Goal: Task Accomplishment & Management: Complete application form

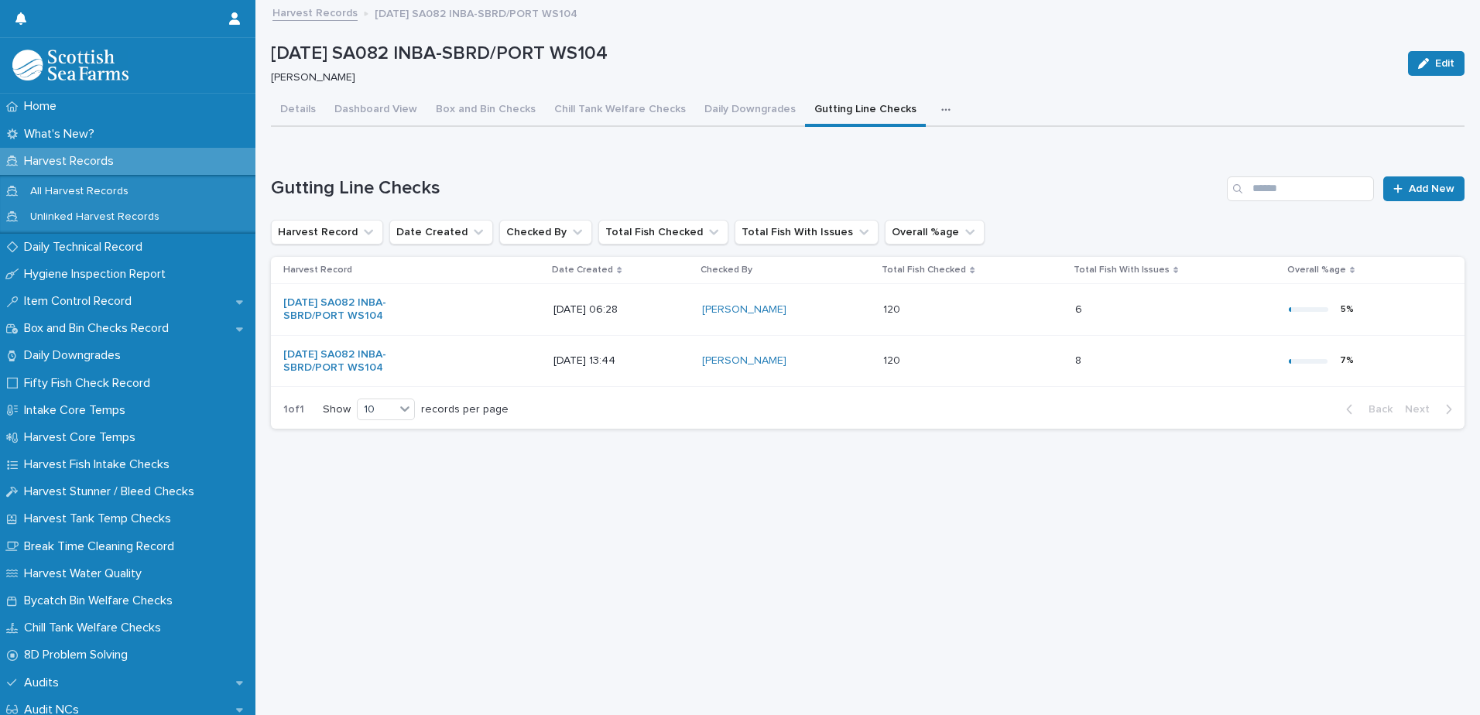
click at [111, 159] on p "Harvest Records" at bounding box center [72, 161] width 108 height 15
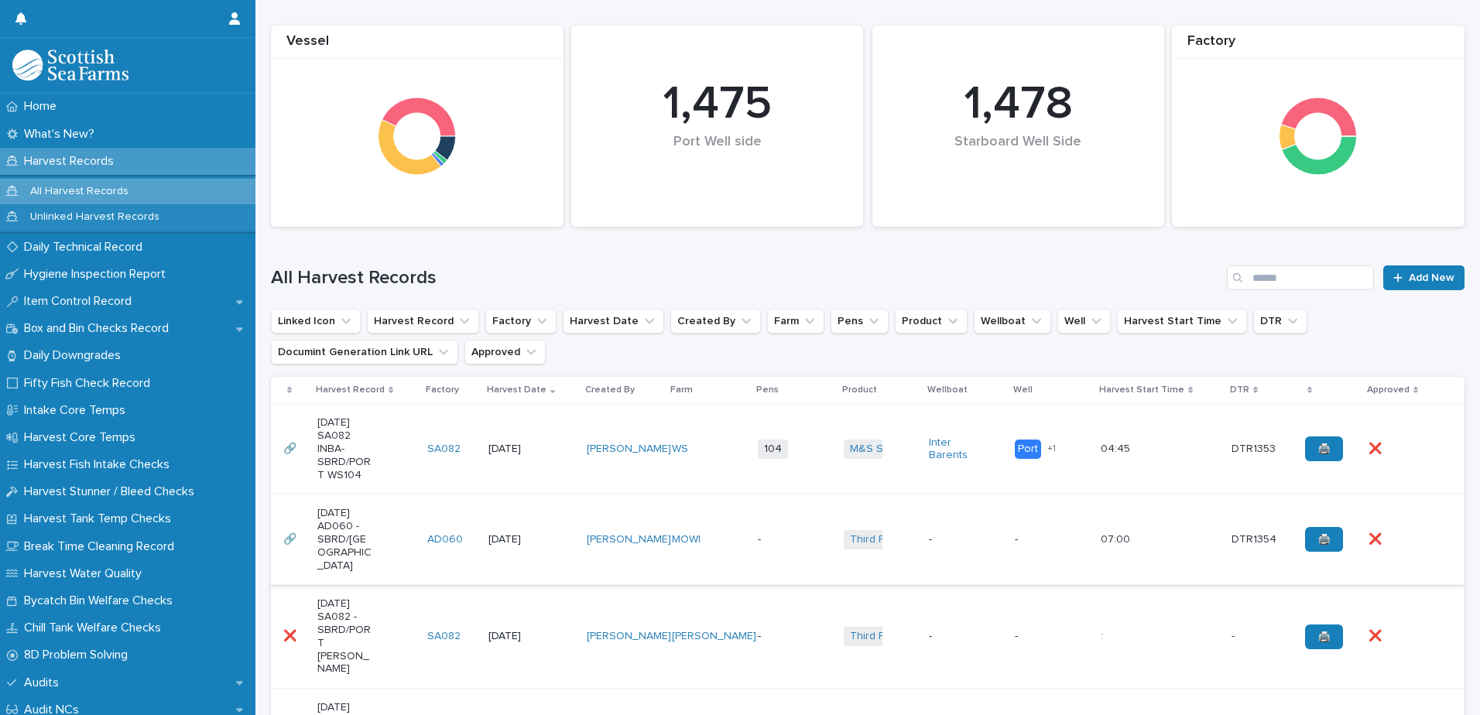
scroll to position [310, 0]
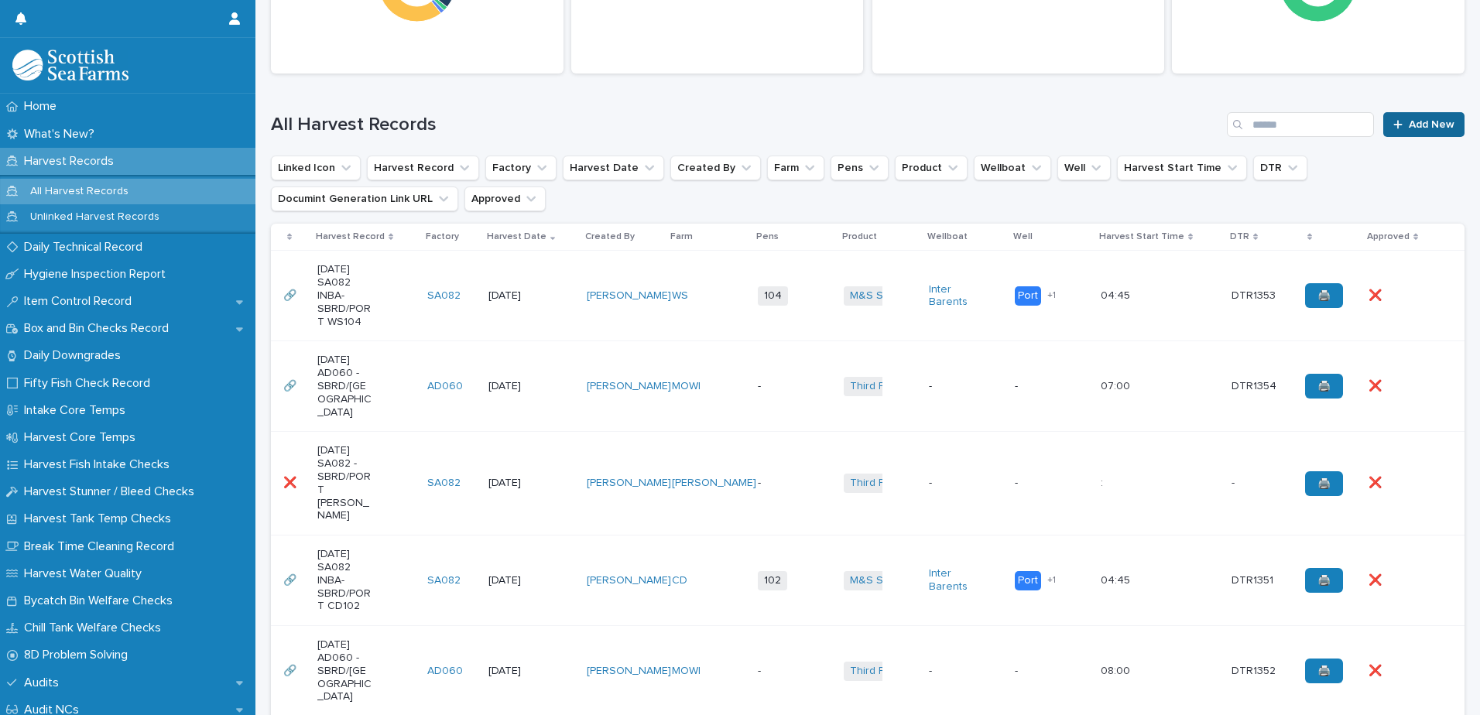
click at [1435, 115] on link "Add New" at bounding box center [1423, 124] width 81 height 25
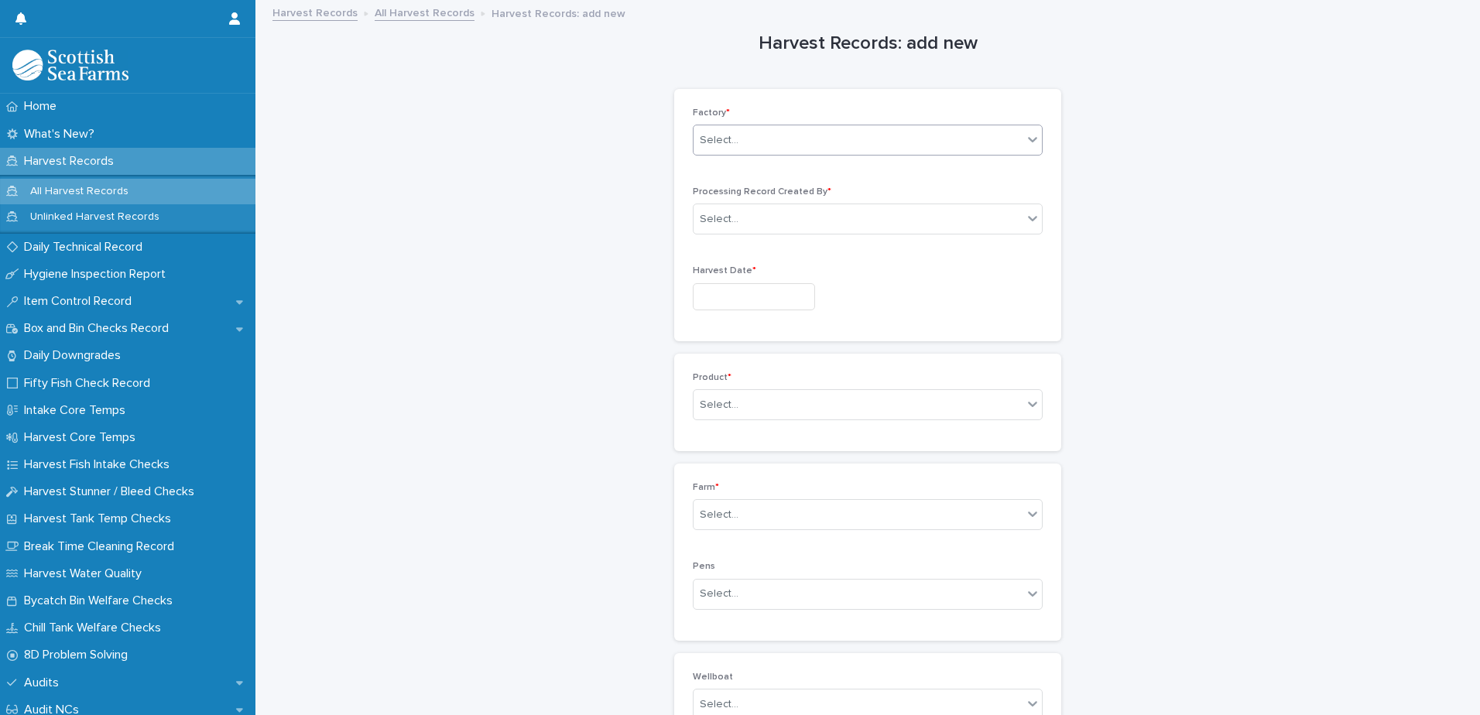
click at [785, 133] on div "Select..." at bounding box center [858, 141] width 329 height 26
click at [745, 248] on div "SA082" at bounding box center [862, 251] width 348 height 27
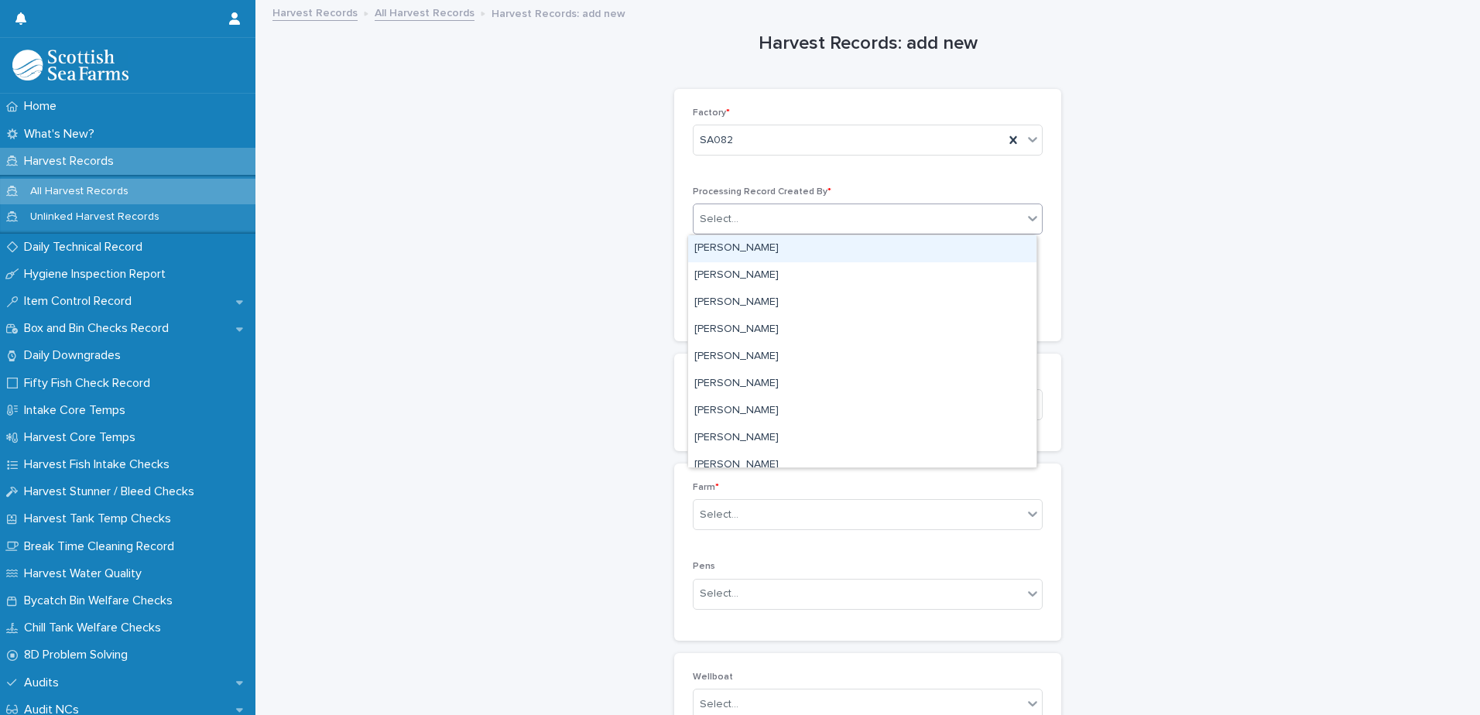
click at [755, 221] on div "Select..." at bounding box center [858, 220] width 329 height 26
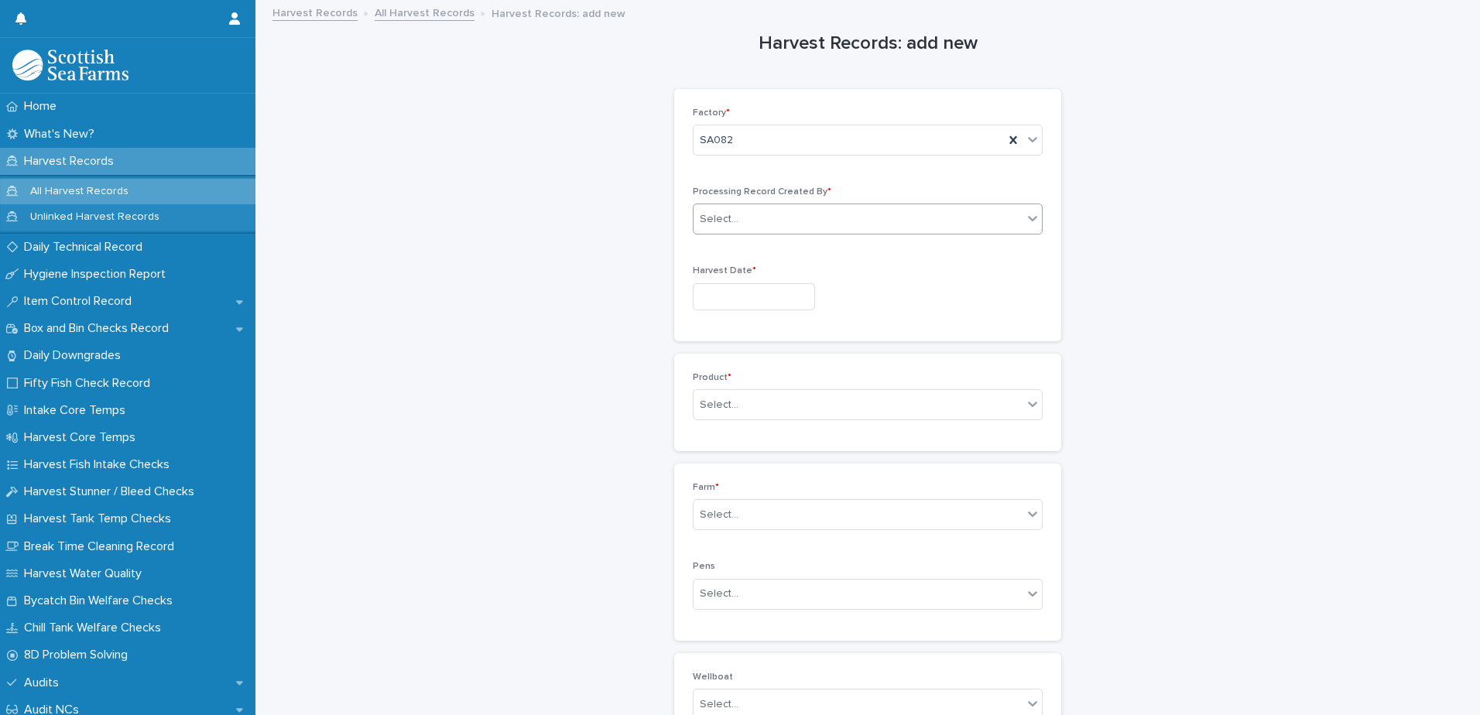
click at [752, 225] on div "Select..." at bounding box center [858, 220] width 329 height 26
click at [833, 203] on div "Processing Record Created By * 0 results available. Select is focused ,type to …" at bounding box center [868, 217] width 350 height 60
click at [831, 216] on div "Select..." at bounding box center [858, 220] width 329 height 26
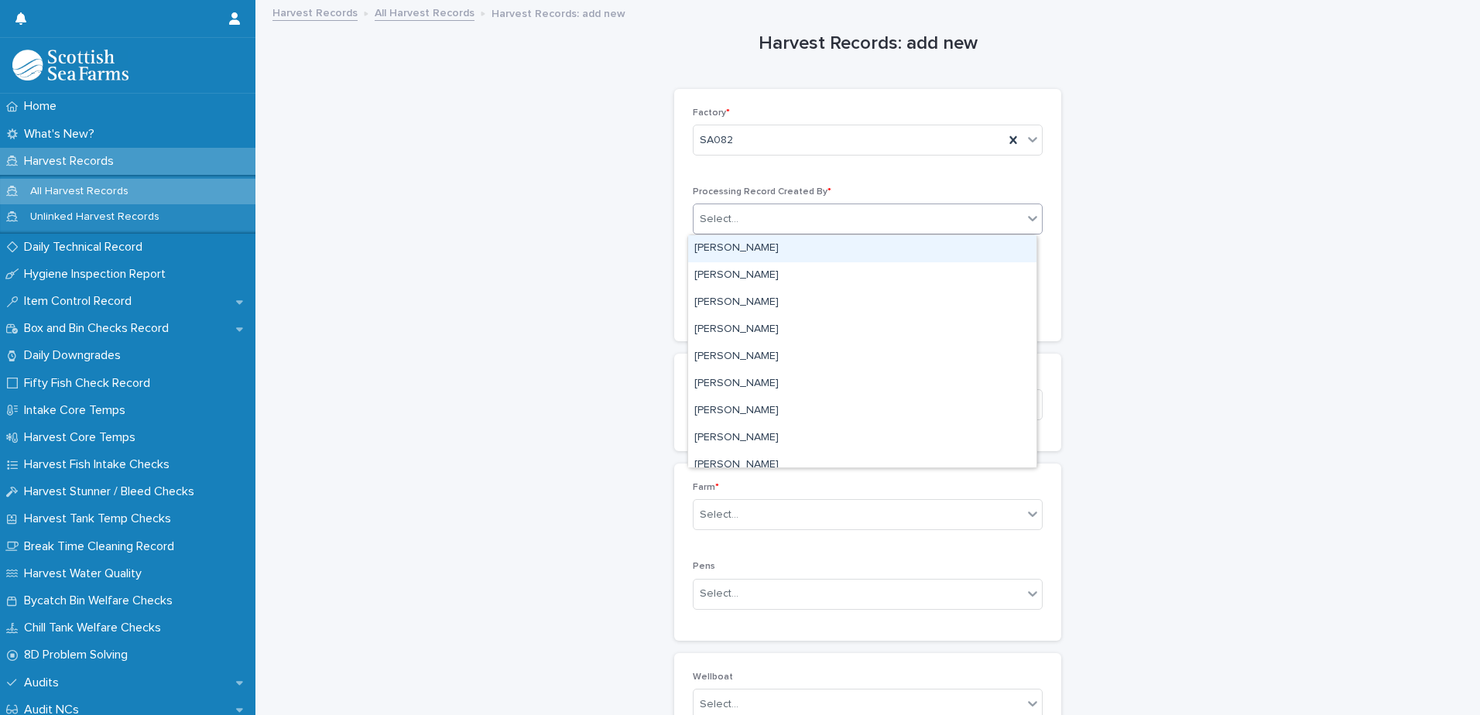
drag, startPoint x: 831, startPoint y: 216, endPoint x: 843, endPoint y: 236, distance: 23.6
click at [832, 219] on div "Select..." at bounding box center [858, 220] width 329 height 26
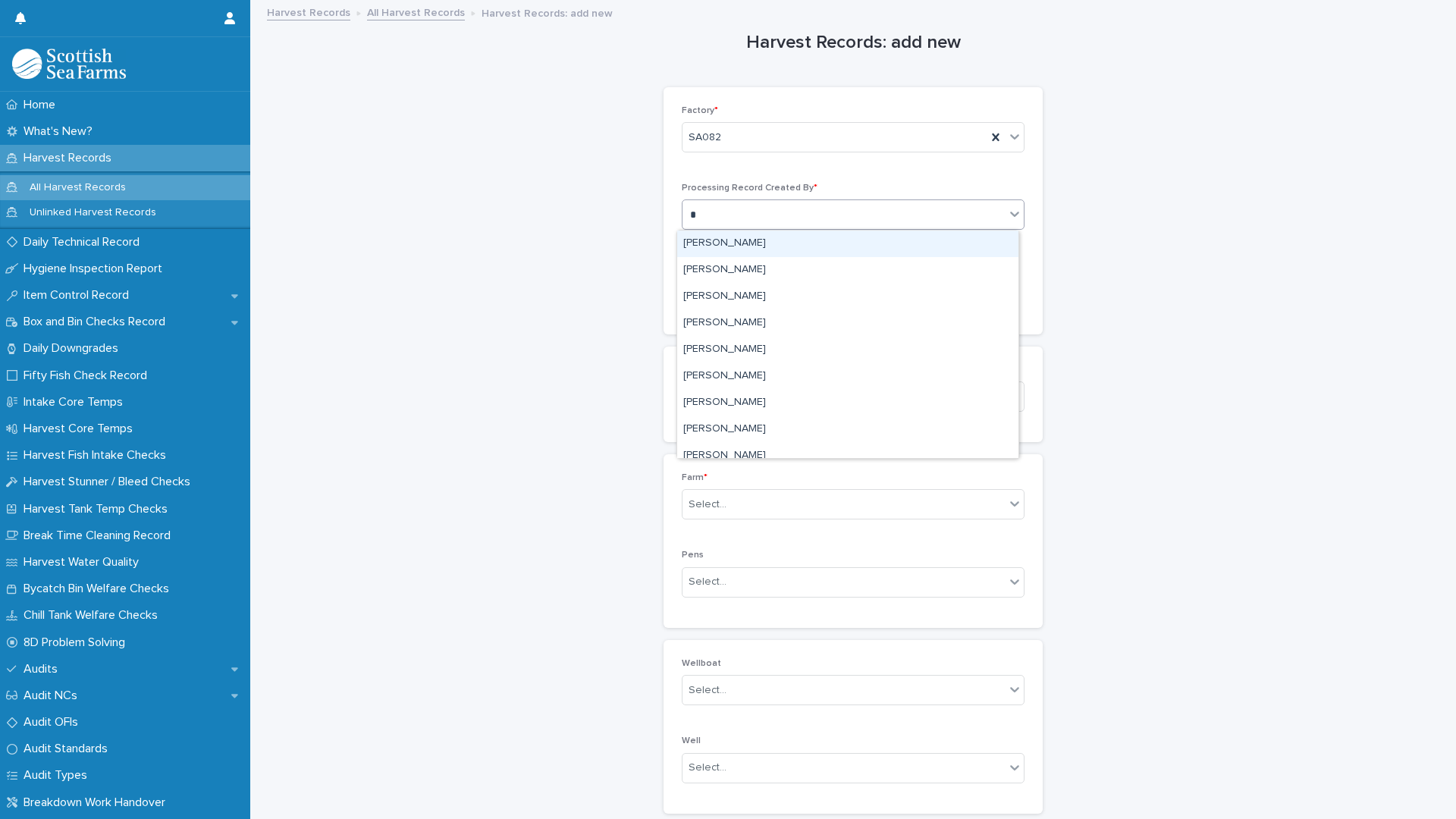
type input "*"
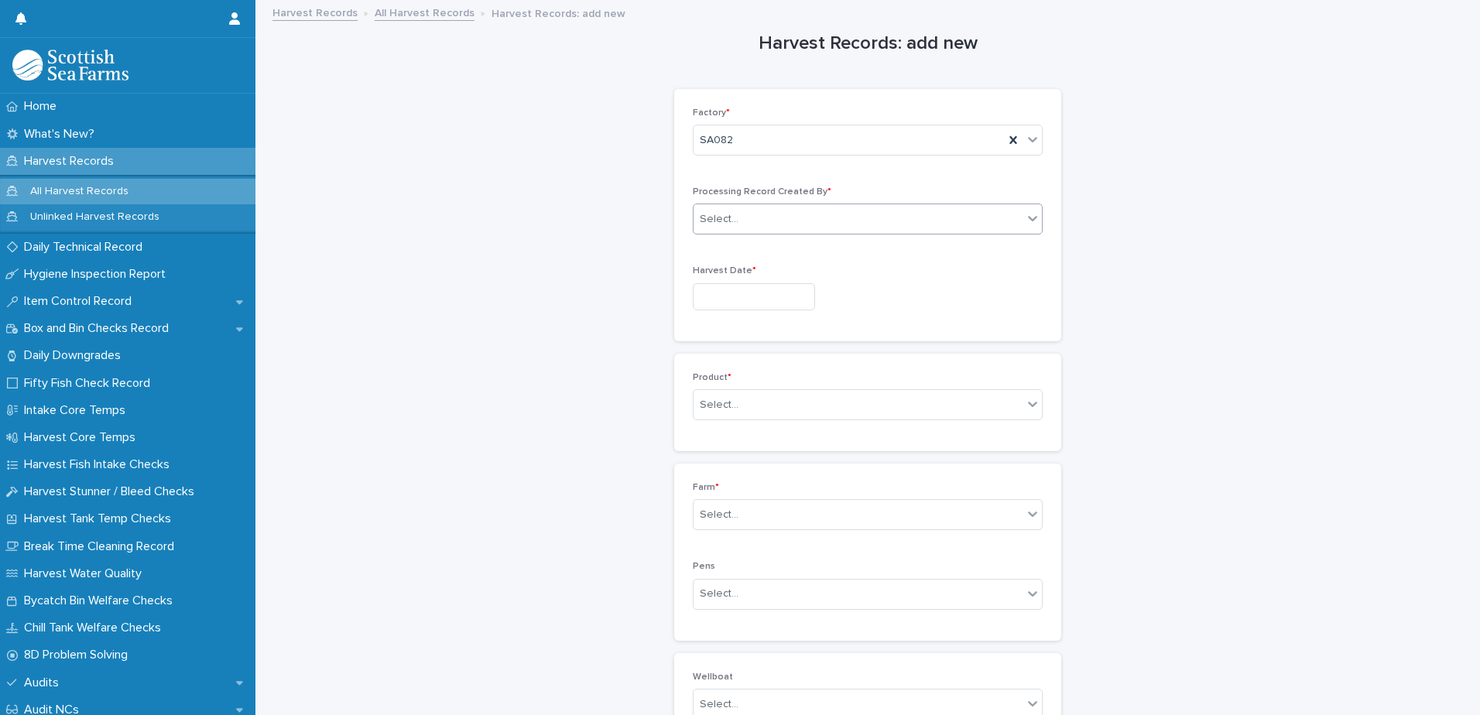
click at [775, 215] on div "Select..." at bounding box center [858, 220] width 329 height 26
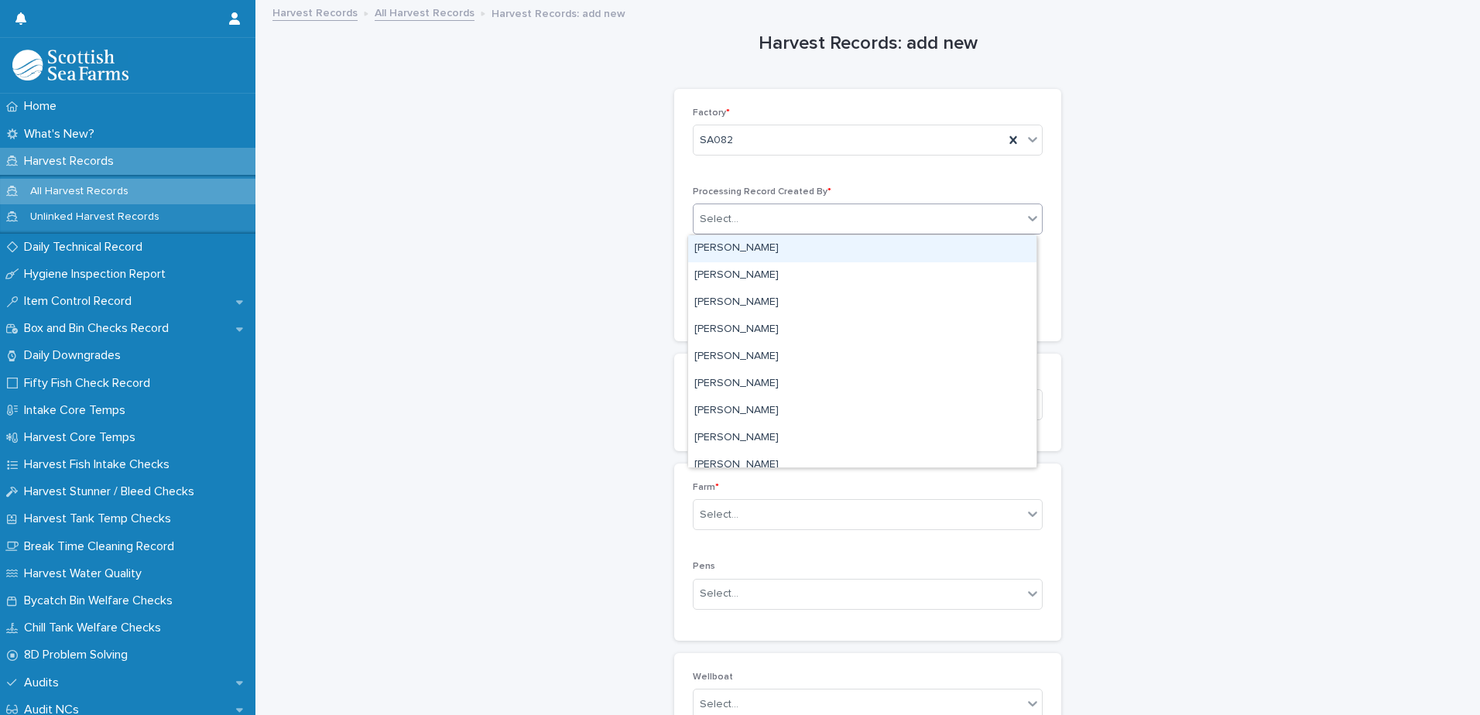
click at [775, 215] on div "Select..." at bounding box center [858, 220] width 329 height 26
type input "***"
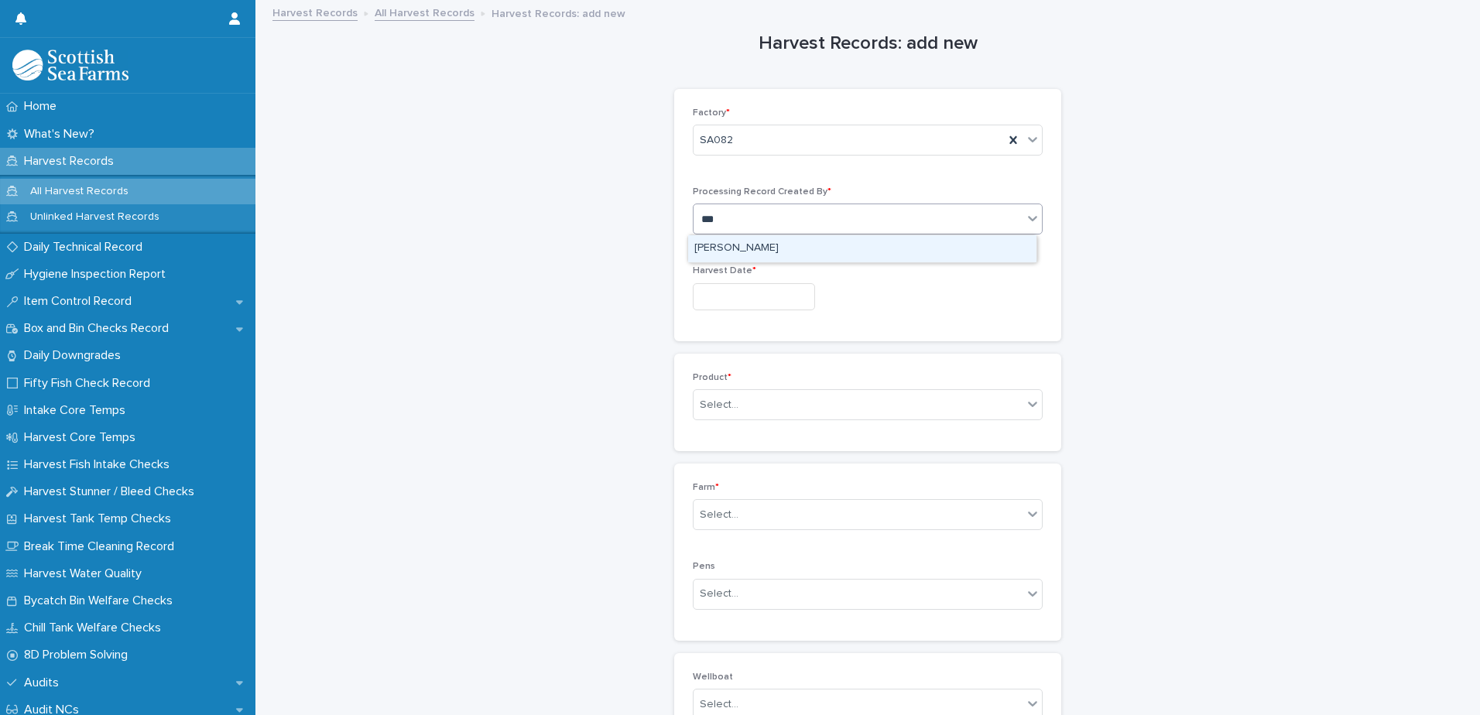
click at [785, 245] on div "[PERSON_NAME]" at bounding box center [862, 248] width 348 height 27
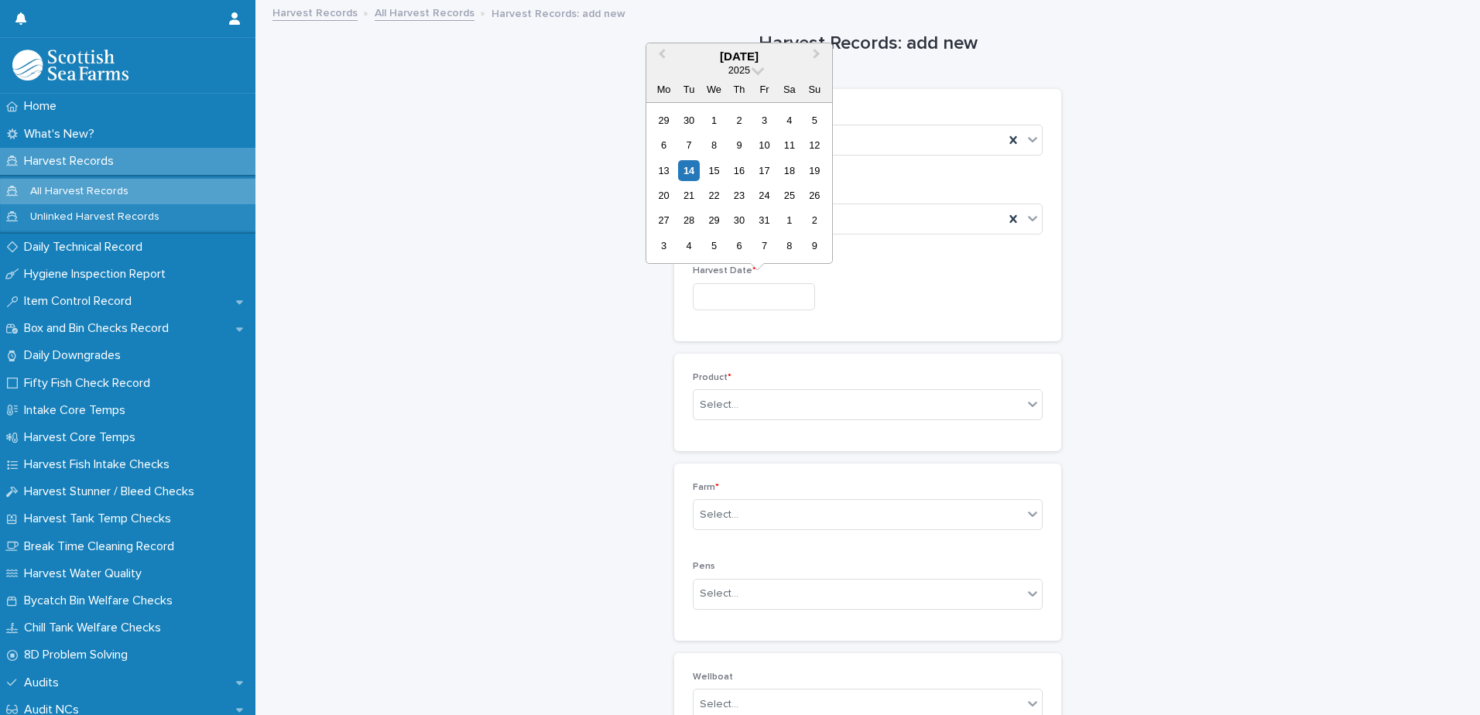
click at [776, 295] on input "text" at bounding box center [754, 296] width 122 height 27
click at [695, 175] on div "14" at bounding box center [688, 170] width 21 height 21
type input "**********"
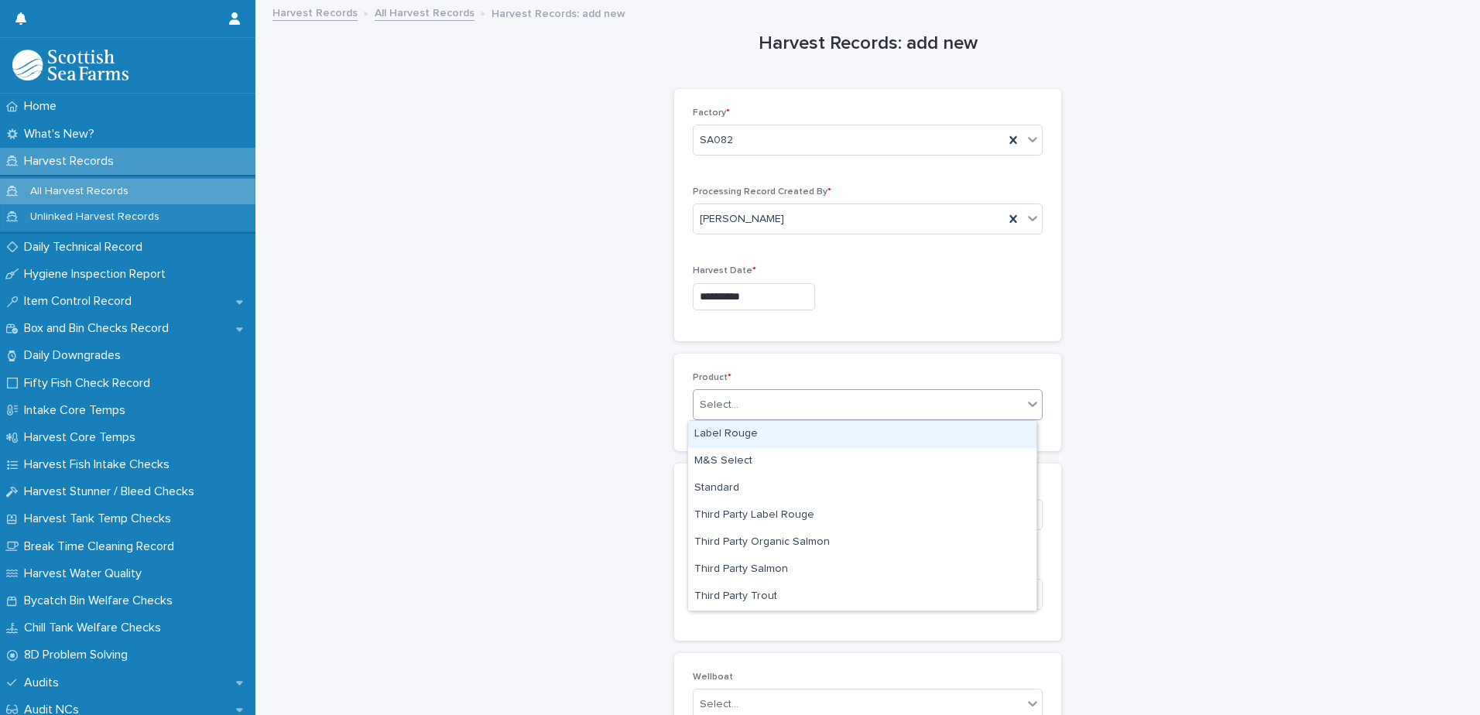
click at [969, 399] on div "Select..." at bounding box center [858, 405] width 329 height 26
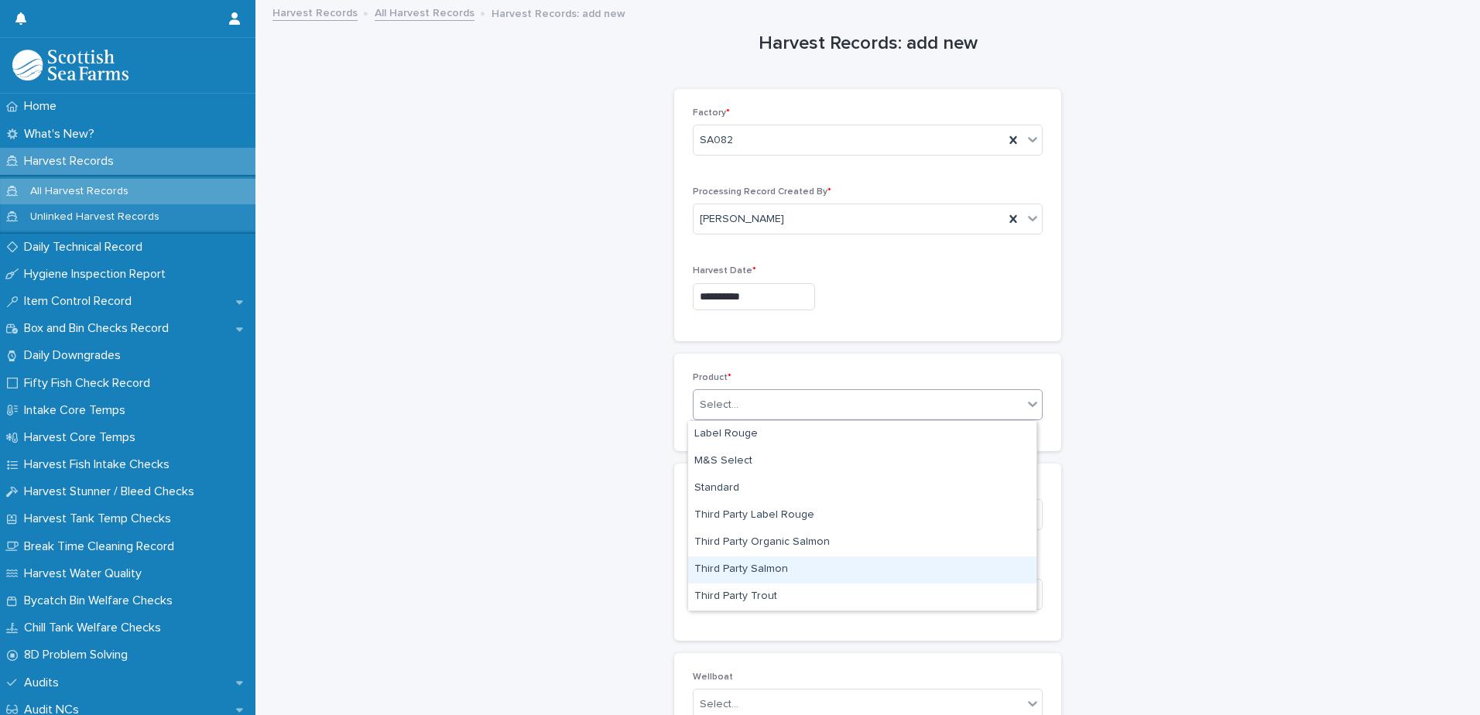
click at [825, 571] on div "Third Party Salmon" at bounding box center [862, 570] width 348 height 27
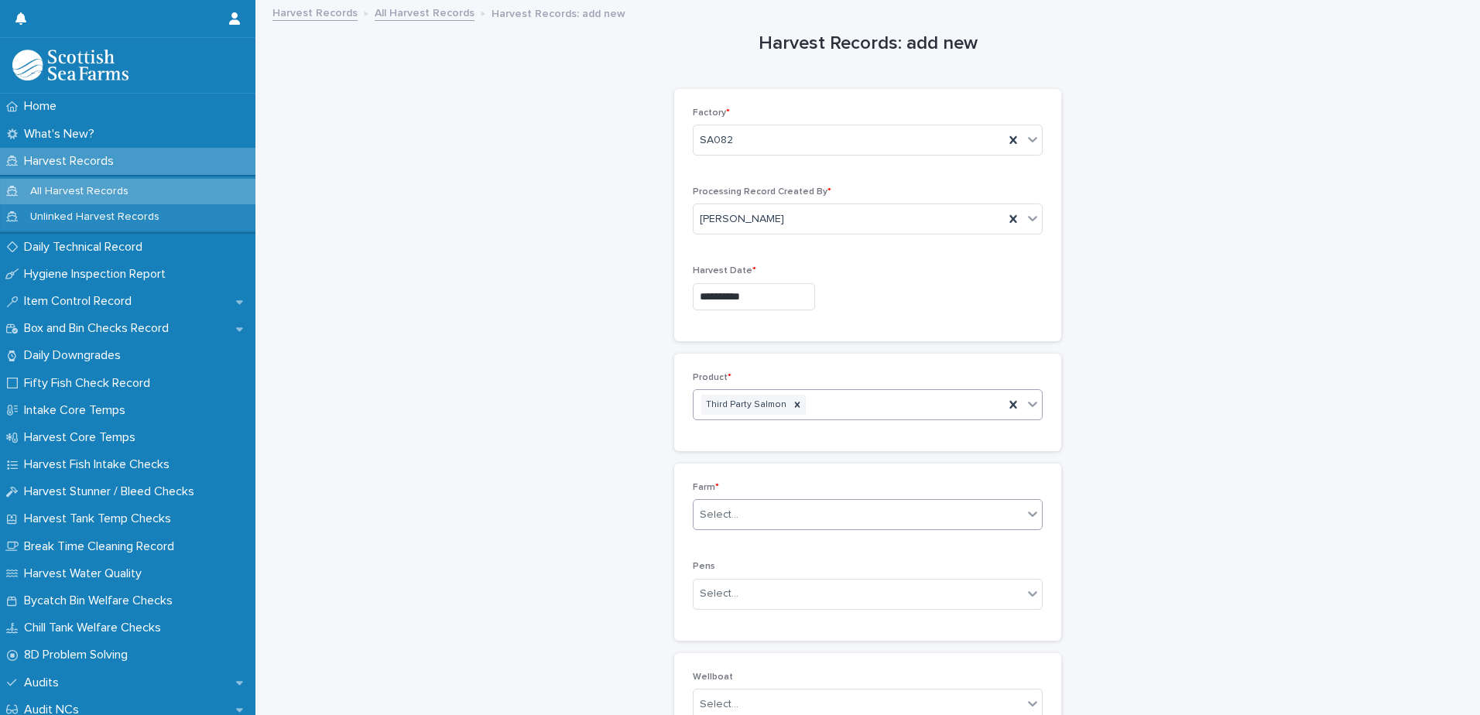
click at [791, 509] on div "Select..." at bounding box center [858, 515] width 329 height 26
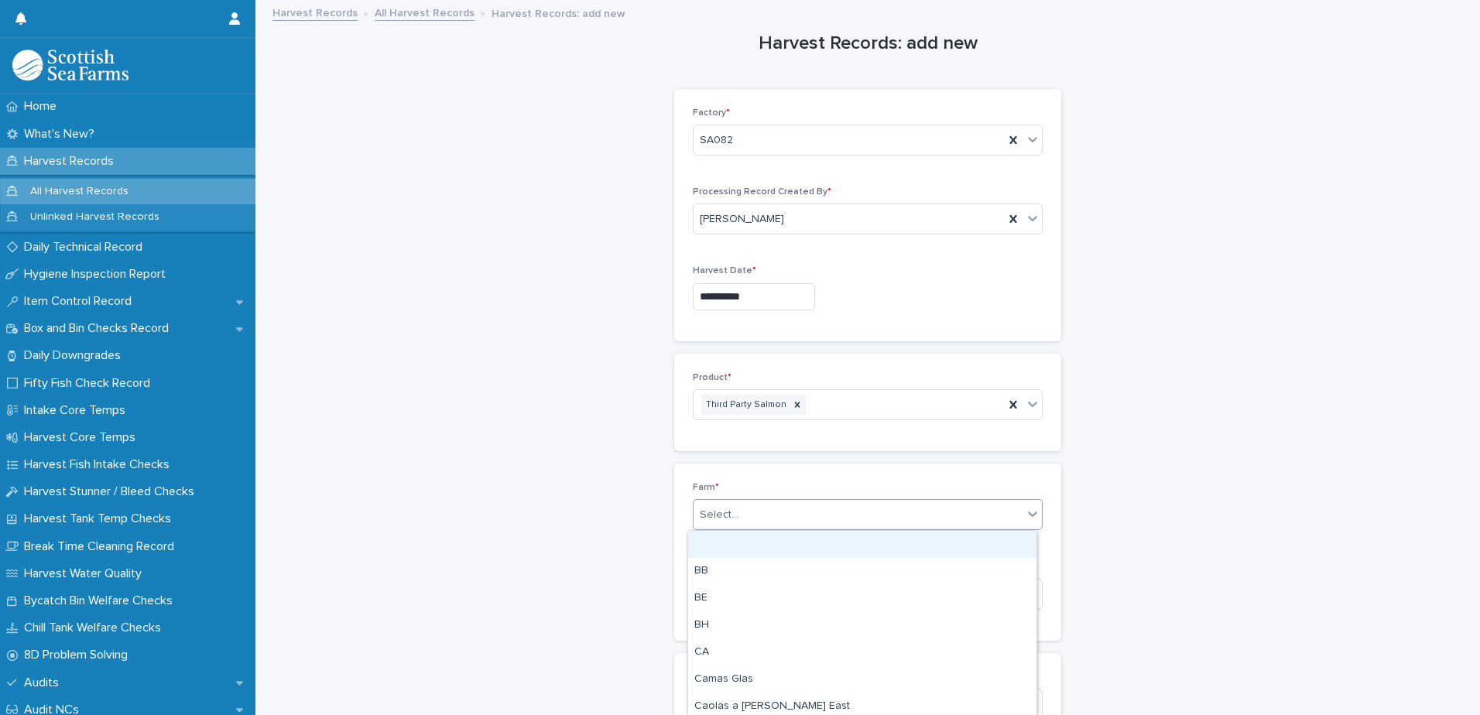
click at [791, 509] on div "Select..." at bounding box center [858, 515] width 329 height 26
type input "***"
click at [787, 534] on div "[PERSON_NAME]" at bounding box center [862, 544] width 348 height 27
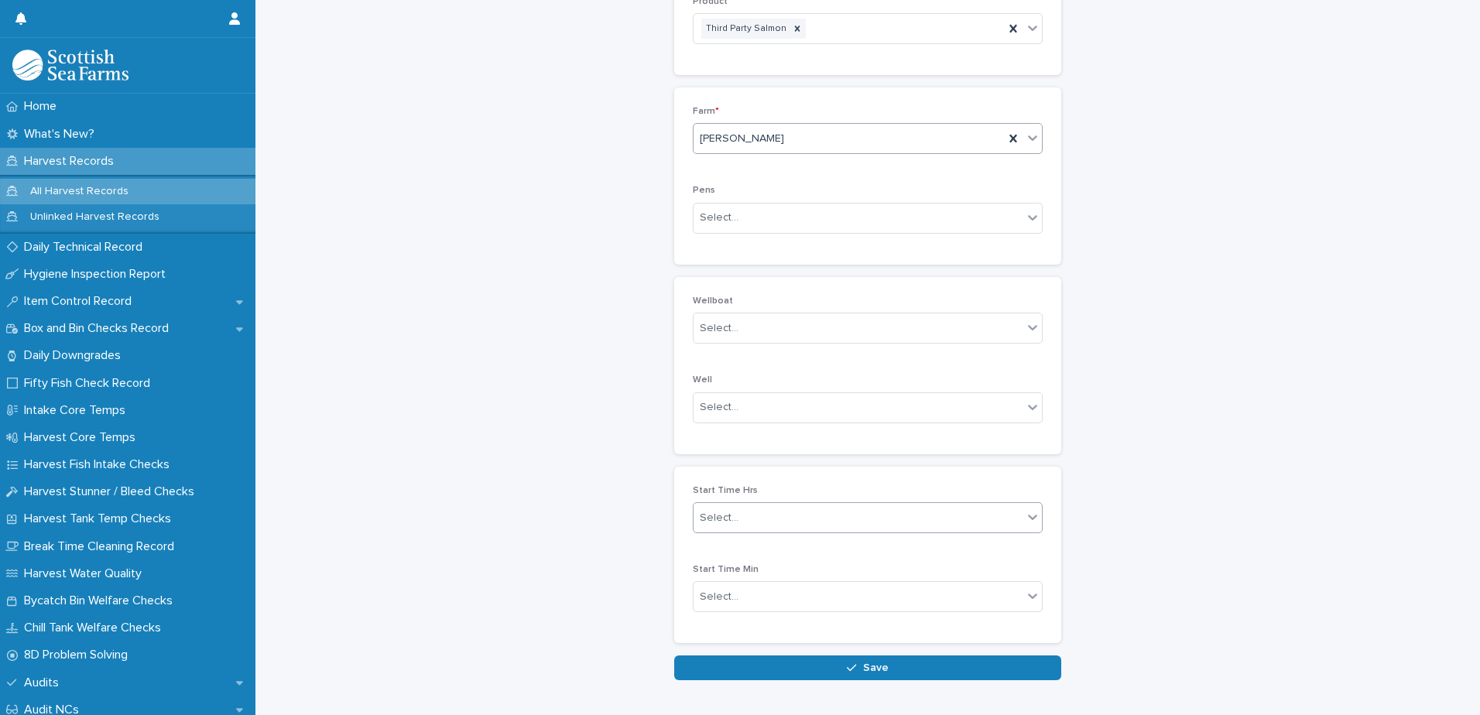
scroll to position [387, 0]
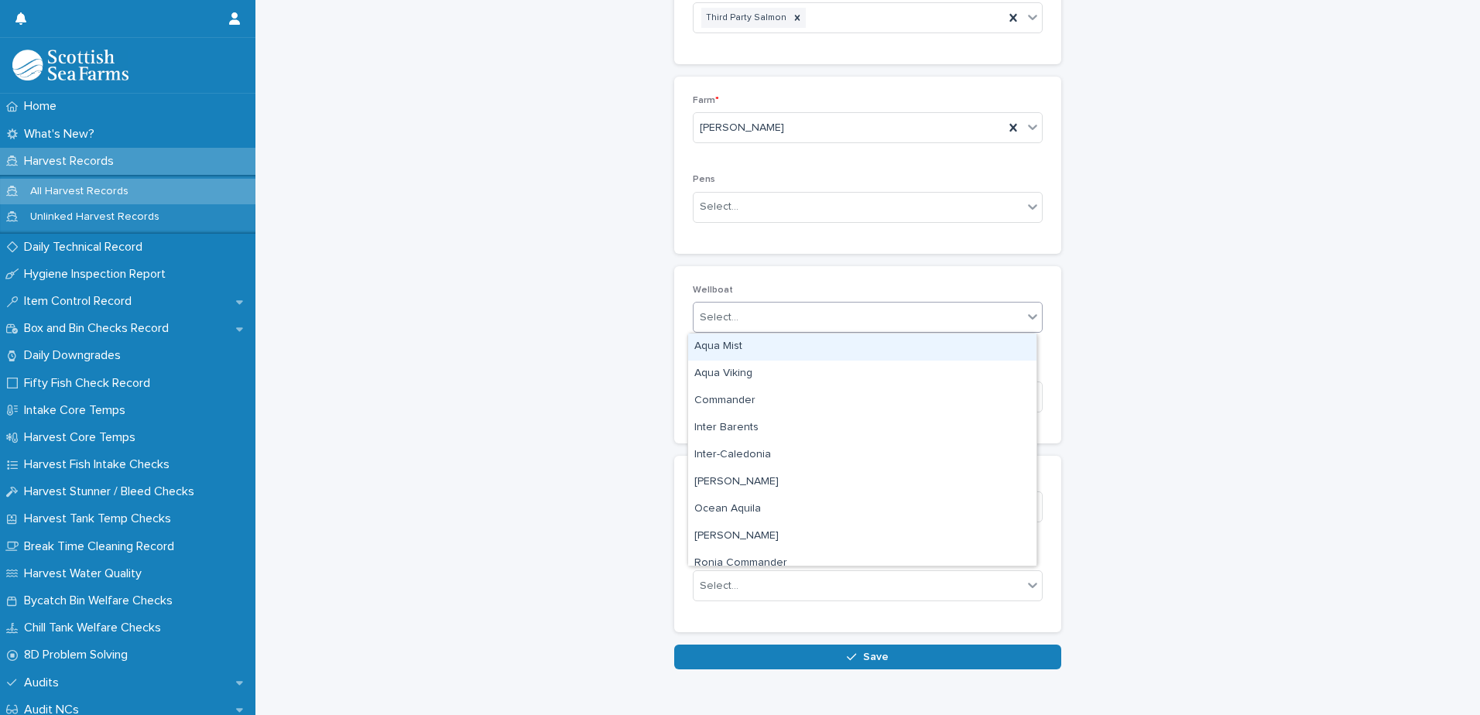
click at [739, 320] on div "Select..." at bounding box center [858, 318] width 329 height 26
click at [739, 318] on div "Select..." at bounding box center [858, 318] width 329 height 26
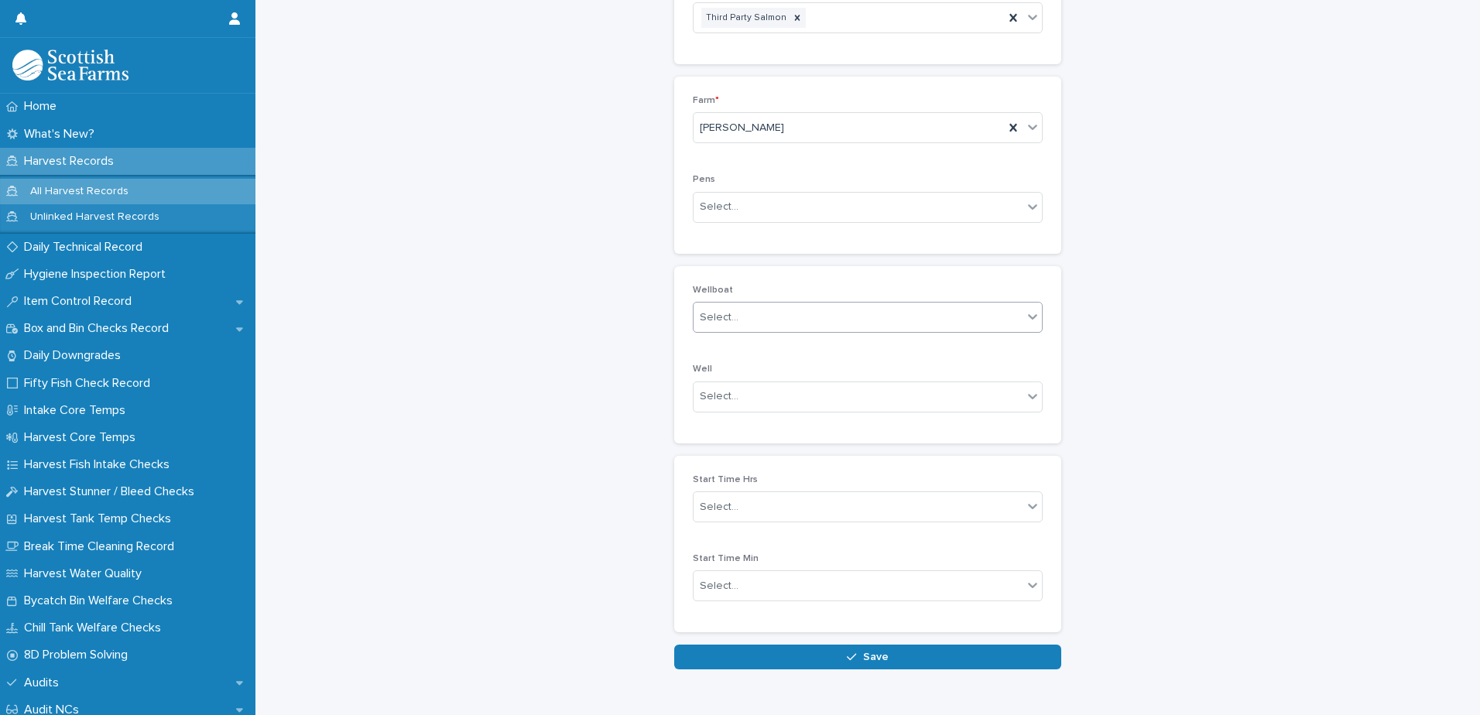
click at [769, 314] on div "Select..." at bounding box center [858, 318] width 329 height 26
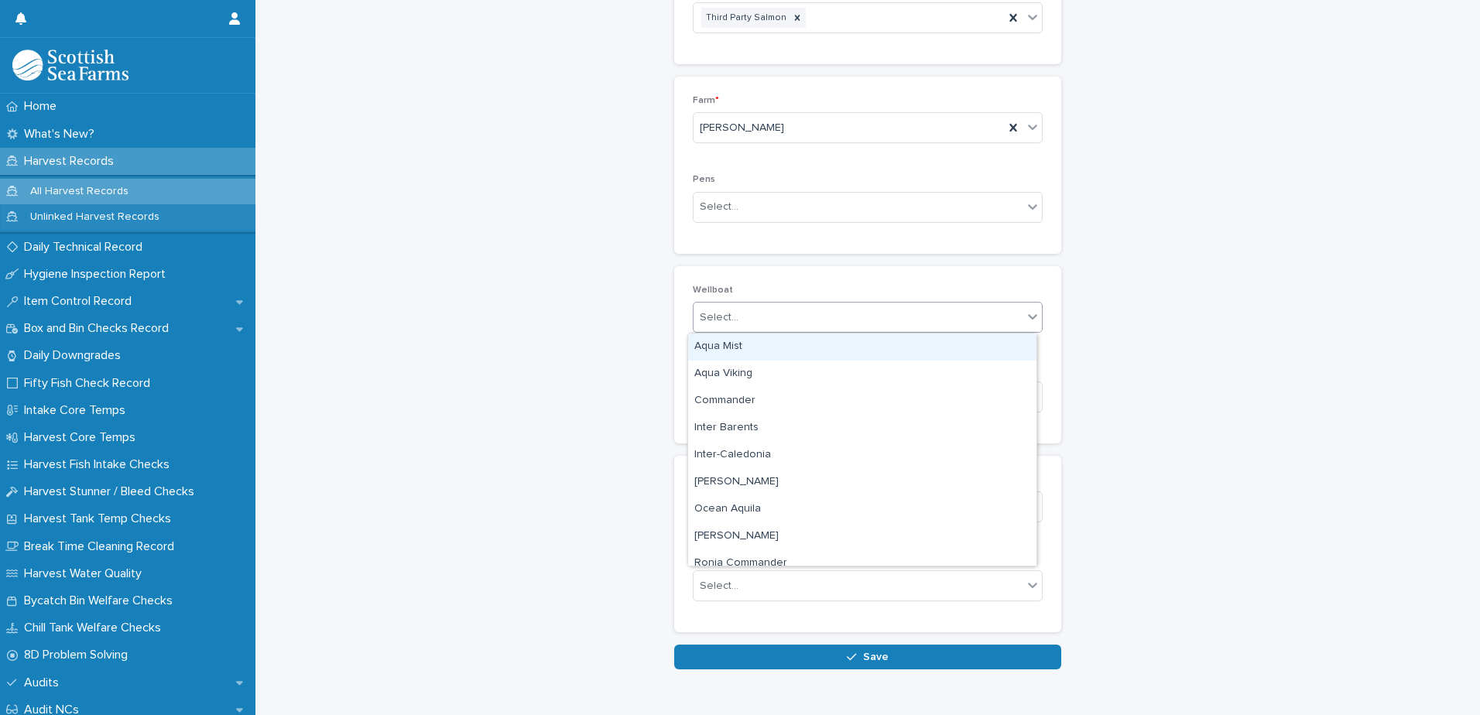
click at [769, 314] on div "Select..." at bounding box center [858, 318] width 329 height 26
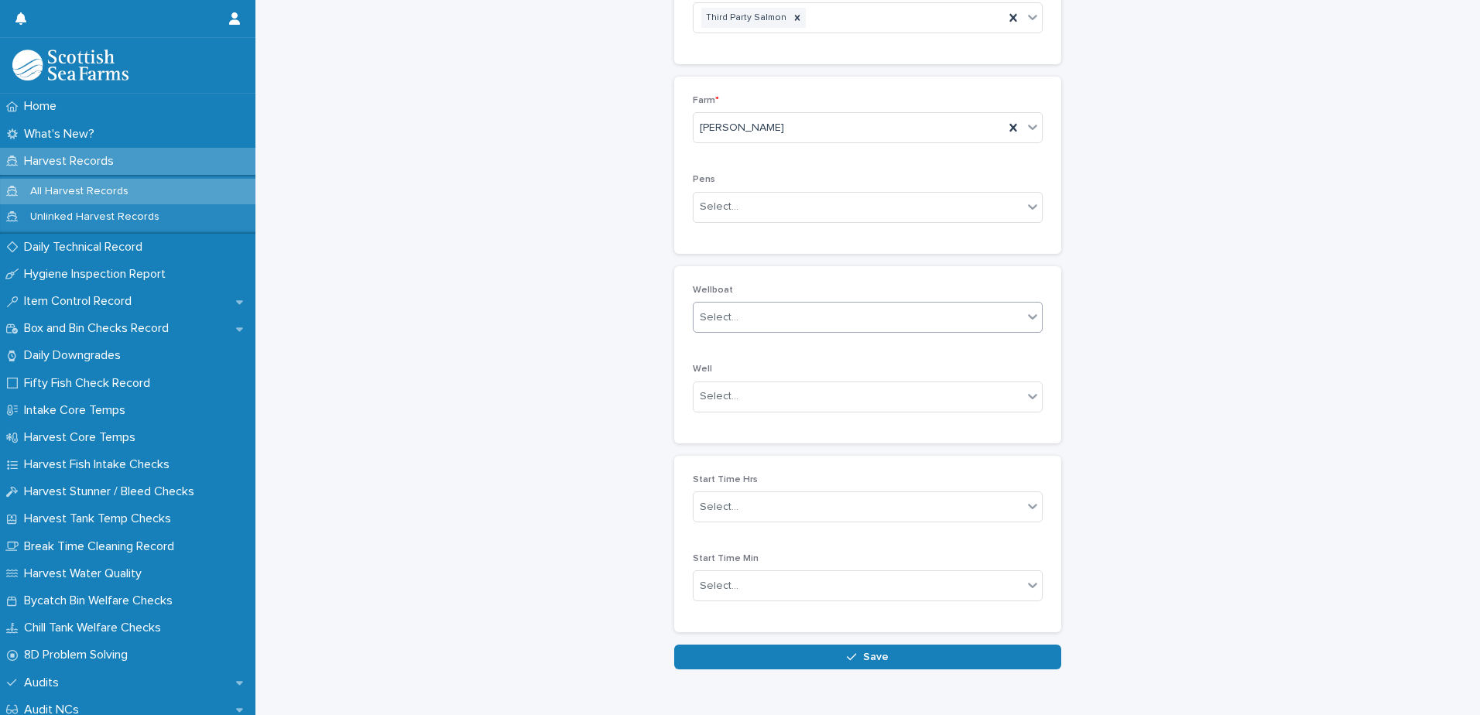
click at [530, 388] on div "**********" at bounding box center [868, 142] width 1194 height 1056
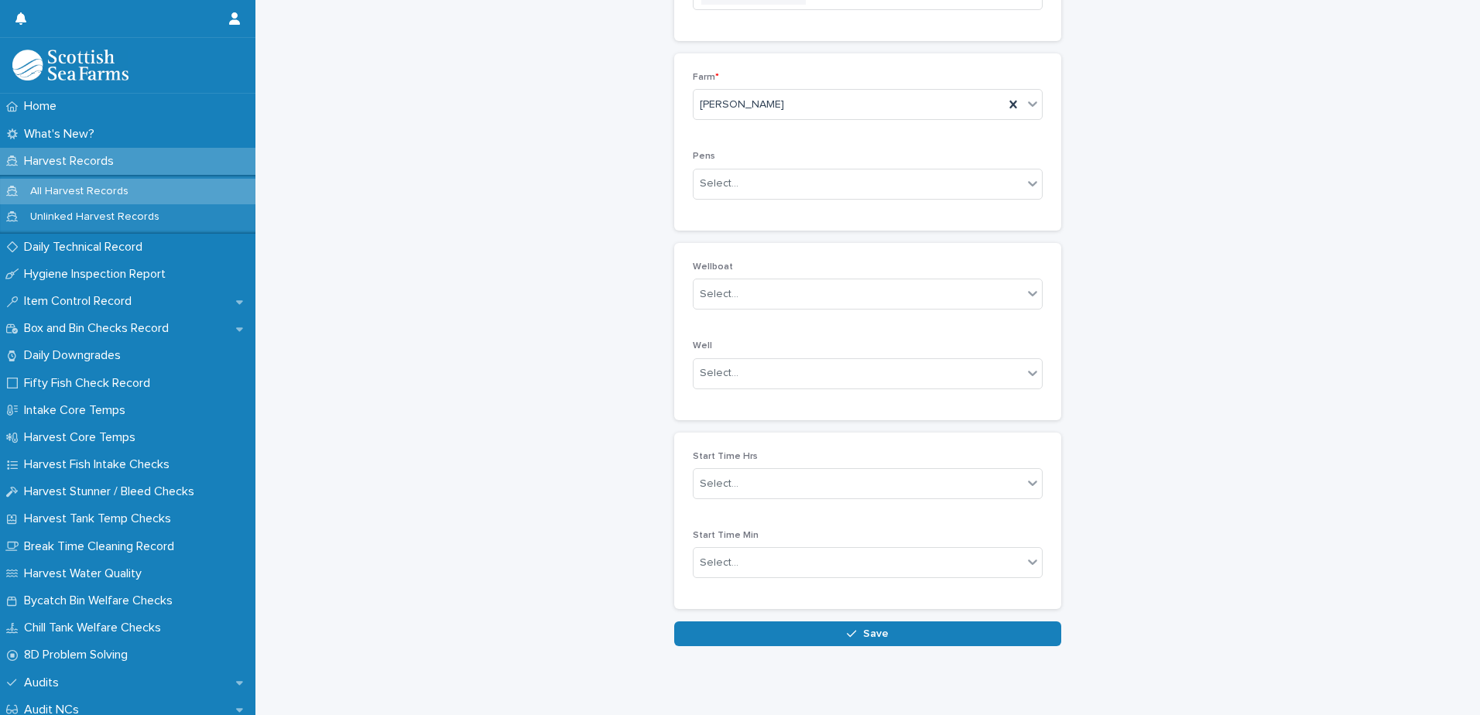
scroll to position [430, 0]
click at [829, 463] on div "Select..." at bounding box center [858, 476] width 329 height 26
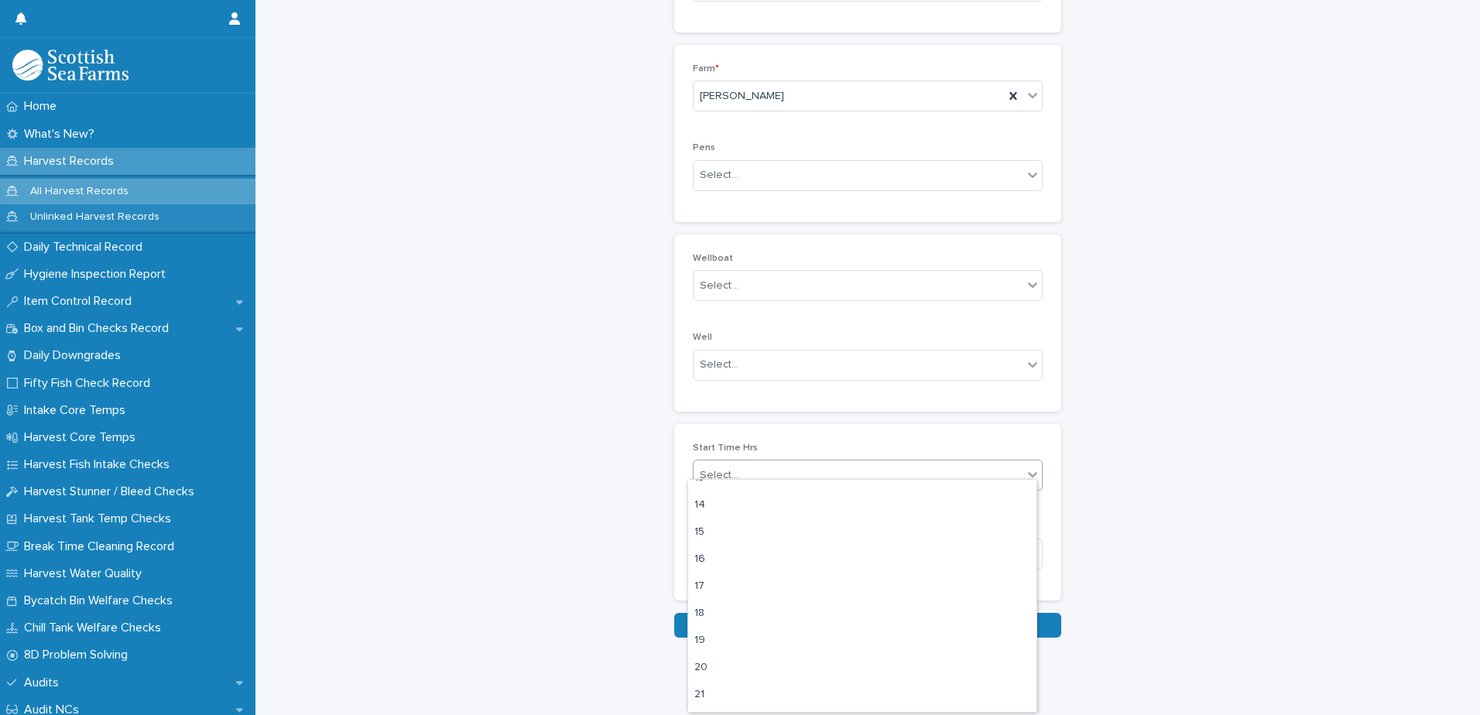
scroll to position [387, 0]
click at [801, 519] on div "15" at bounding box center [862, 512] width 348 height 27
click at [792, 542] on div "Select..." at bounding box center [858, 555] width 329 height 26
click at [733, 460] on div "15" at bounding box center [868, 475] width 350 height 31
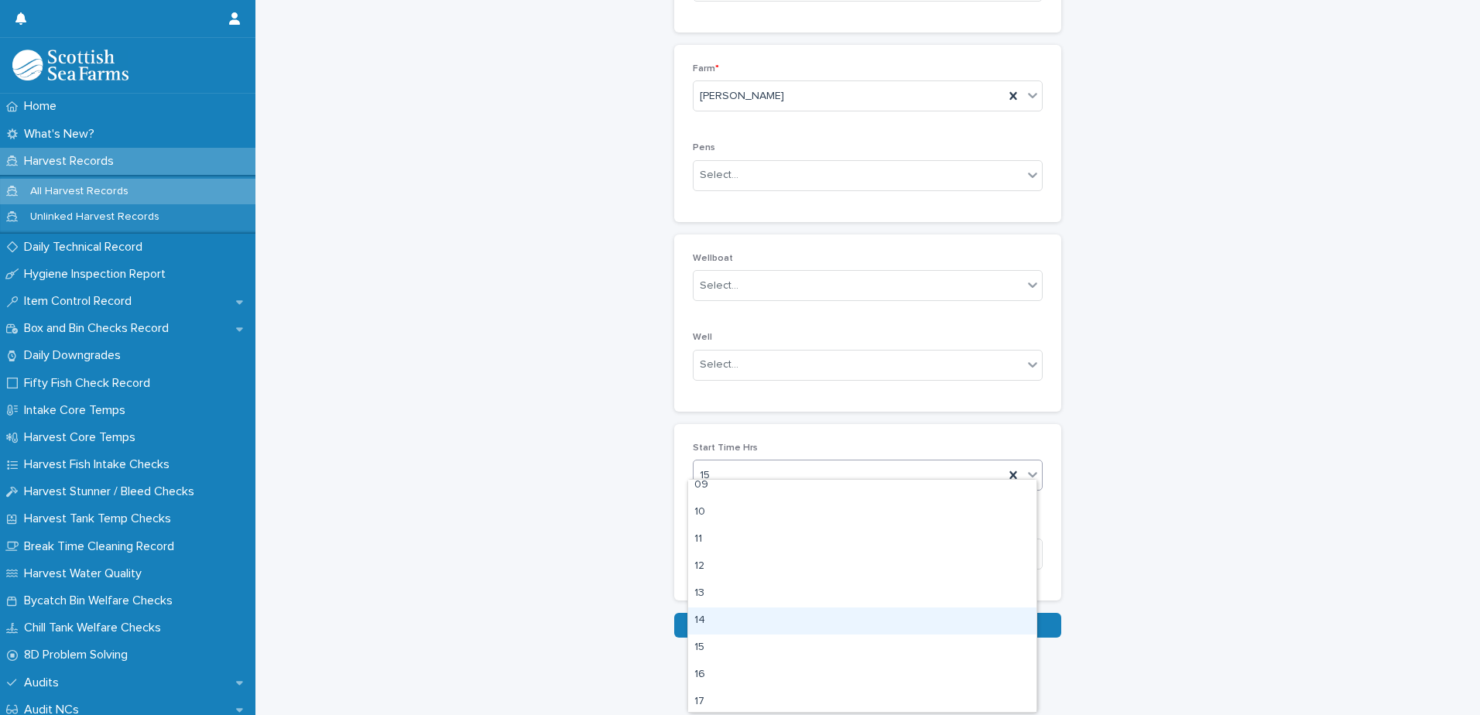
click at [727, 615] on div "14" at bounding box center [862, 621] width 348 height 27
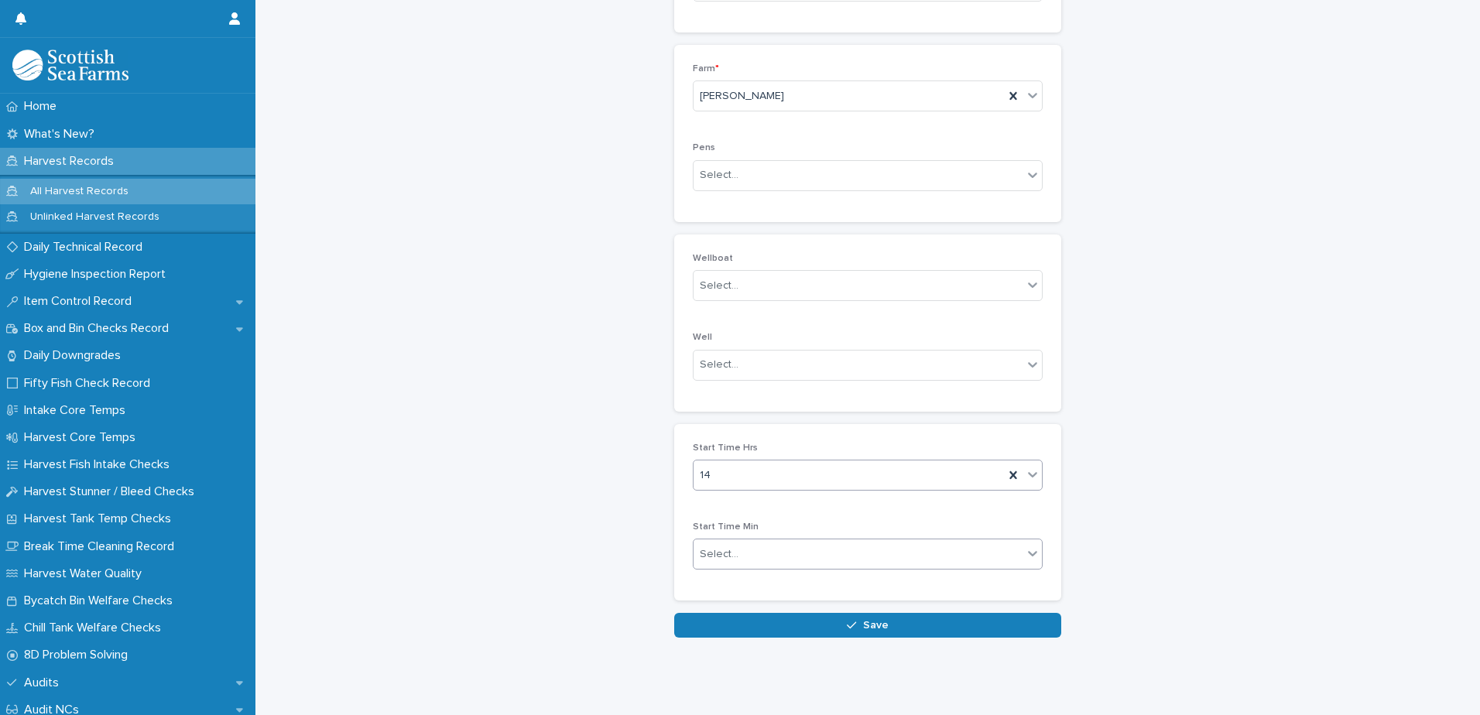
click at [741, 546] on div "Select..." at bounding box center [858, 555] width 329 height 26
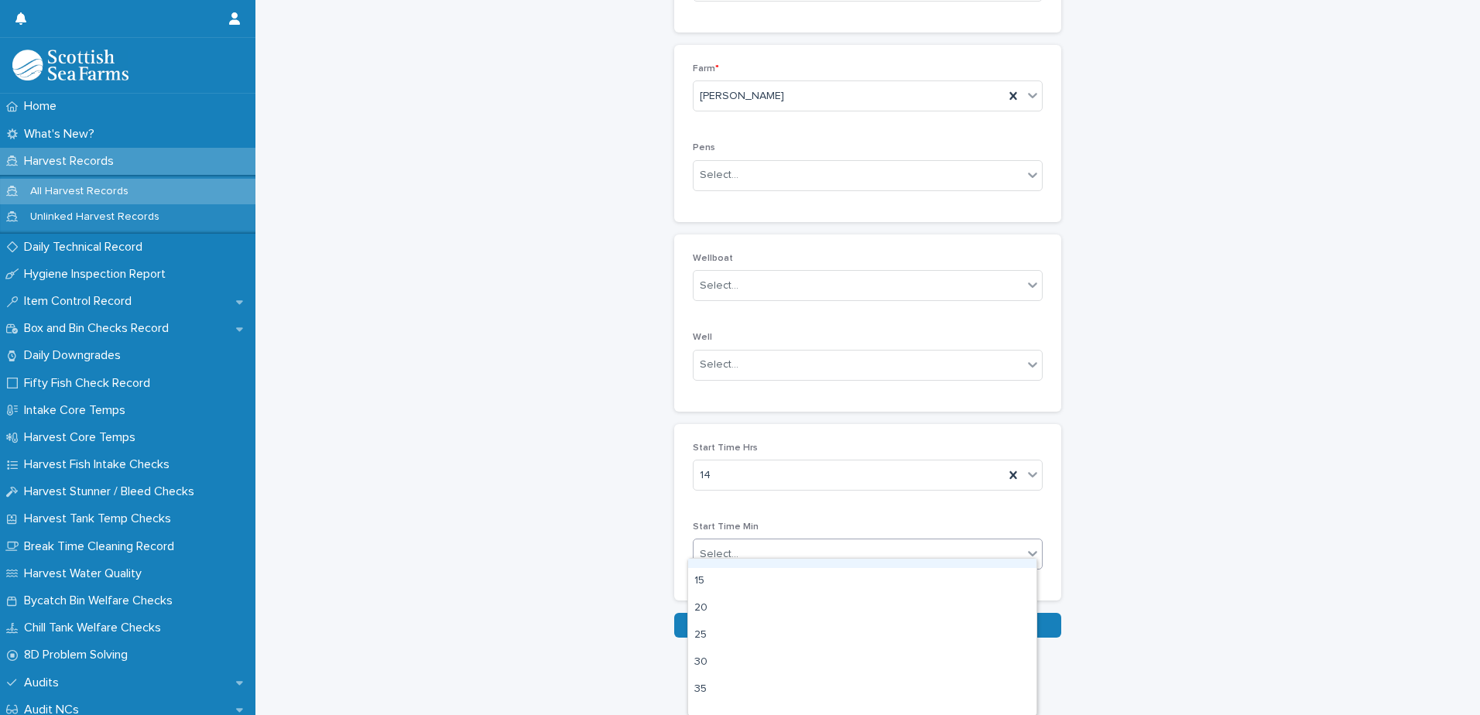
scroll to position [155, 0]
click at [721, 580] on div "30" at bounding box center [862, 580] width 348 height 27
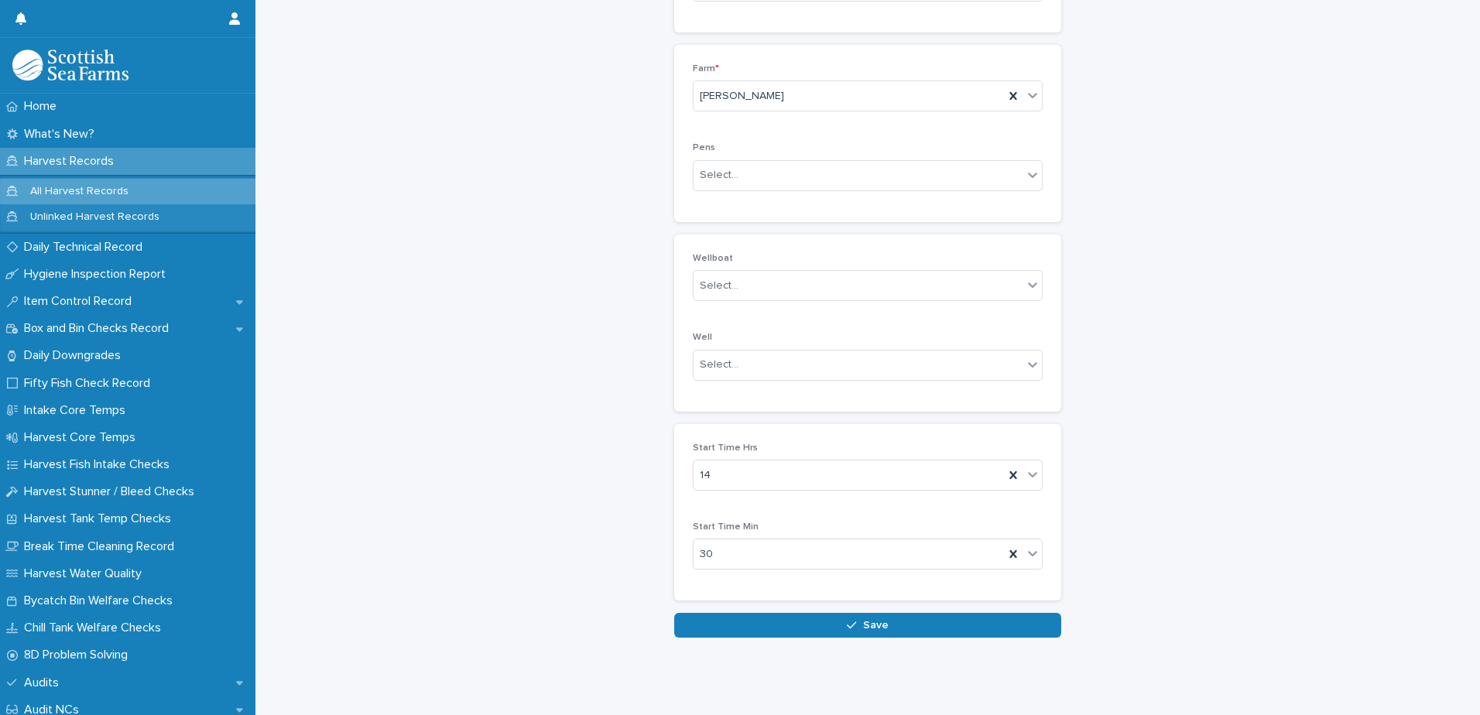
click at [793, 614] on button "Save" at bounding box center [867, 625] width 387 height 25
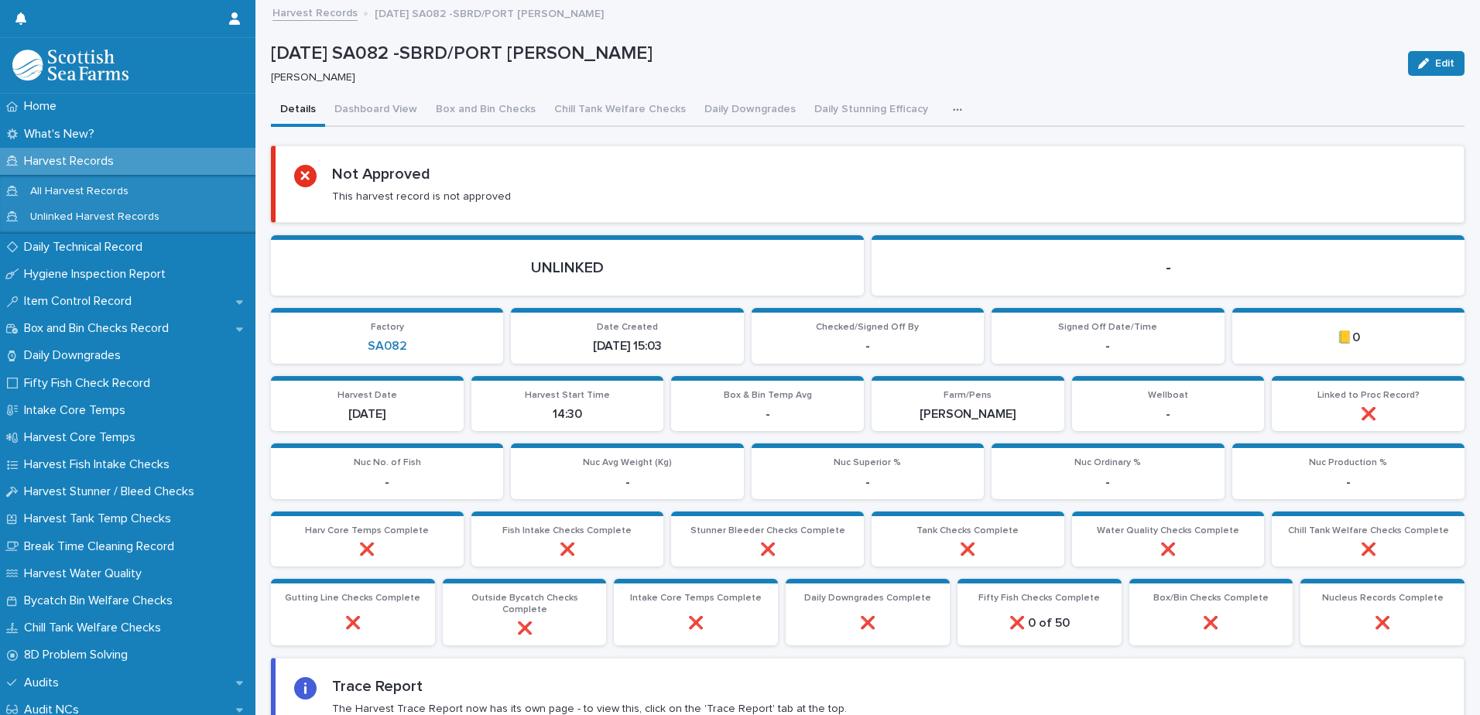
click at [945, 117] on button "button" at bounding box center [961, 109] width 34 height 31
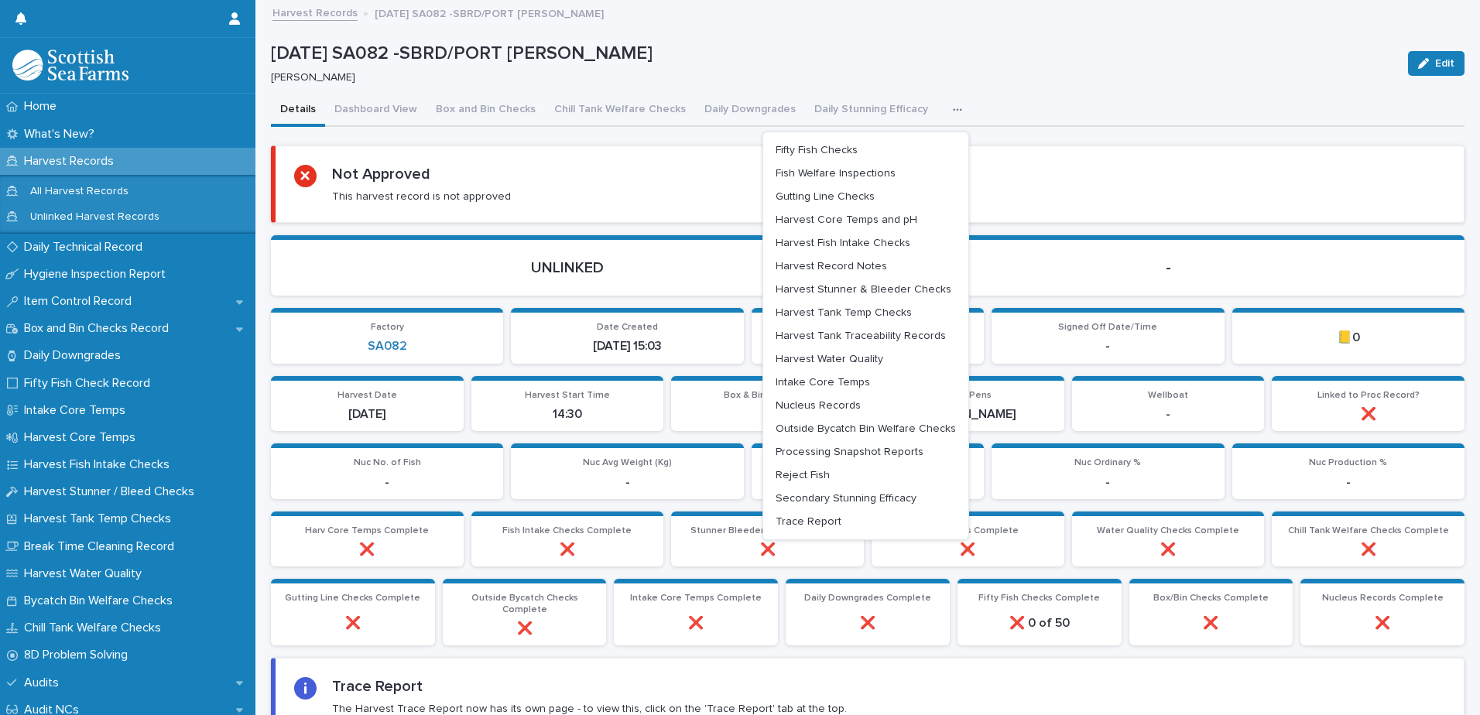
click at [953, 105] on div "button" at bounding box center [960, 110] width 15 height 11
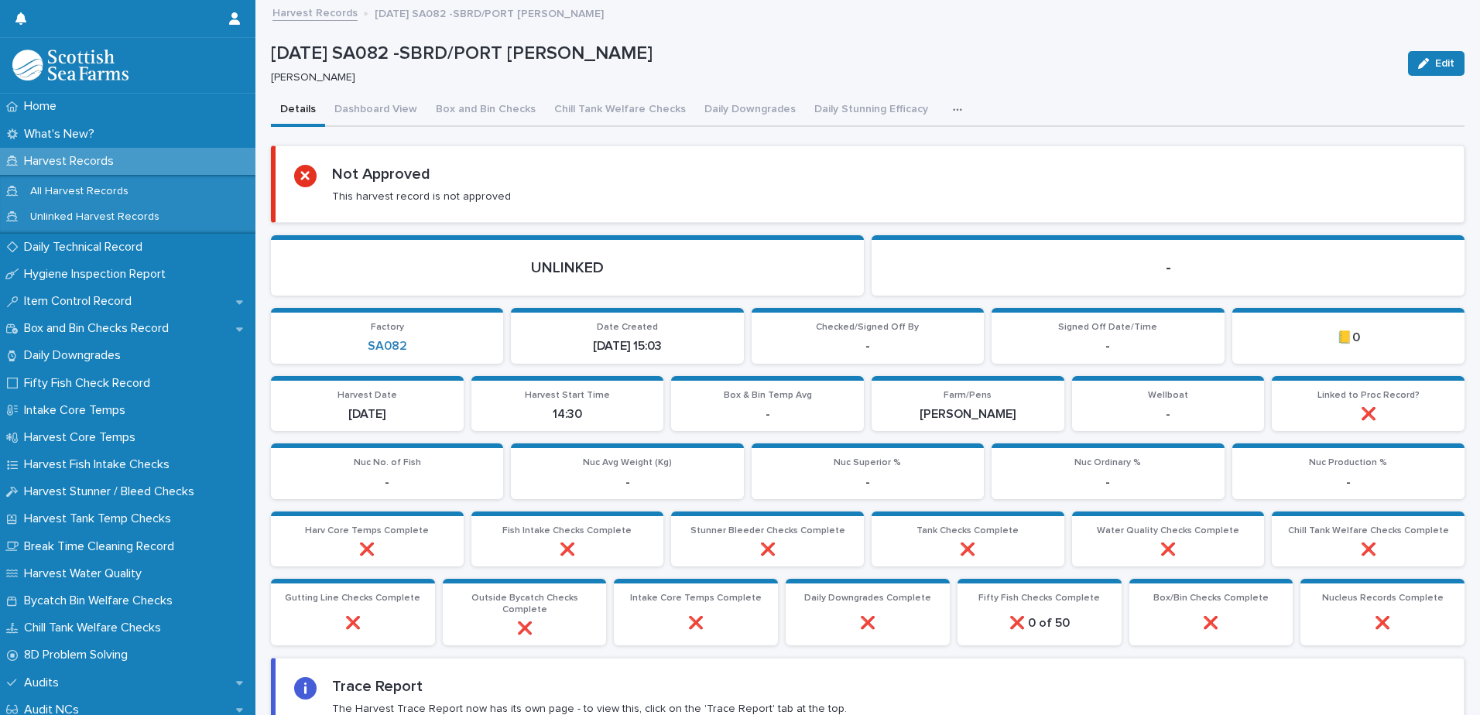
click at [944, 98] on button "button" at bounding box center [961, 109] width 34 height 31
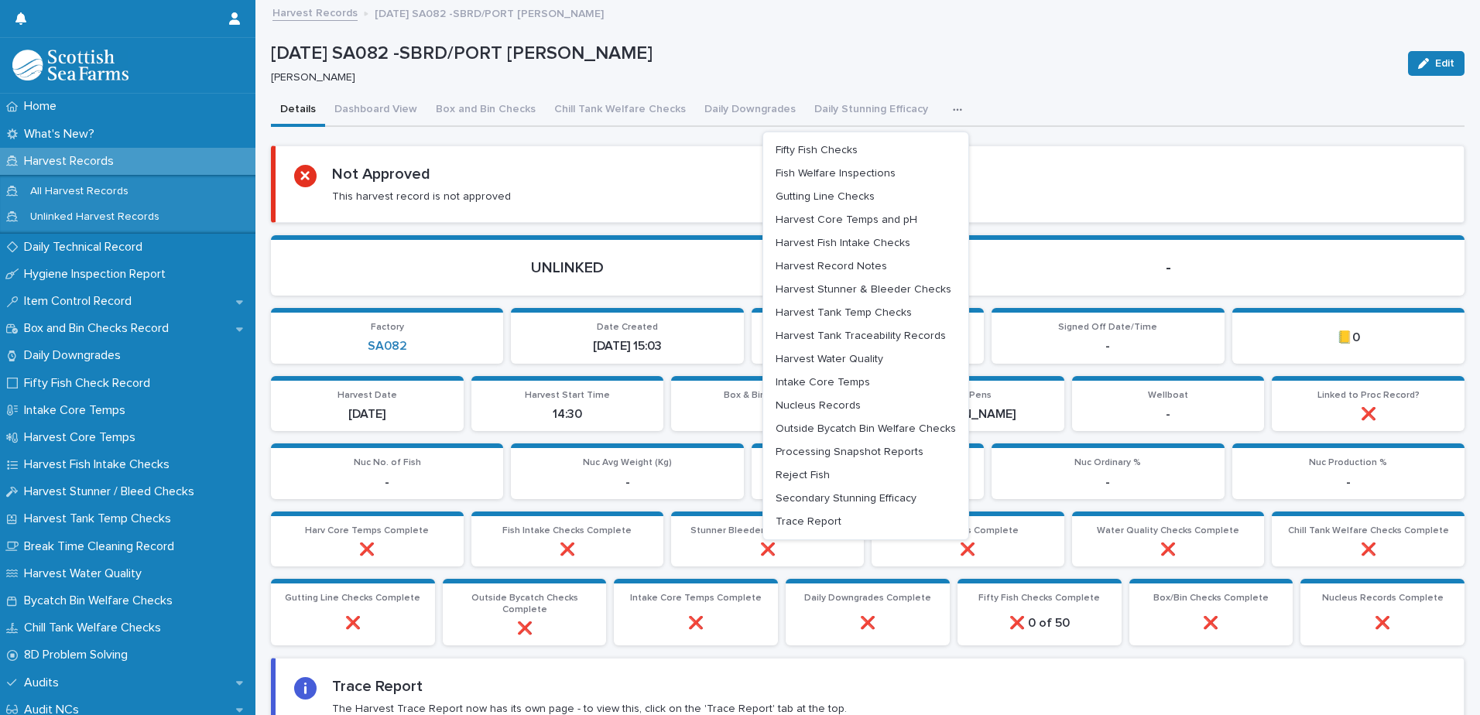
click at [1065, 177] on div "Not Approved This harvest record is not approved" at bounding box center [869, 184] width 1151 height 39
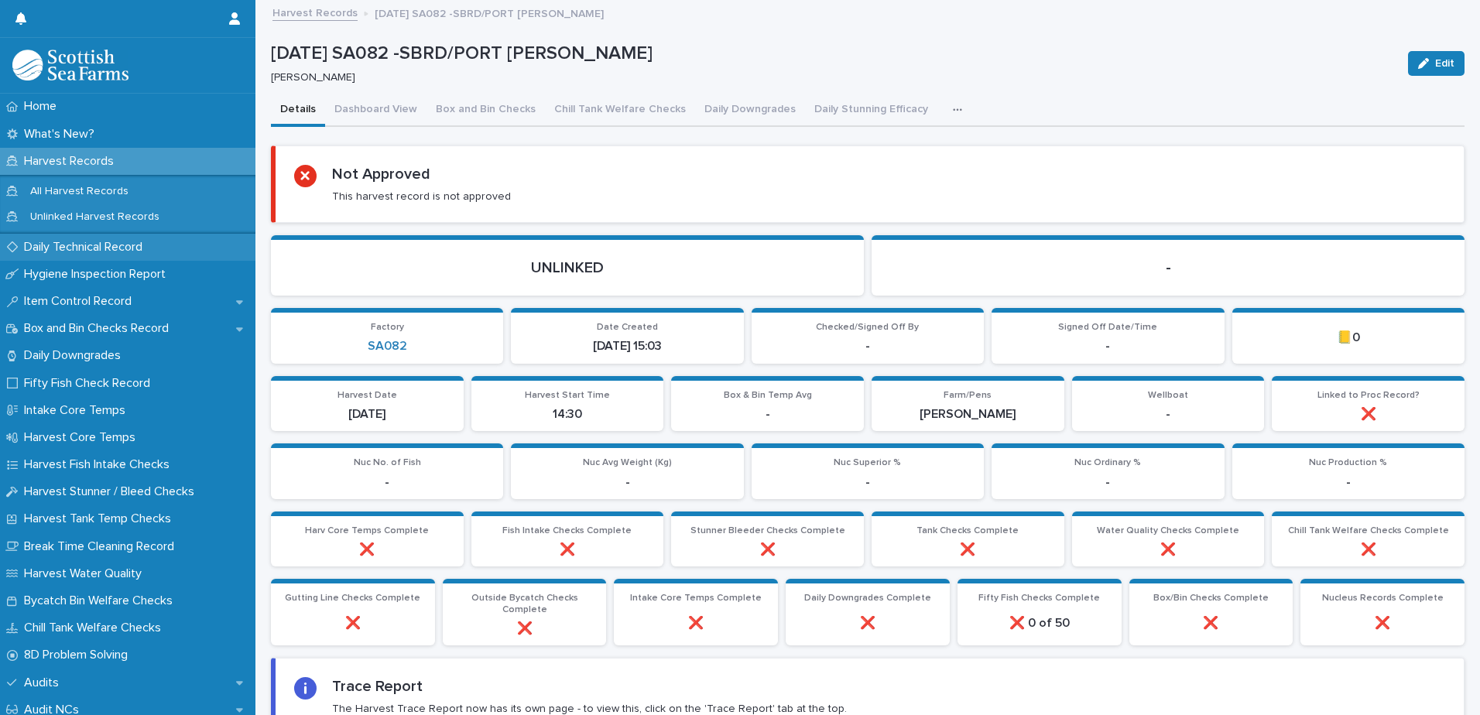
click at [79, 251] on p "Daily Technical Record" at bounding box center [86, 247] width 137 height 15
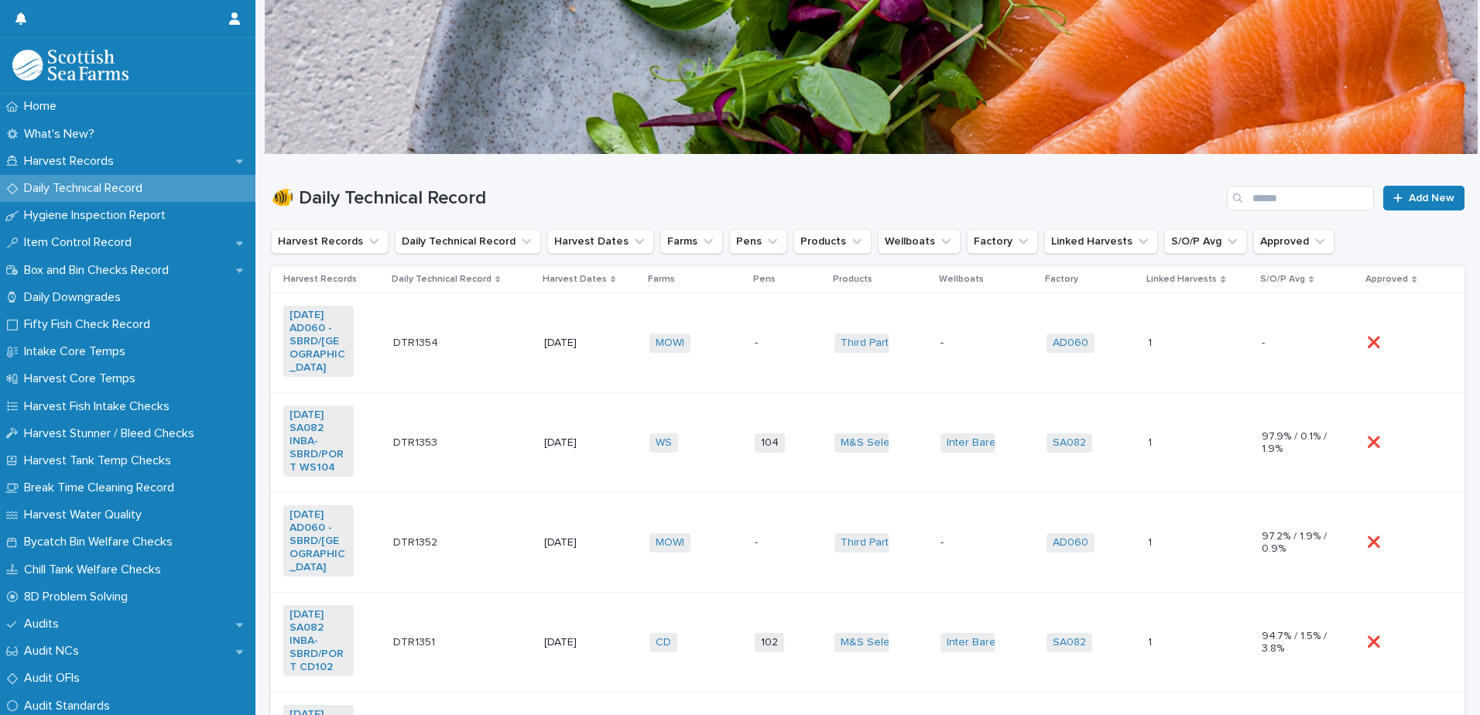
click at [813, 450] on td "104 + 0" at bounding box center [788, 443] width 79 height 100
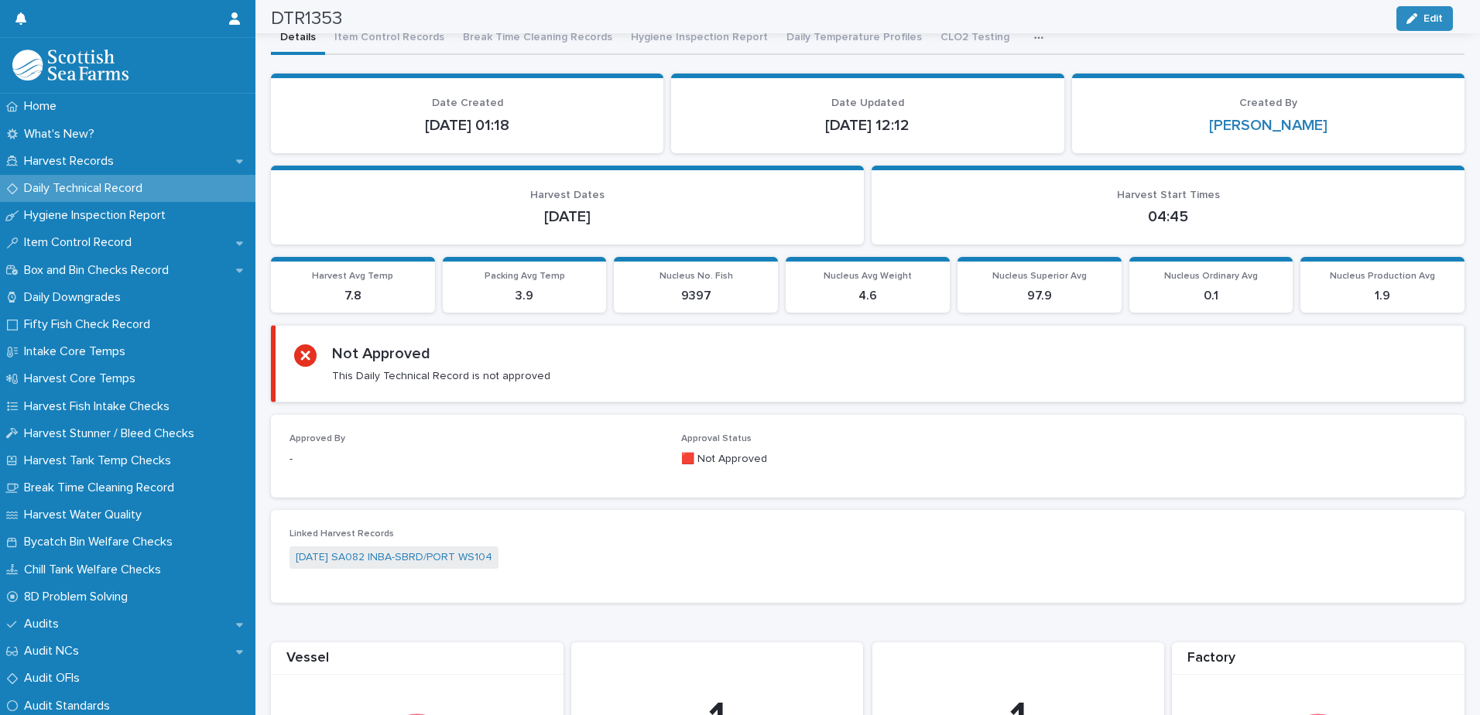
scroll to position [3, 0]
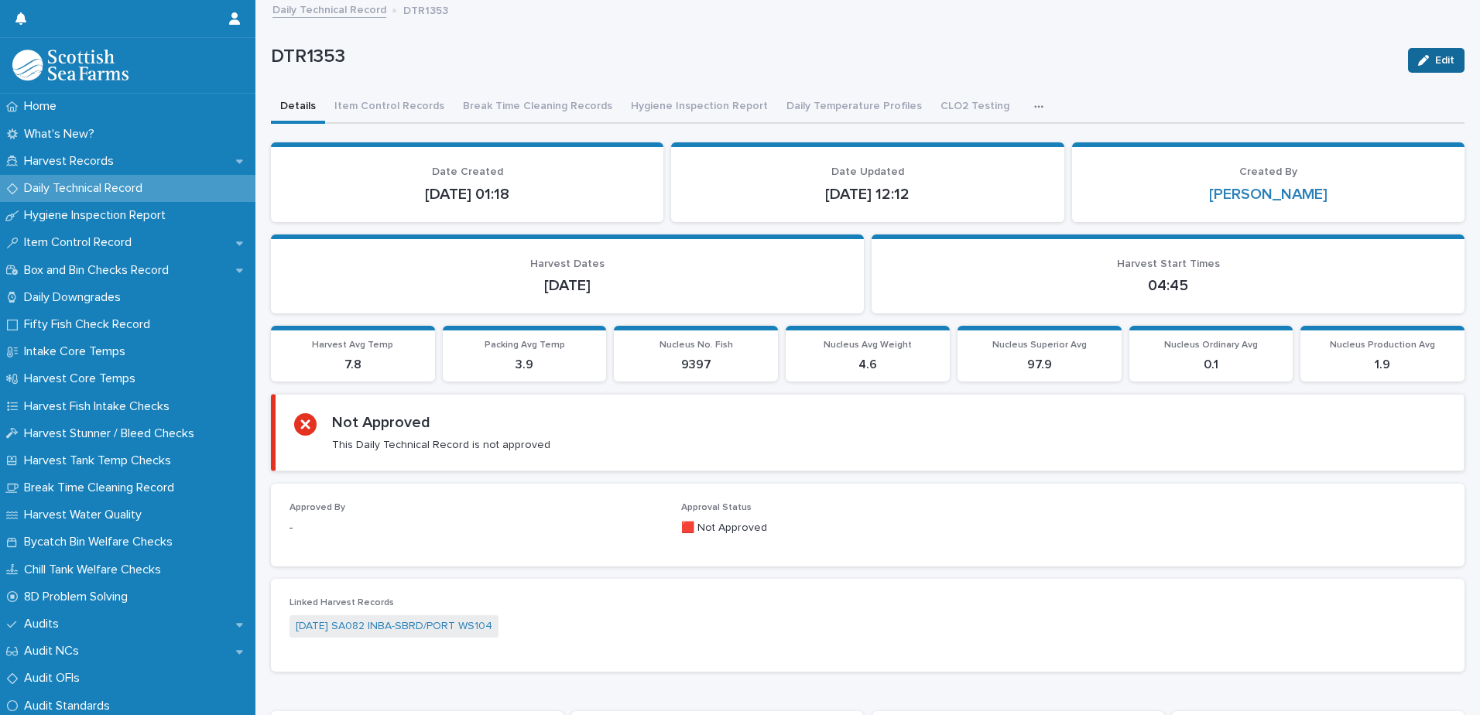
click at [1426, 51] on button "Edit" at bounding box center [1436, 60] width 57 height 25
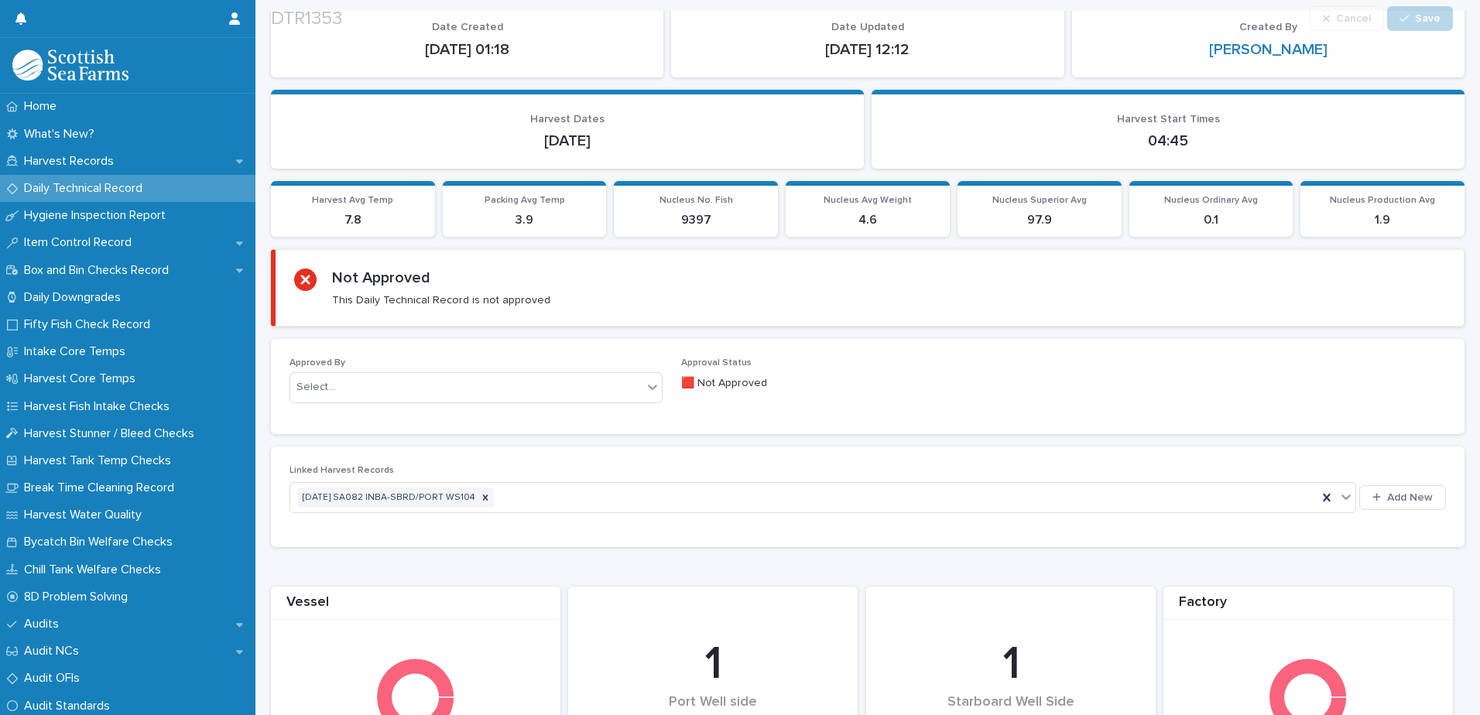
scroll to position [158, 0]
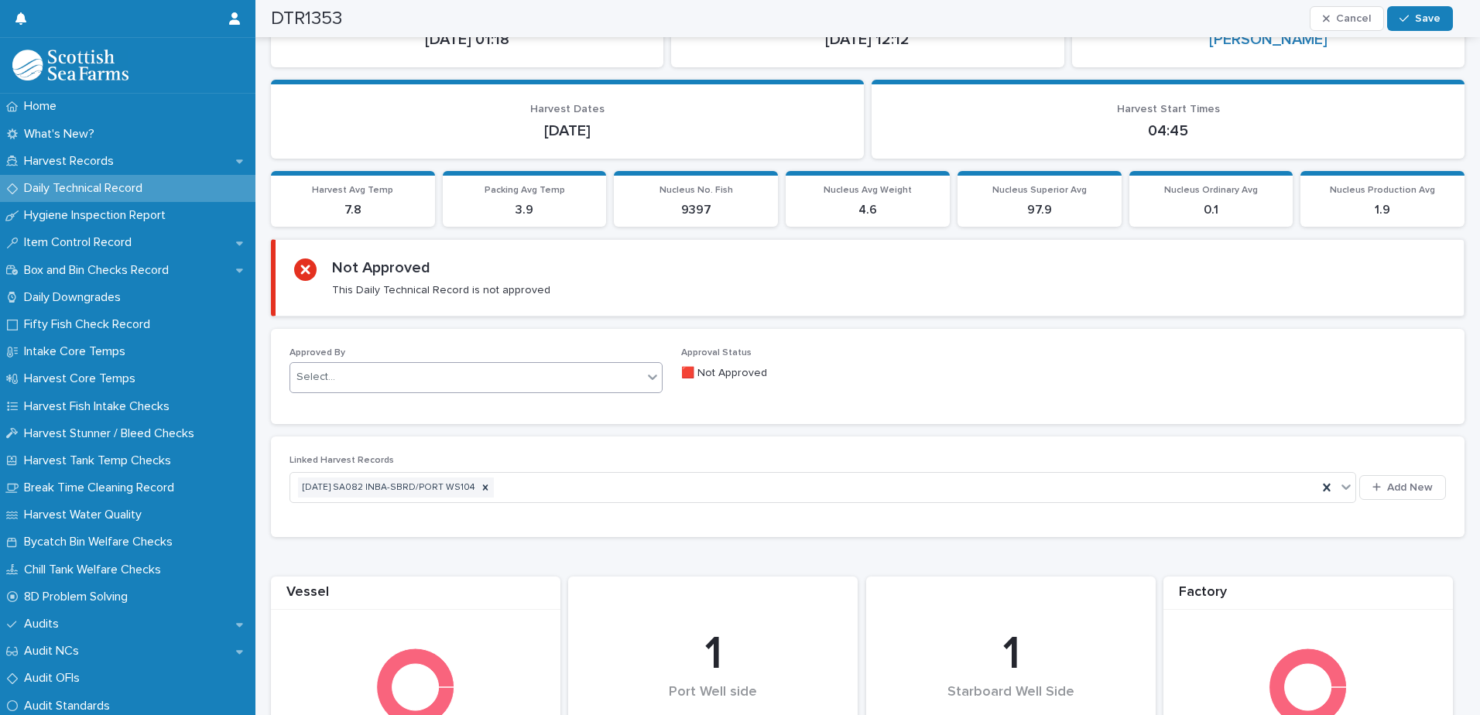
click at [523, 367] on div "Select..." at bounding box center [466, 378] width 352 height 26
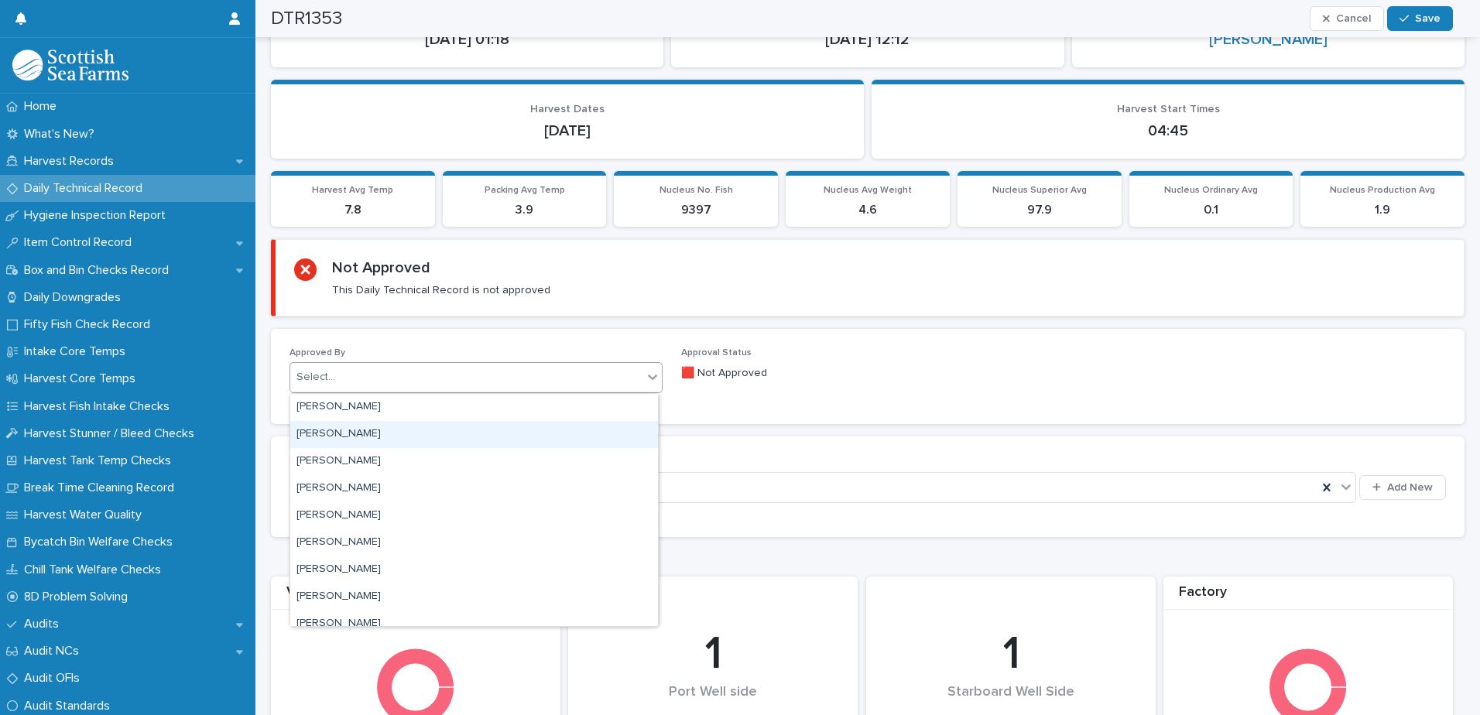
click at [495, 358] on p "Approved By" at bounding box center [476, 353] width 373 height 11
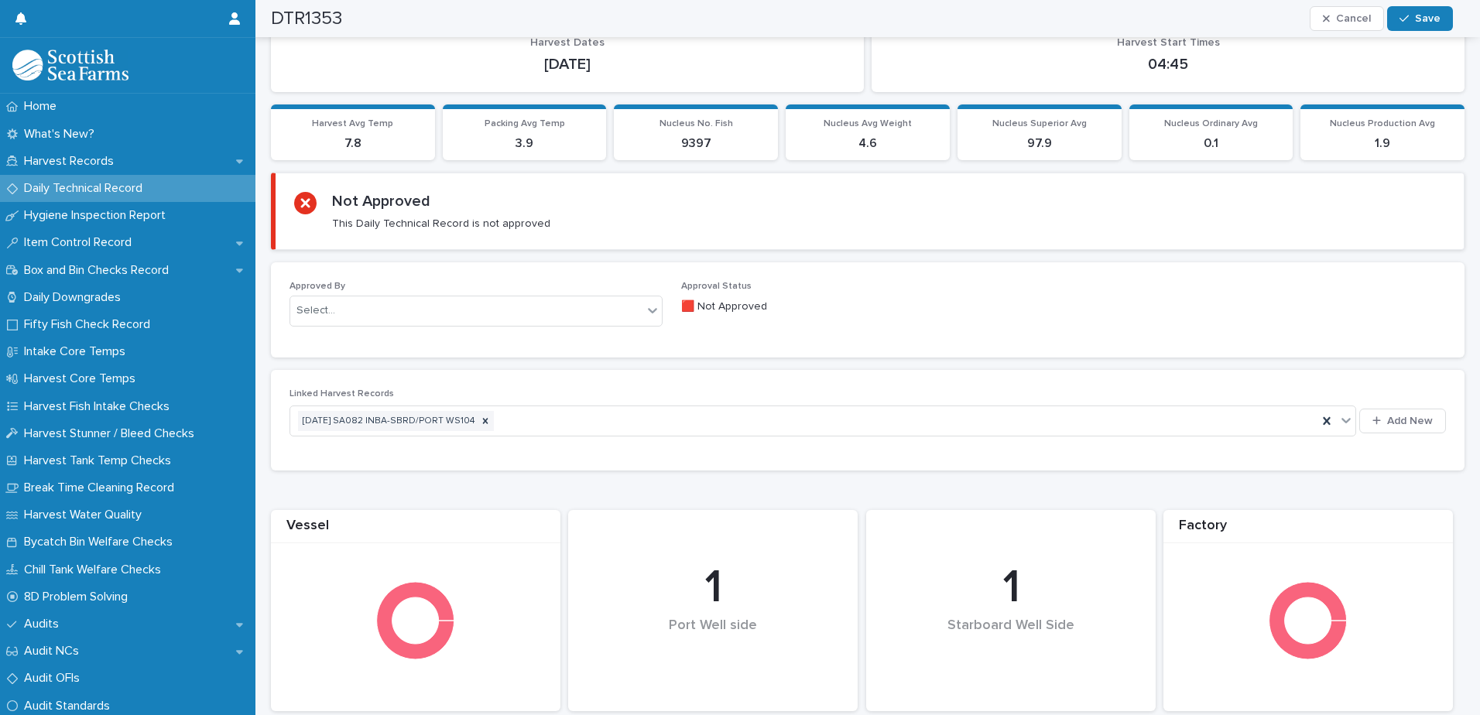
scroll to position [167, 0]
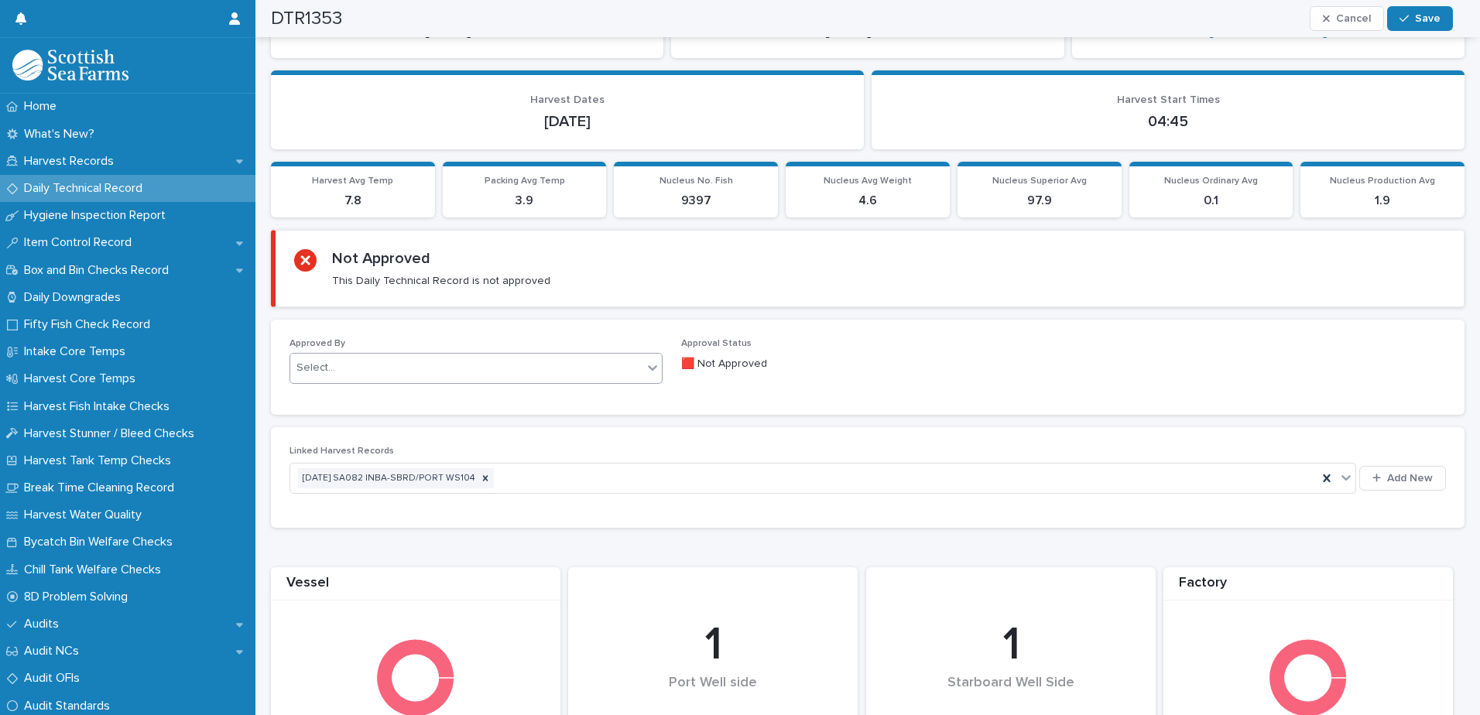
click at [491, 376] on div "Select..." at bounding box center [466, 368] width 352 height 26
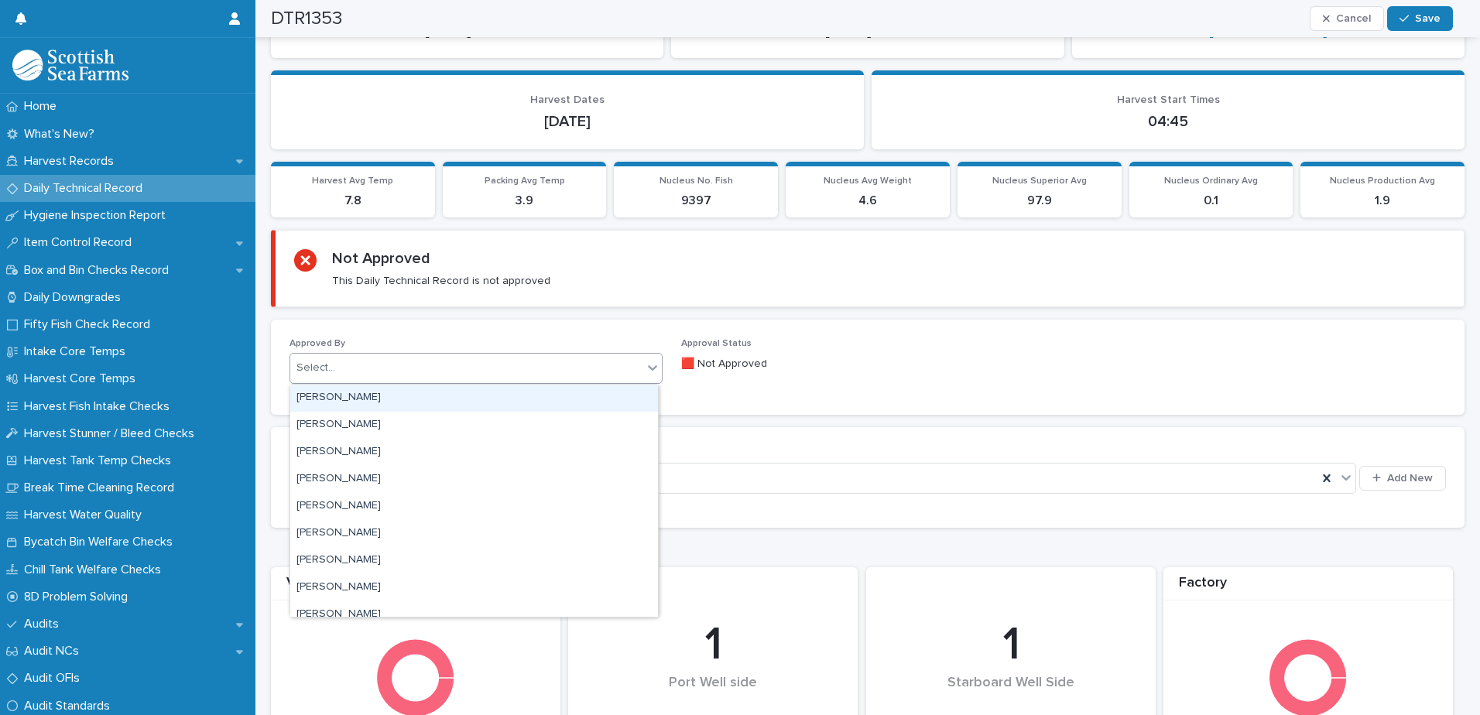
click at [491, 369] on div "Select..." at bounding box center [466, 368] width 352 height 26
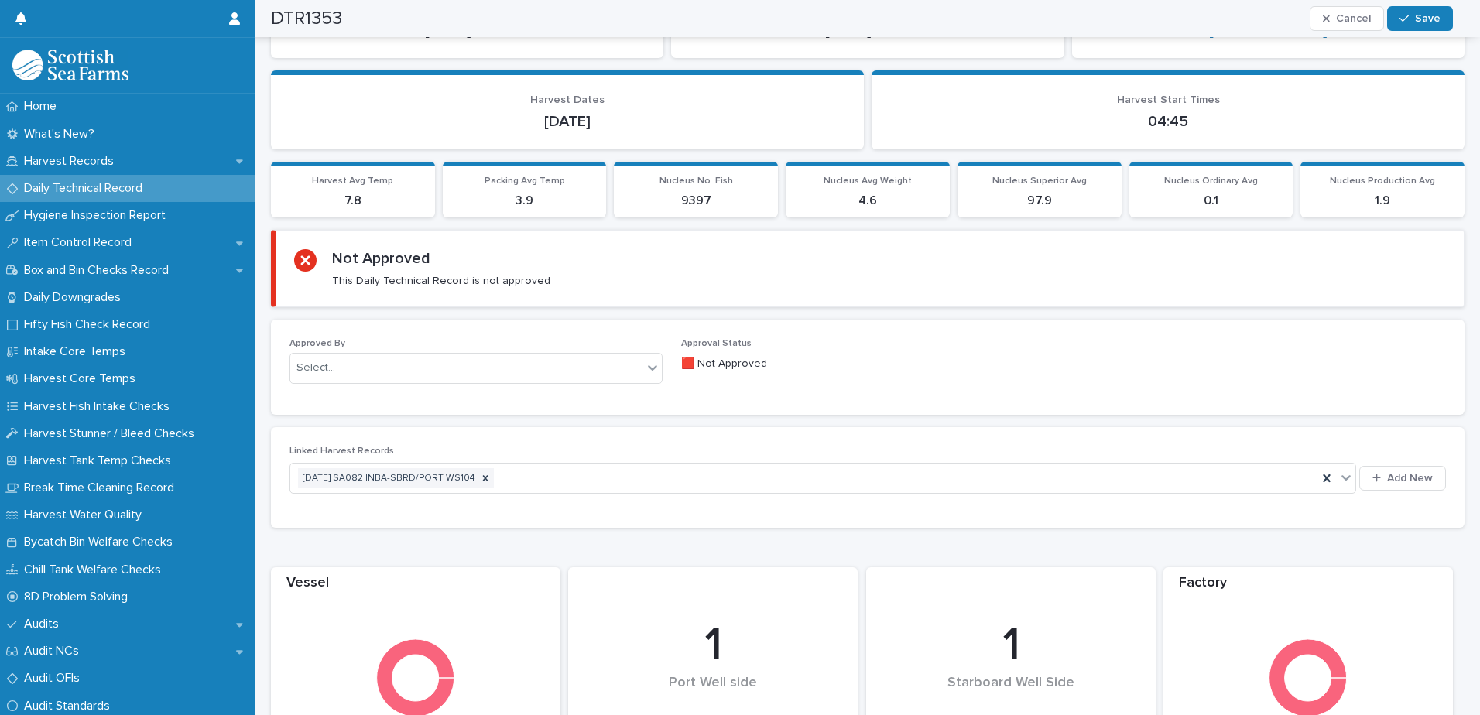
click at [998, 348] on p "Approval Status" at bounding box center [867, 343] width 373 height 11
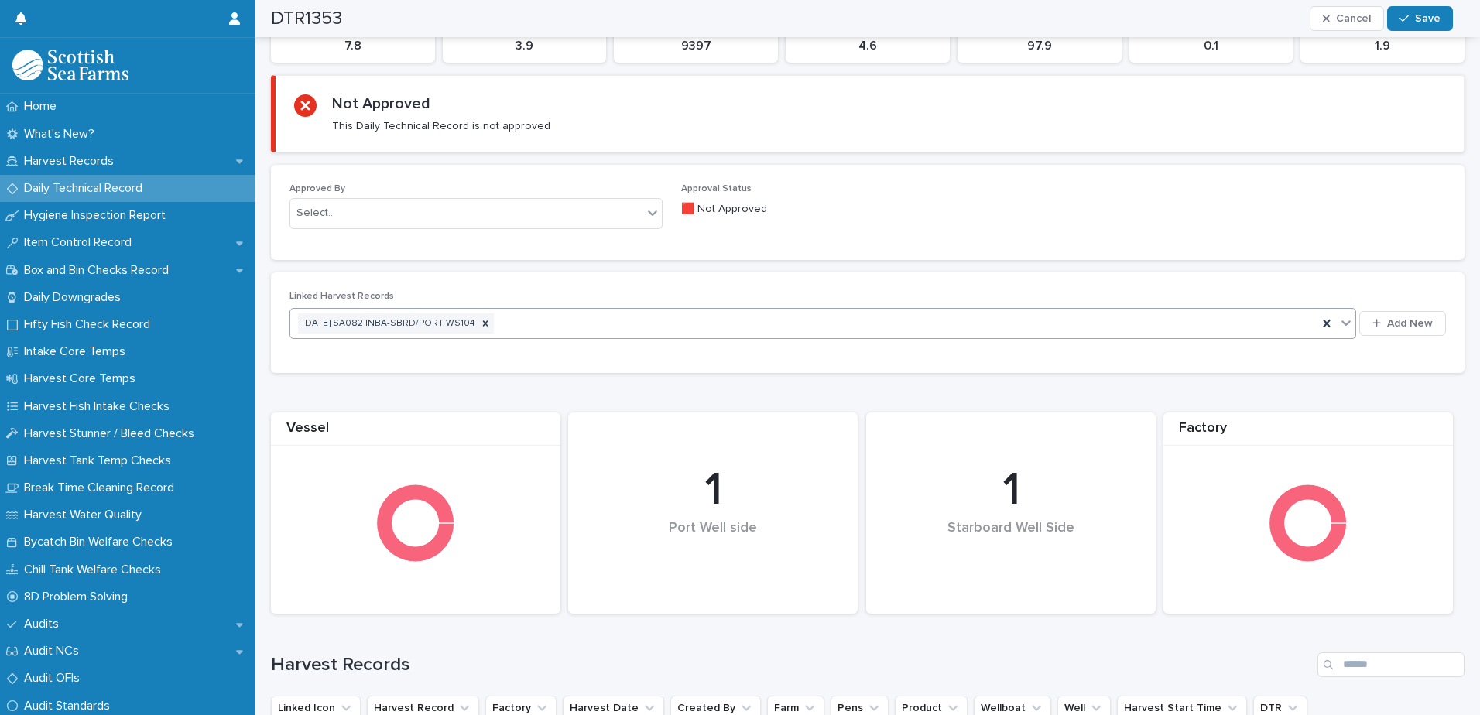
drag, startPoint x: 722, startPoint y: 314, endPoint x: 720, endPoint y: 324, distance: 10.2
click at [721, 315] on div "[DATE] SA082 INBA-SBRD/PORT WS104" at bounding box center [803, 323] width 1027 height 27
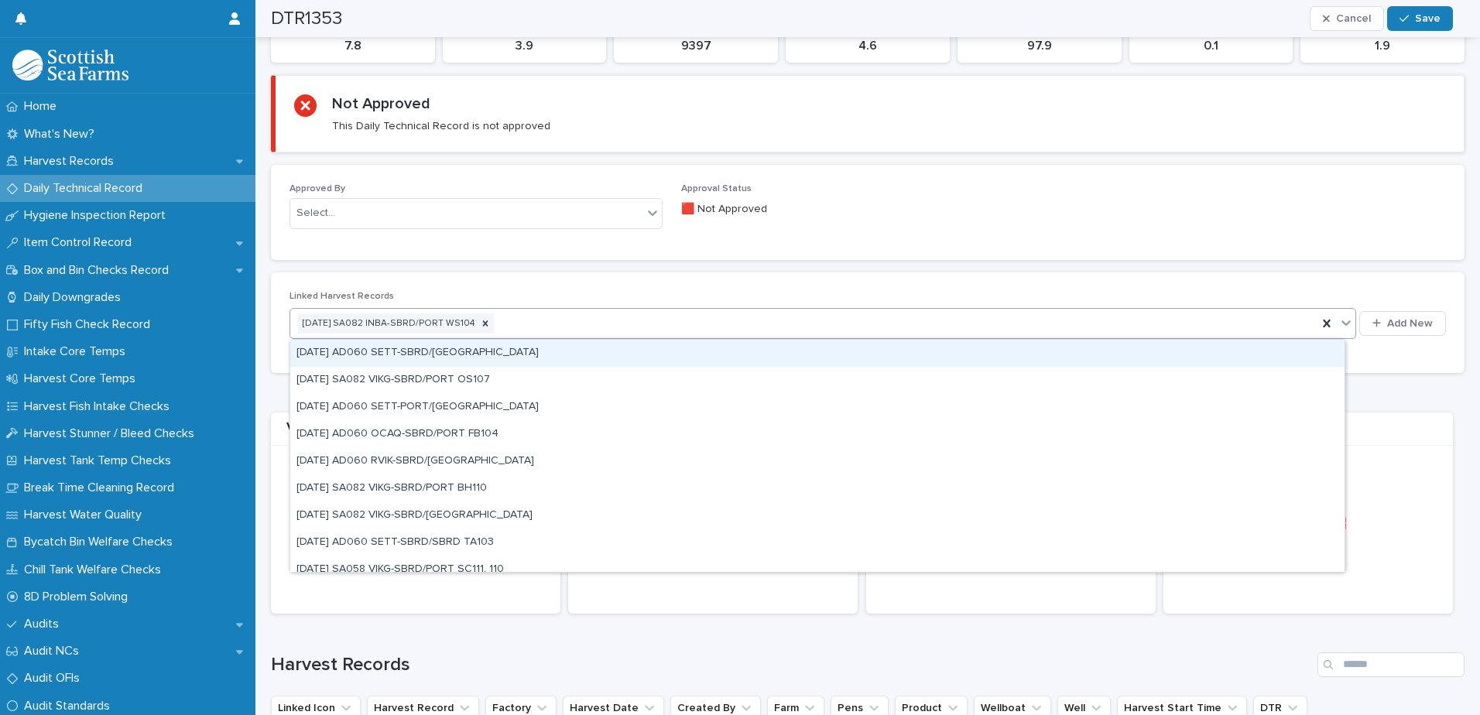
click at [720, 324] on div "[DATE] SA082 INBA-SBRD/PORT WS104" at bounding box center [803, 323] width 1027 height 27
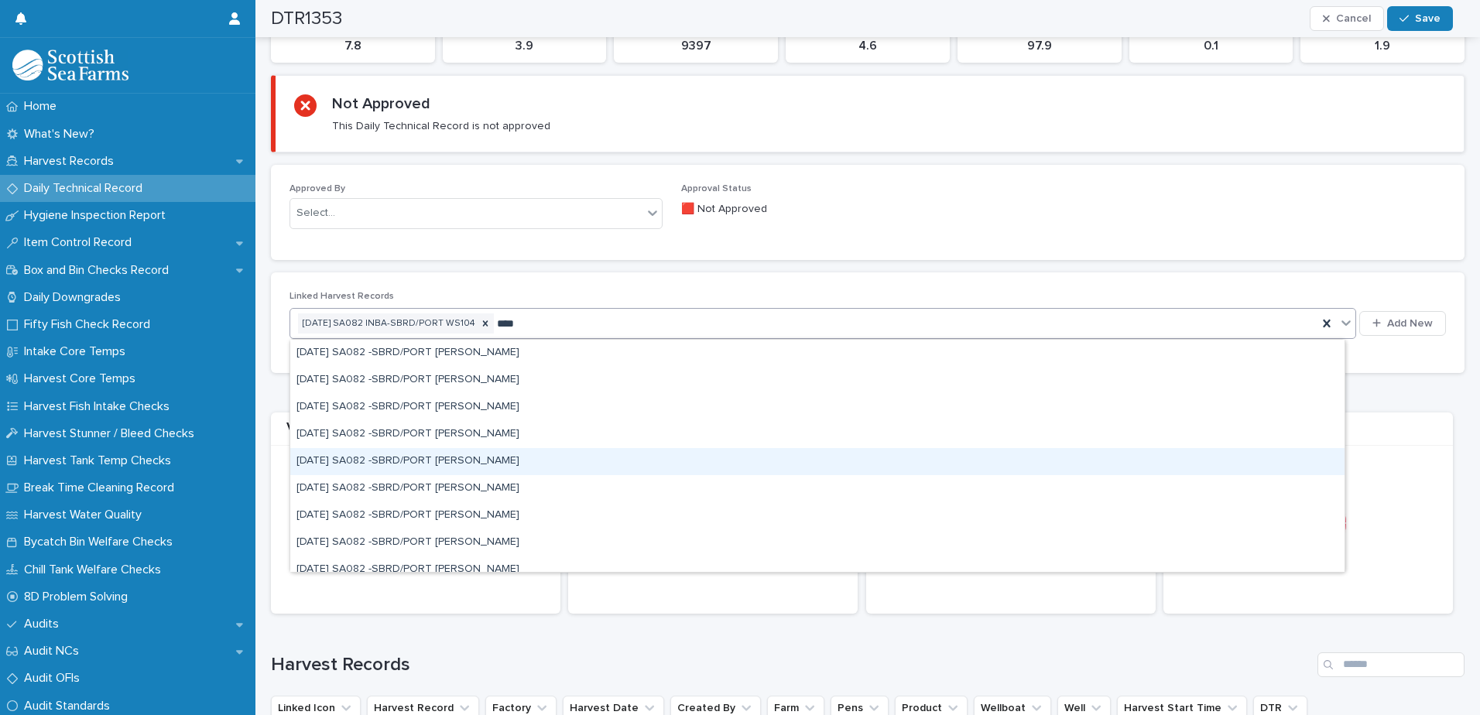
scroll to position [77, 0]
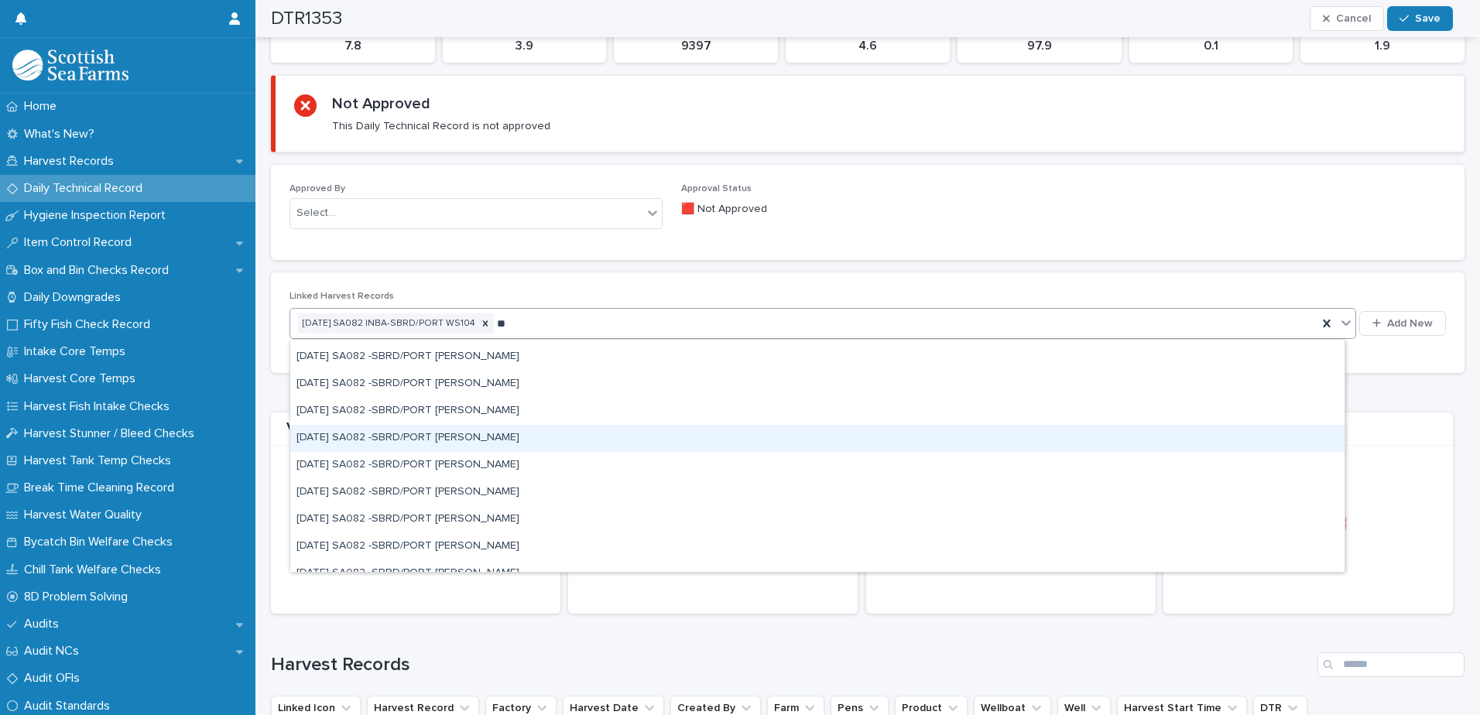
type input "*"
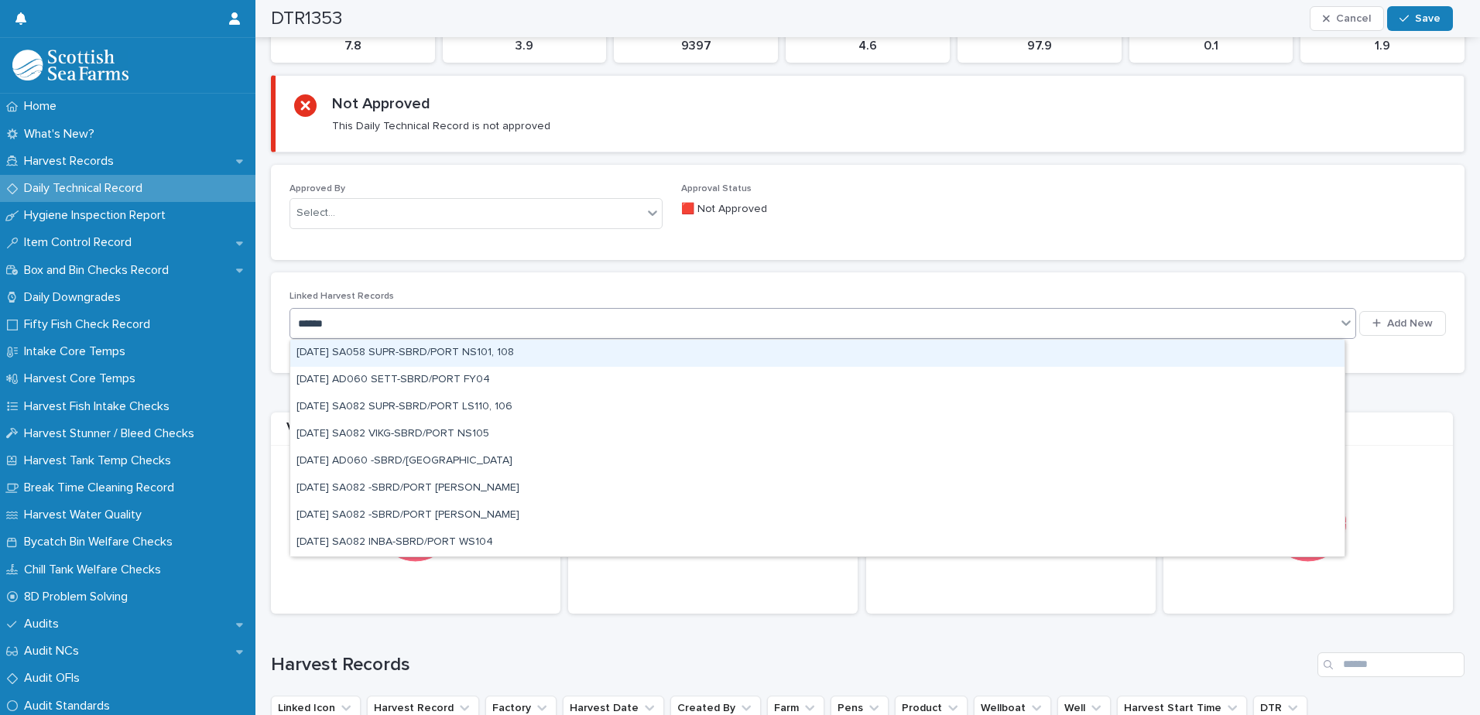
scroll to position [331, 0]
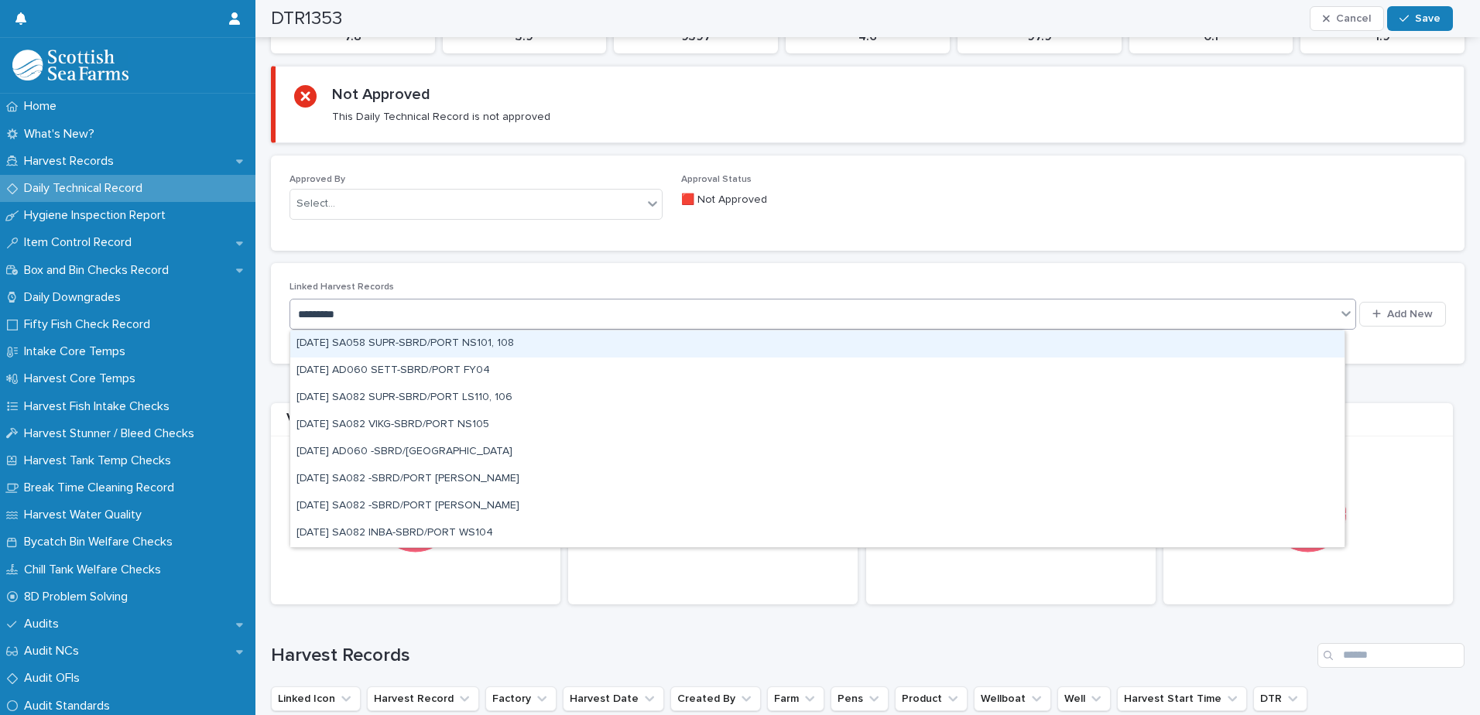
type input "**********"
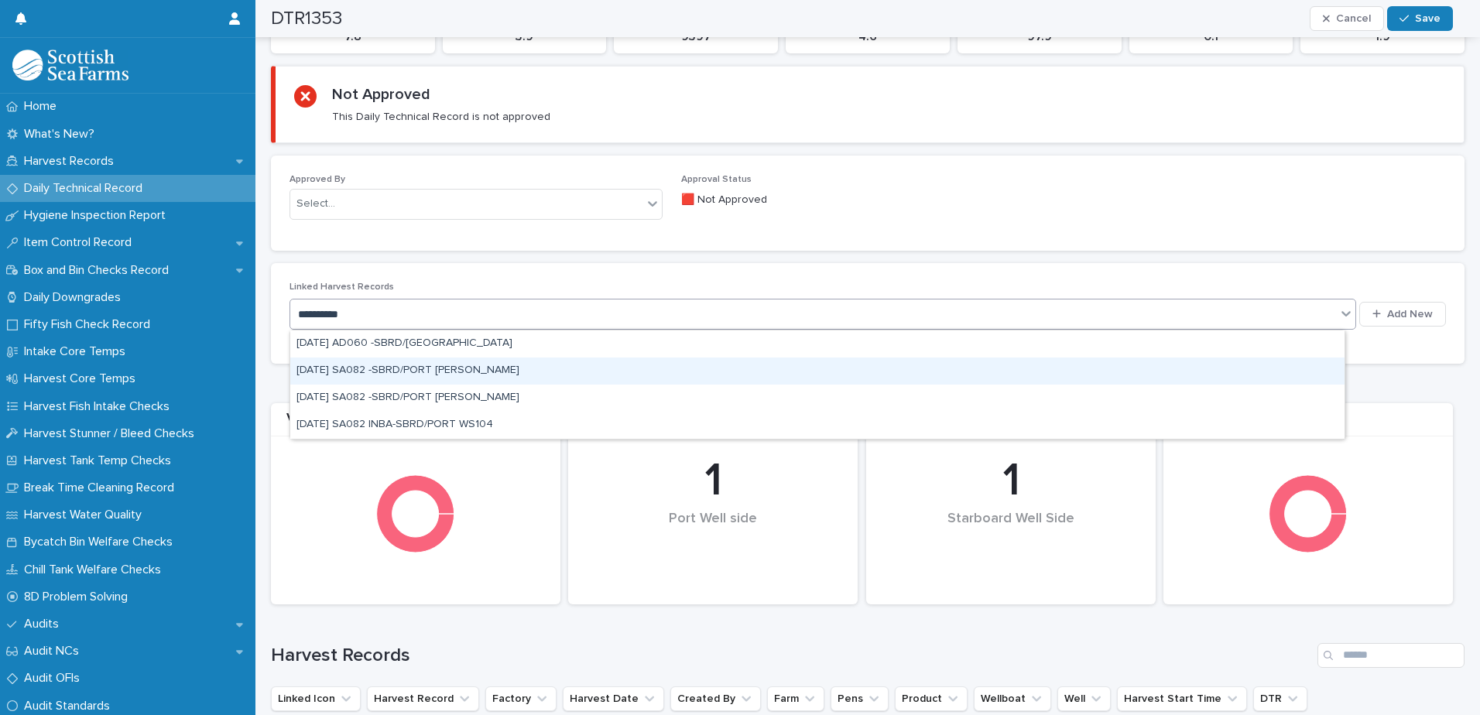
click at [437, 369] on div "[DATE] SA082 -SBRD/PORT [PERSON_NAME]" at bounding box center [817, 371] width 1054 height 27
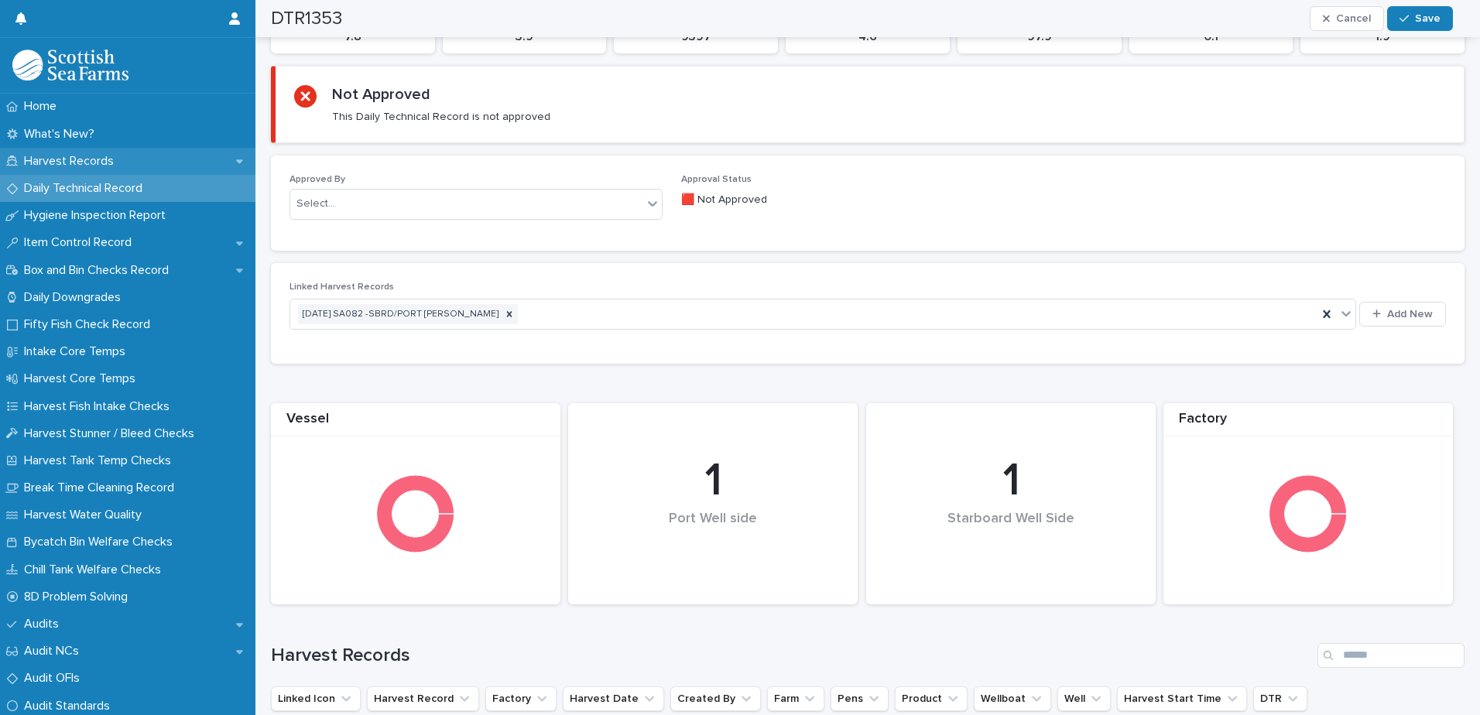
click at [99, 159] on p "Harvest Records" at bounding box center [72, 161] width 108 height 15
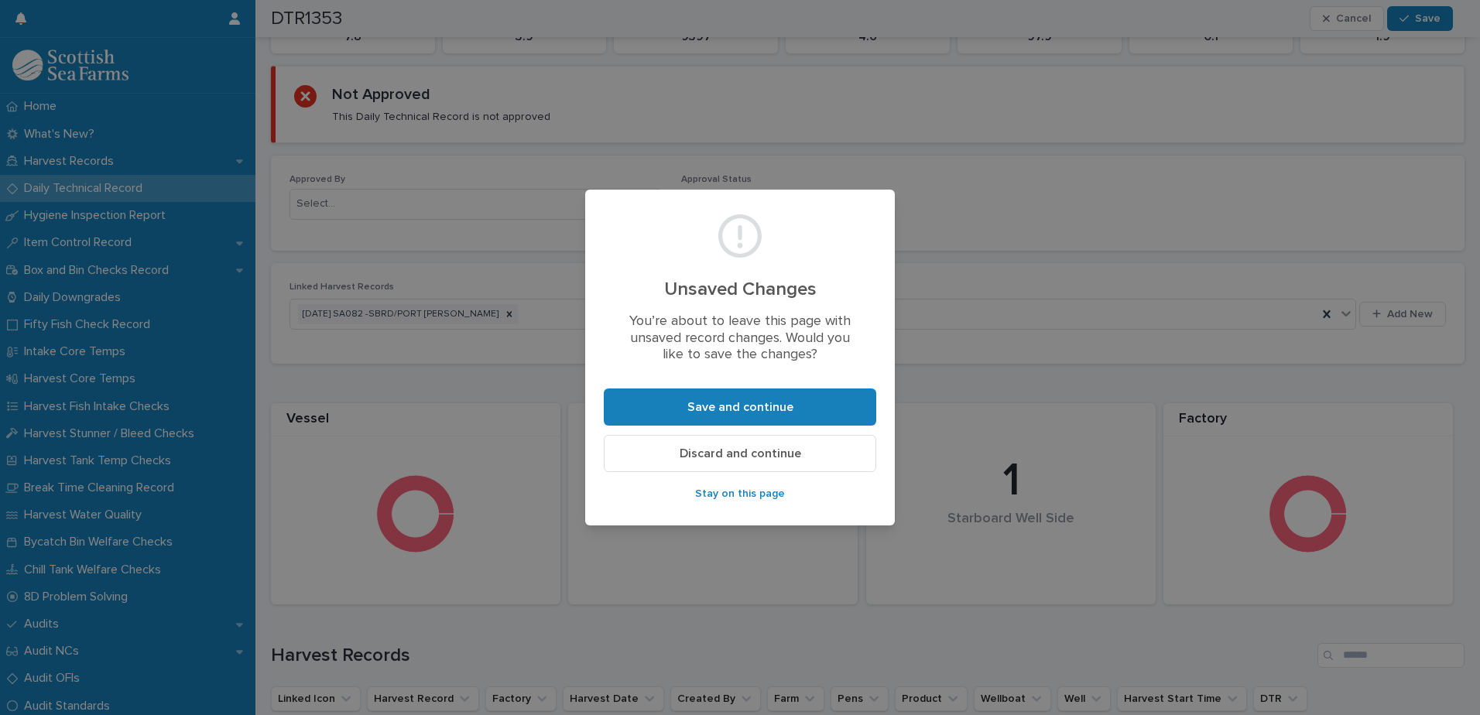
click at [754, 458] on button "Discard and continue" at bounding box center [740, 453] width 273 height 37
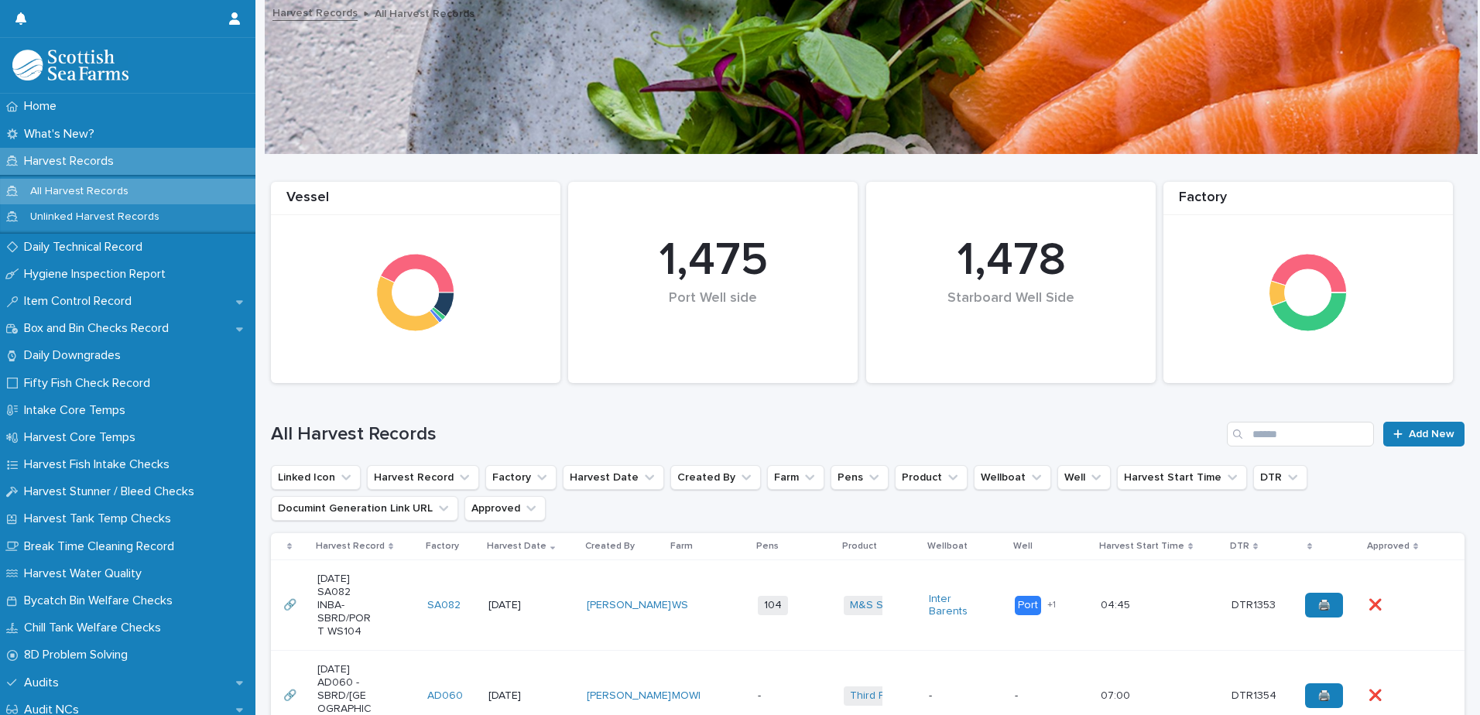
click at [94, 191] on p "All Harvest Records" at bounding box center [79, 191] width 123 height 13
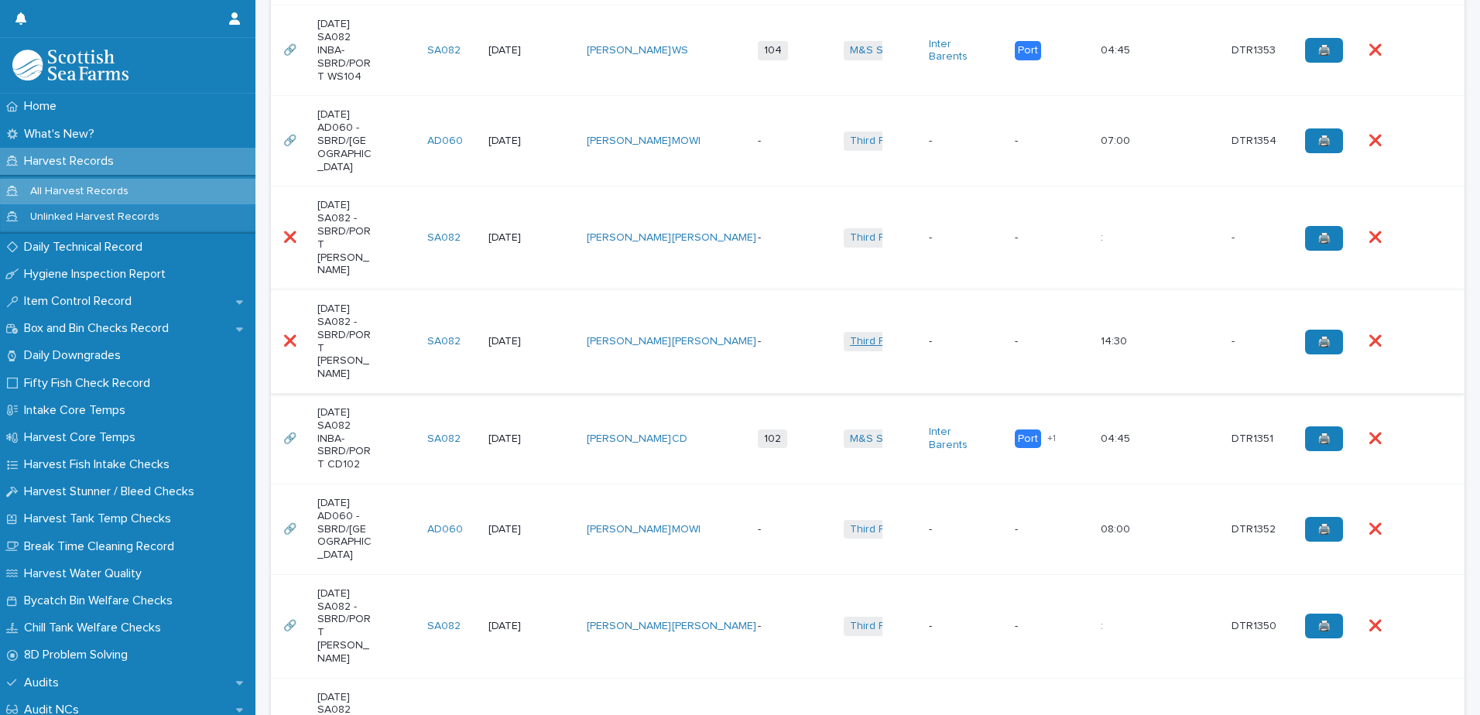
scroll to position [387, 0]
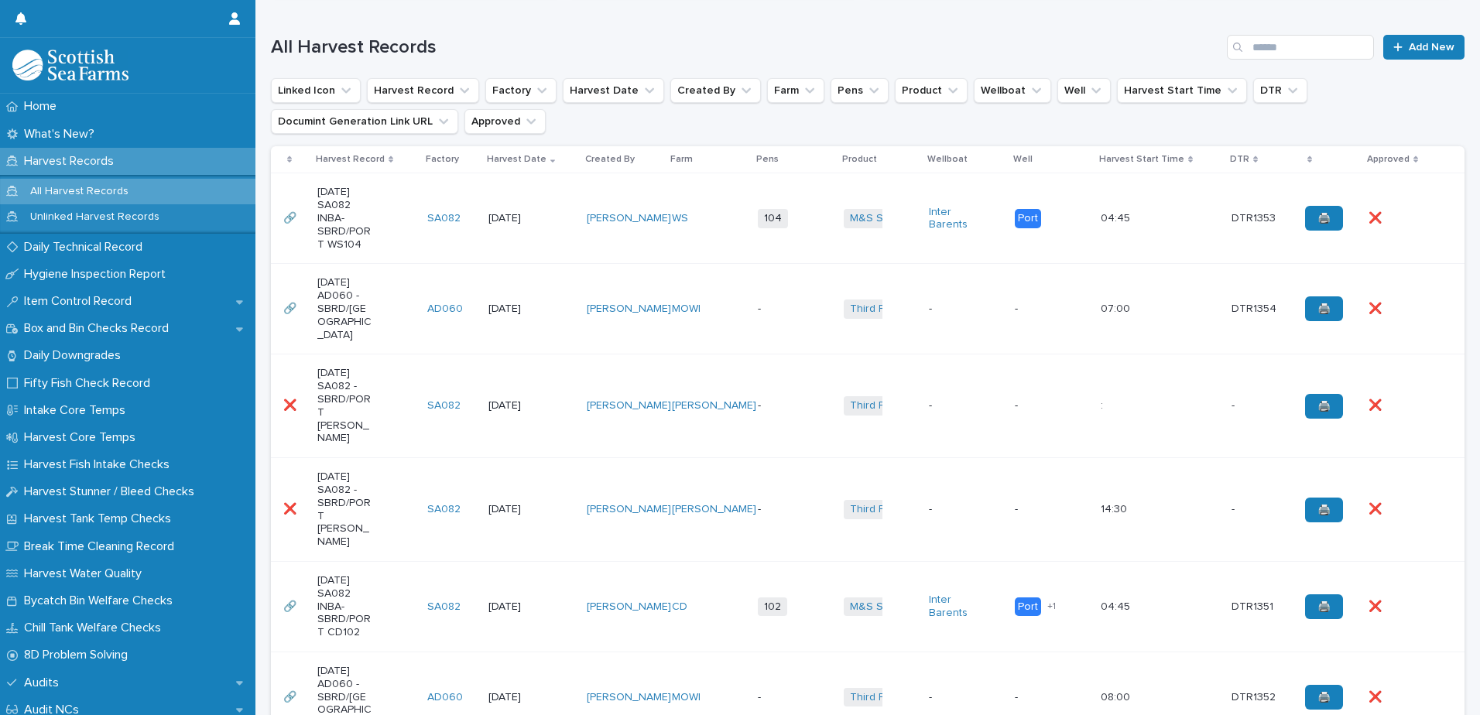
click at [938, 503] on p "-" at bounding box center [956, 509] width 55 height 13
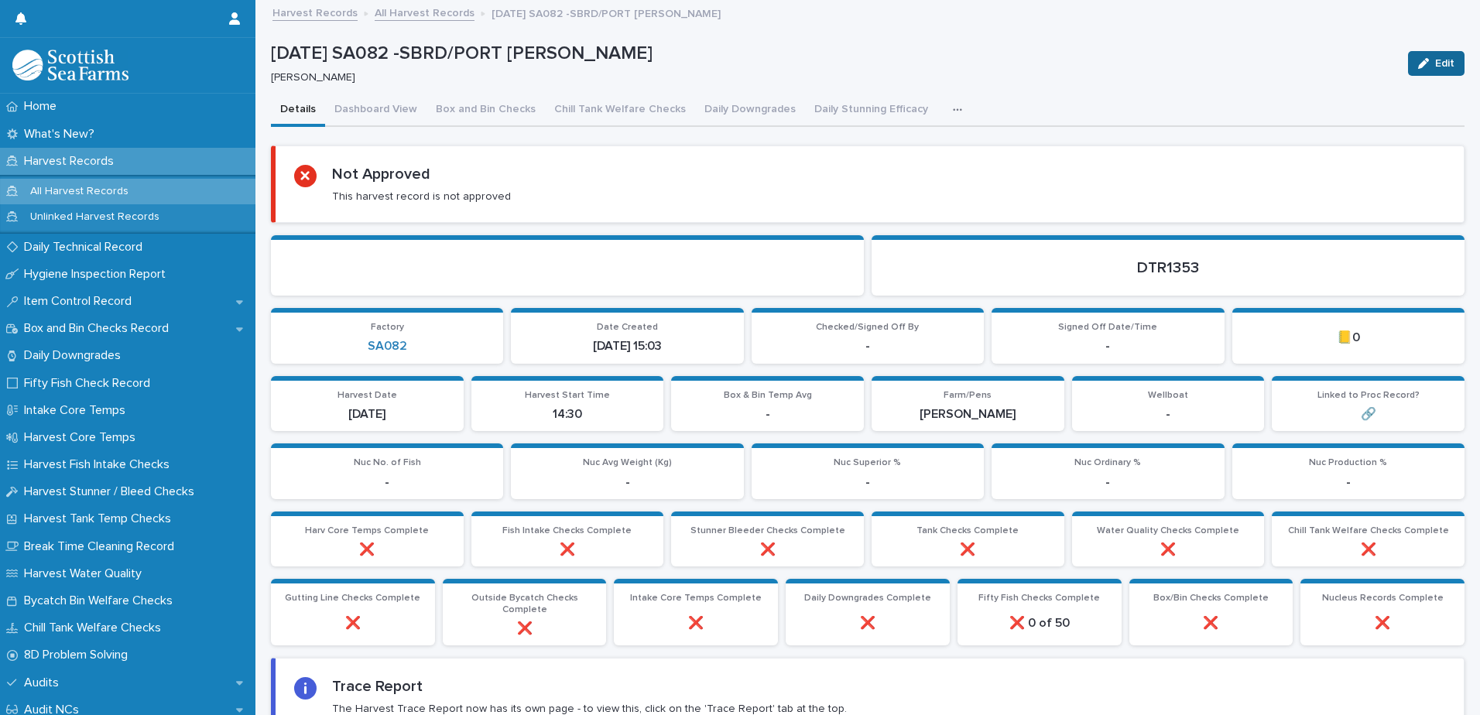
click at [1427, 56] on button "Edit" at bounding box center [1436, 63] width 57 height 25
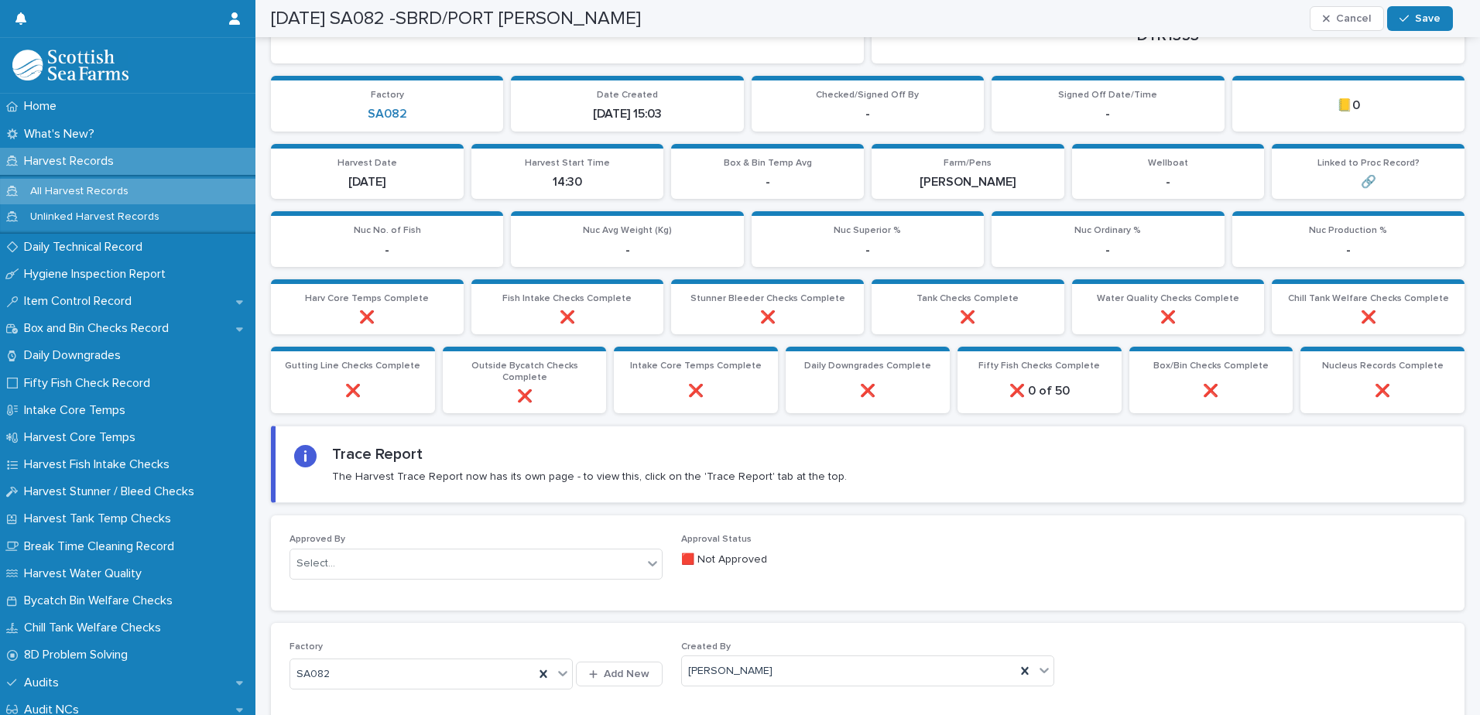
scroll to position [619, 0]
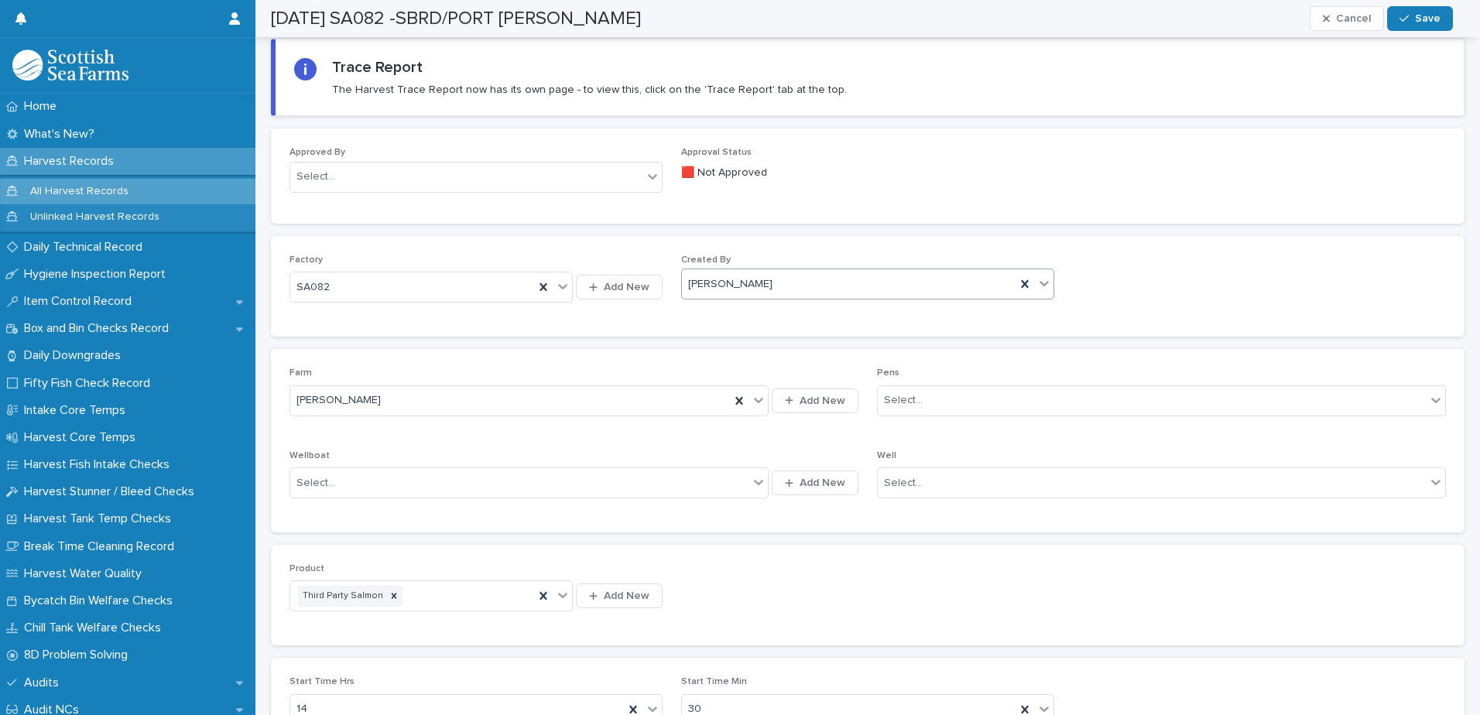
click at [834, 286] on div "[PERSON_NAME]" at bounding box center [849, 285] width 334 height 26
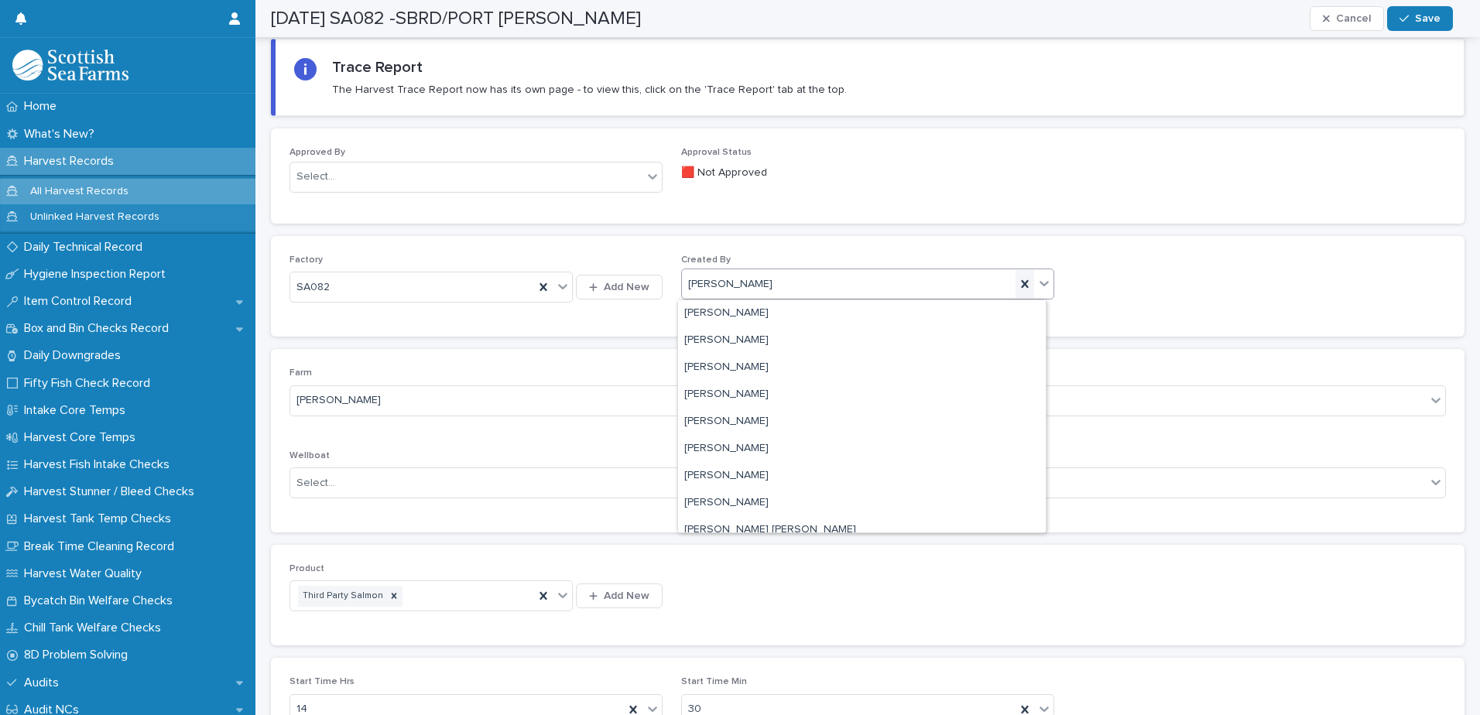
click at [1017, 288] on icon at bounding box center [1024, 283] width 15 height 15
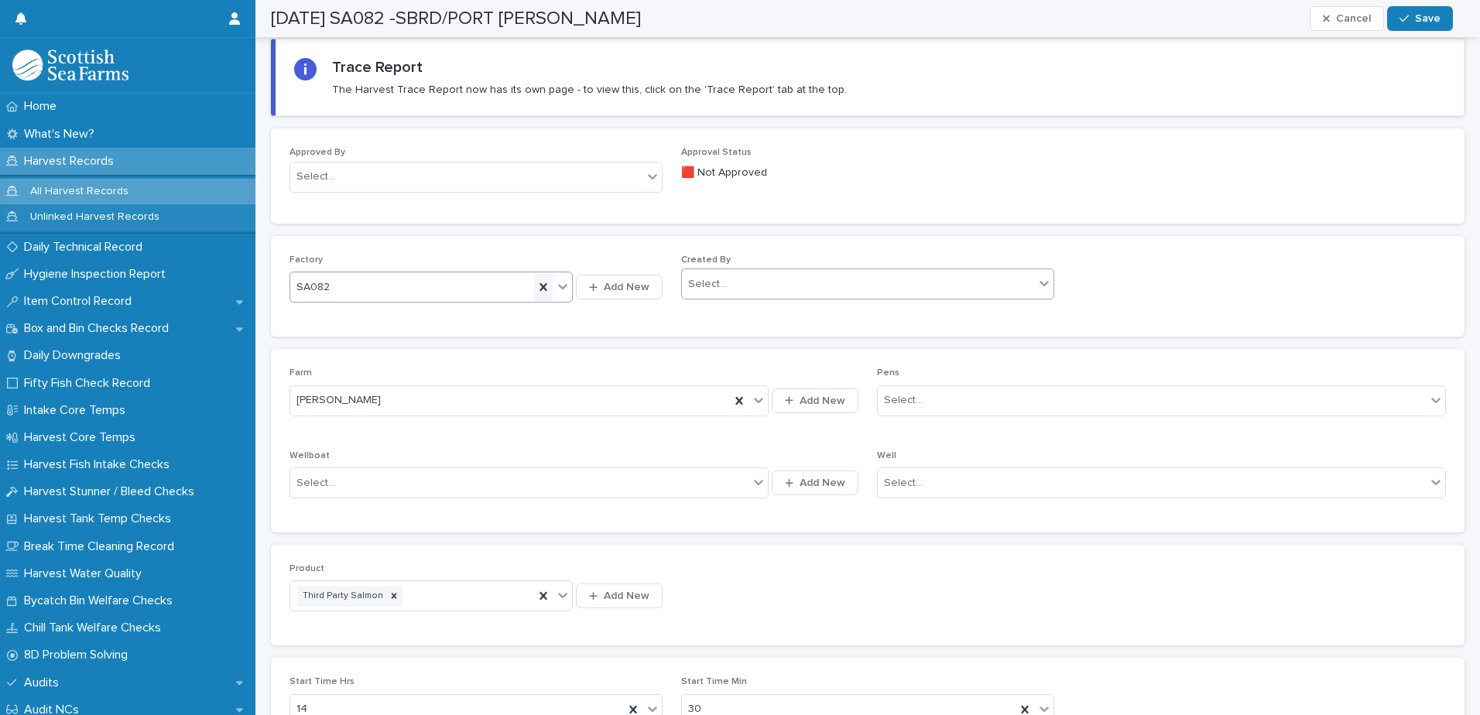
click at [544, 284] on icon at bounding box center [543, 286] width 15 height 15
click at [742, 398] on div at bounding box center [739, 401] width 19 height 28
click at [1424, 22] on span "Save" at bounding box center [1428, 18] width 26 height 11
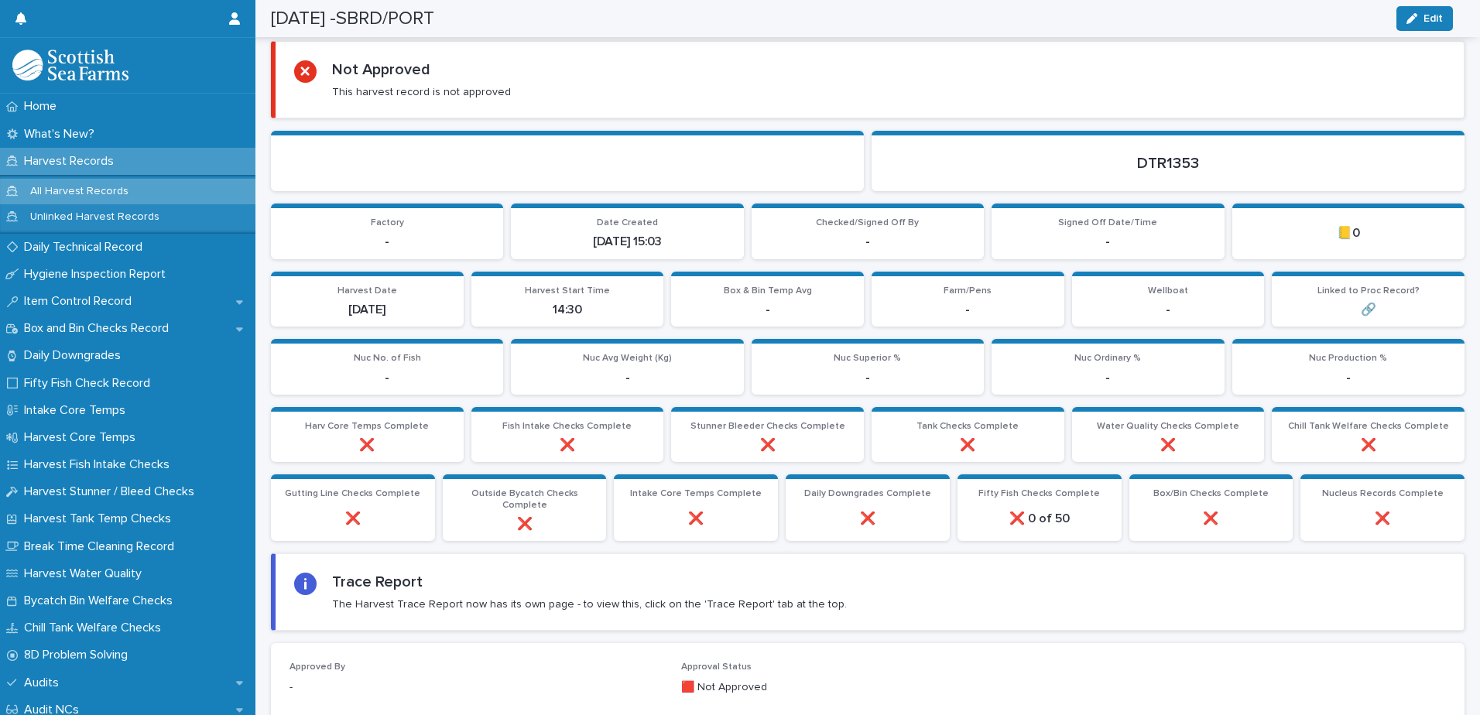
scroll to position [0, 0]
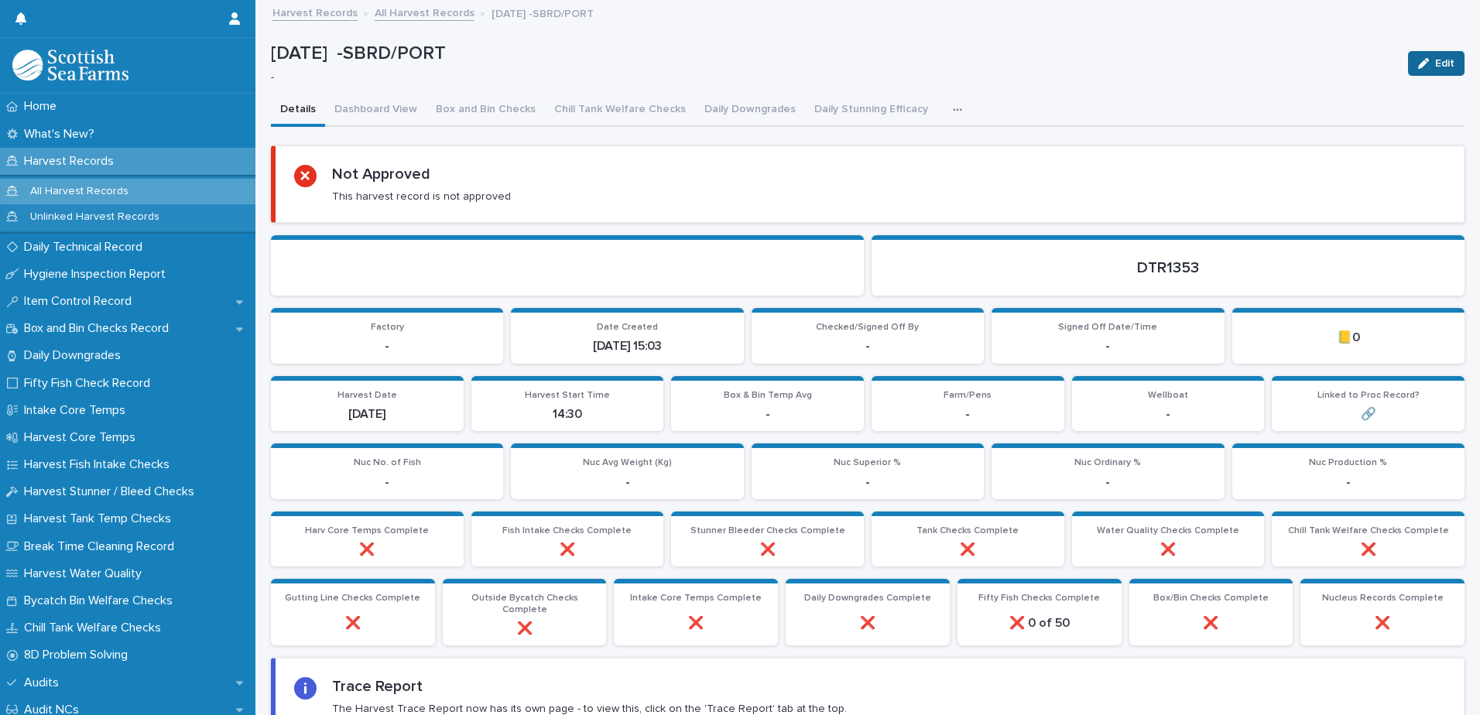
click at [1408, 61] on button "Edit" at bounding box center [1436, 63] width 57 height 25
click at [111, 190] on p "All Harvest Records" at bounding box center [79, 191] width 123 height 13
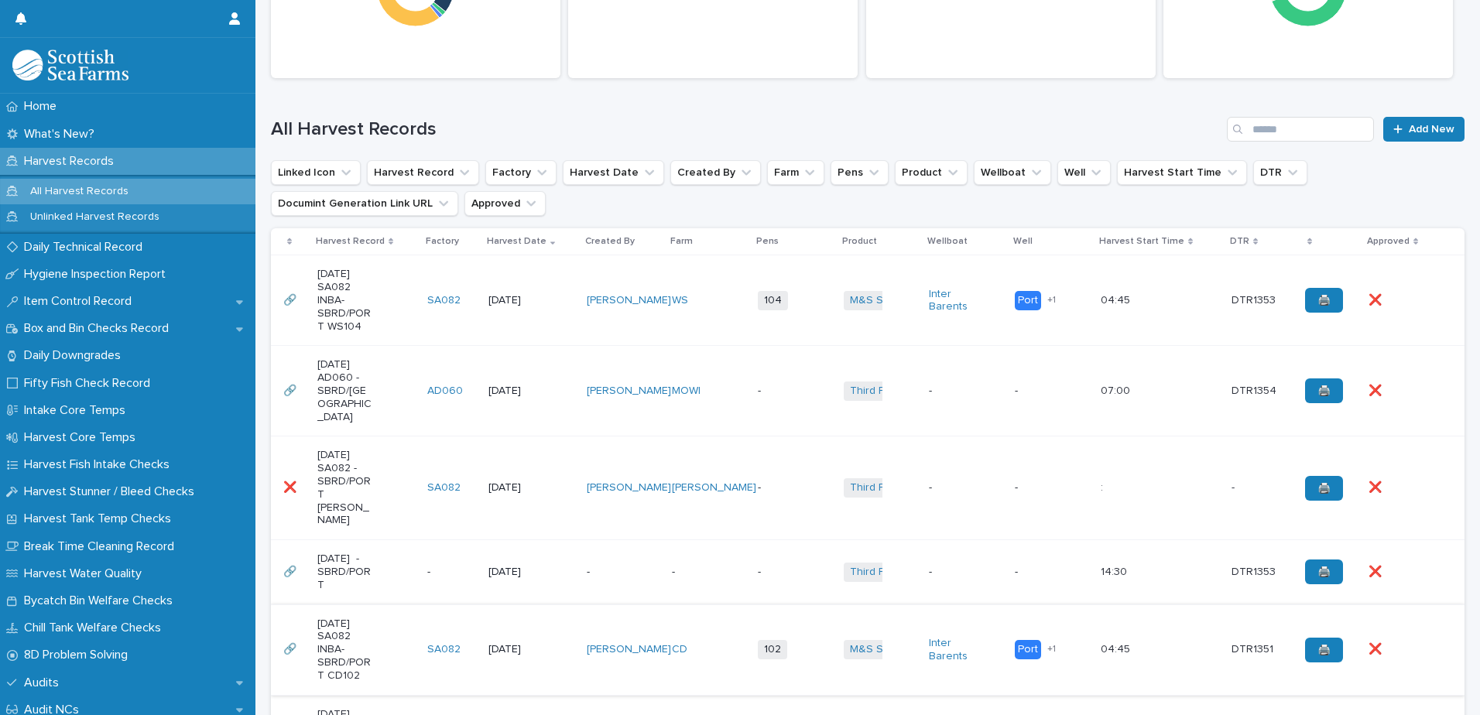
scroll to position [387, 0]
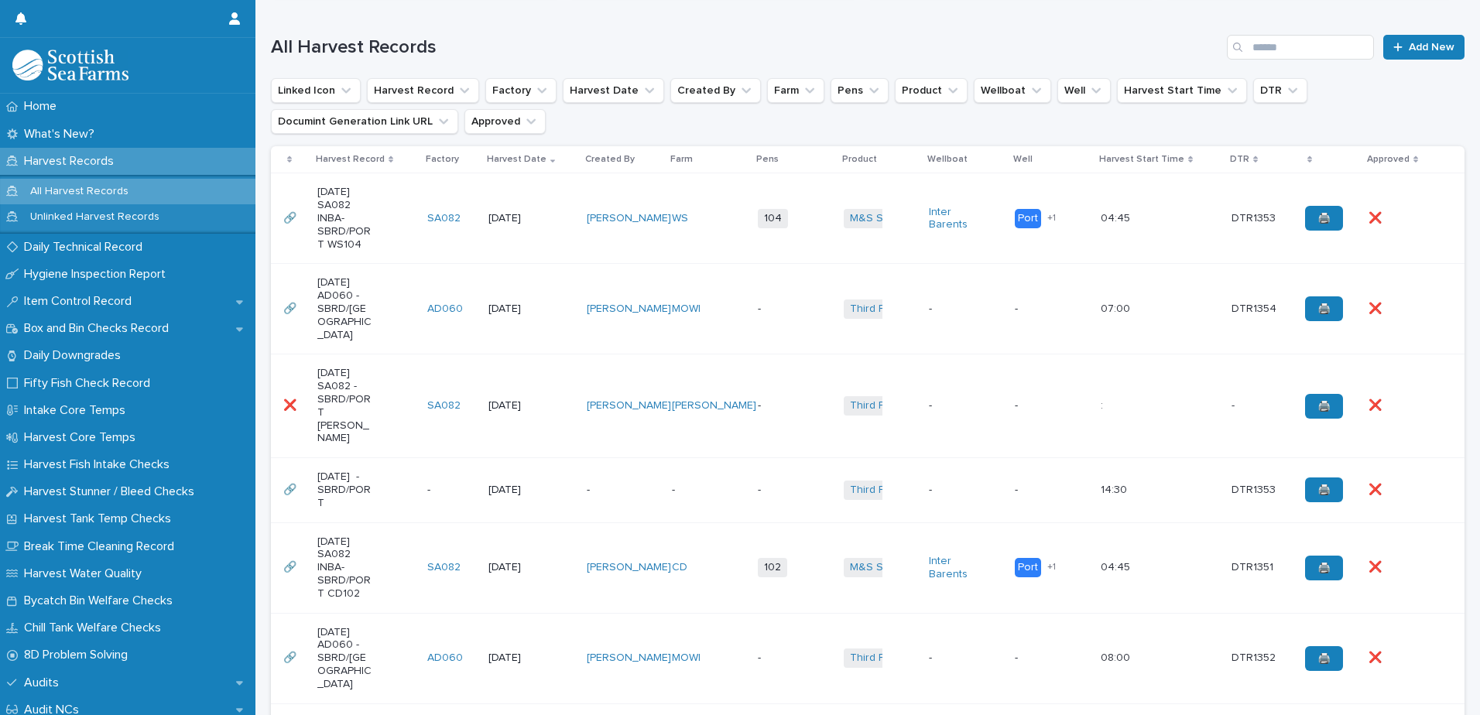
click at [807, 403] on td "-" at bounding box center [795, 407] width 86 height 104
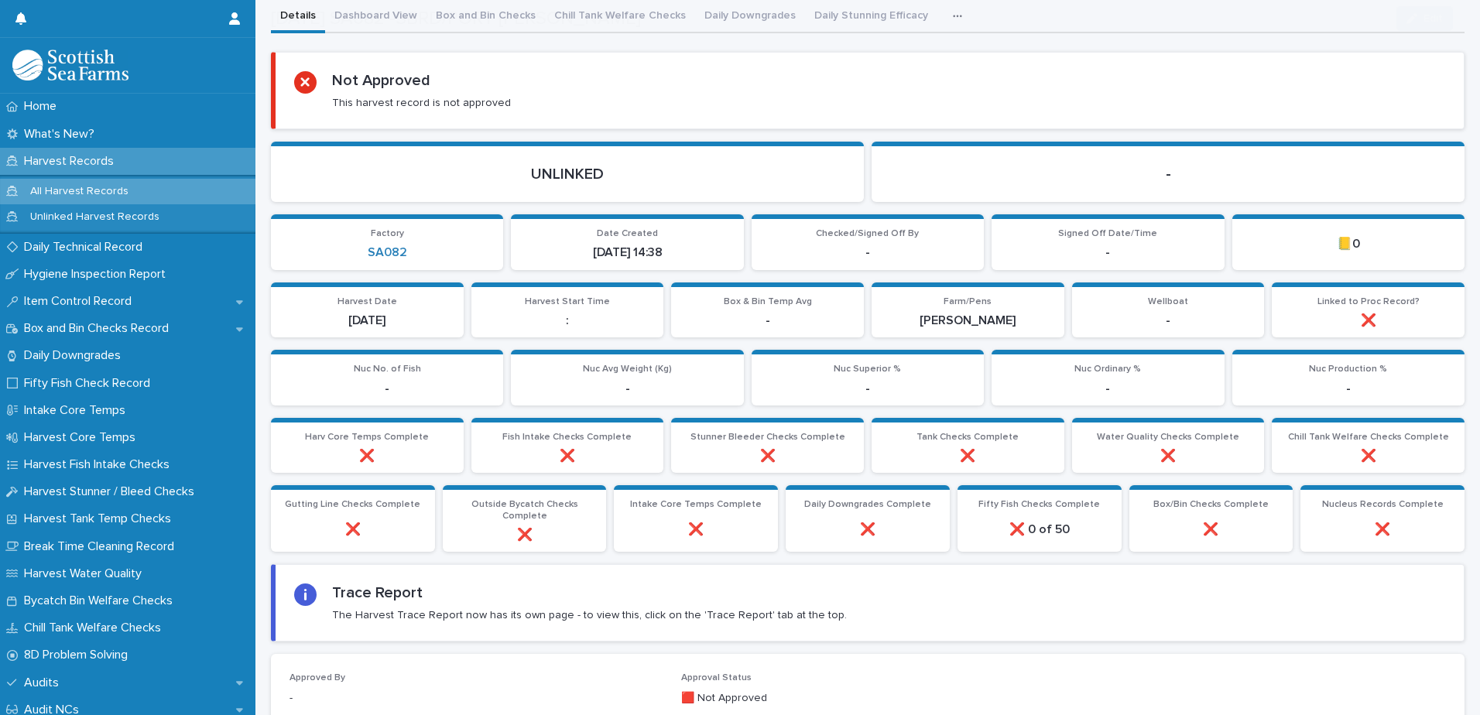
scroll to position [232, 0]
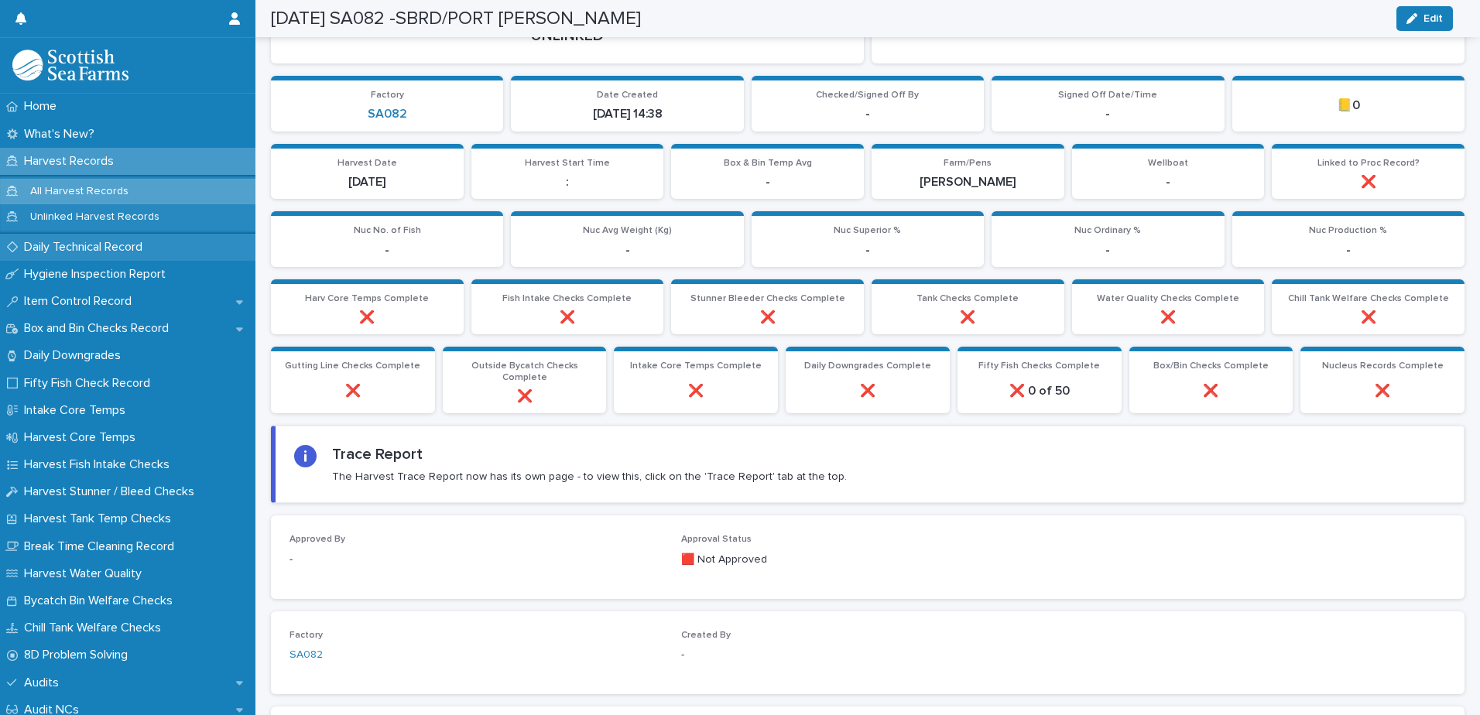
click at [91, 247] on p "Daily Technical Record" at bounding box center [86, 247] width 137 height 15
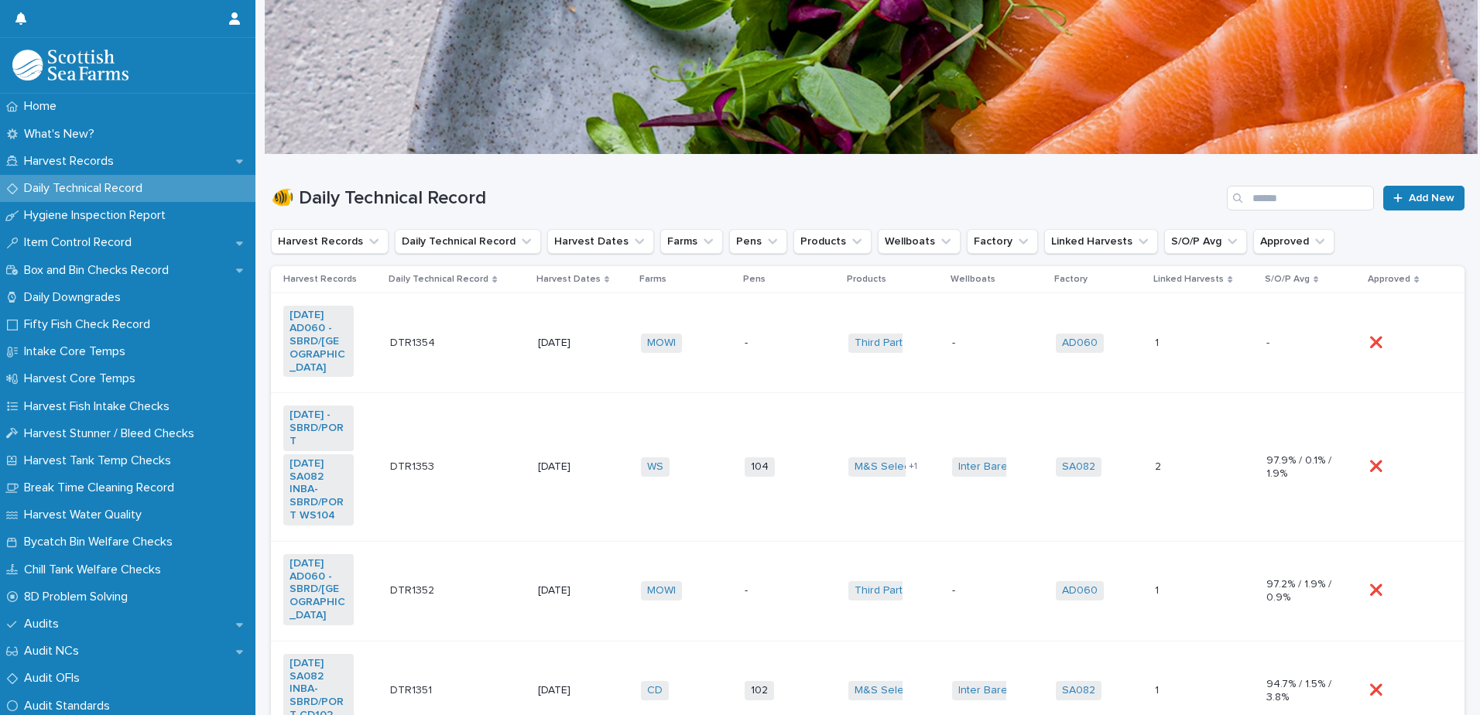
click at [681, 481] on td "WS + 0" at bounding box center [687, 467] width 104 height 148
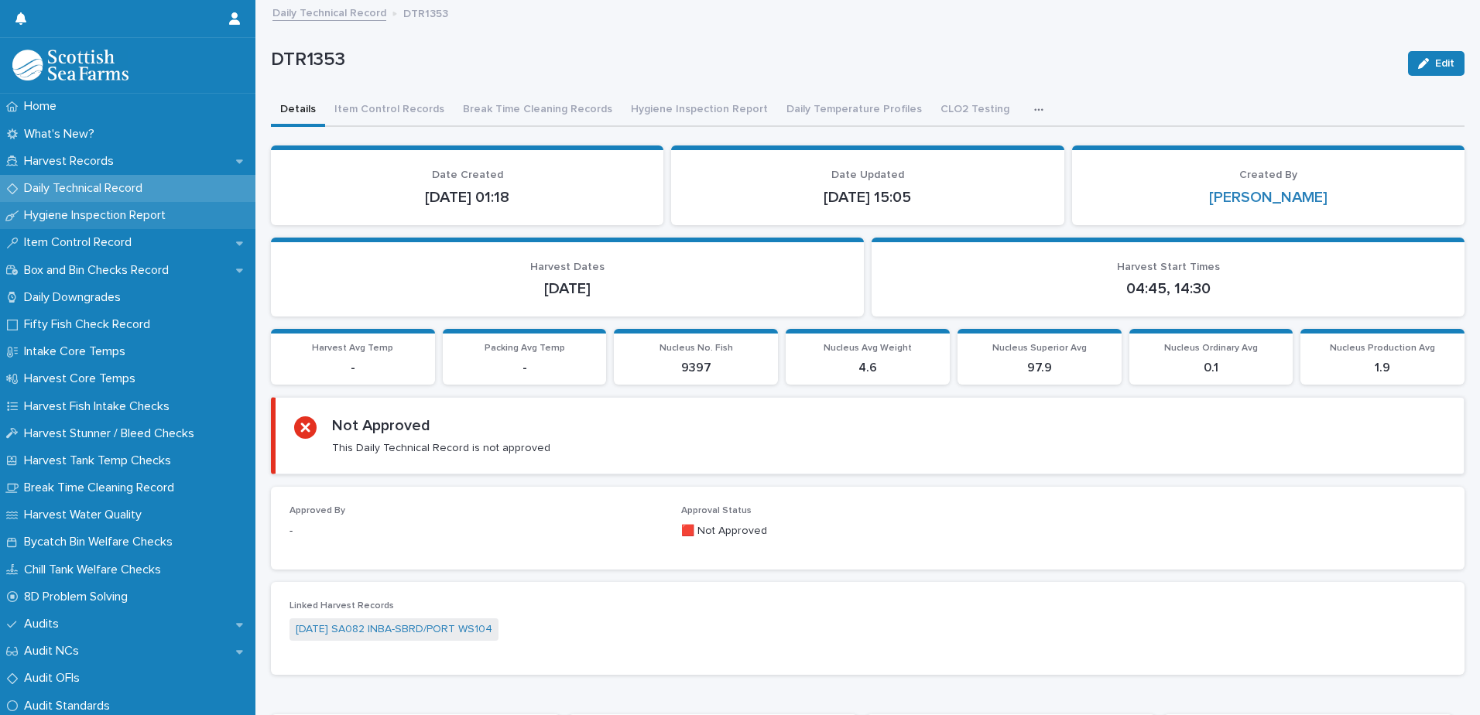
click at [139, 218] on p "Hygiene Inspection Report" at bounding box center [98, 215] width 160 height 15
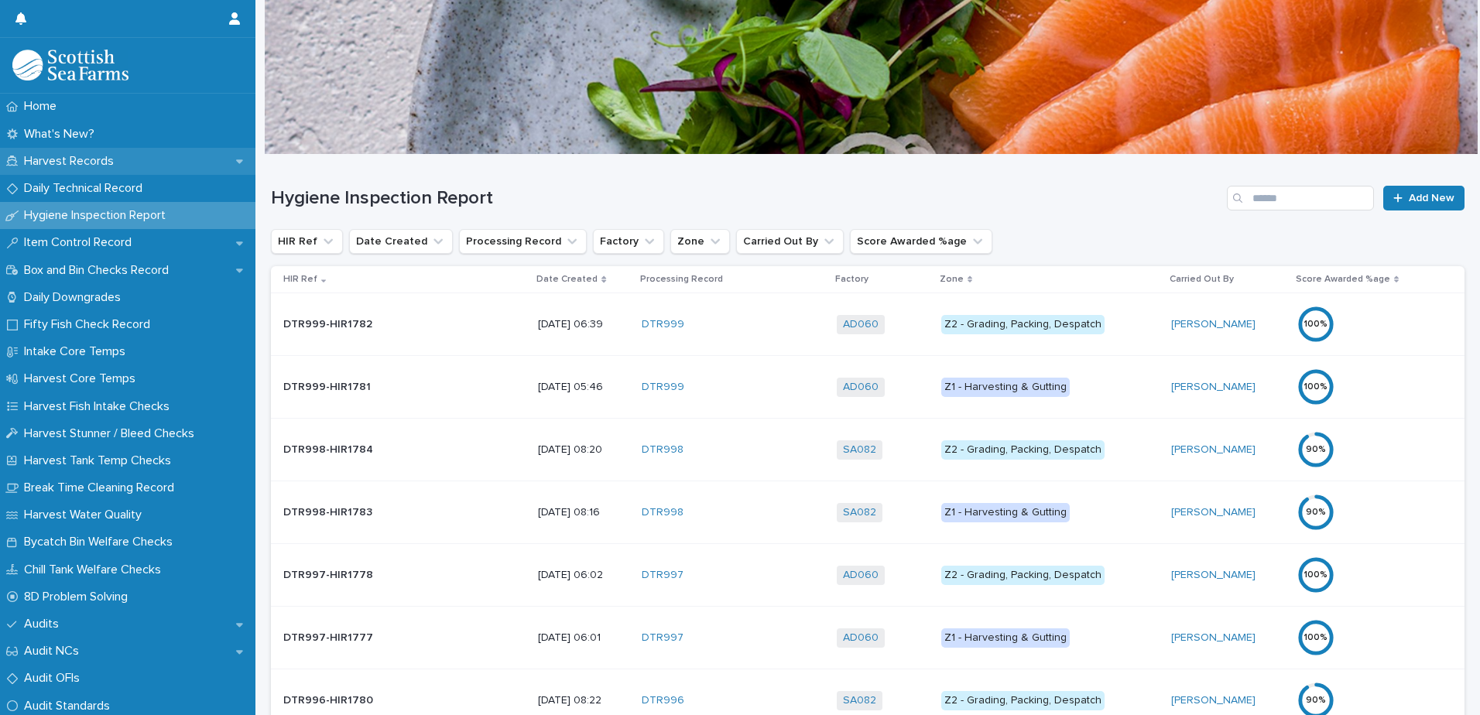
click at [85, 160] on p "Harvest Records" at bounding box center [72, 161] width 108 height 15
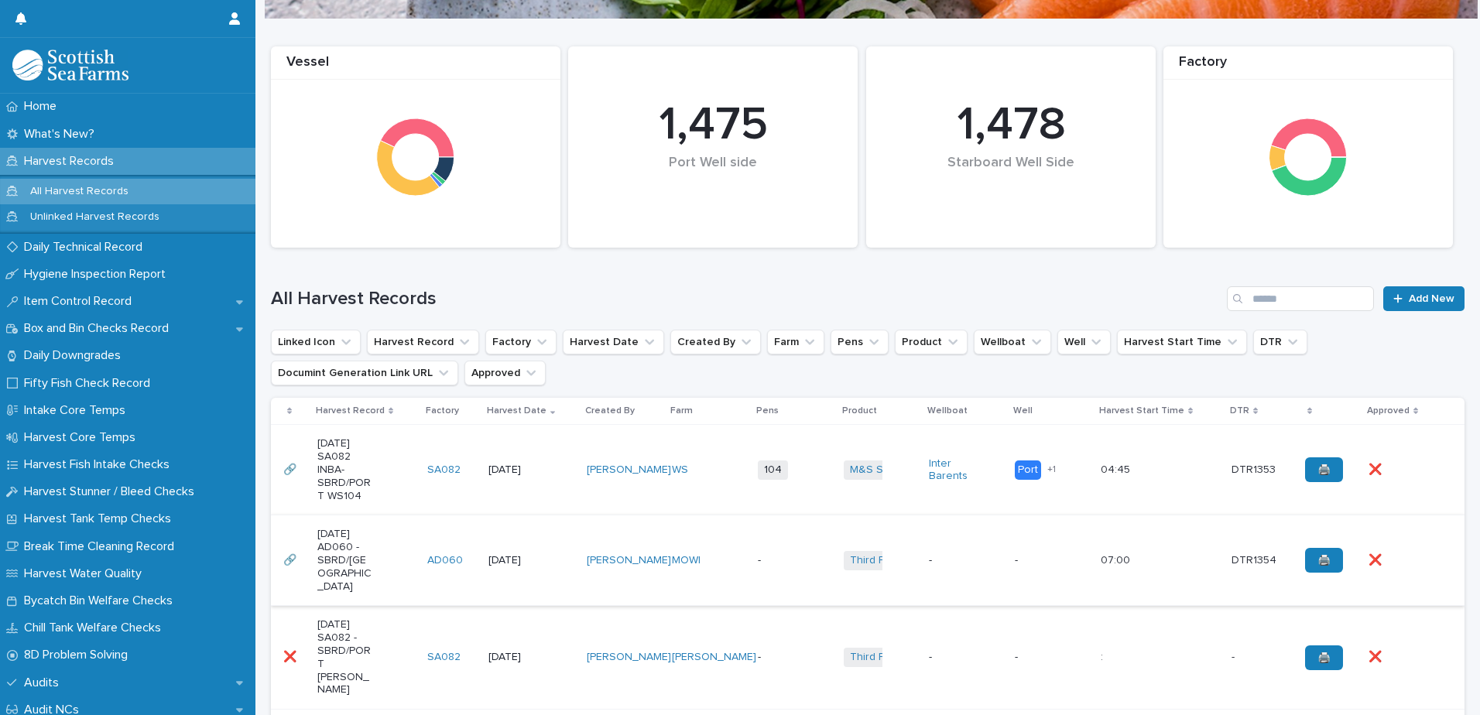
scroll to position [232, 0]
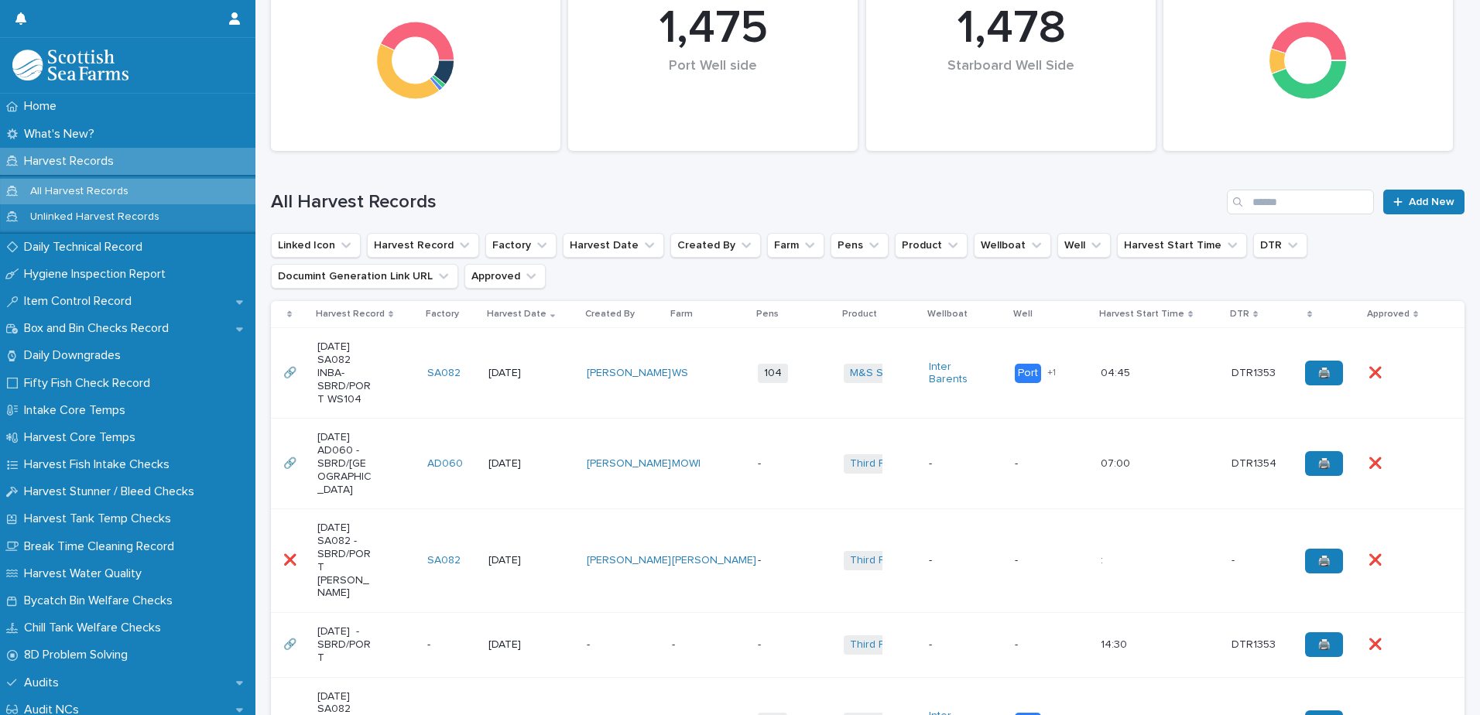
click at [672, 399] on td "WS" at bounding box center [709, 373] width 86 height 91
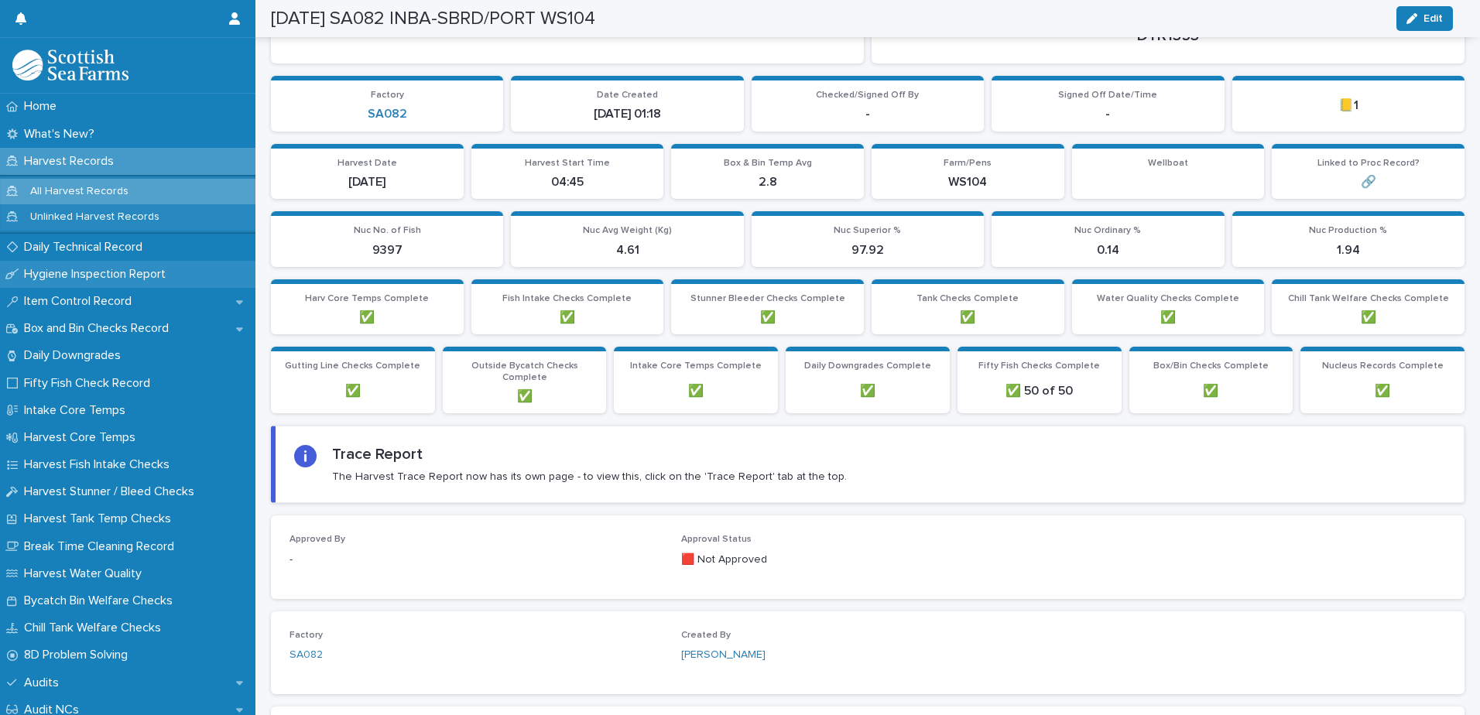
scroll to position [57, 0]
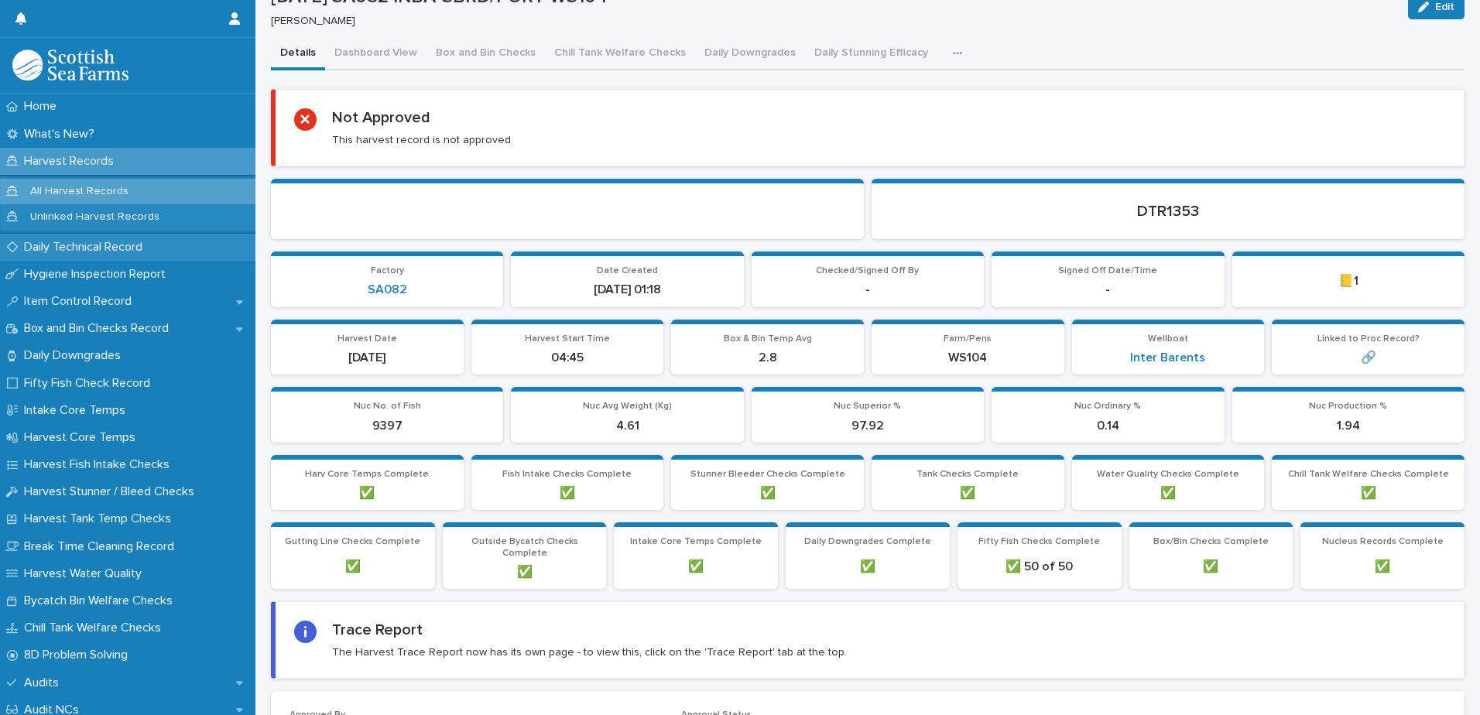
click at [140, 250] on p "Daily Technical Record" at bounding box center [86, 247] width 137 height 15
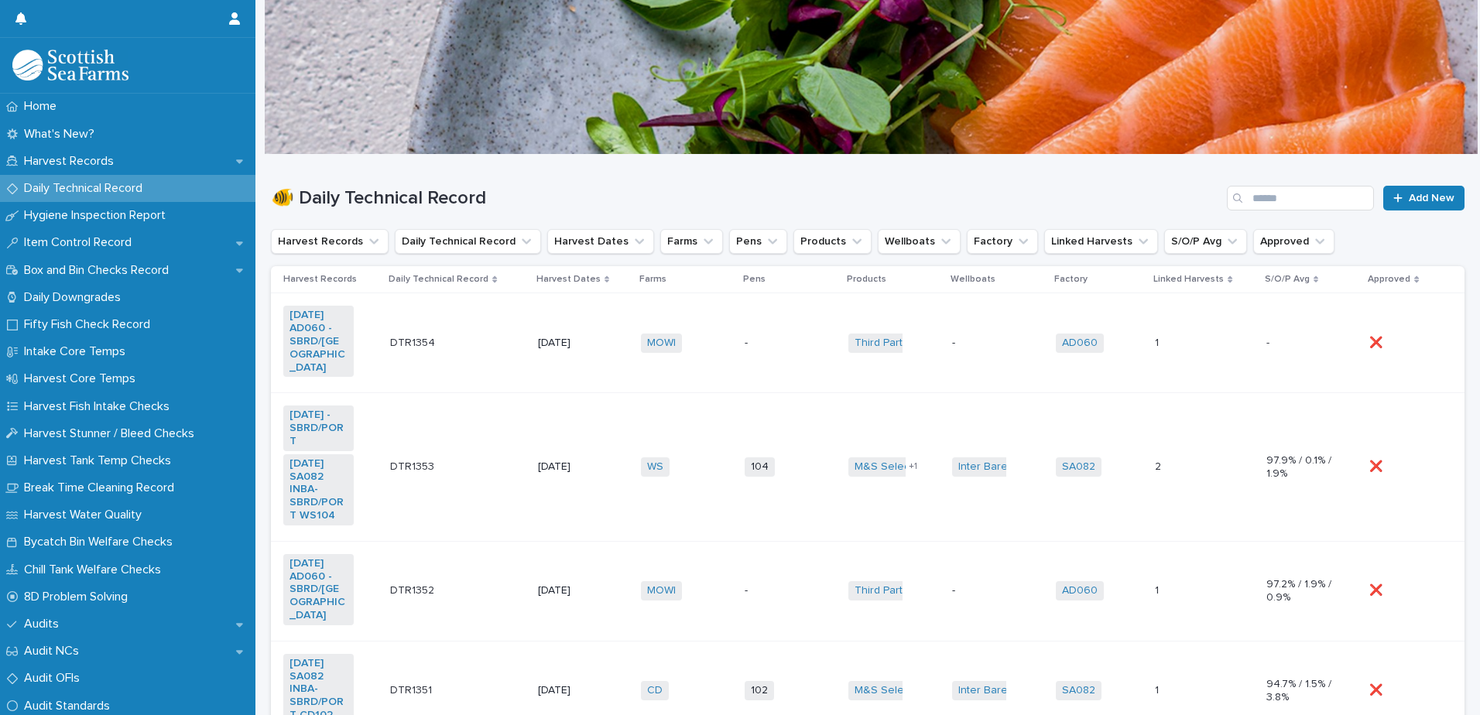
click at [520, 486] on td "DTR1353 DTR1353" at bounding box center [458, 467] width 148 height 148
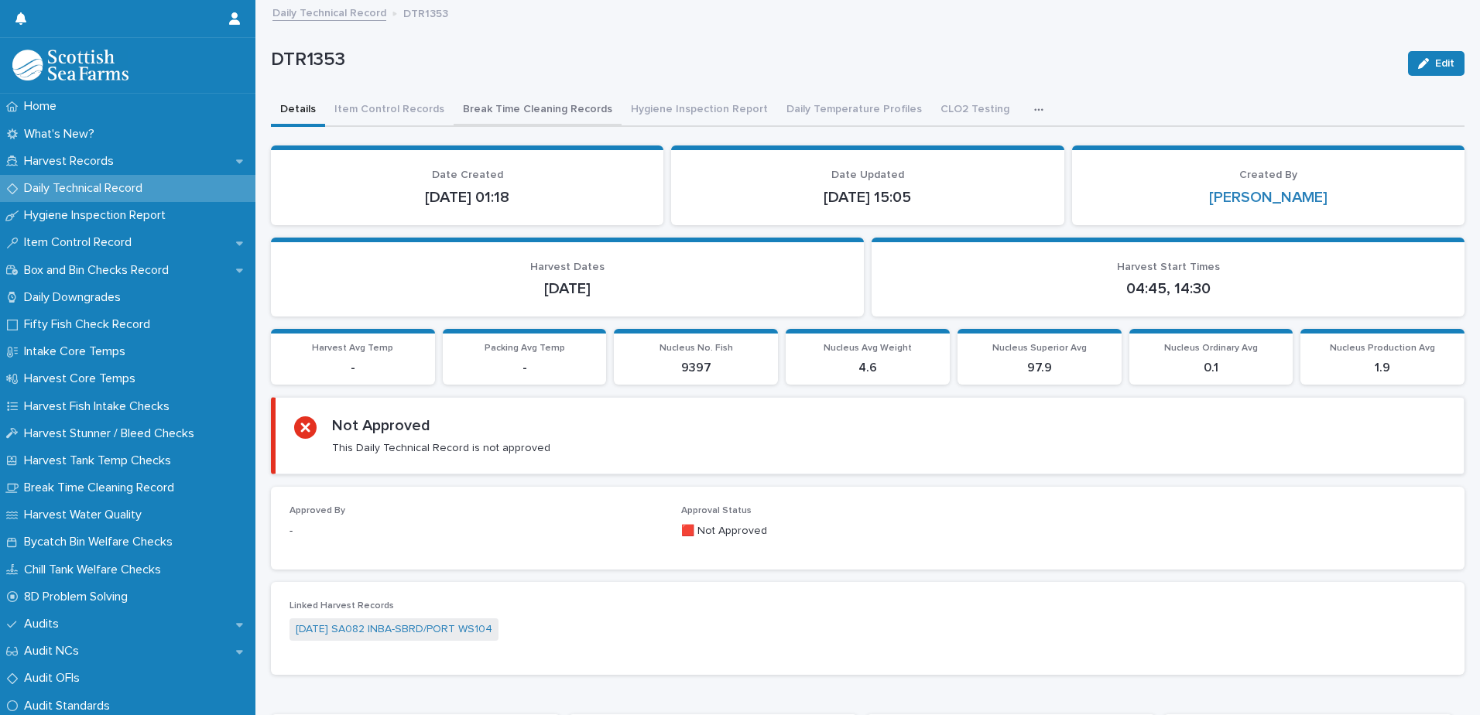
click at [574, 108] on button "Break Time Cleaning Records" at bounding box center [538, 110] width 168 height 33
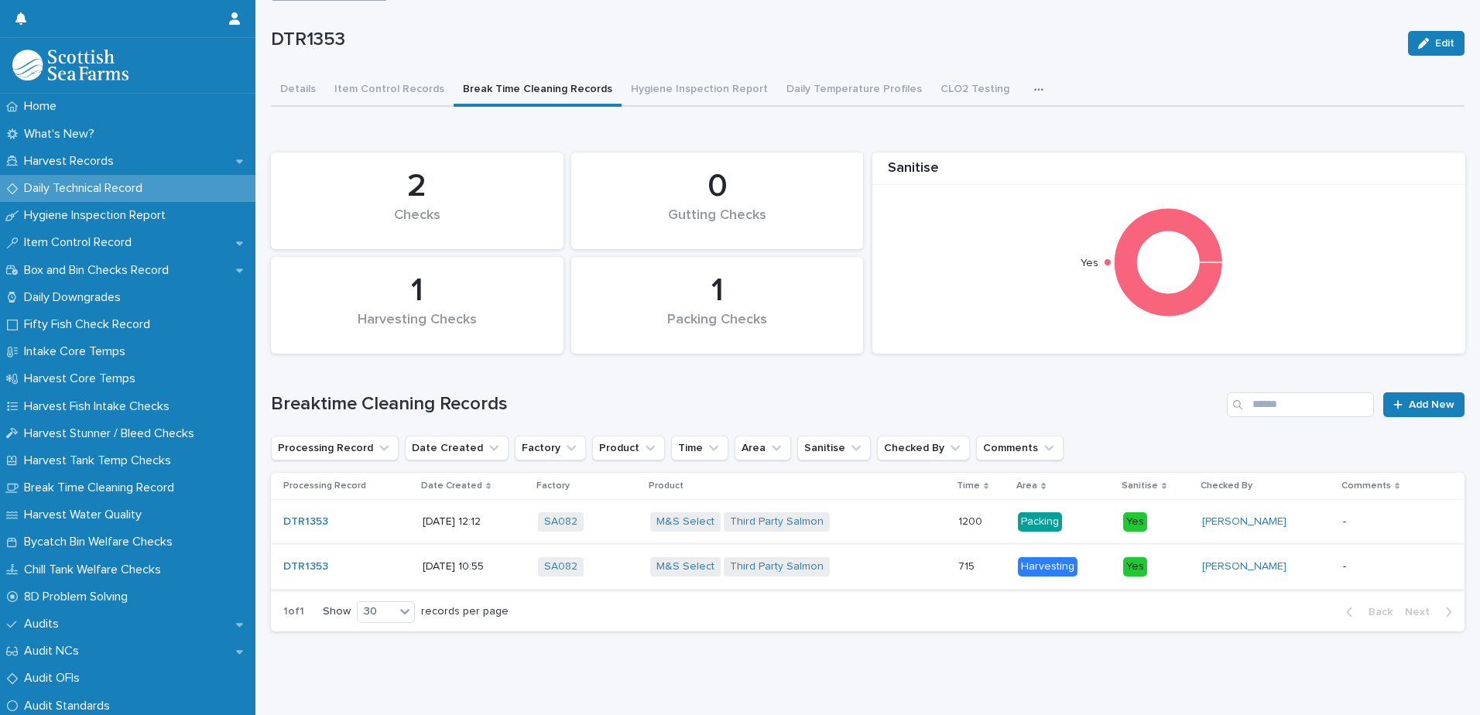
scroll to position [38, 0]
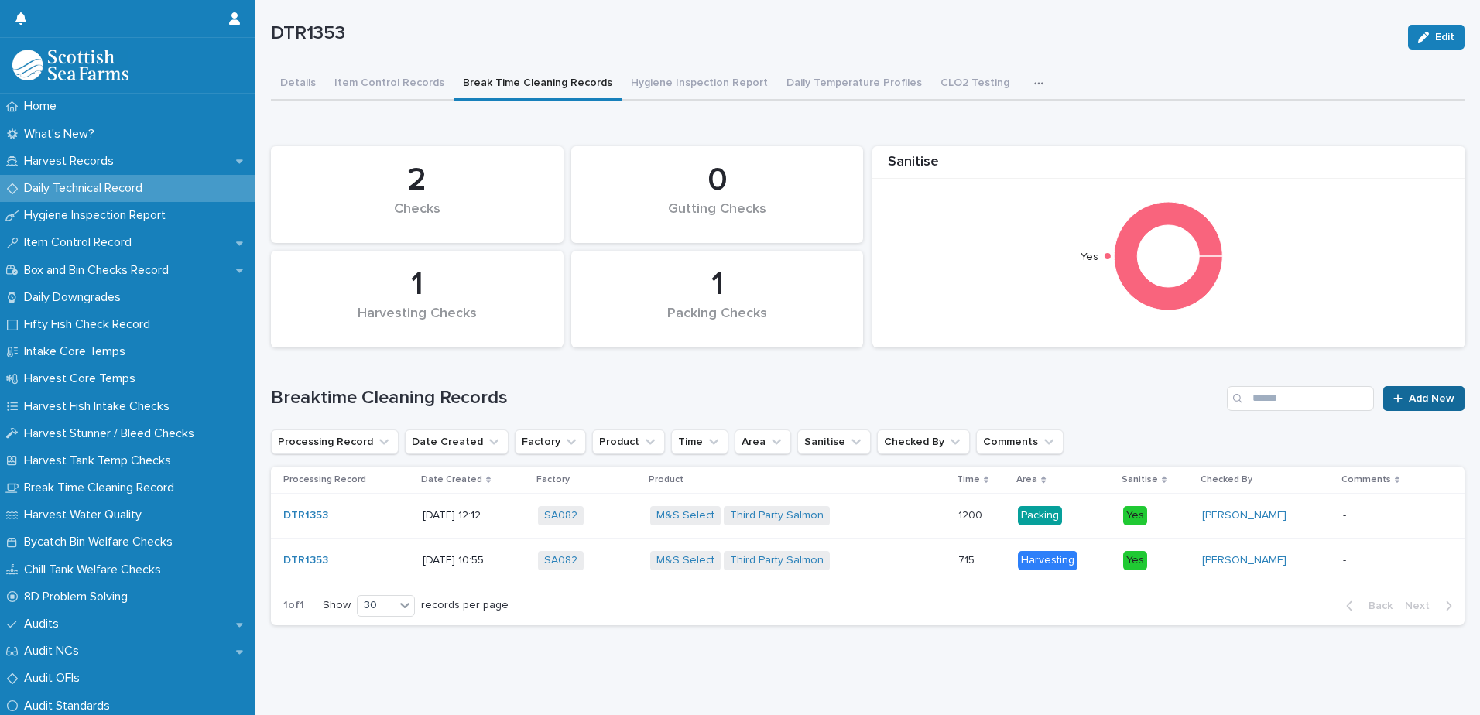
click at [1424, 393] on link "Add New" at bounding box center [1423, 398] width 81 height 25
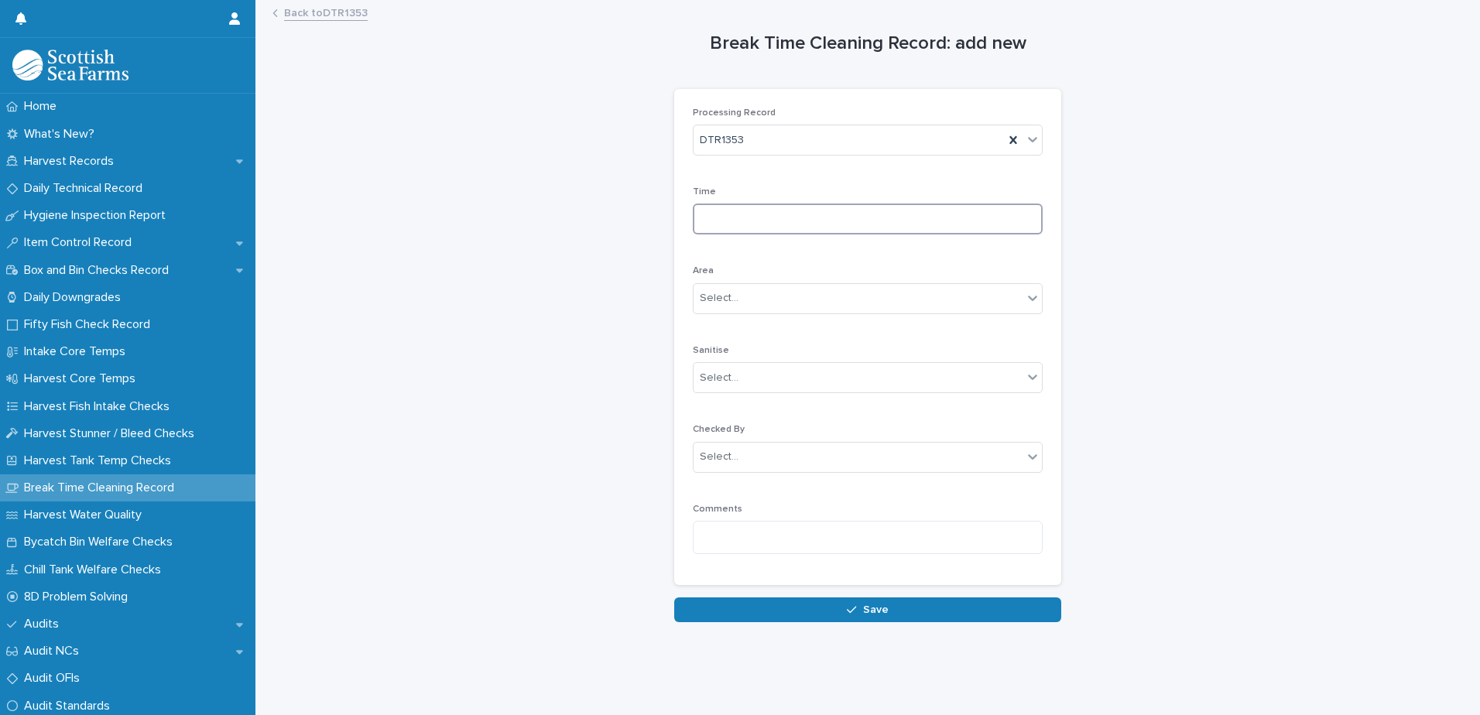
click at [828, 223] on input at bounding box center [868, 219] width 350 height 31
type input "****"
type input "***"
type input "*"
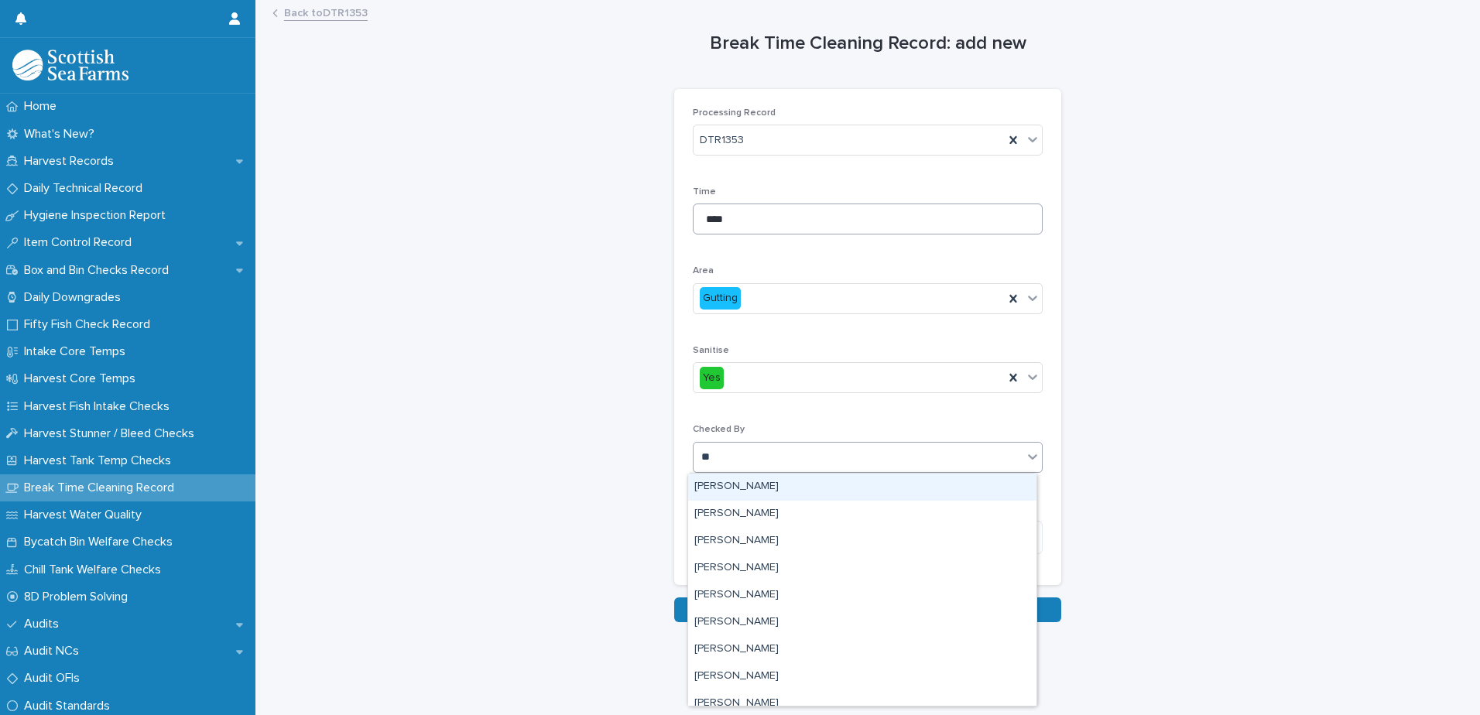
type input "***"
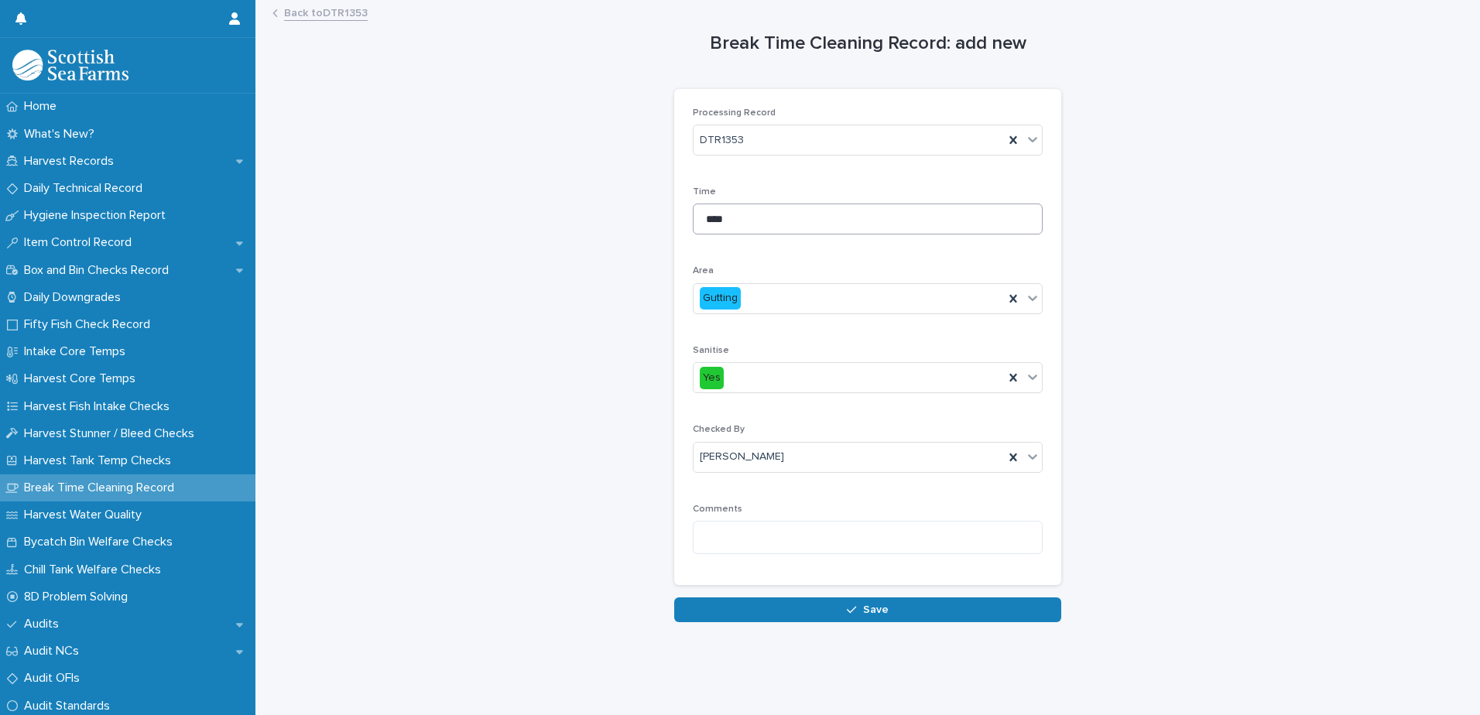
click at [674, 598] on button "Save" at bounding box center [867, 610] width 387 height 25
click at [841, 216] on input at bounding box center [868, 219] width 350 height 31
type input "****"
click at [818, 309] on div "Select..." at bounding box center [858, 299] width 329 height 26
click at [811, 307] on div "Select..." at bounding box center [858, 299] width 329 height 26
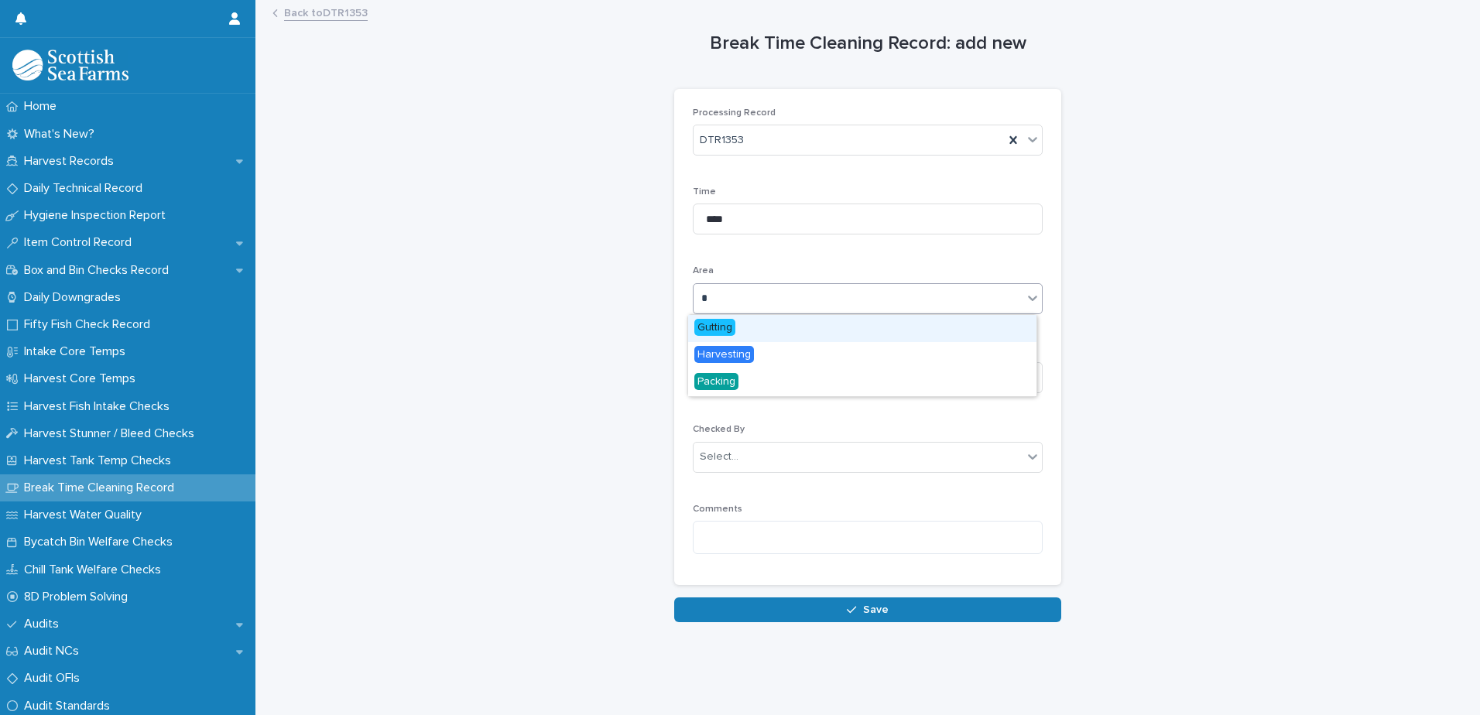
type input "**"
click at [792, 324] on div "Gutting" at bounding box center [862, 328] width 348 height 27
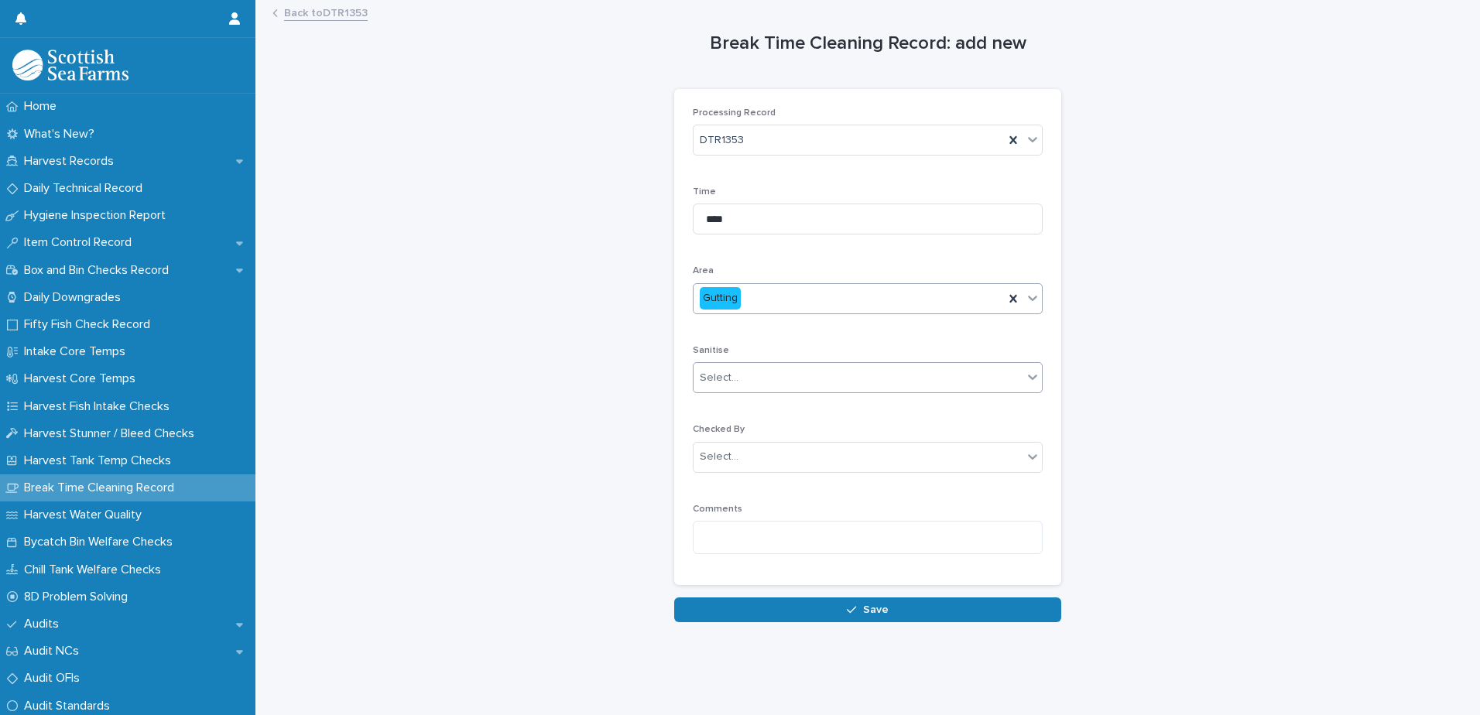
click at [800, 373] on div "Select..." at bounding box center [858, 378] width 329 height 26
click at [799, 373] on div "Select..." at bounding box center [858, 378] width 329 height 26
click at [777, 410] on div "Yes" at bounding box center [862, 407] width 348 height 27
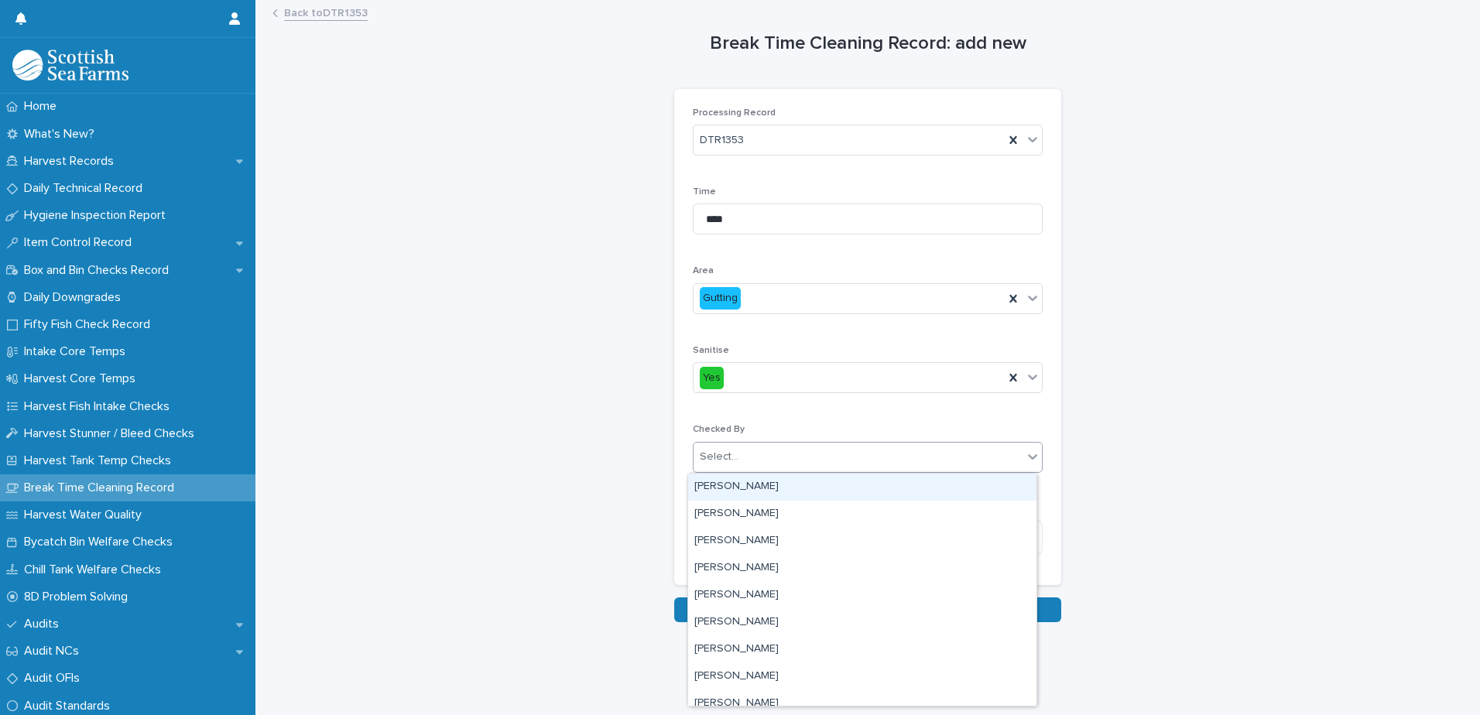
click at [780, 442] on div "Select..." at bounding box center [868, 457] width 350 height 31
type input "***"
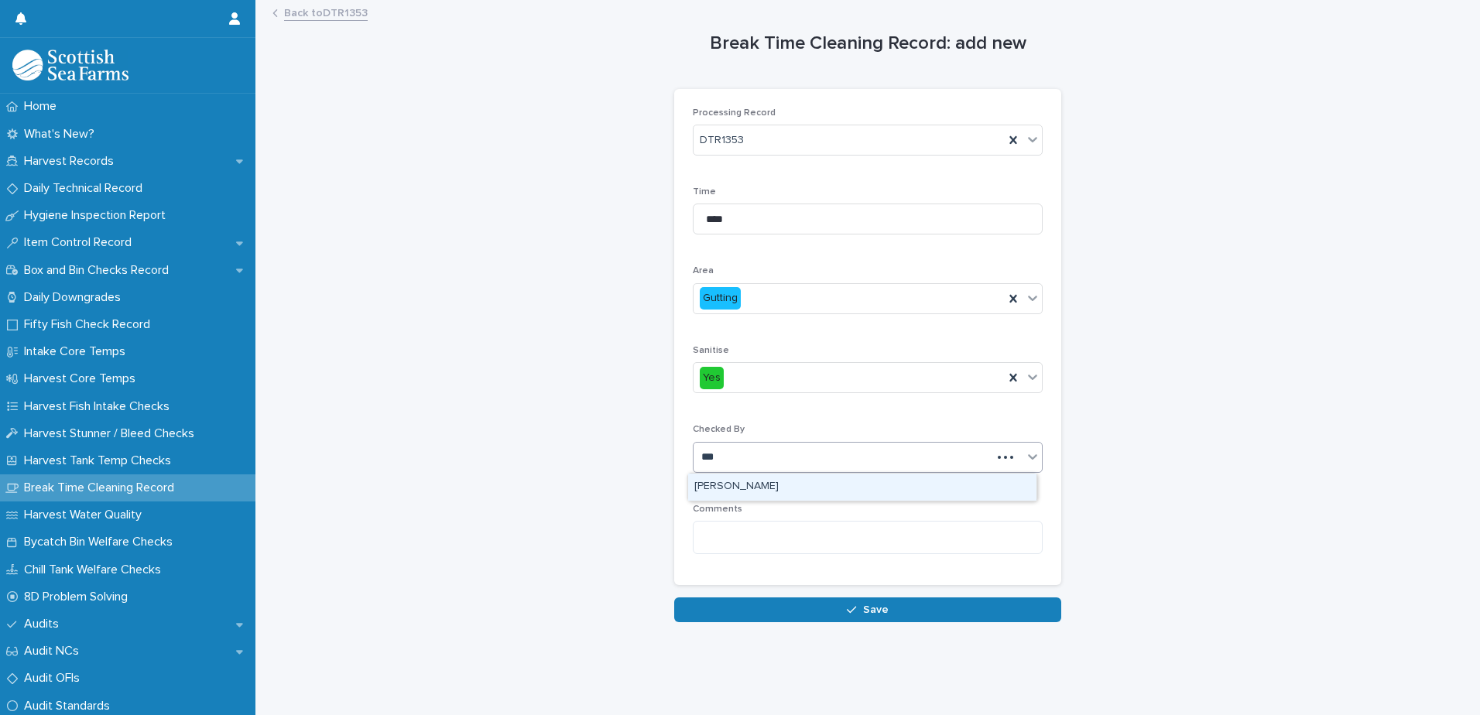
click at [791, 495] on div "[PERSON_NAME]" at bounding box center [862, 487] width 348 height 27
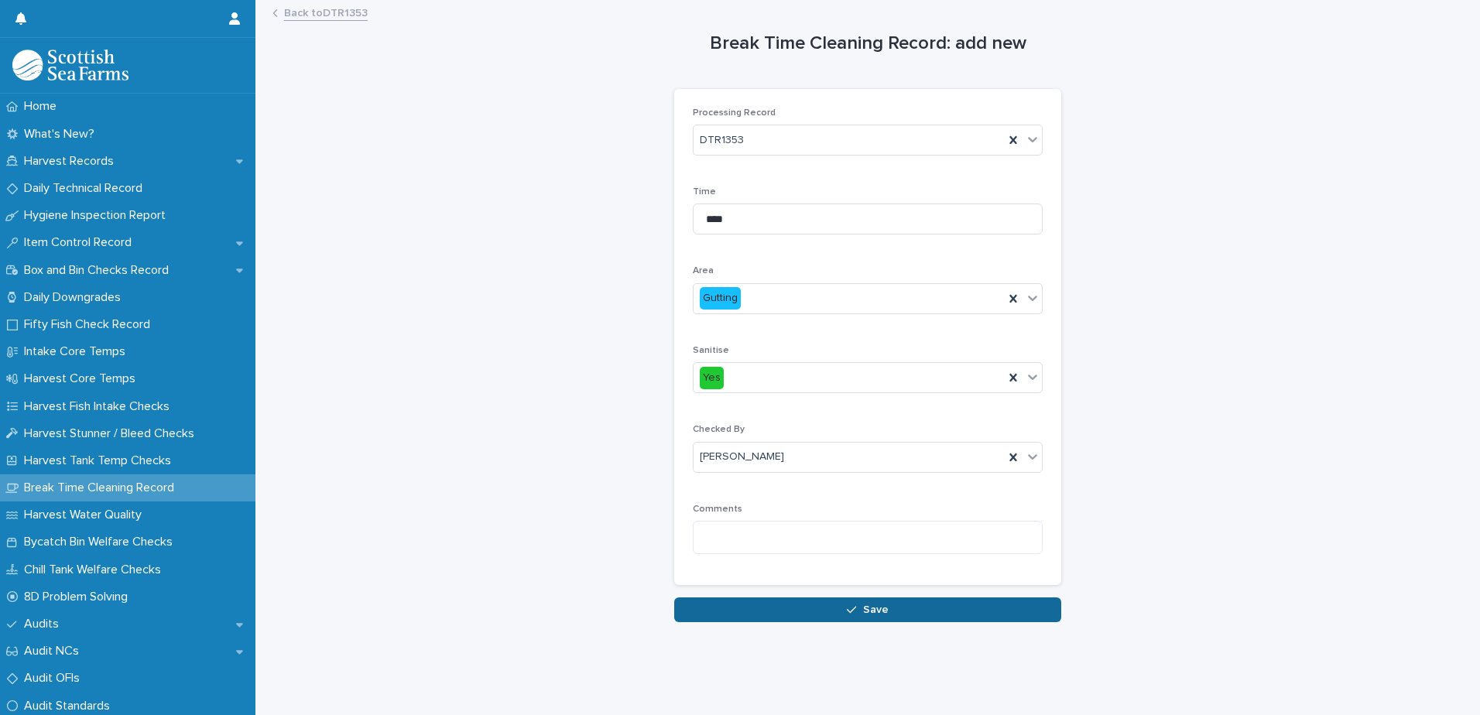
click at [814, 601] on button "Save" at bounding box center [867, 610] width 387 height 25
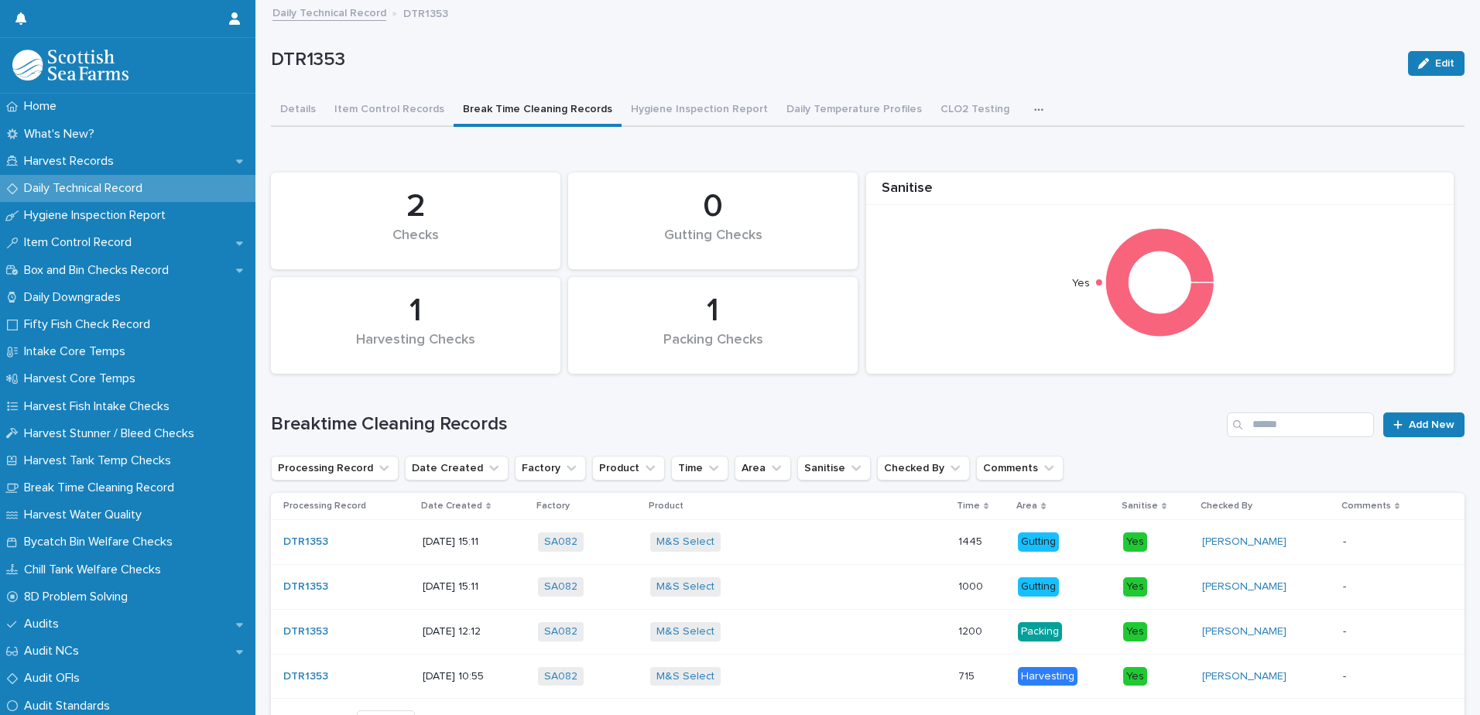
click at [368, 15] on link "Daily Technical Record" at bounding box center [330, 12] width 114 height 18
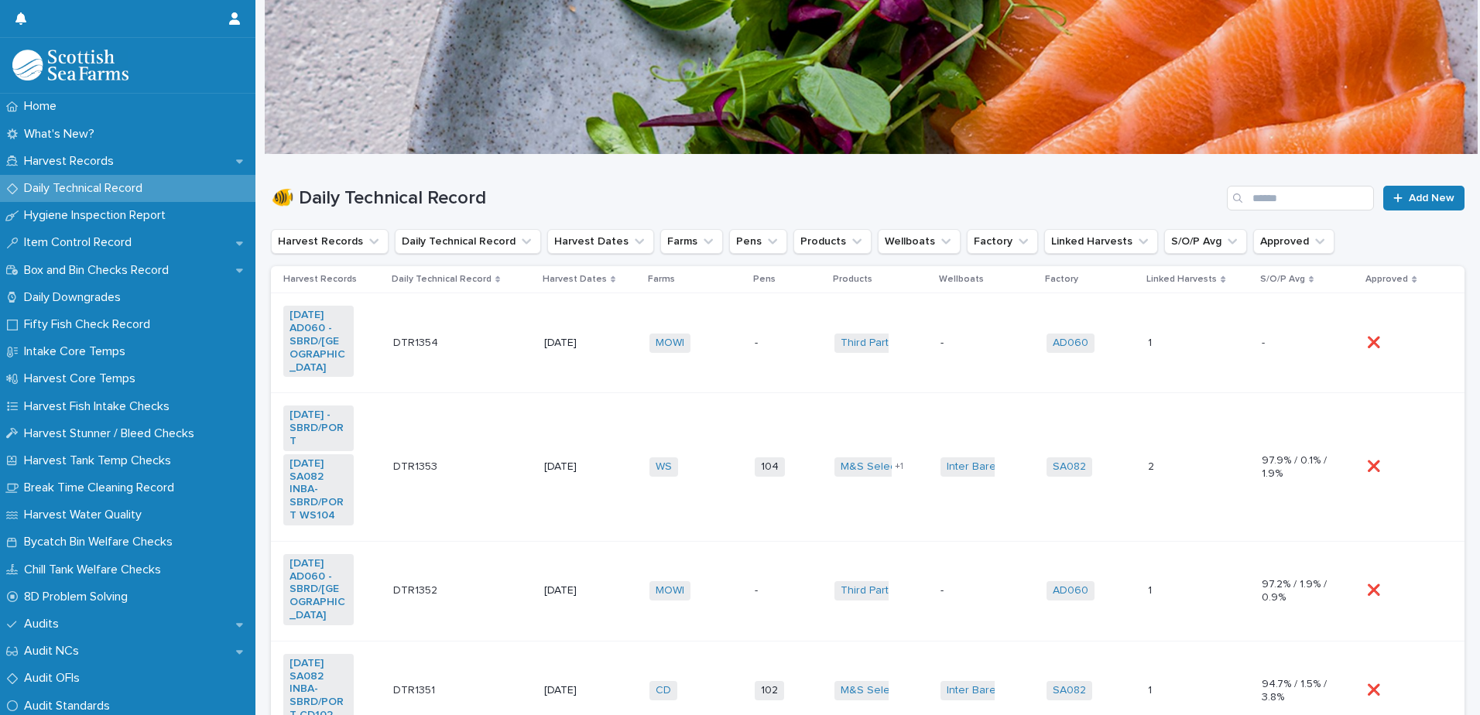
click at [739, 488] on td "WS + 0" at bounding box center [696, 467] width 106 height 148
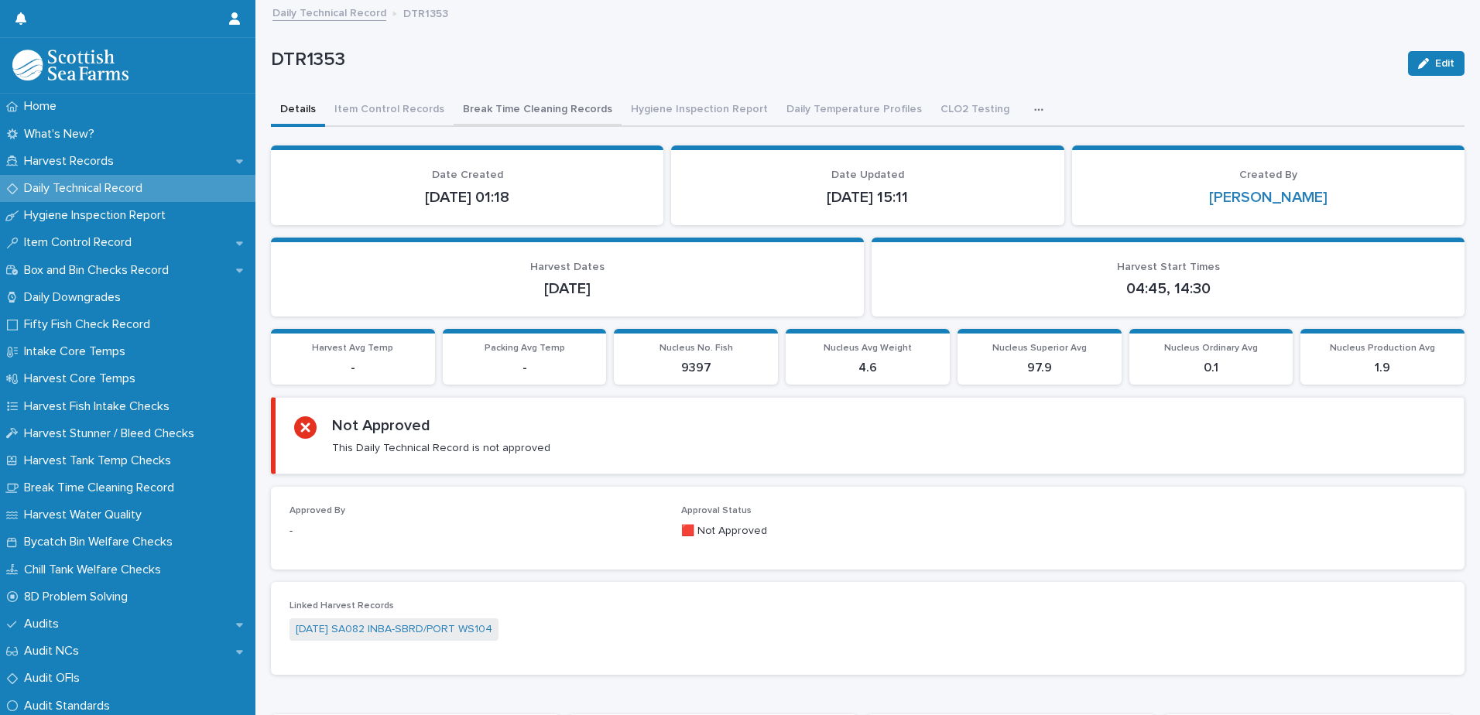
click at [516, 115] on button "Break Time Cleaning Records" at bounding box center [538, 110] width 168 height 33
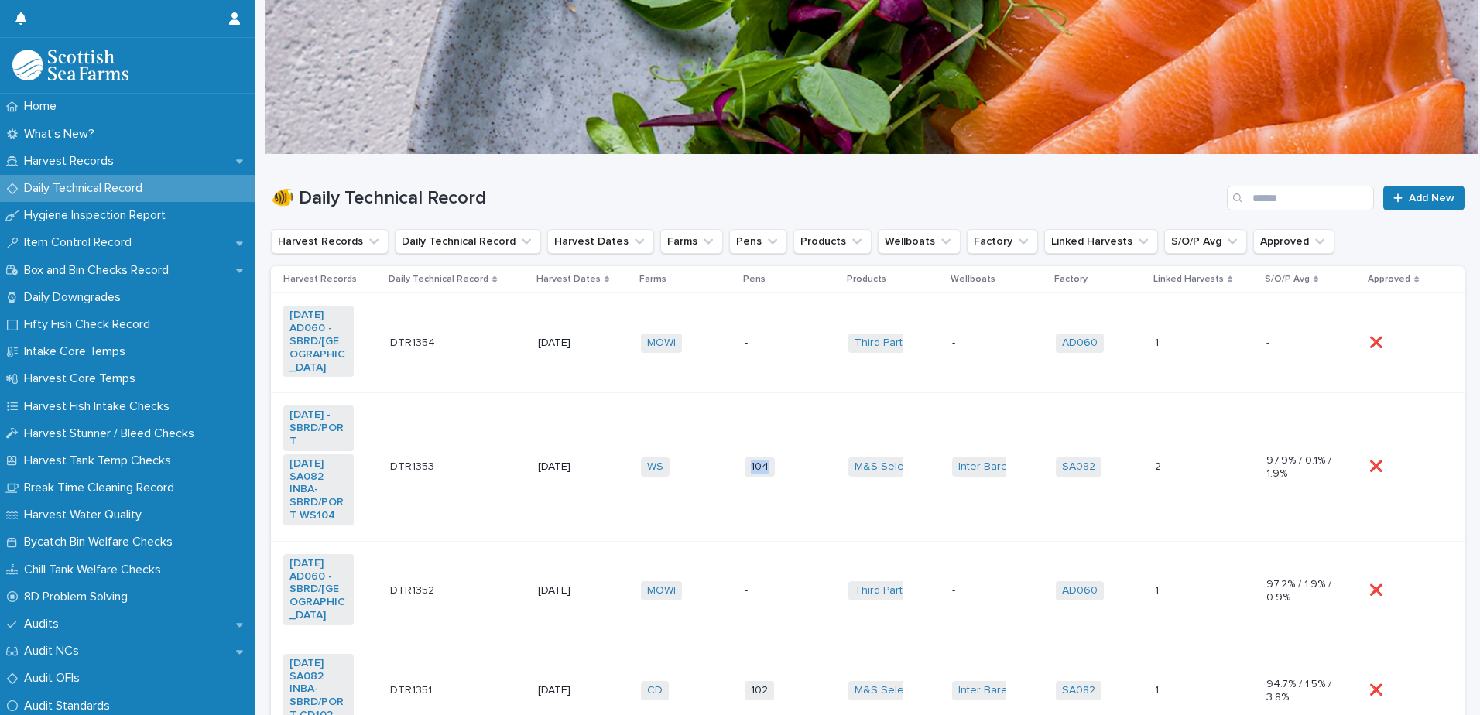
click at [739, 487] on td "104 + 0" at bounding box center [791, 467] width 104 height 148
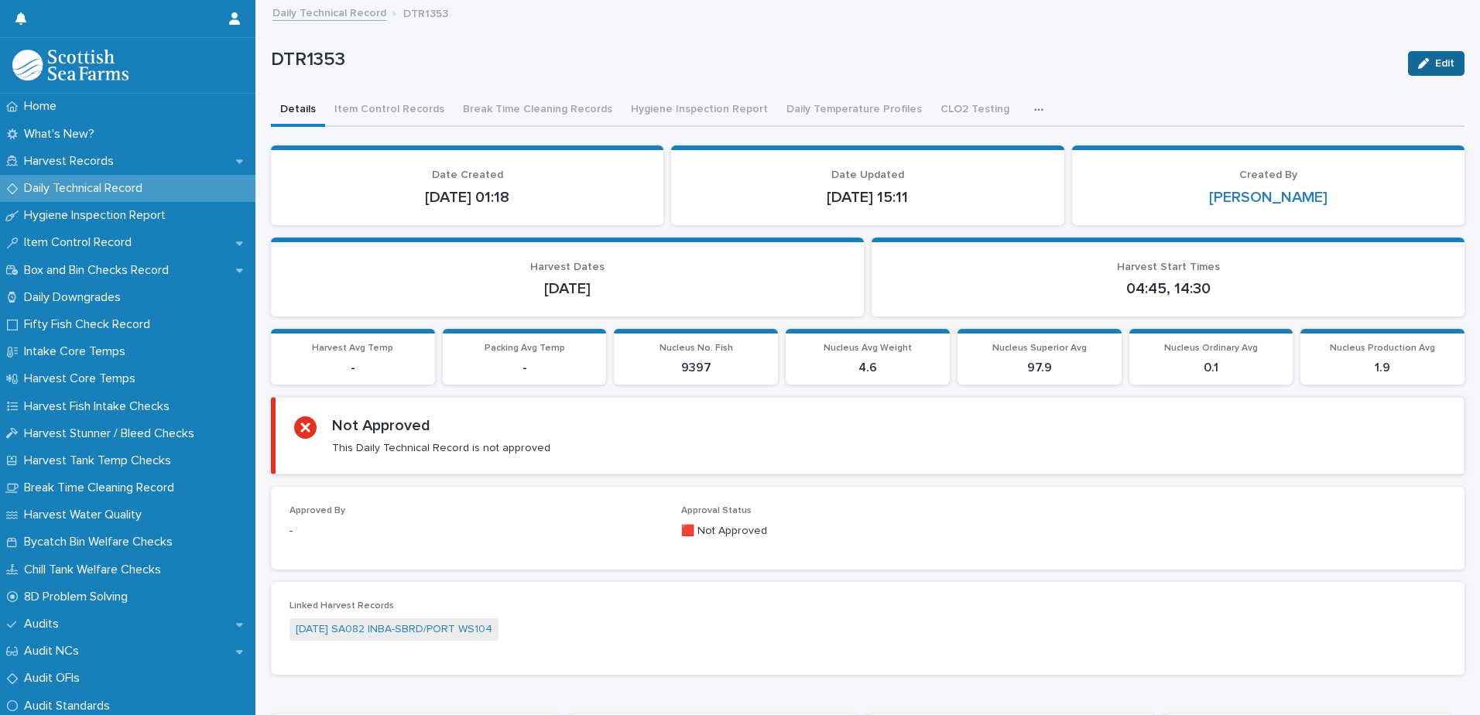
click at [1419, 66] on div "button" at bounding box center [1426, 63] width 17 height 11
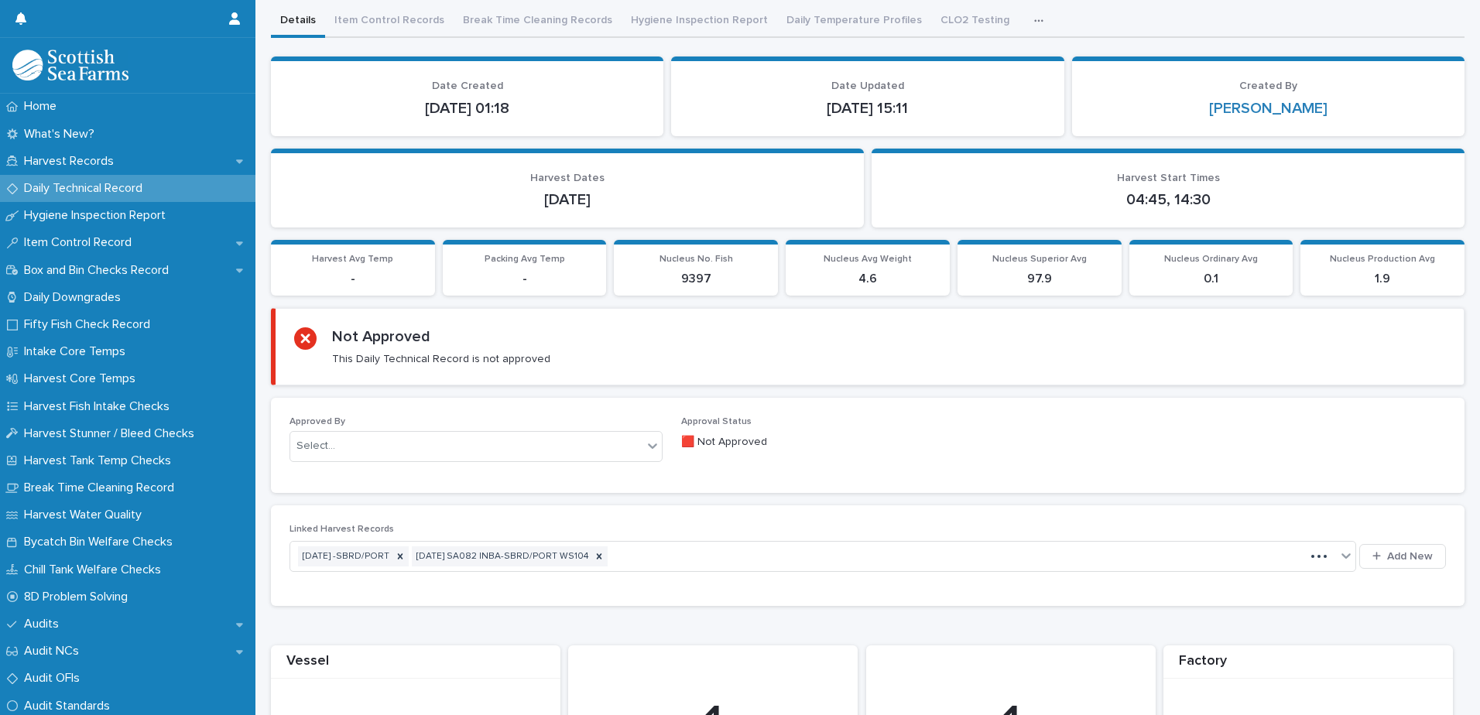
scroll to position [232, 0]
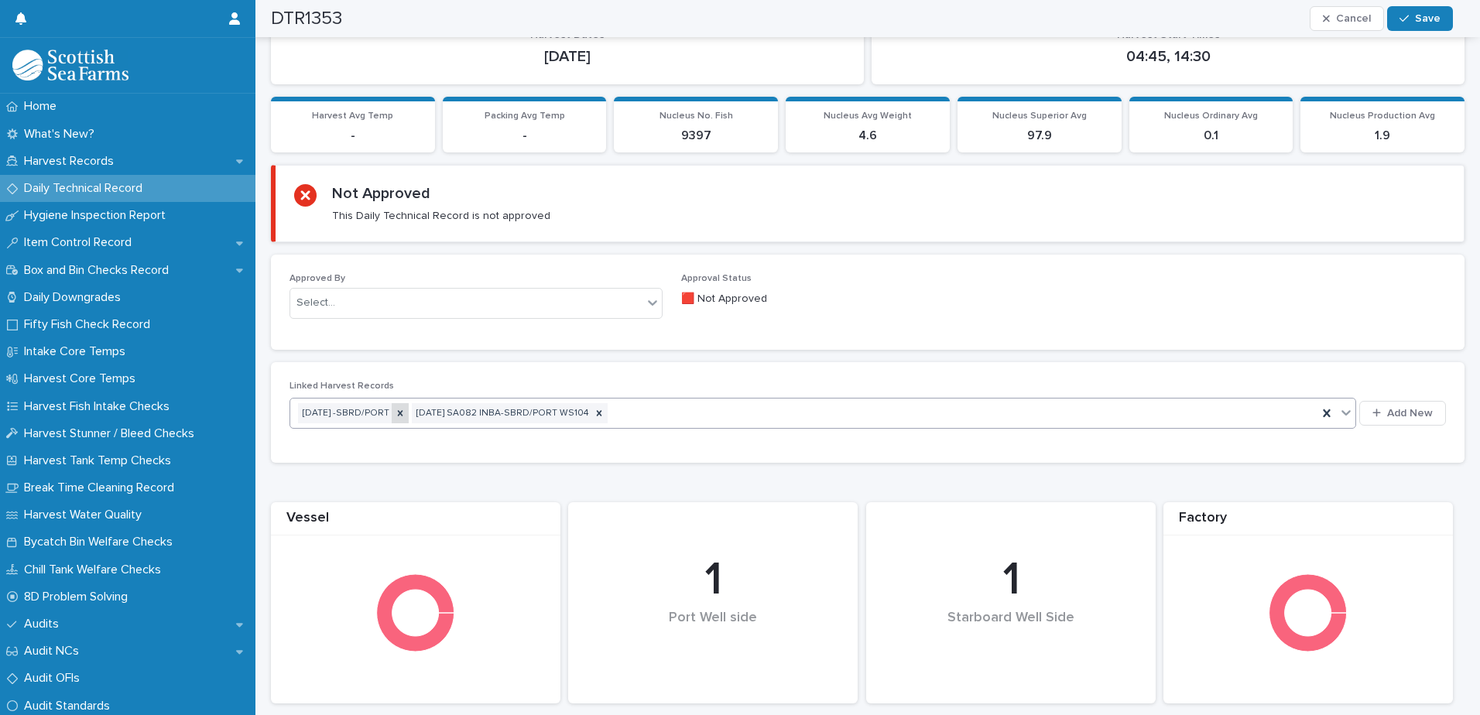
click at [406, 412] on icon at bounding box center [400, 413] width 11 height 11
click at [653, 412] on div "[DATE] SA082 INBA-SBRD/PORT WS104" at bounding box center [803, 413] width 1027 height 27
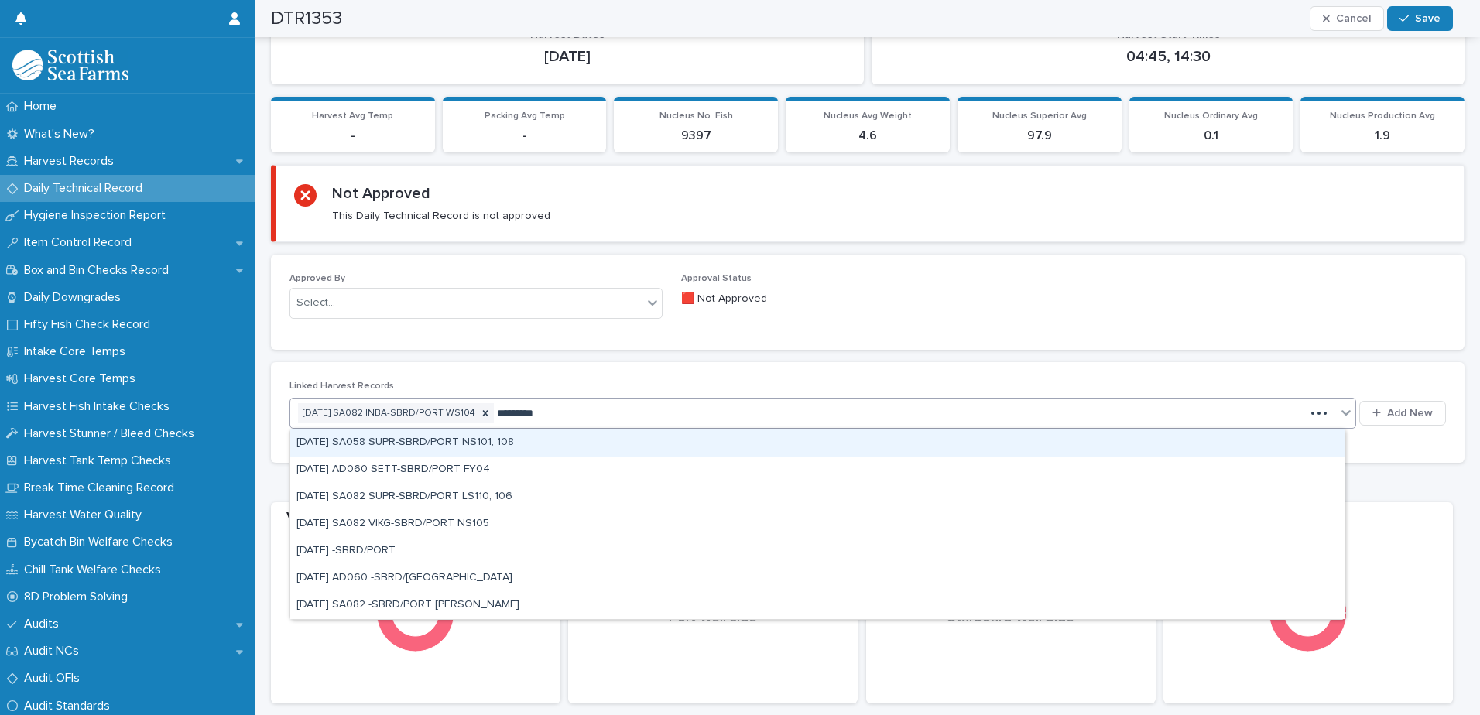
type input "**********"
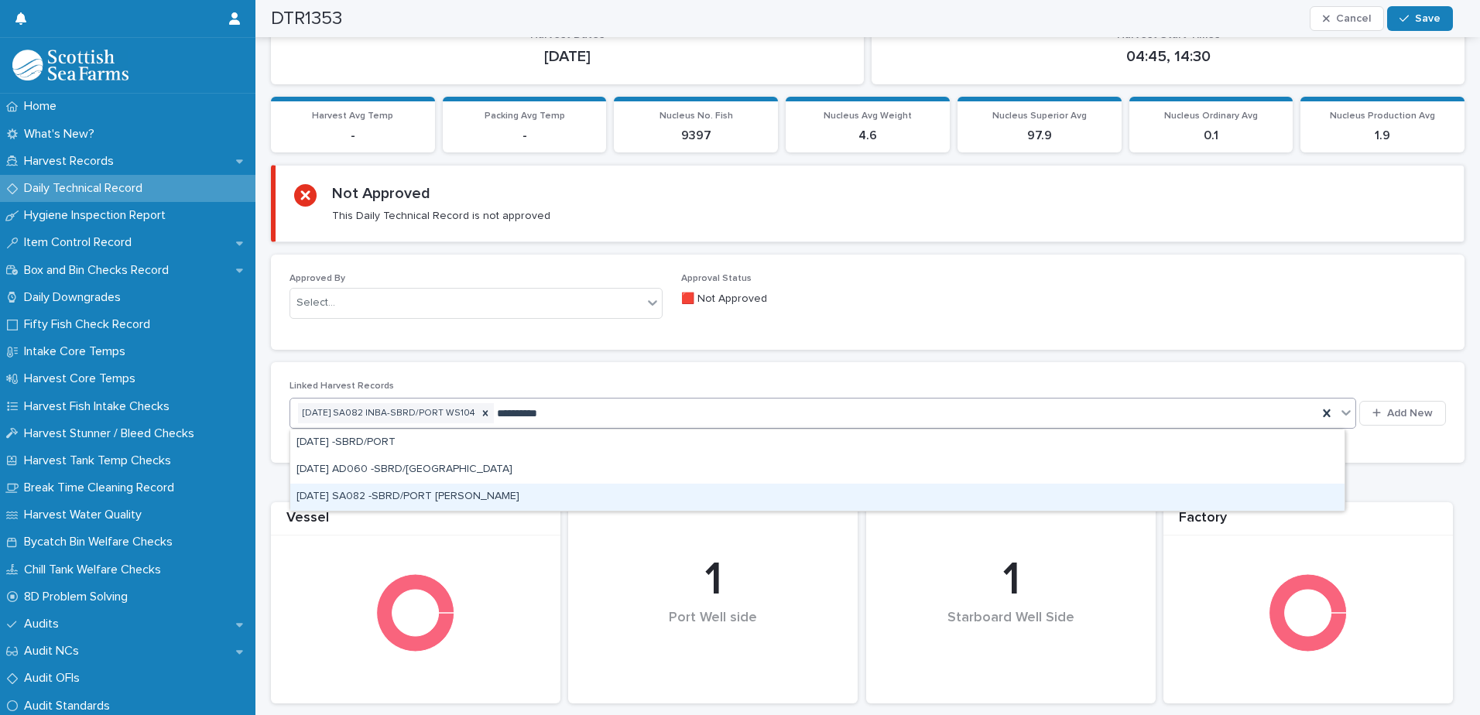
click at [597, 492] on div "[DATE] SA082 -SBRD/PORT [PERSON_NAME]" at bounding box center [817, 497] width 1054 height 27
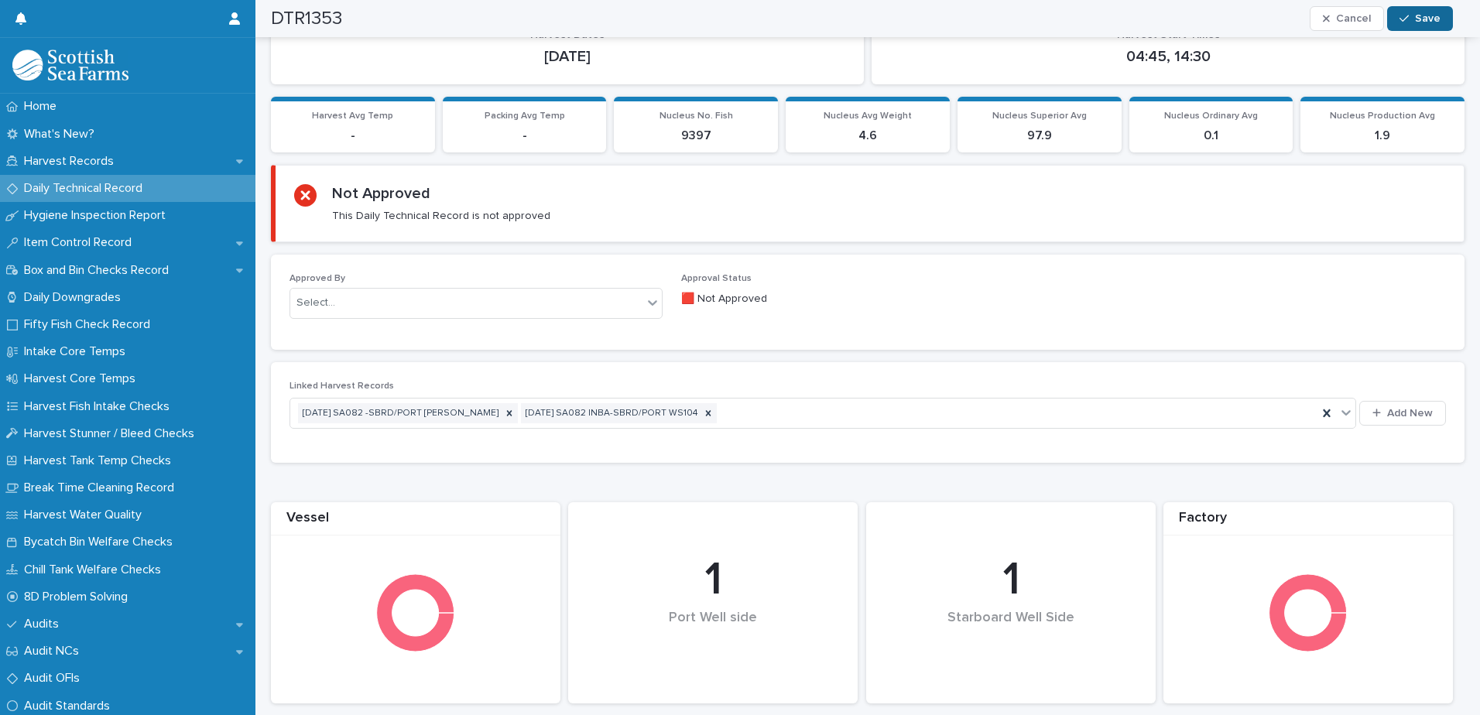
click at [1427, 15] on span "Save" at bounding box center [1428, 18] width 26 height 11
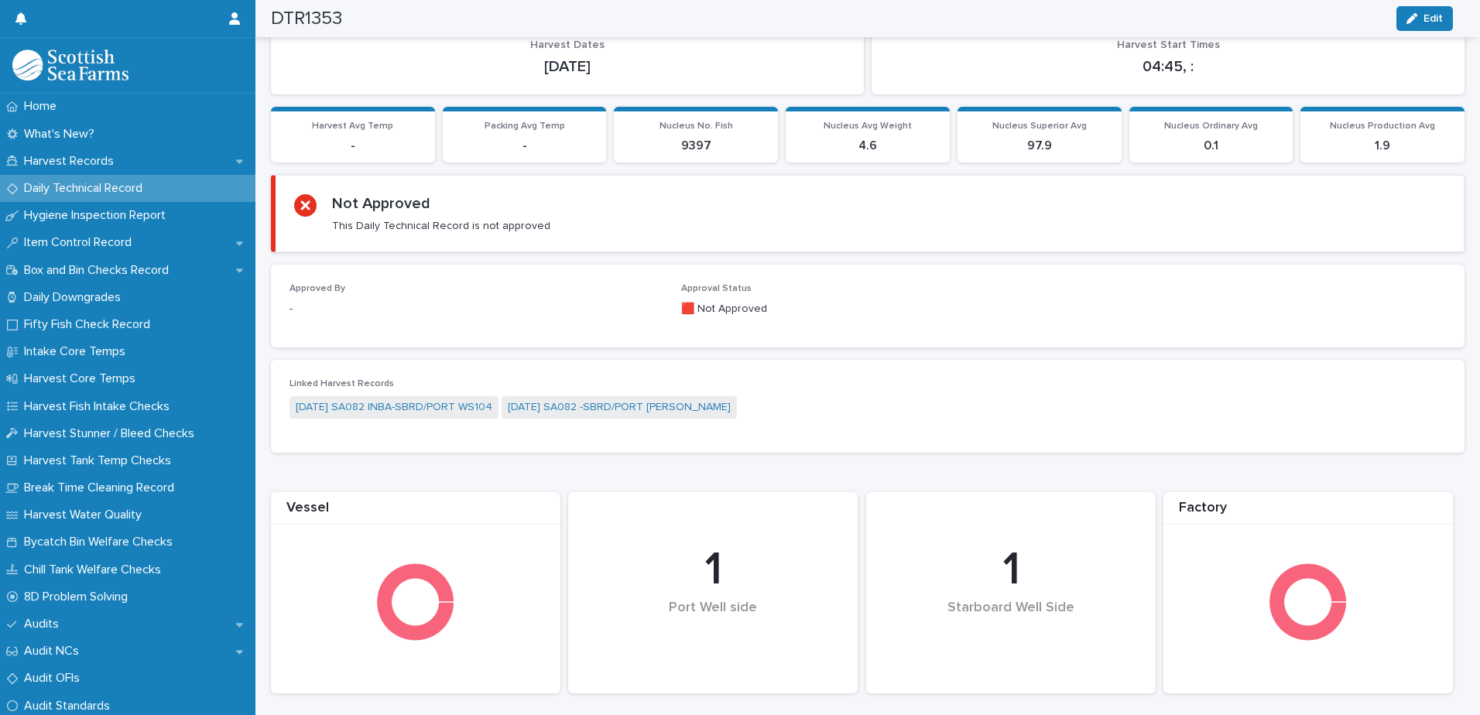
scroll to position [0, 0]
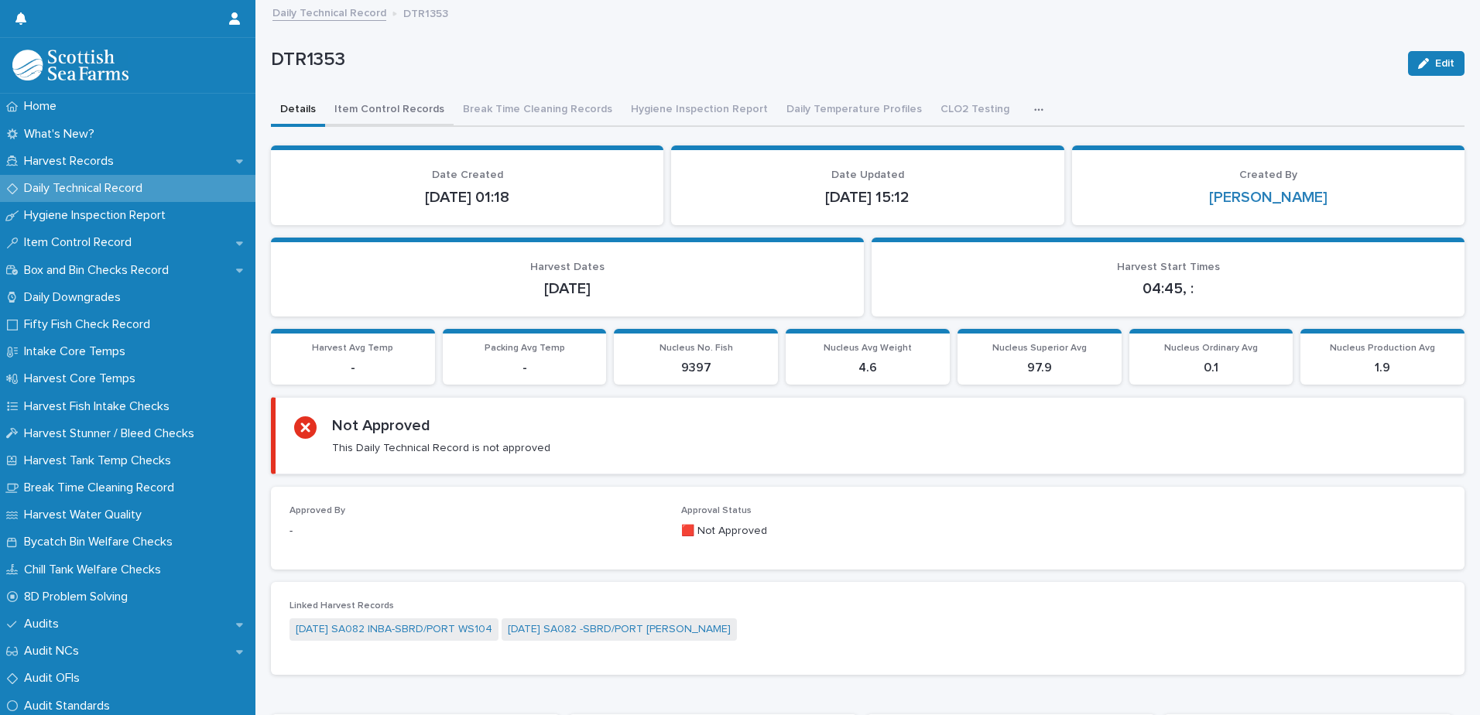
click at [375, 115] on button "Item Control Records" at bounding box center [389, 110] width 129 height 33
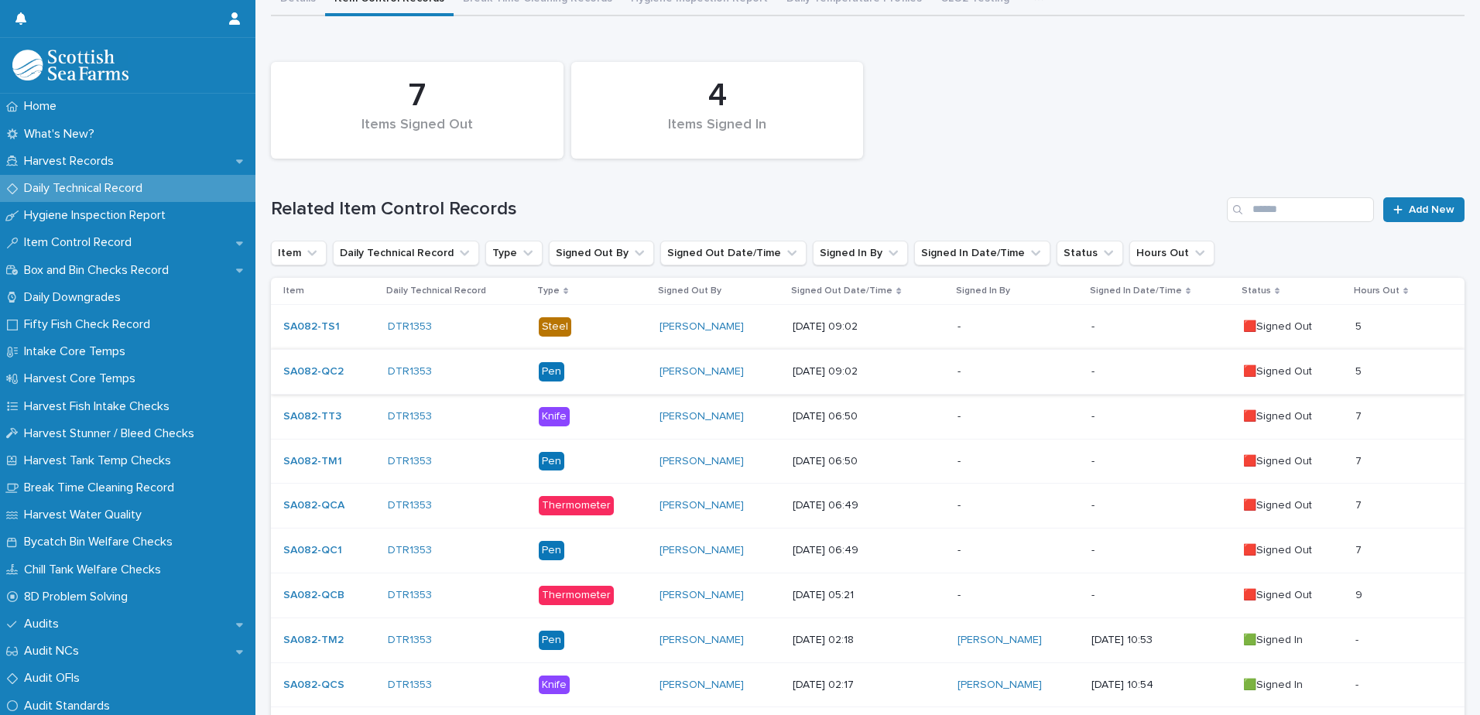
scroll to position [166, 0]
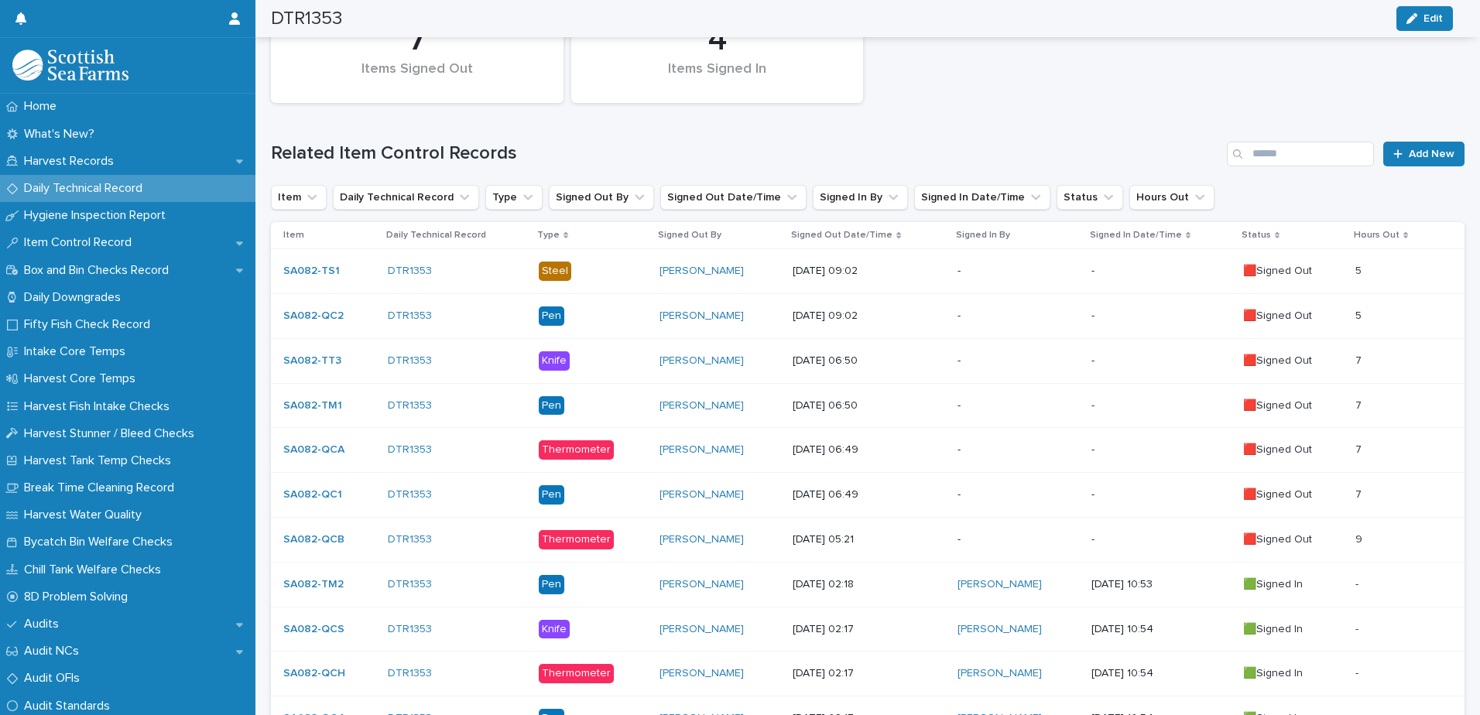
click at [933, 273] on p "[DATE] 09:02" at bounding box center [869, 271] width 153 height 13
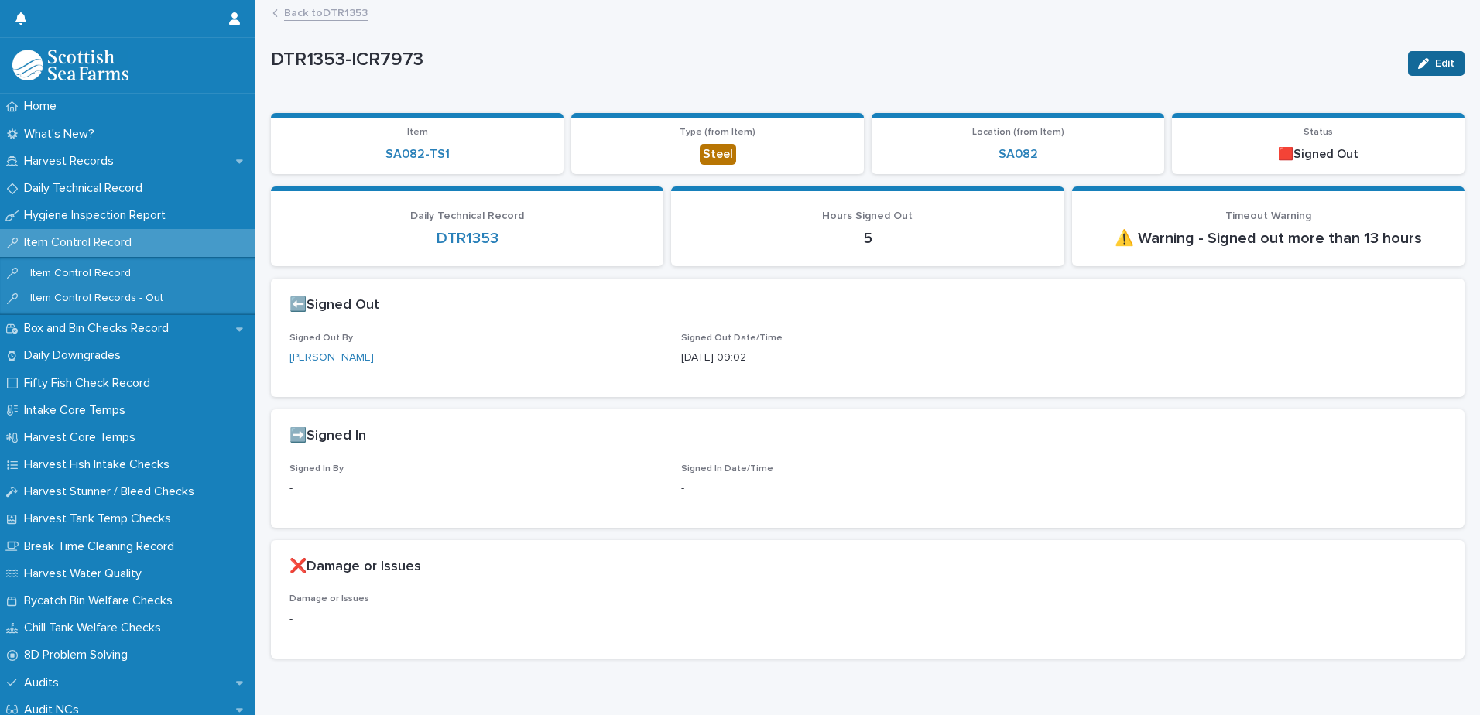
click at [1418, 67] on icon "button" at bounding box center [1423, 63] width 11 height 11
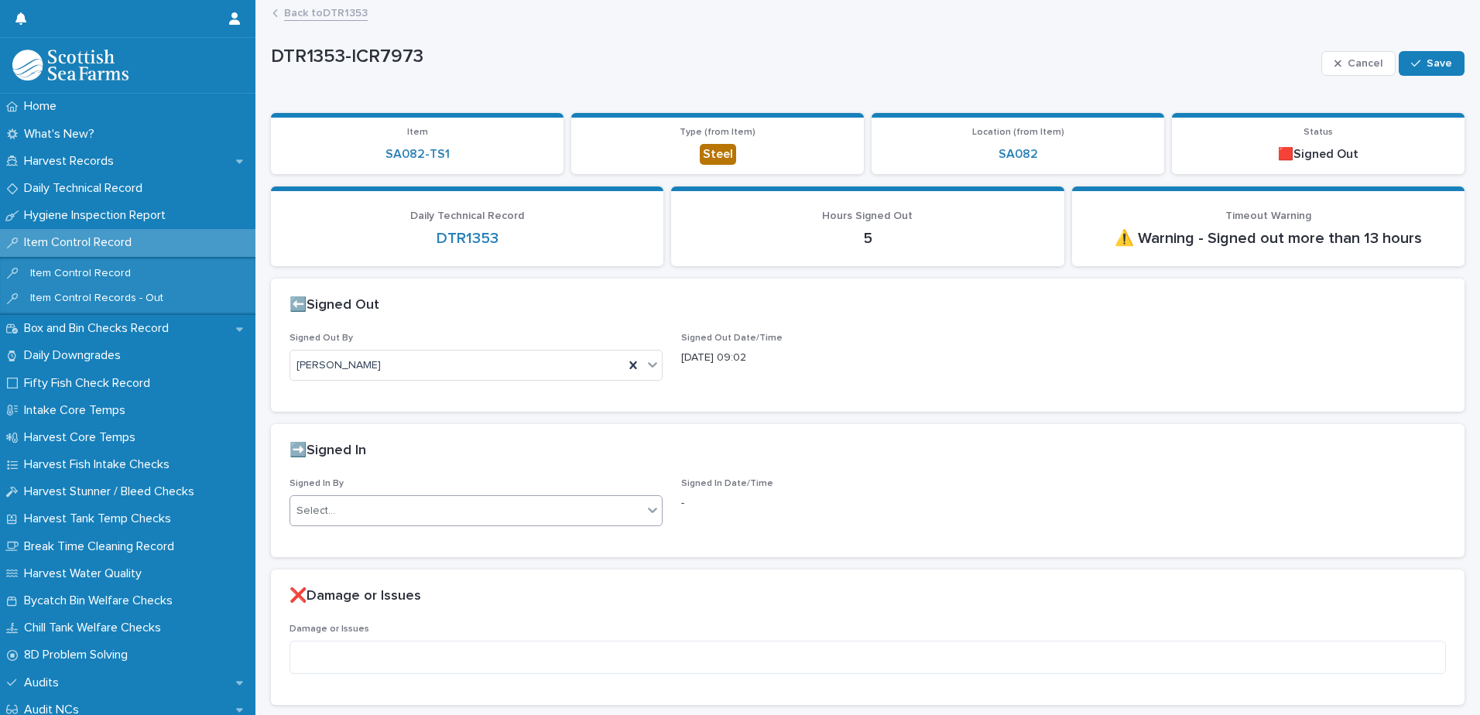
click at [517, 510] on div "Select..." at bounding box center [466, 512] width 352 height 26
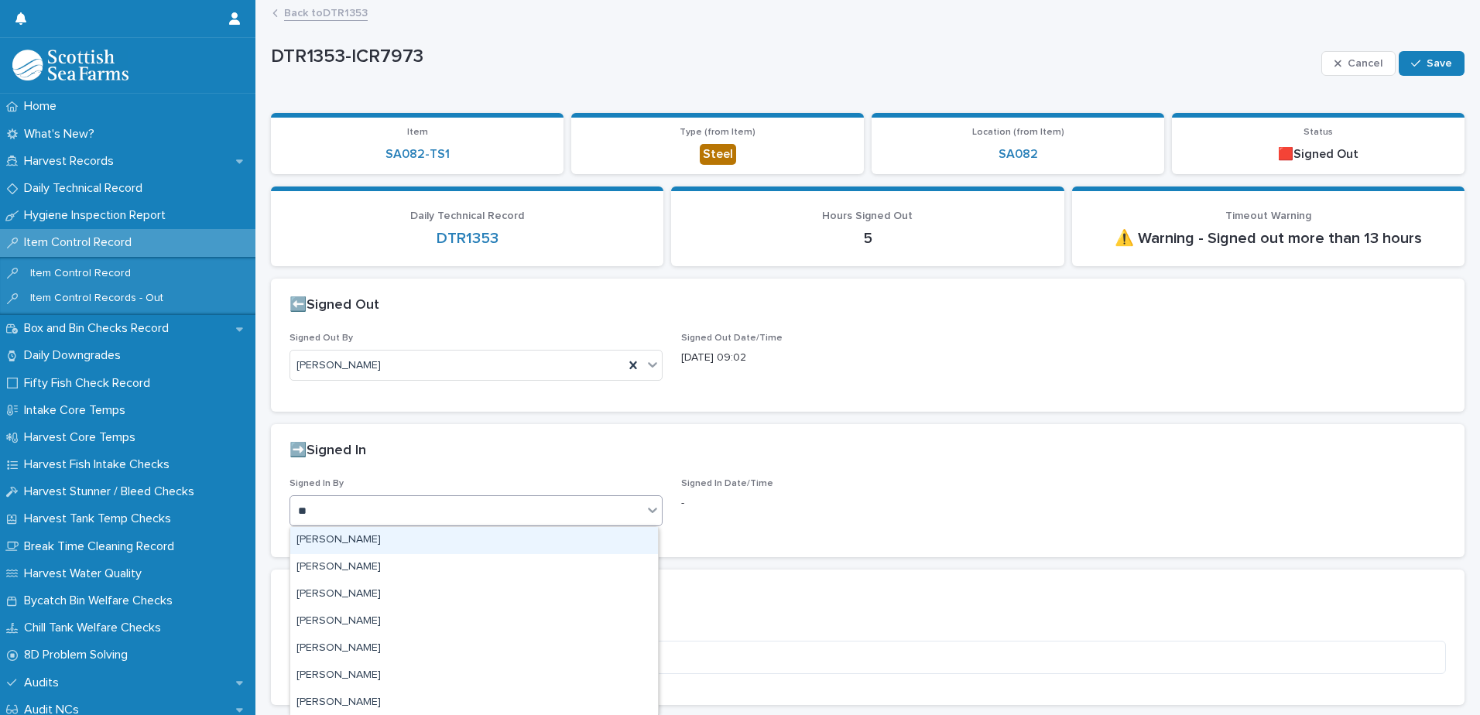
type input "***"
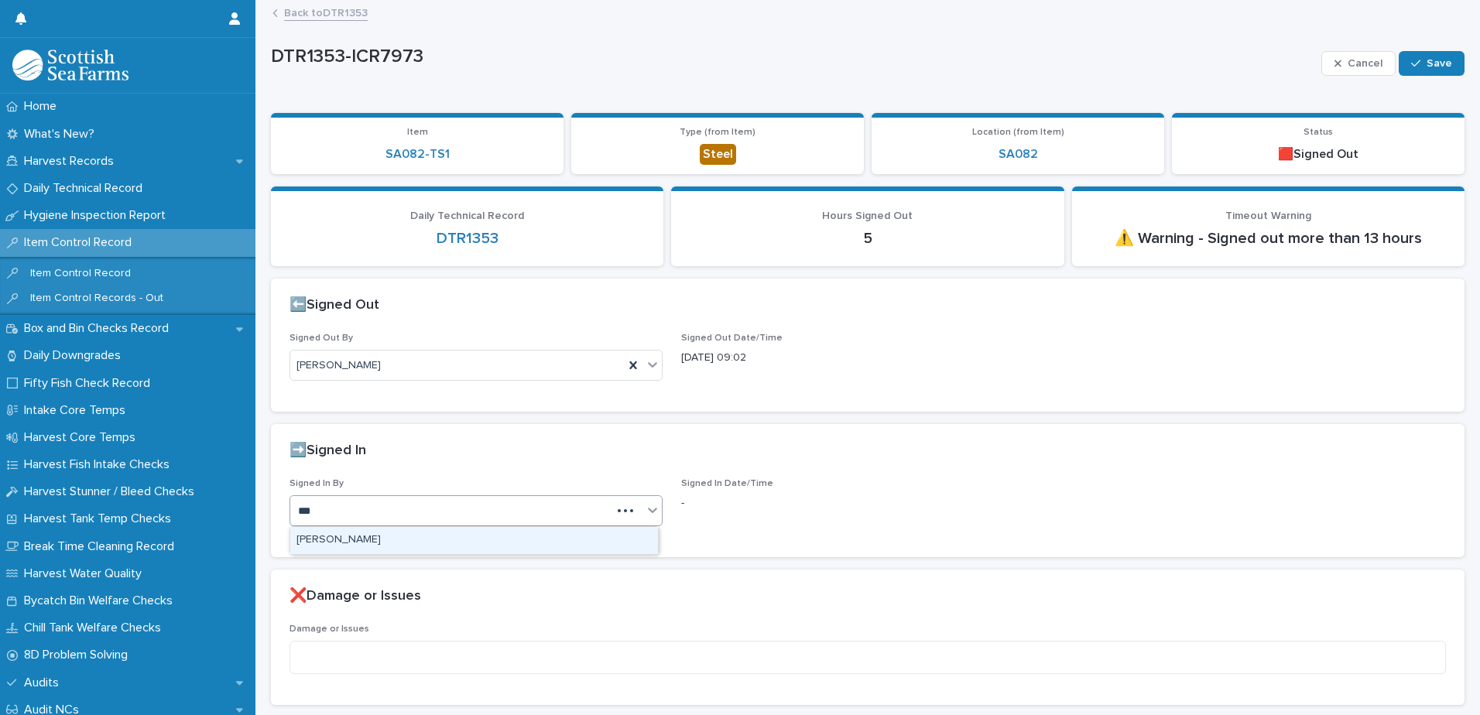
click at [500, 536] on div "[PERSON_NAME]" at bounding box center [474, 540] width 368 height 27
click at [1413, 53] on button "Save" at bounding box center [1432, 63] width 66 height 25
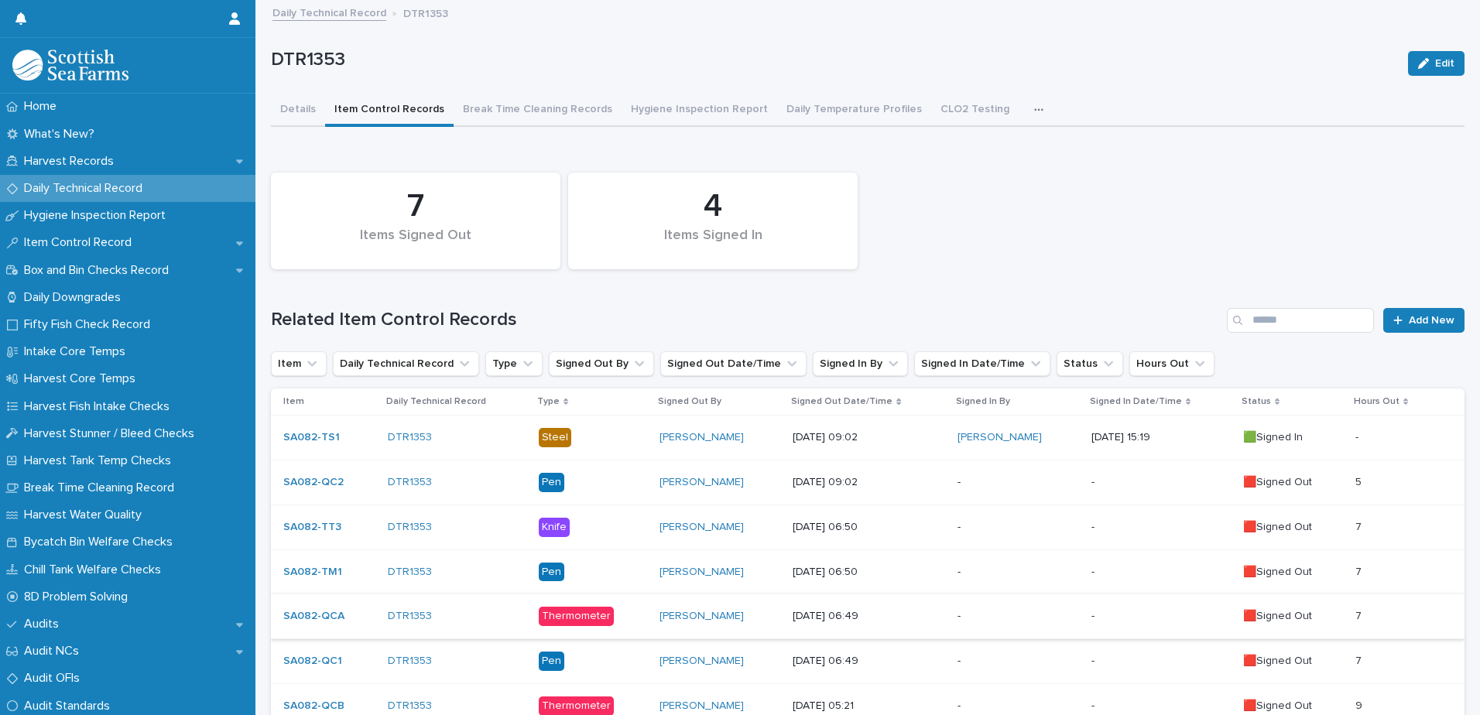
scroll to position [232, 0]
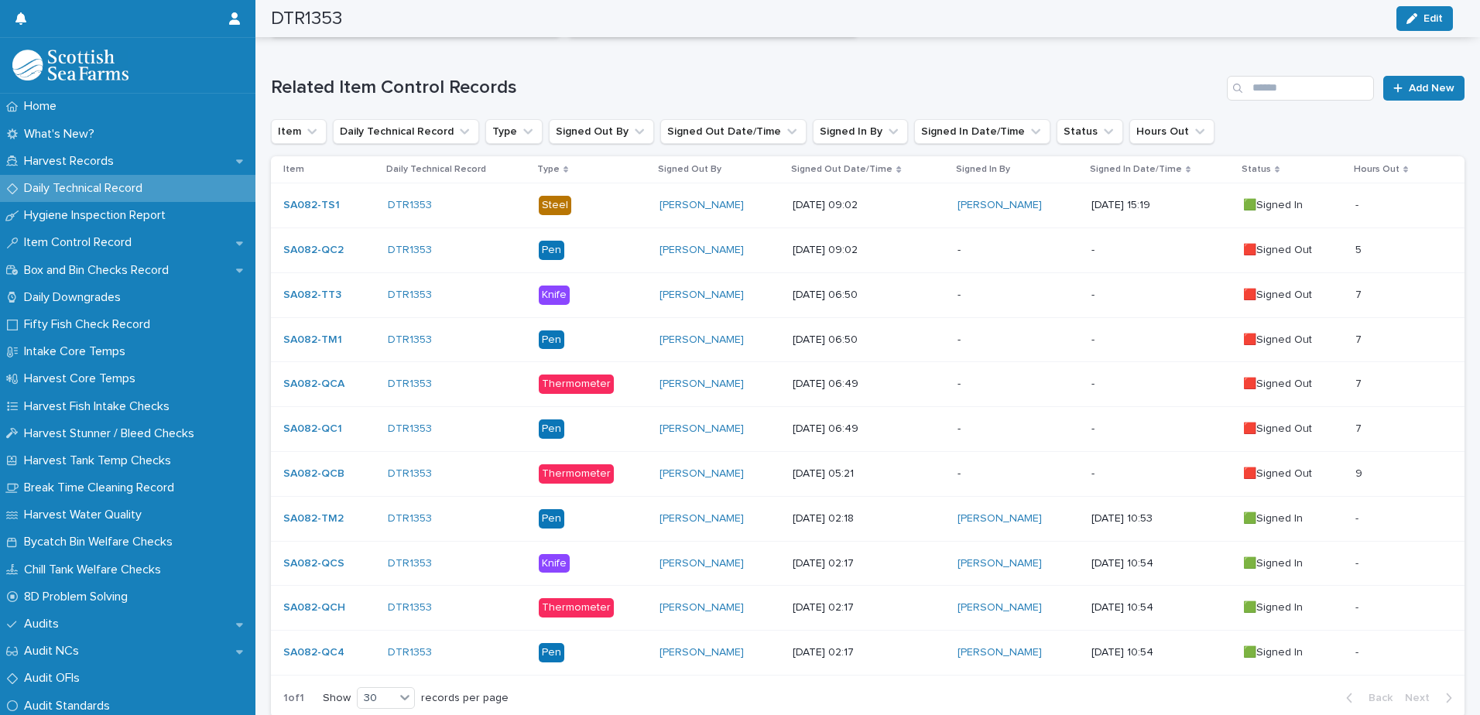
click at [847, 255] on p "[DATE] 09:02" at bounding box center [869, 250] width 153 height 13
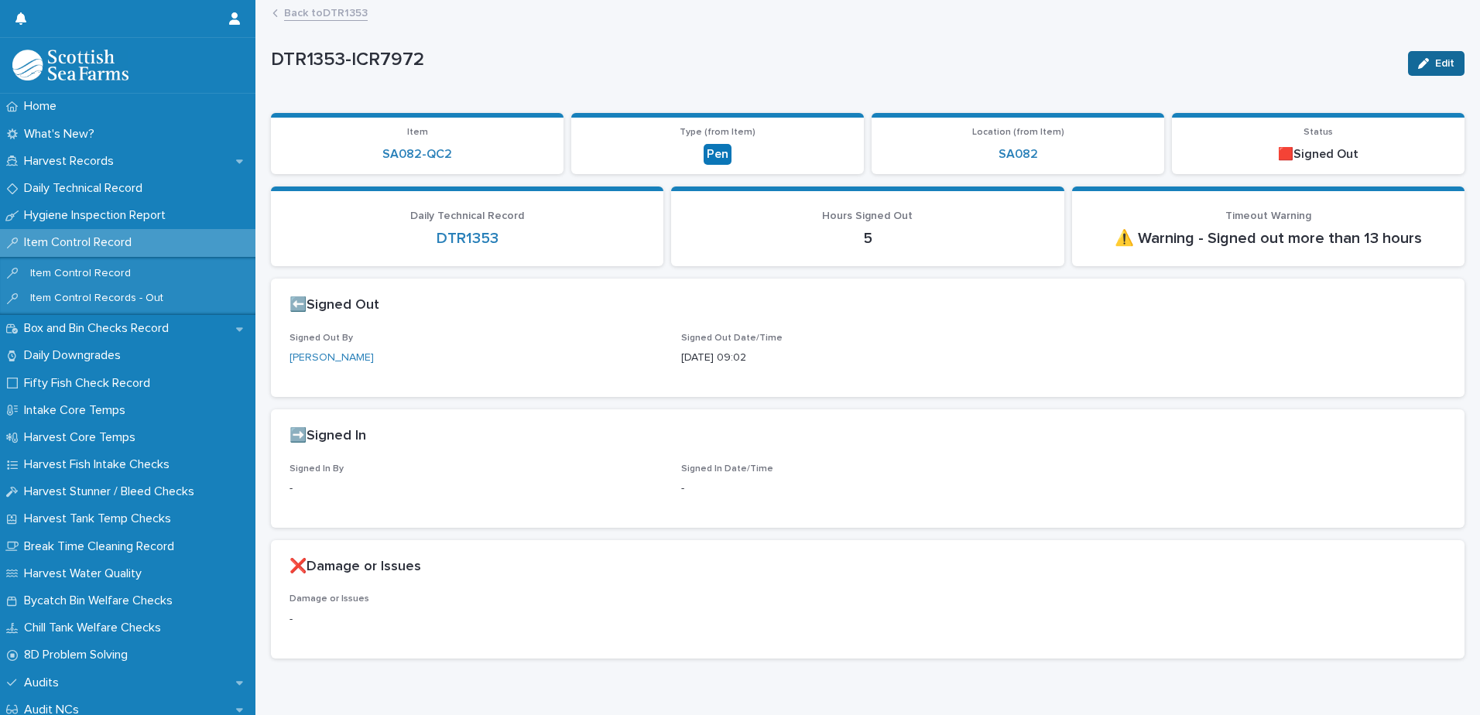
click at [1418, 59] on icon "button" at bounding box center [1423, 63] width 11 height 11
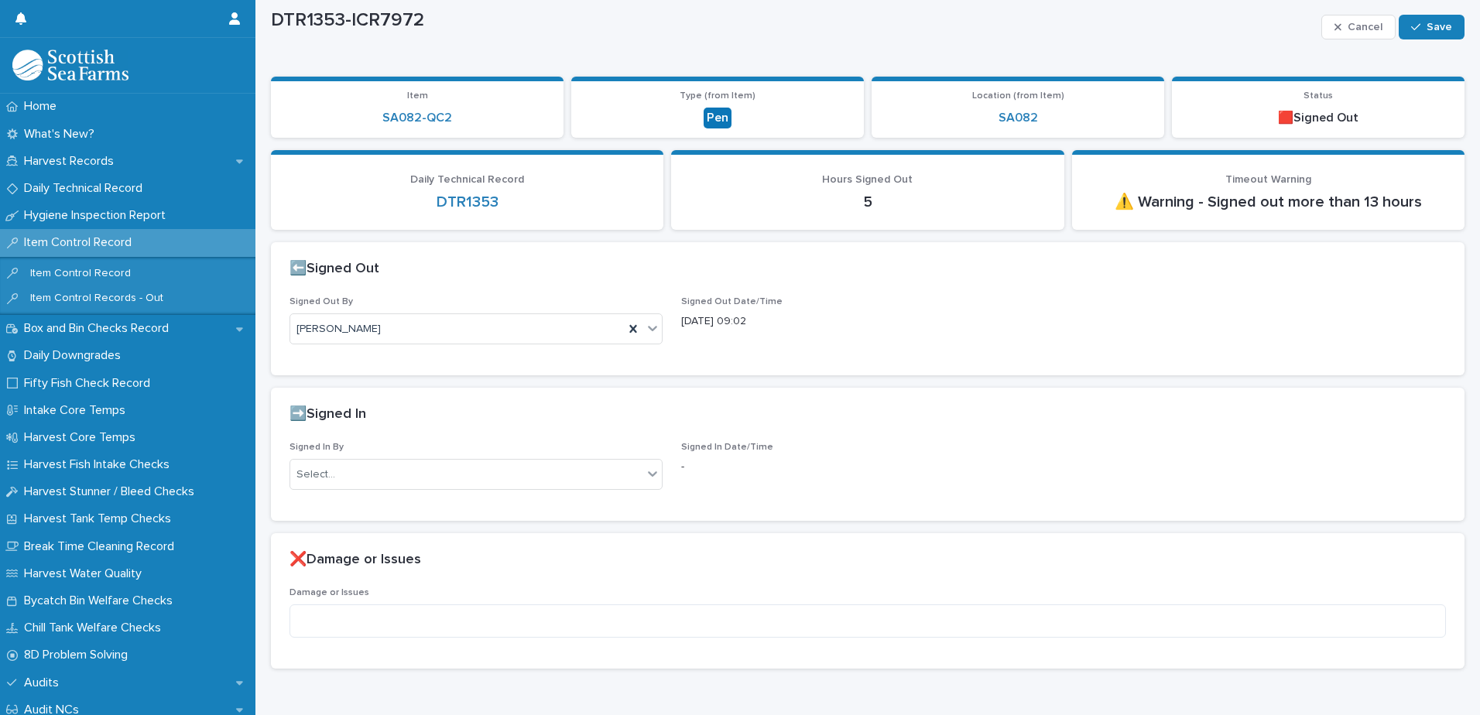
scroll to position [91, 0]
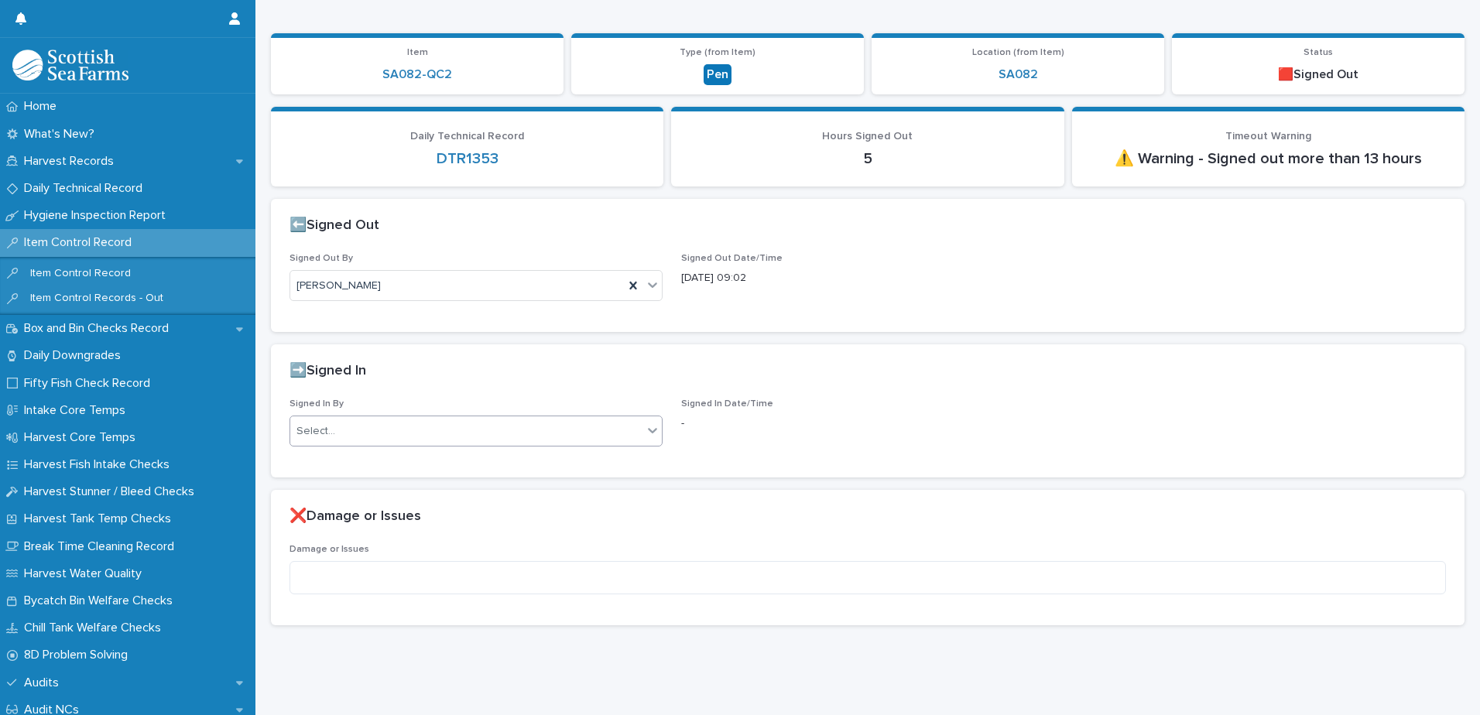
click at [468, 430] on div "Select..." at bounding box center [466, 432] width 352 height 26
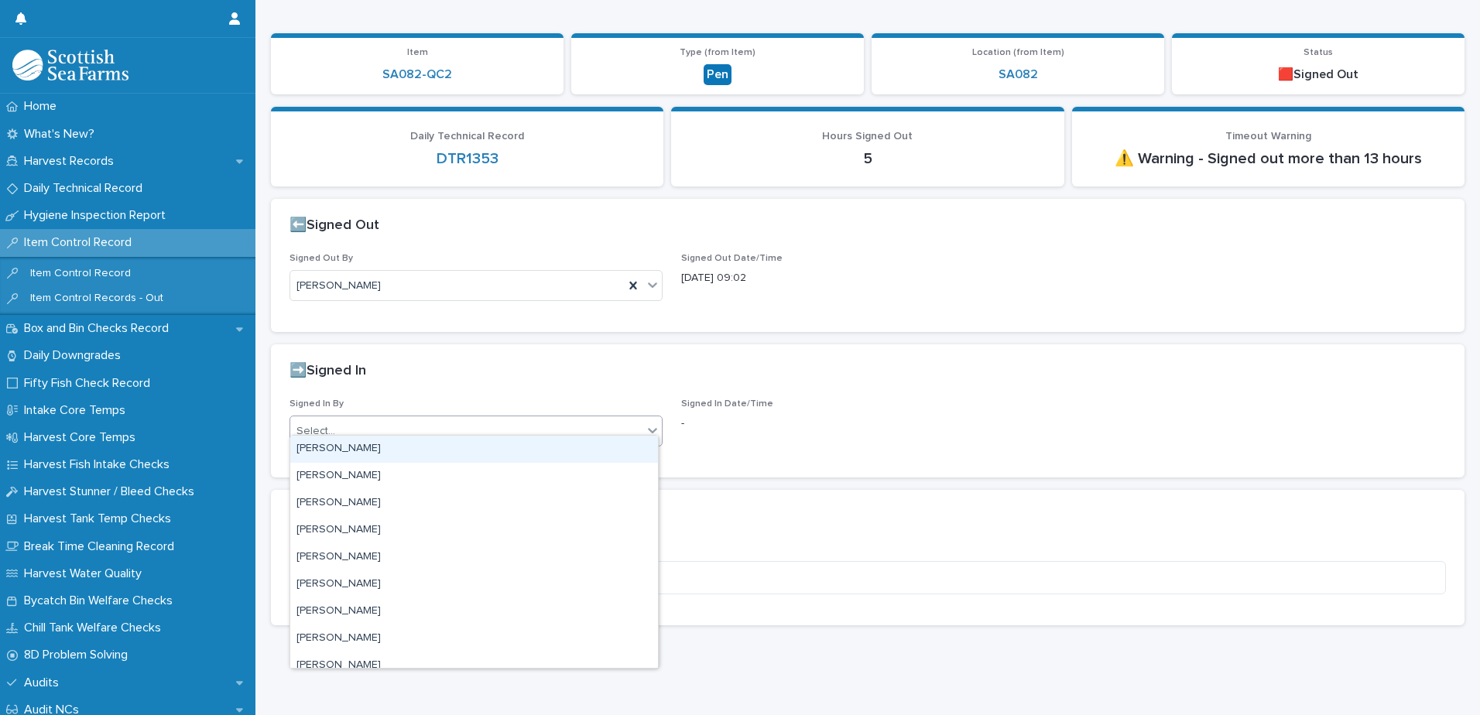
click at [468, 430] on div "Select..." at bounding box center [466, 432] width 352 height 26
type input "***"
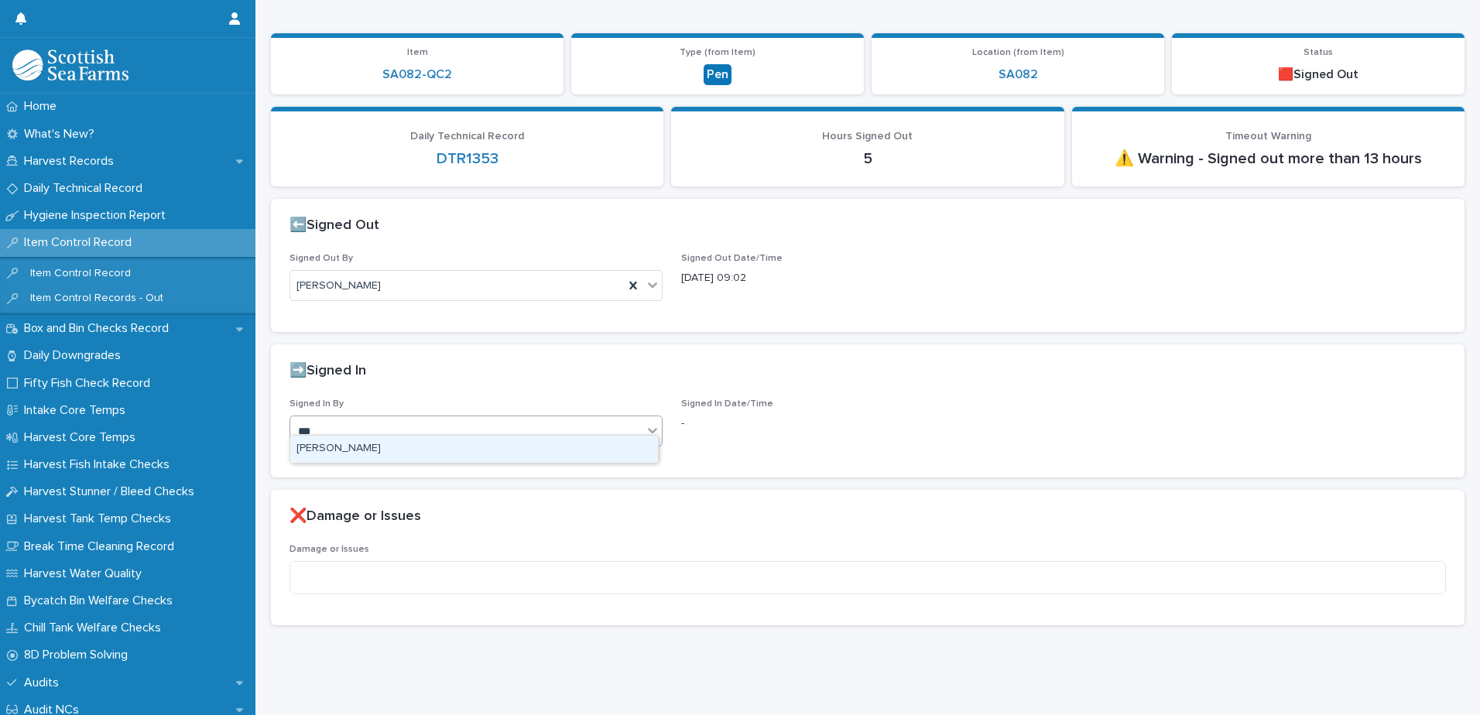
click at [469, 446] on div "[PERSON_NAME]" at bounding box center [474, 449] width 368 height 27
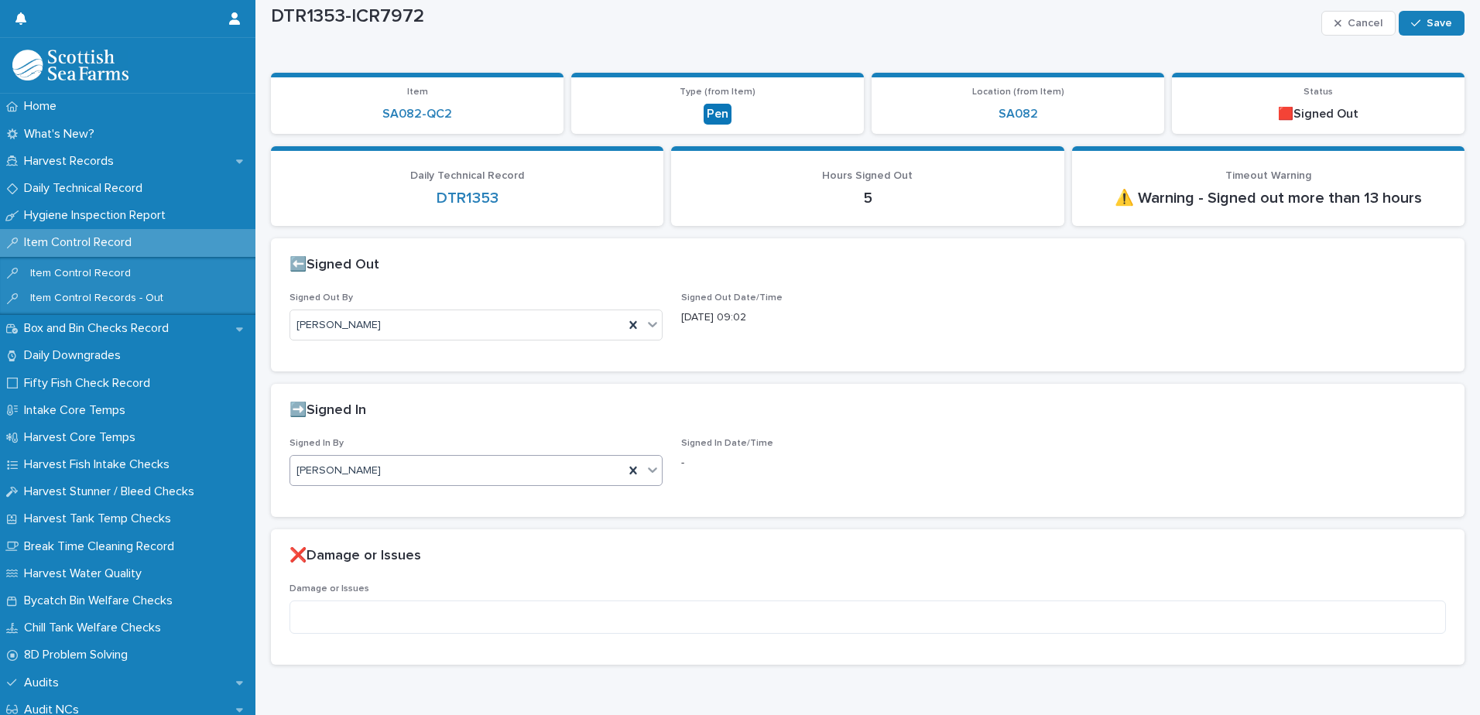
scroll to position [0, 0]
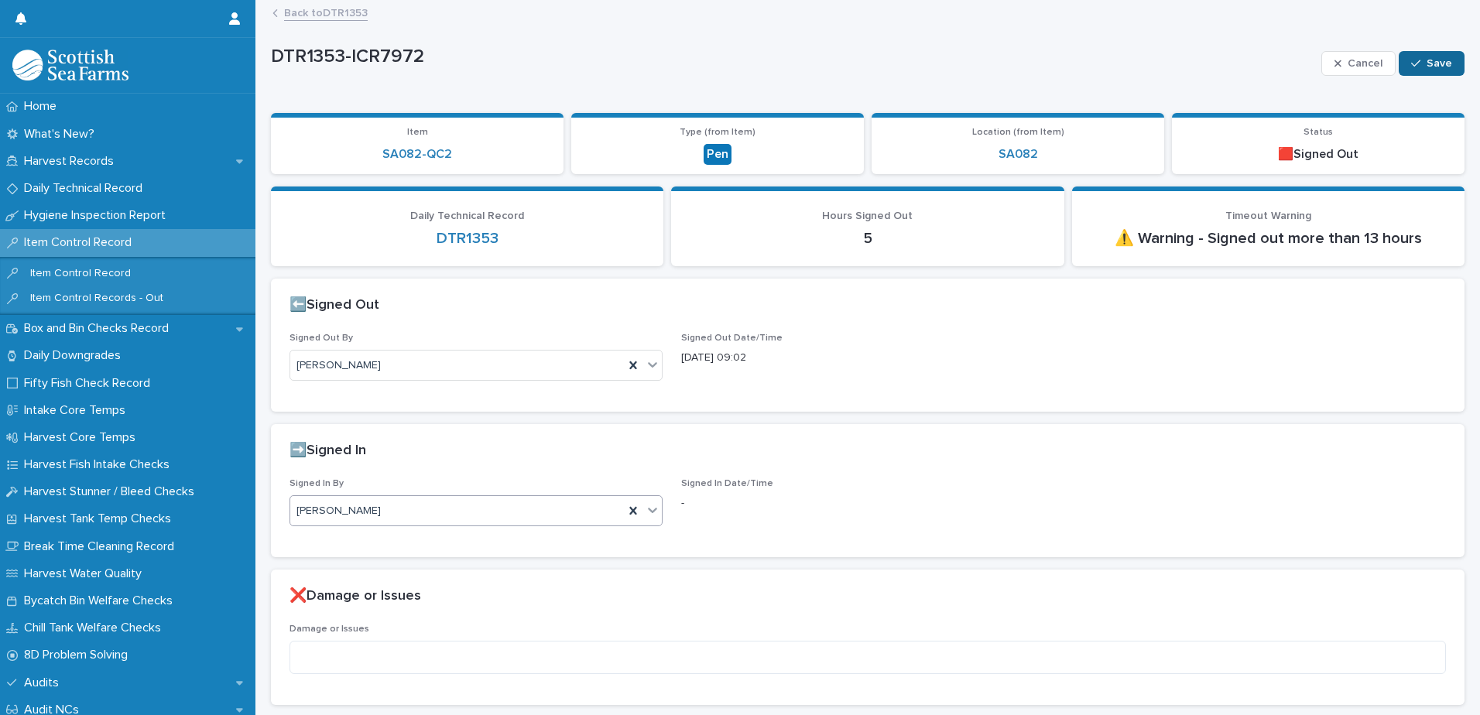
click at [1427, 59] on span "Save" at bounding box center [1440, 63] width 26 height 11
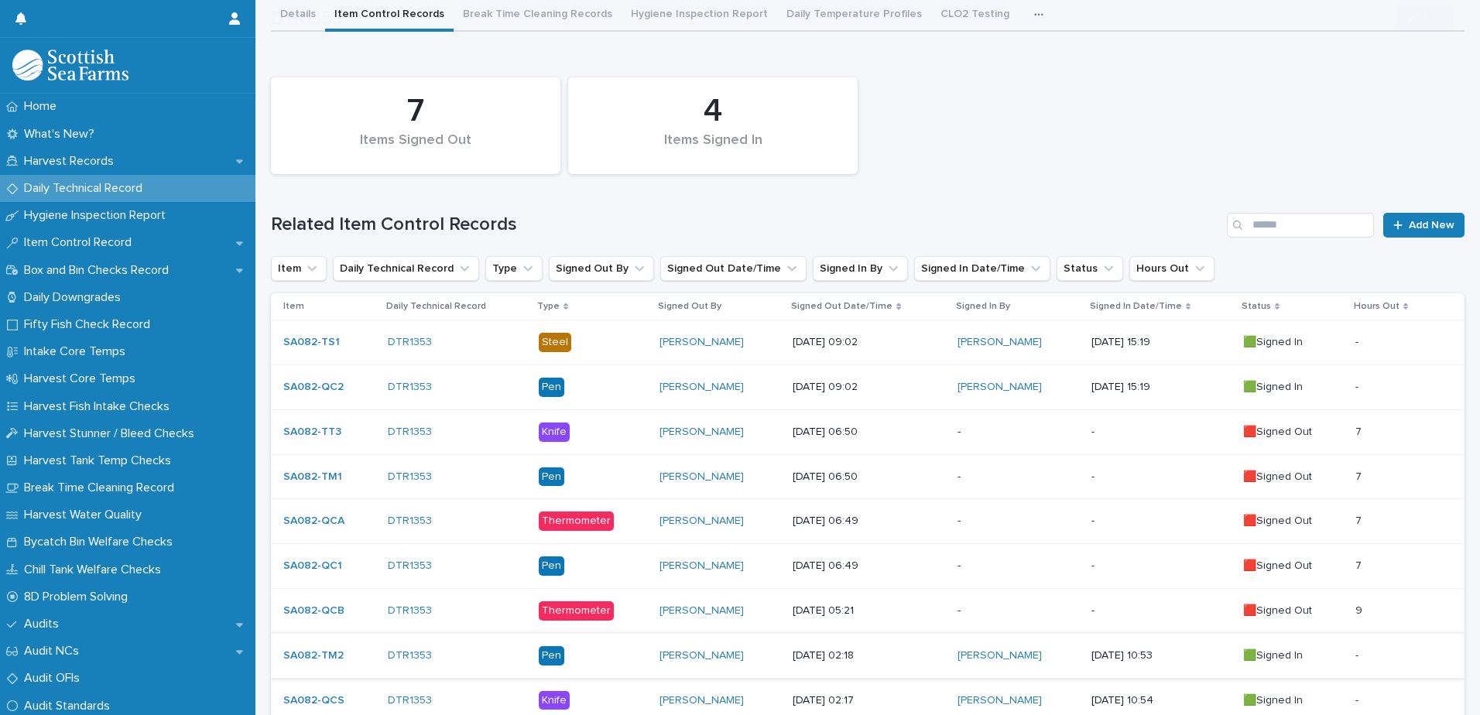
scroll to position [310, 0]
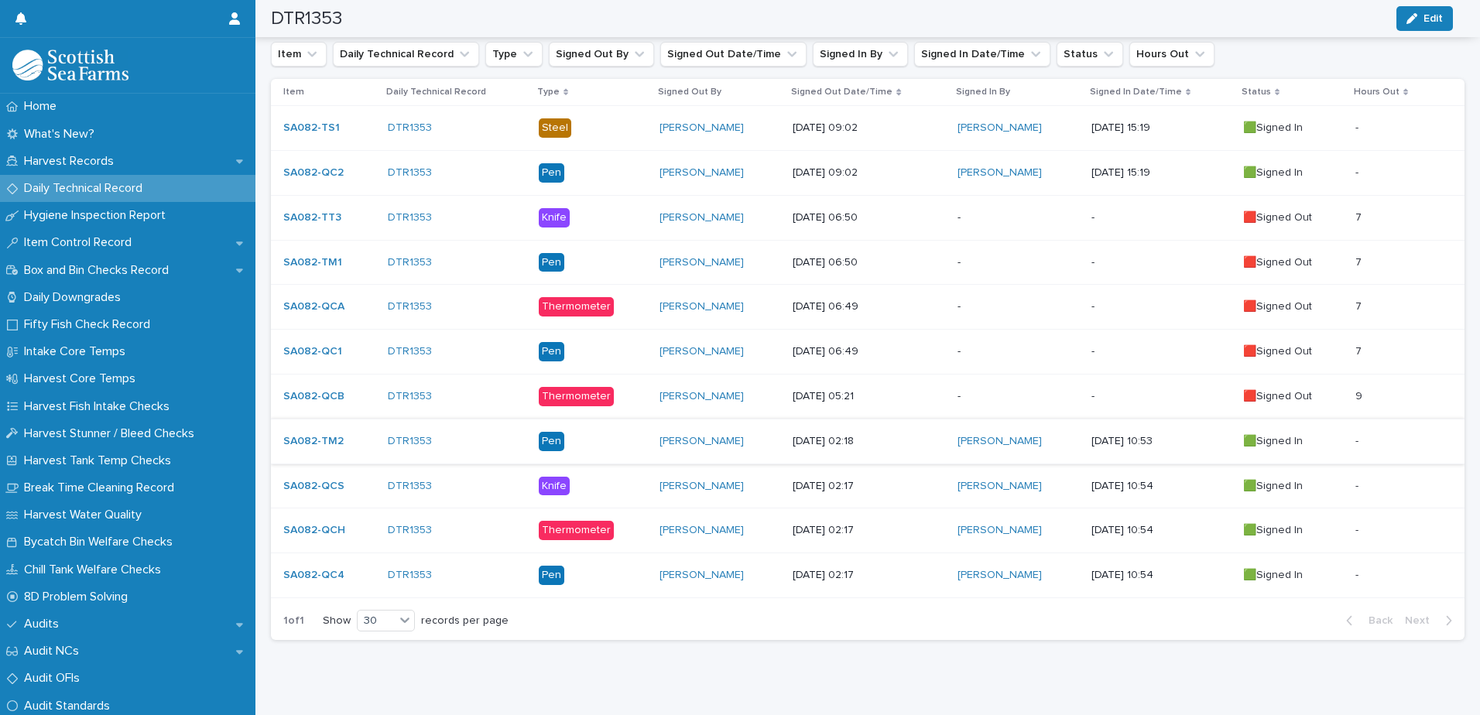
click at [746, 396] on div "[PERSON_NAME]" at bounding box center [720, 396] width 121 height 13
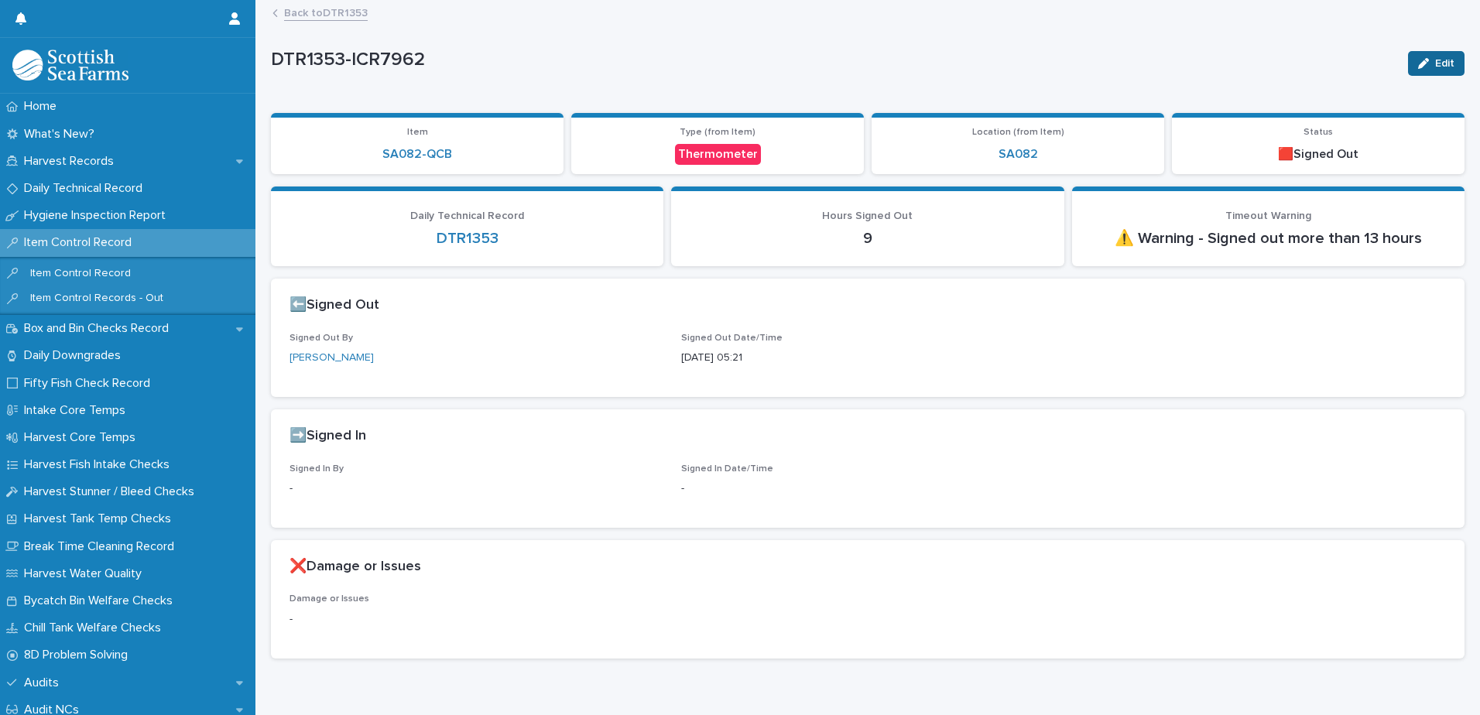
click at [1420, 60] on div "button" at bounding box center [1426, 63] width 17 height 11
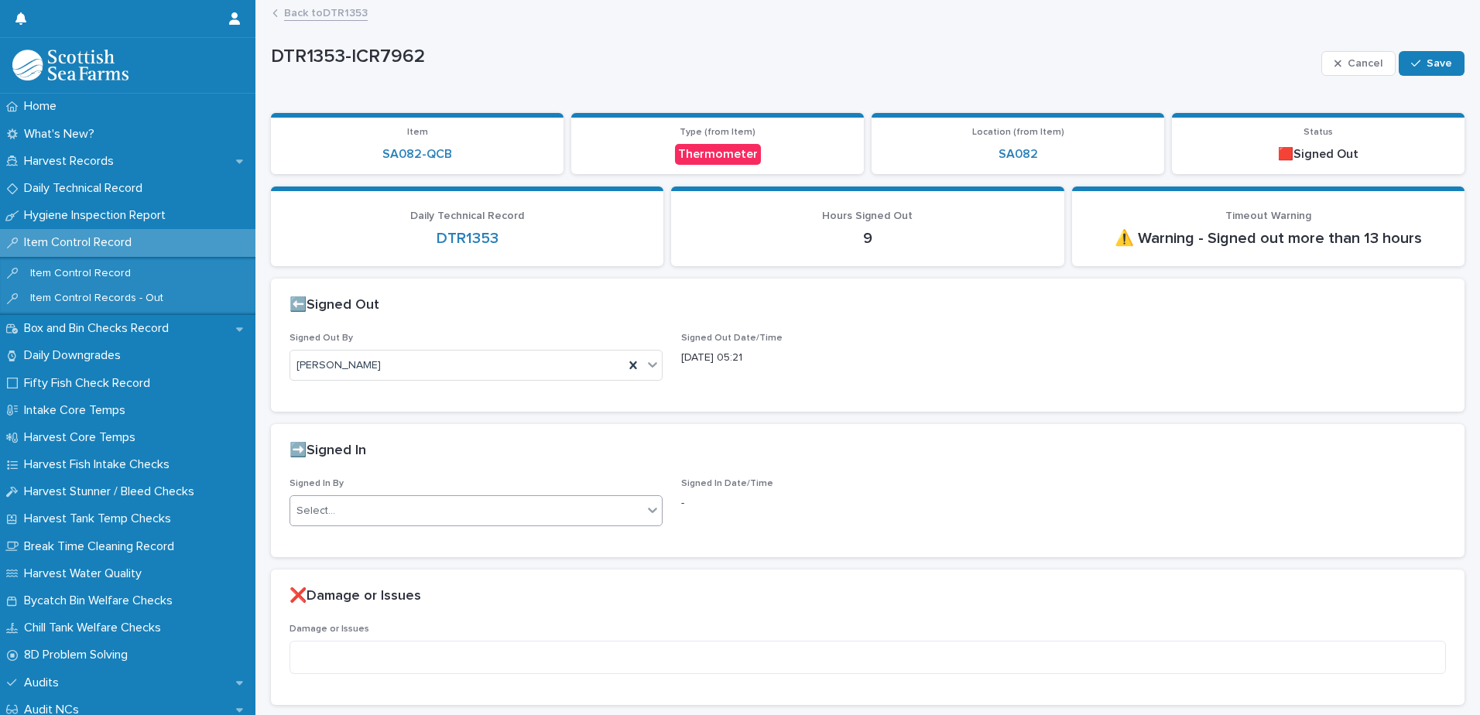
click at [441, 505] on div "Select..." at bounding box center [466, 512] width 352 height 26
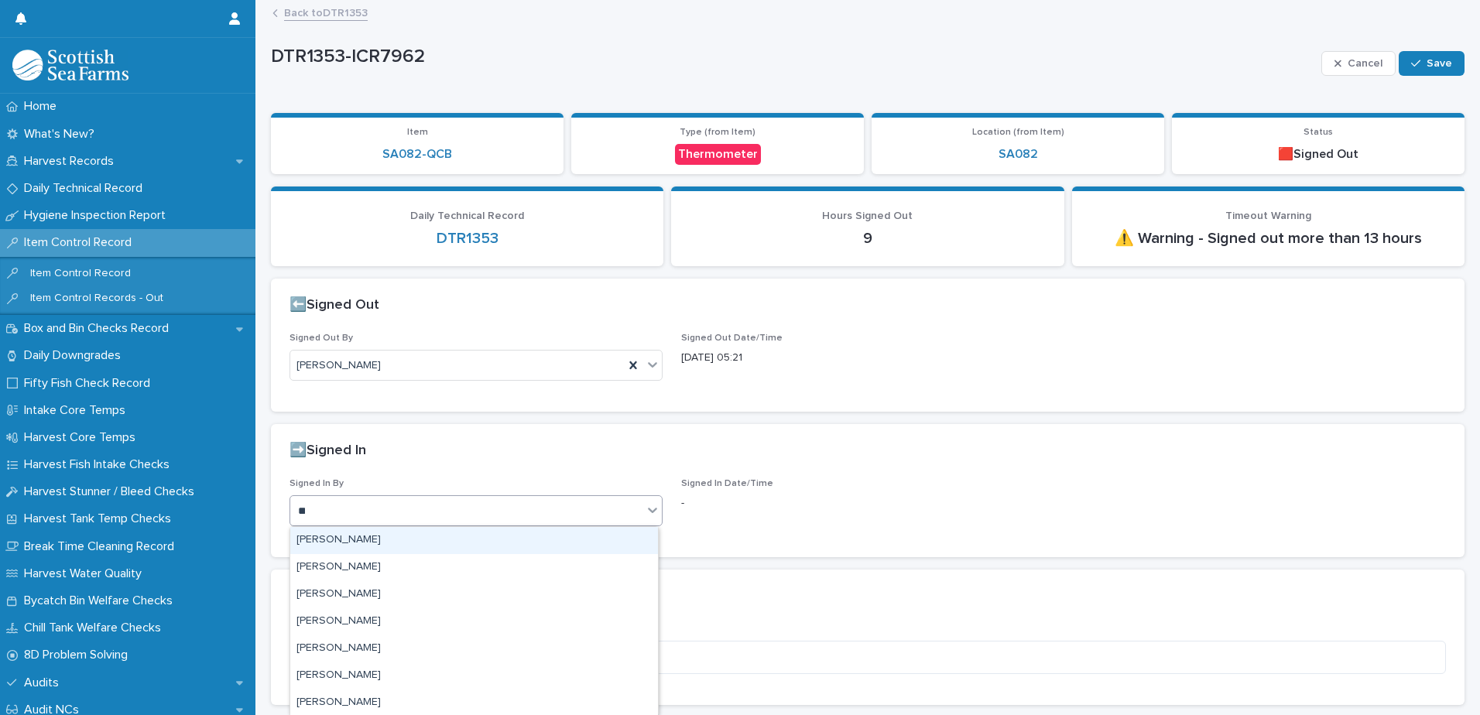
type input "***"
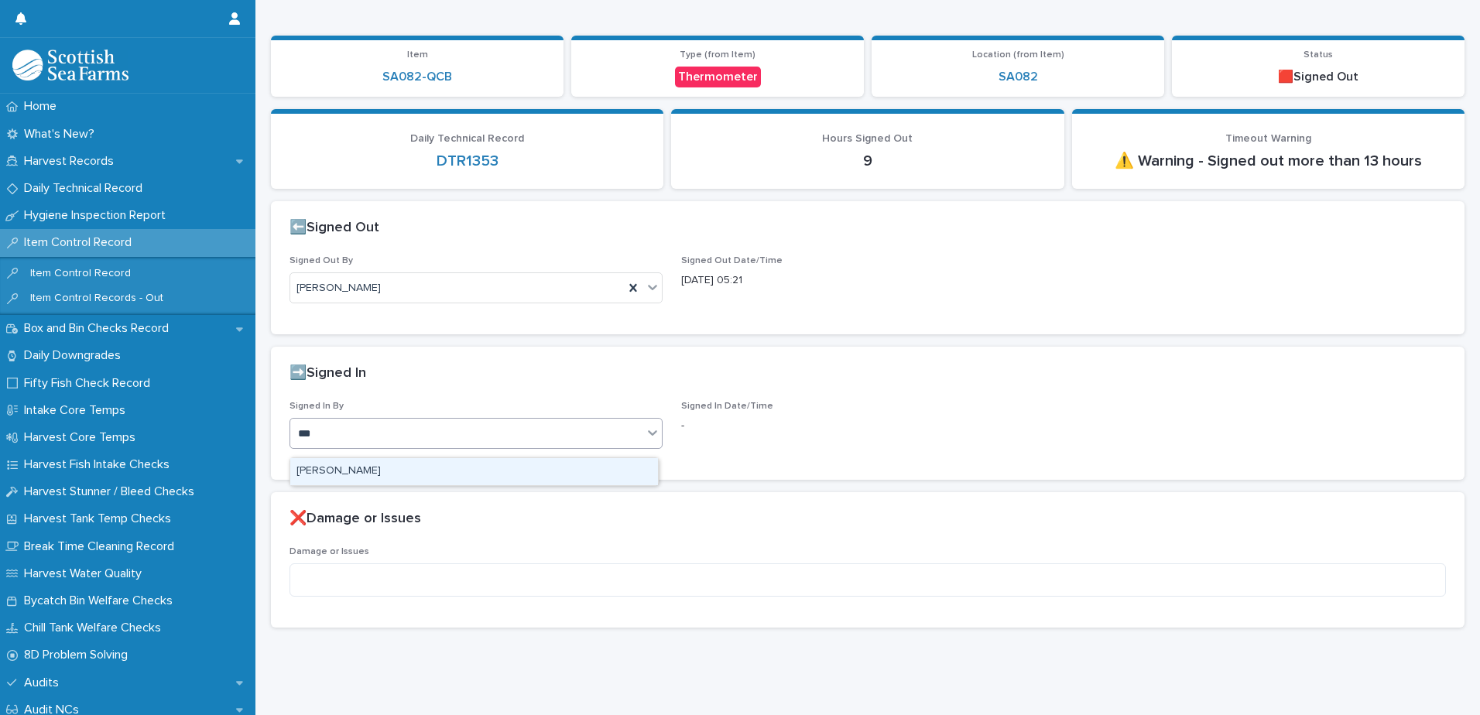
click at [416, 475] on div "[PERSON_NAME]" at bounding box center [474, 471] width 368 height 27
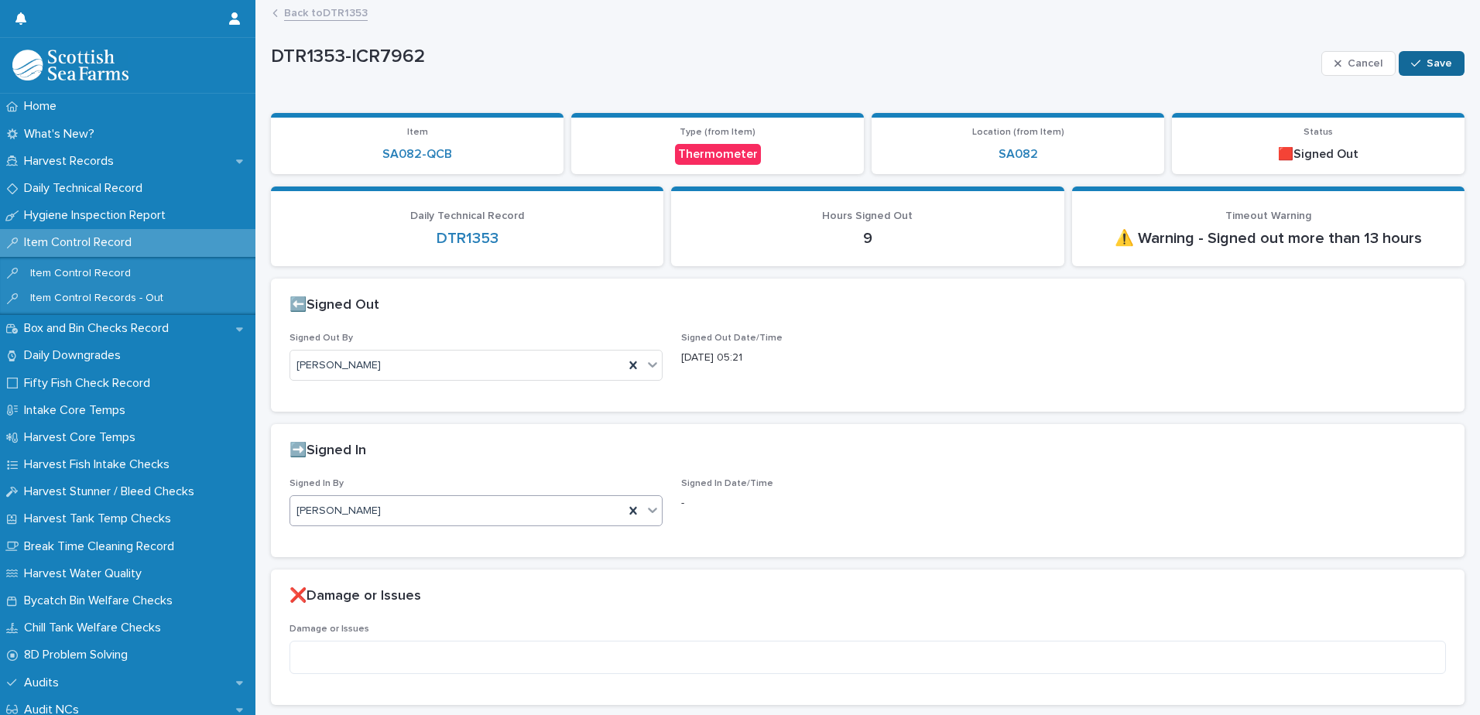
click at [1412, 60] on div "button" at bounding box center [1418, 63] width 15 height 11
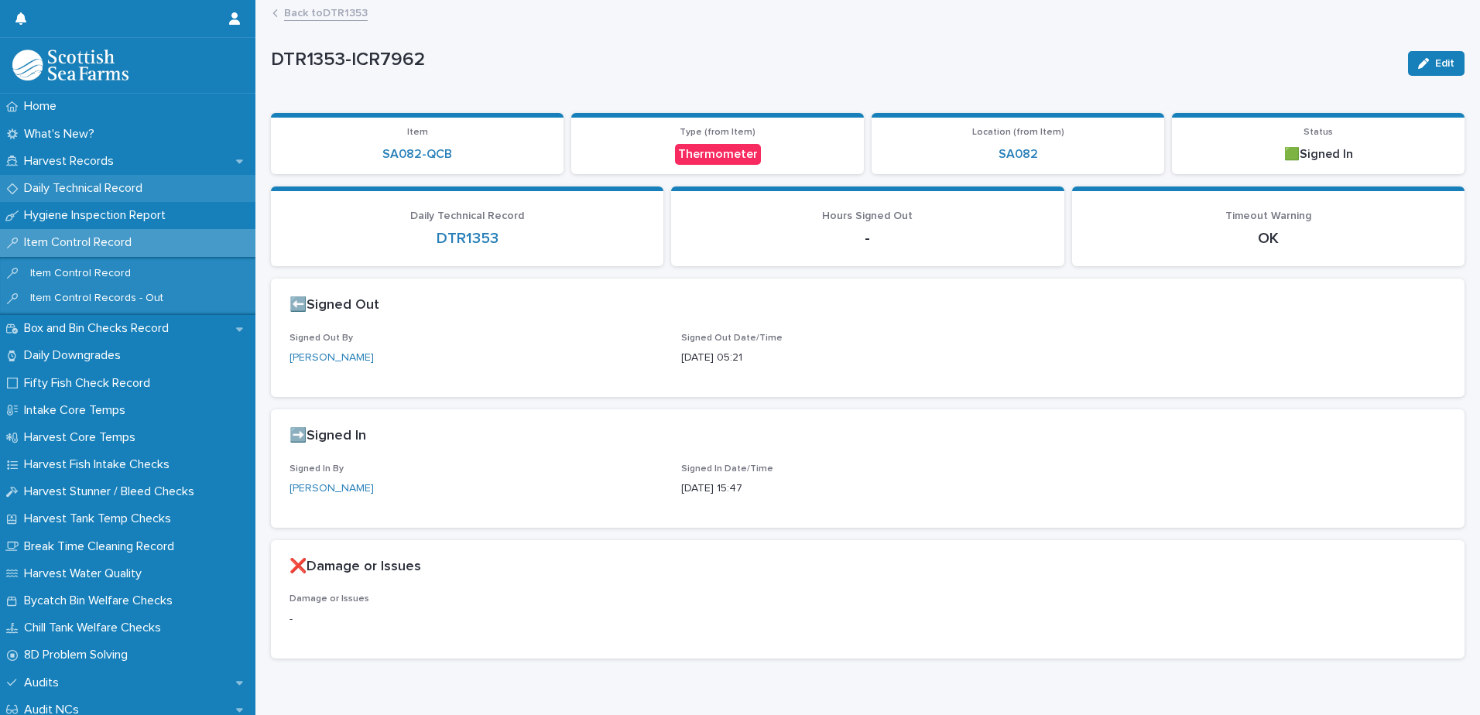
click at [100, 192] on p "Daily Technical Record" at bounding box center [86, 188] width 137 height 15
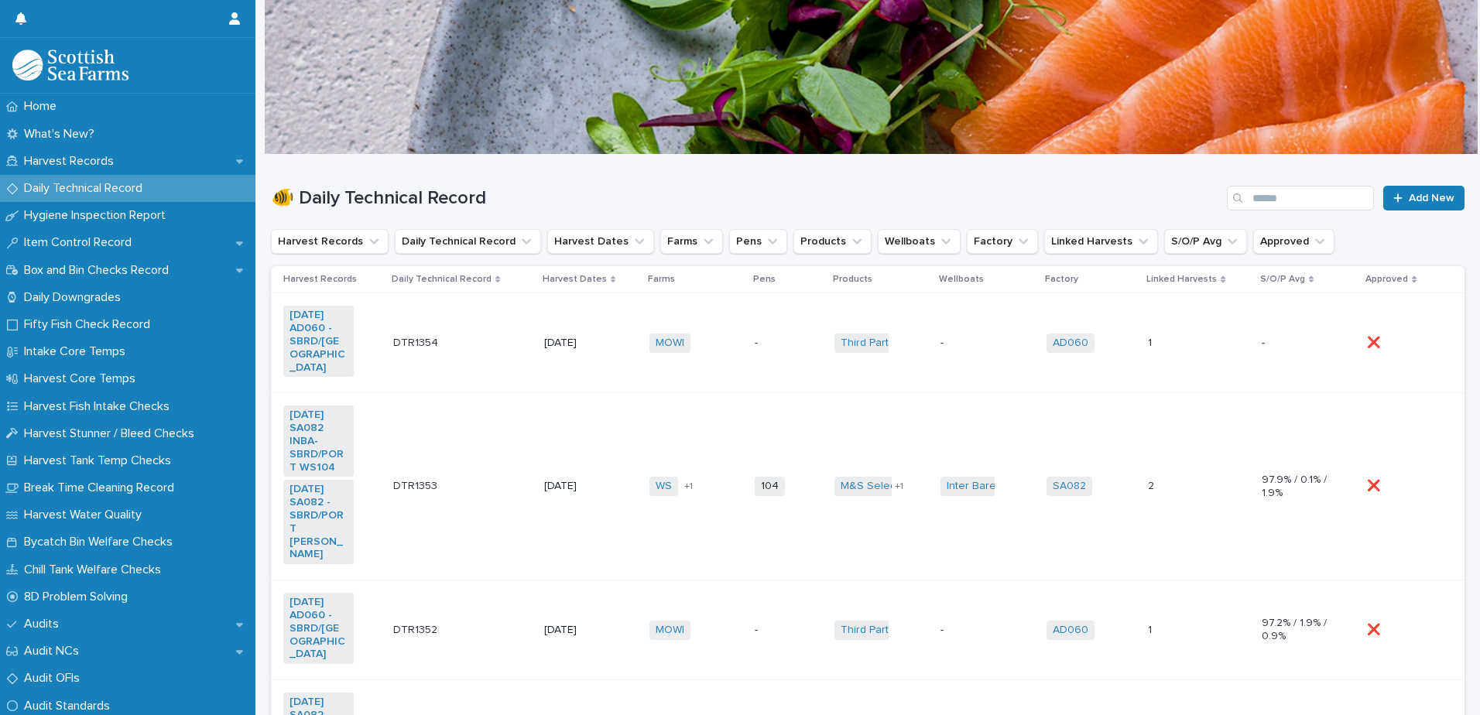
click at [529, 482] on td "DTR1353 DTR1353" at bounding box center [462, 486] width 151 height 187
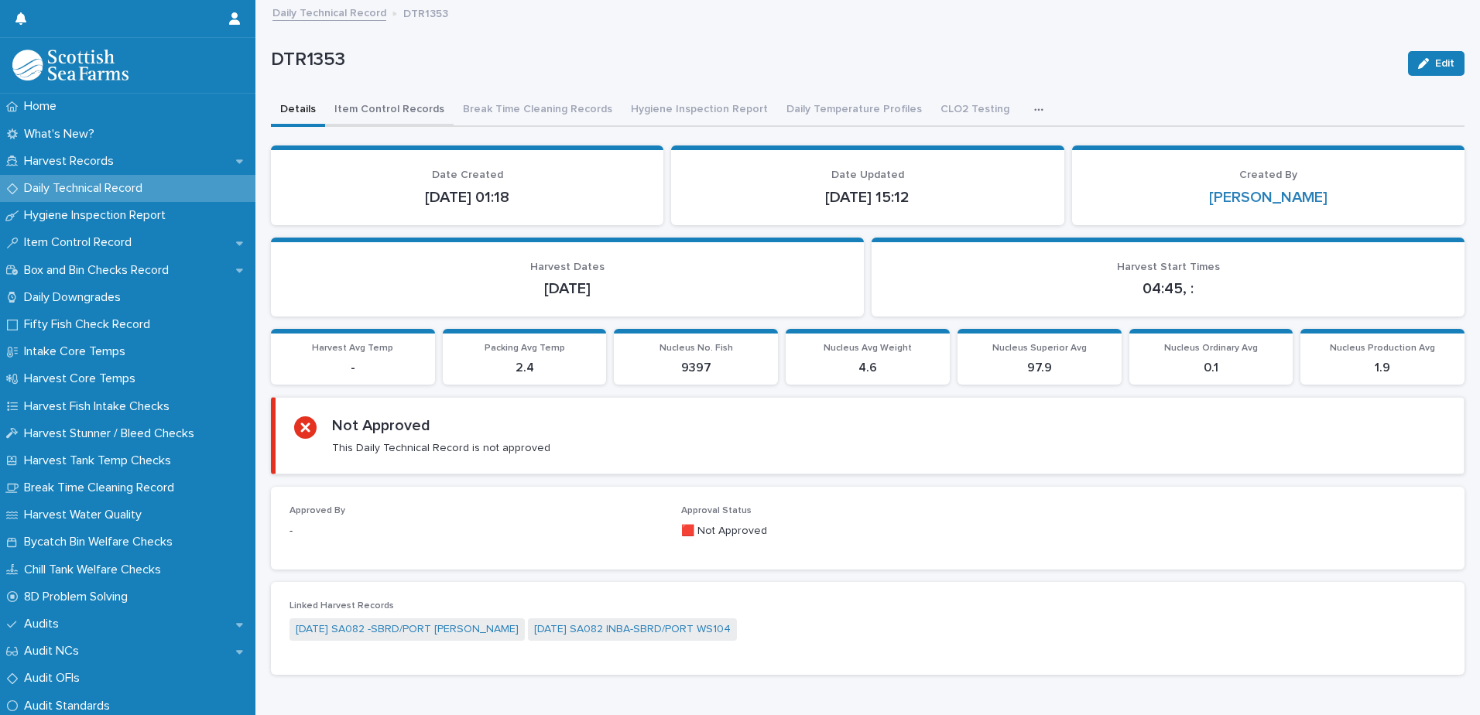
click at [349, 107] on button "Item Control Records" at bounding box center [389, 110] width 129 height 33
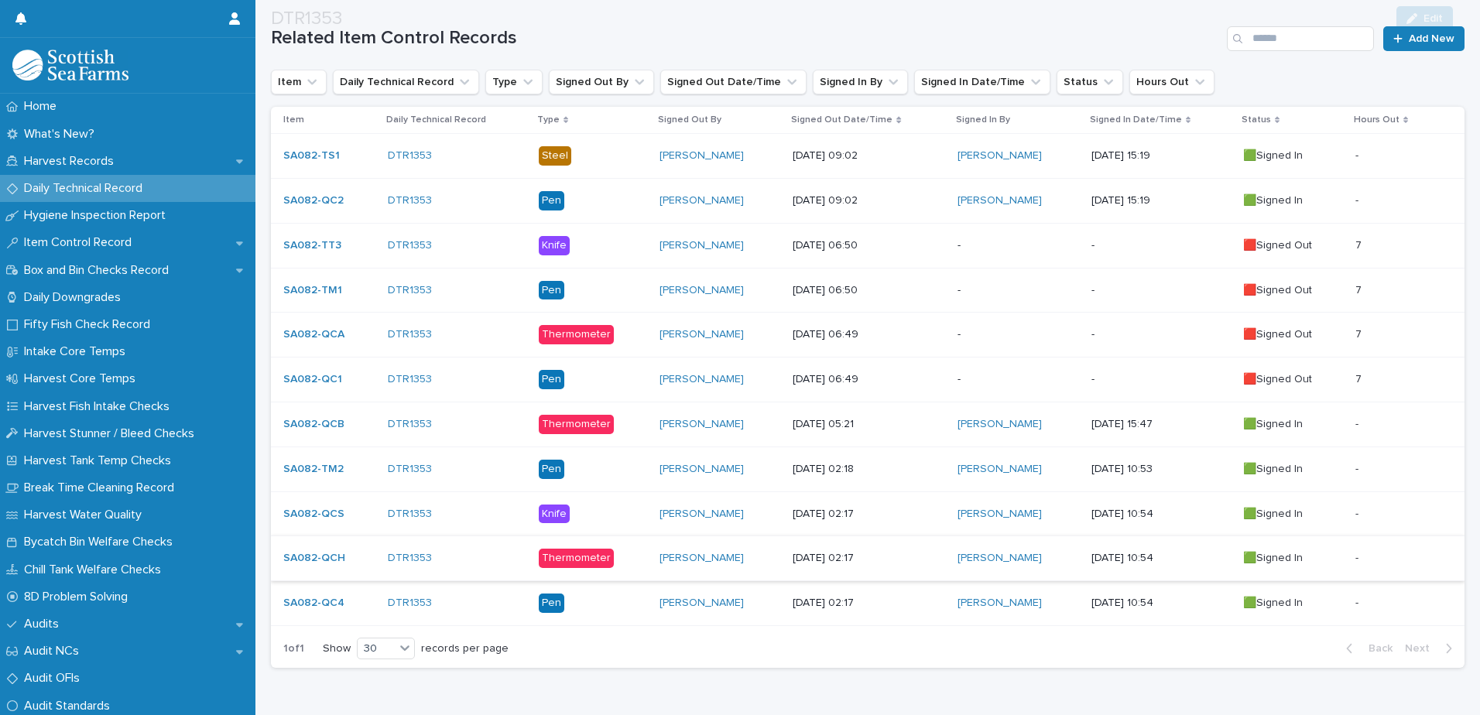
scroll to position [336, 0]
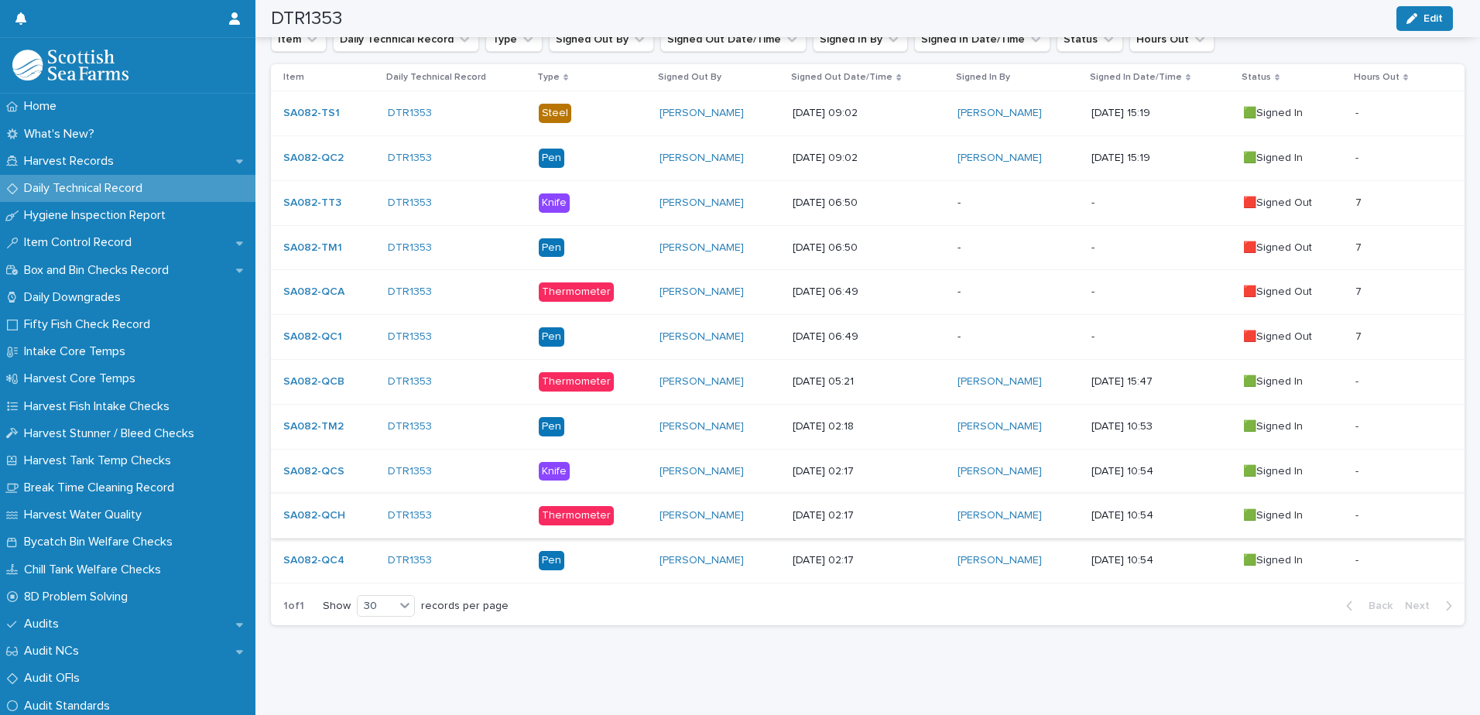
click at [1040, 283] on div "-" at bounding box center [1018, 291] width 121 height 16
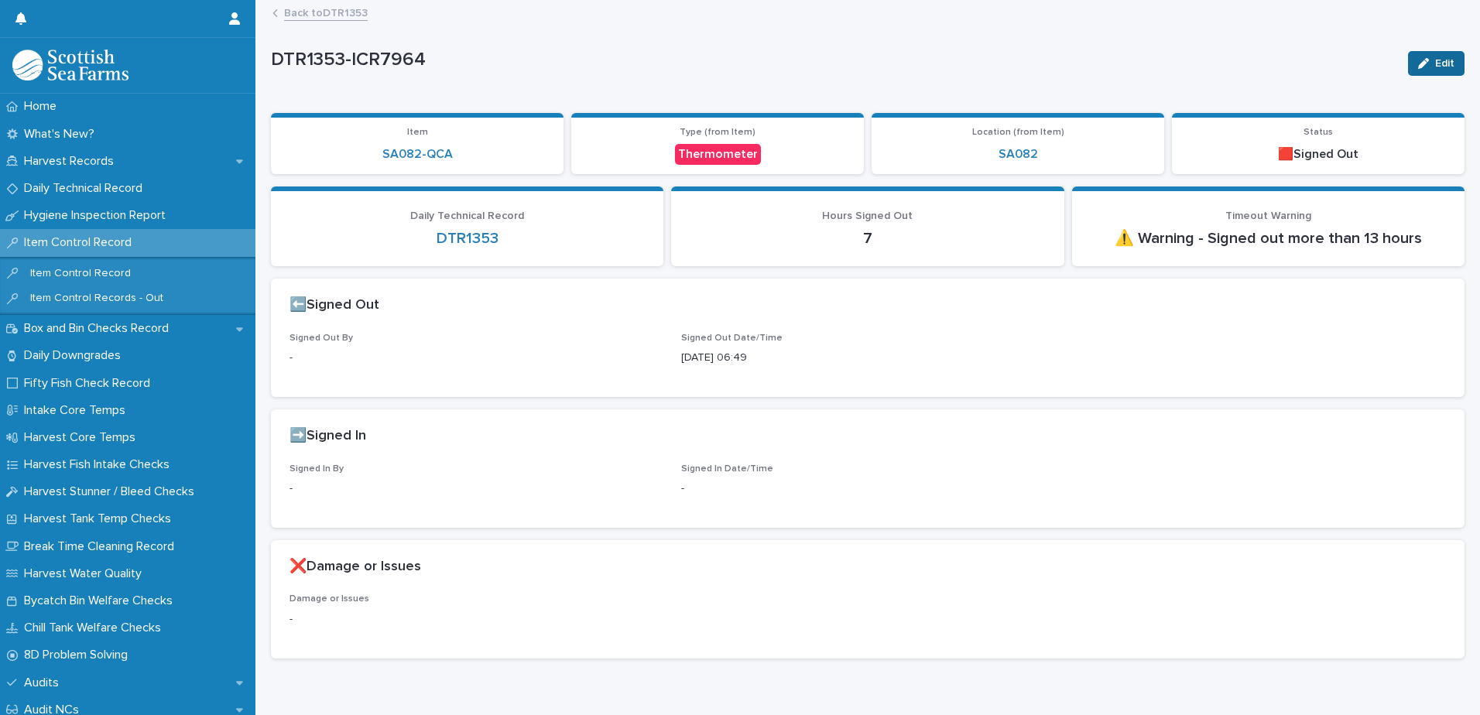
click at [1421, 66] on div "button" at bounding box center [1426, 63] width 17 height 11
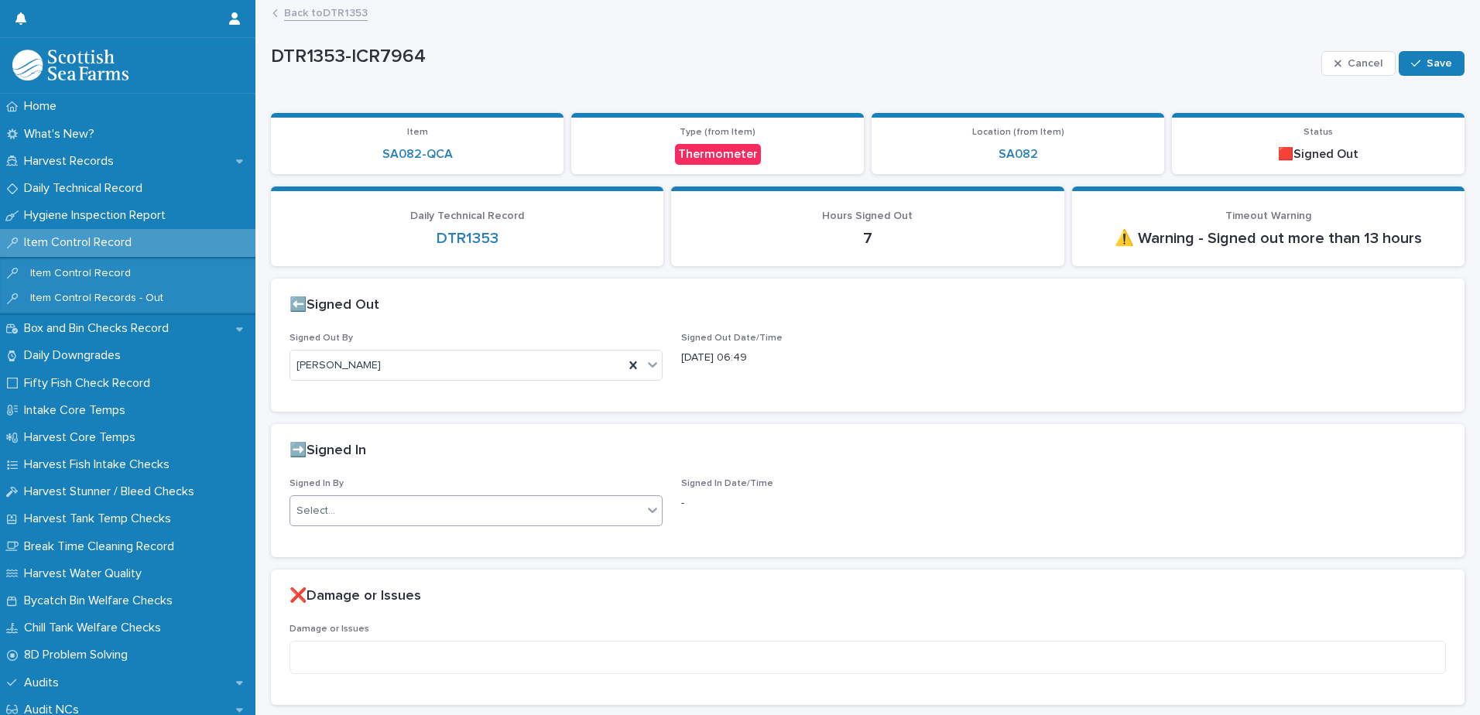
click at [363, 504] on div "Select..." at bounding box center [466, 512] width 352 height 26
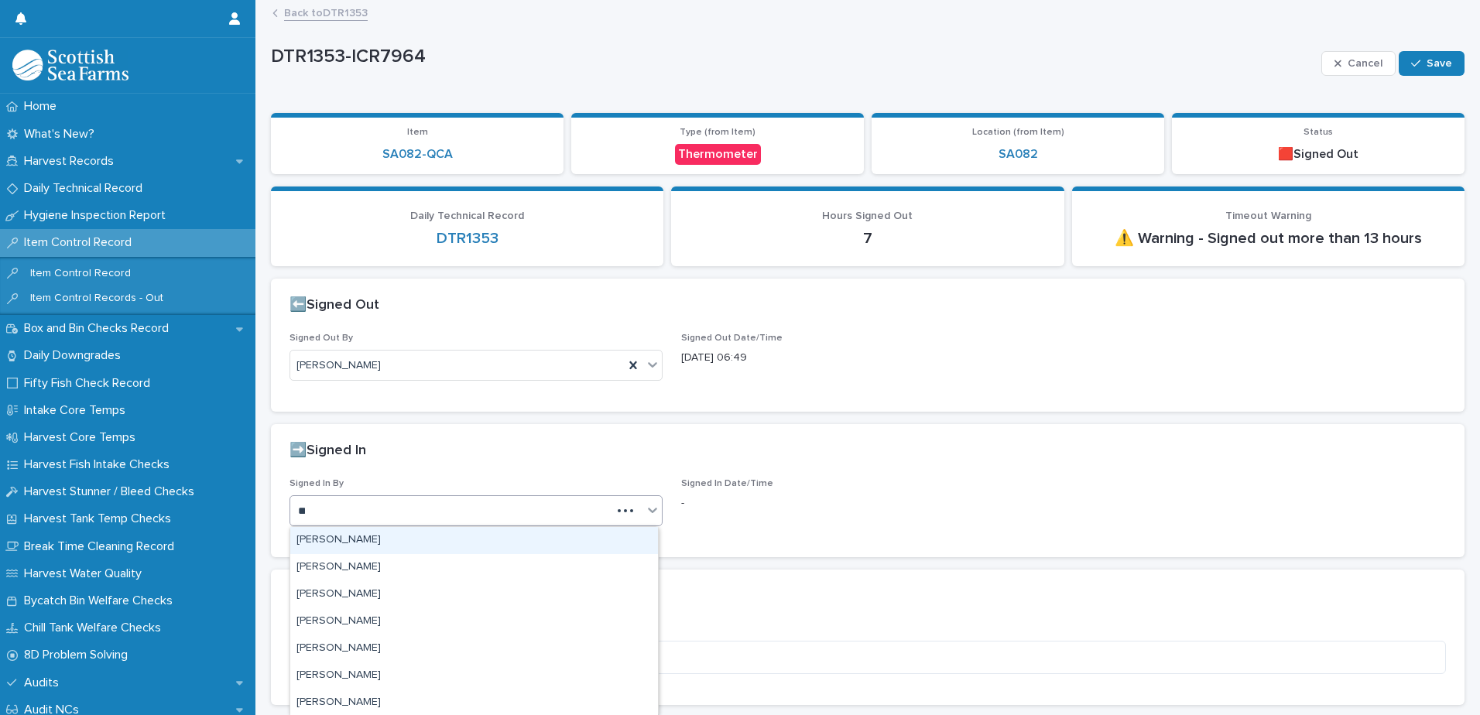
type input "***"
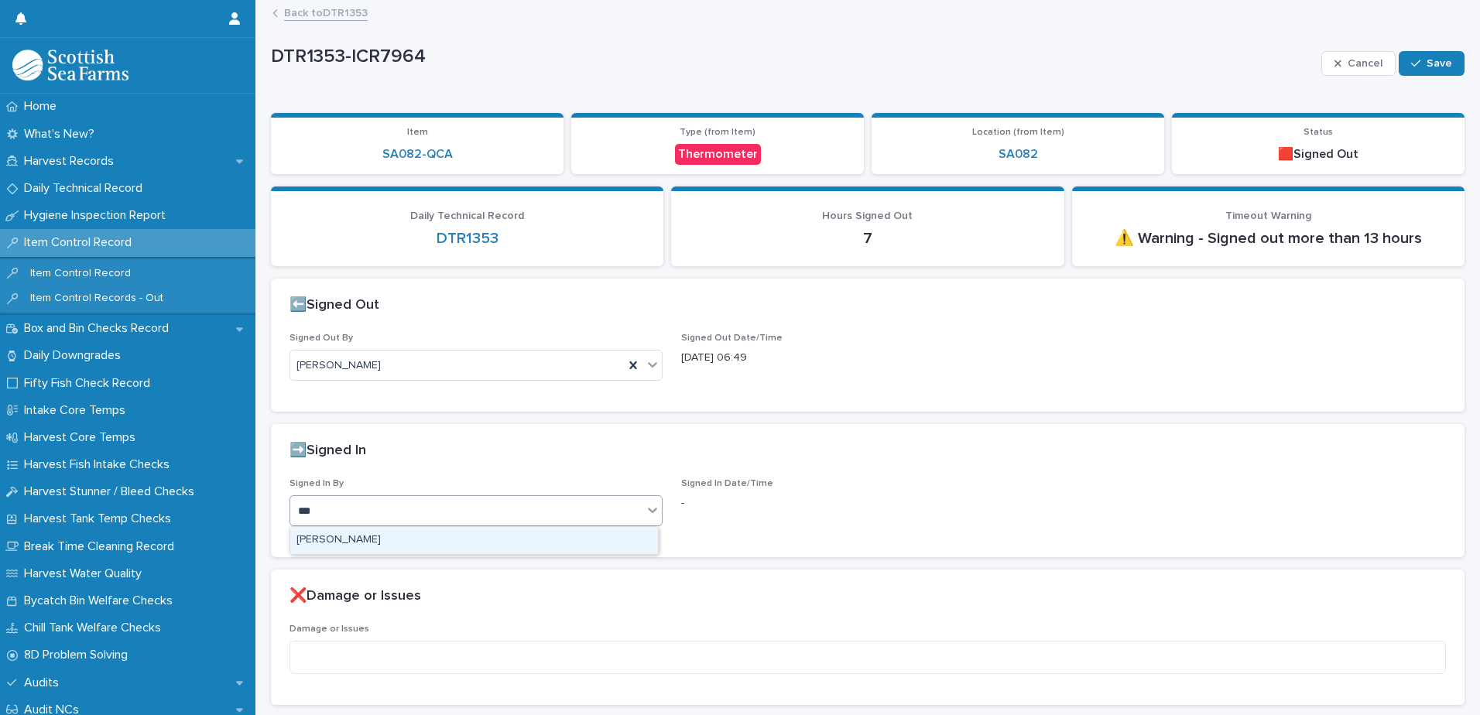
click at [387, 532] on div "[PERSON_NAME]" at bounding box center [474, 540] width 368 height 27
drag, startPoint x: 1403, startPoint y: 46, endPoint x: 1417, endPoint y: 56, distance: 17.4
click at [1409, 49] on div "Cancel Save" at bounding box center [1392, 64] width 143 height 62
click at [1413, 59] on div "button" at bounding box center [1418, 63] width 15 height 11
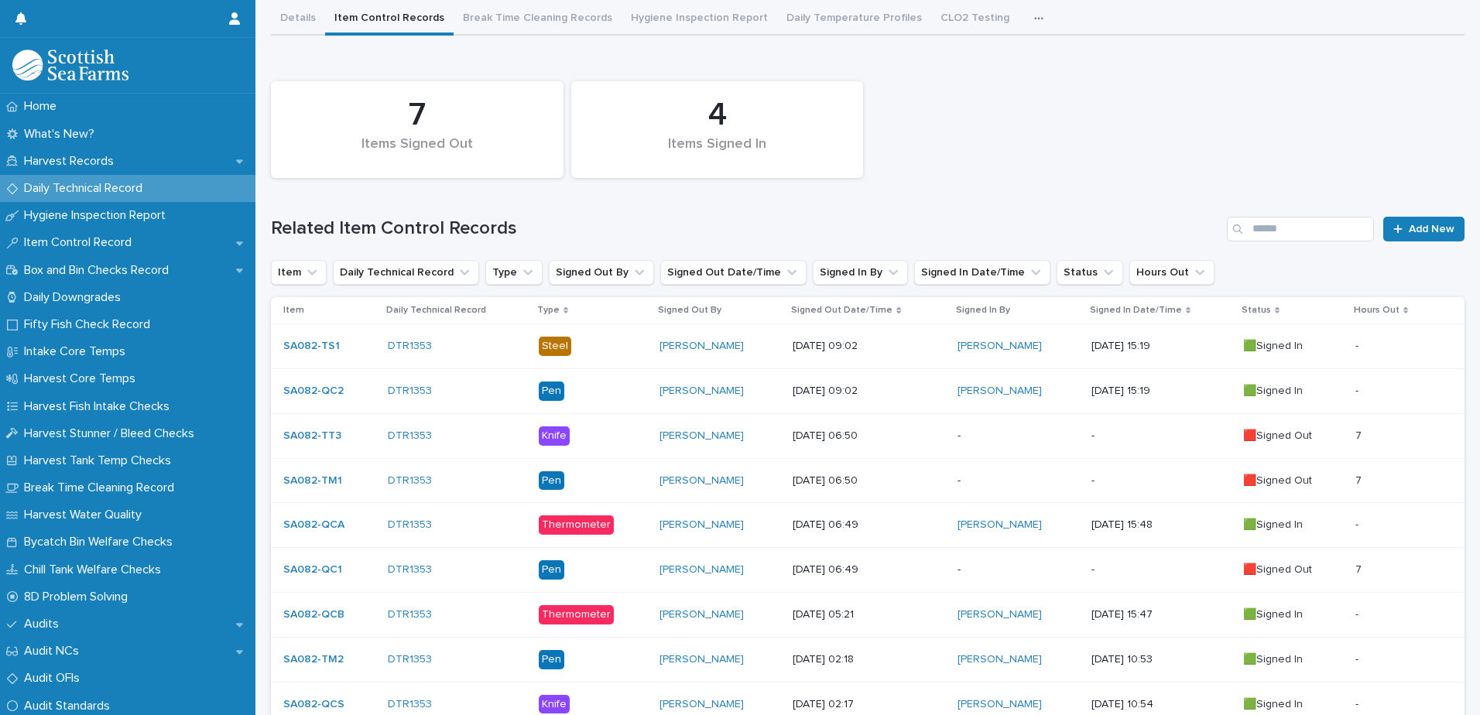
scroll to position [232, 0]
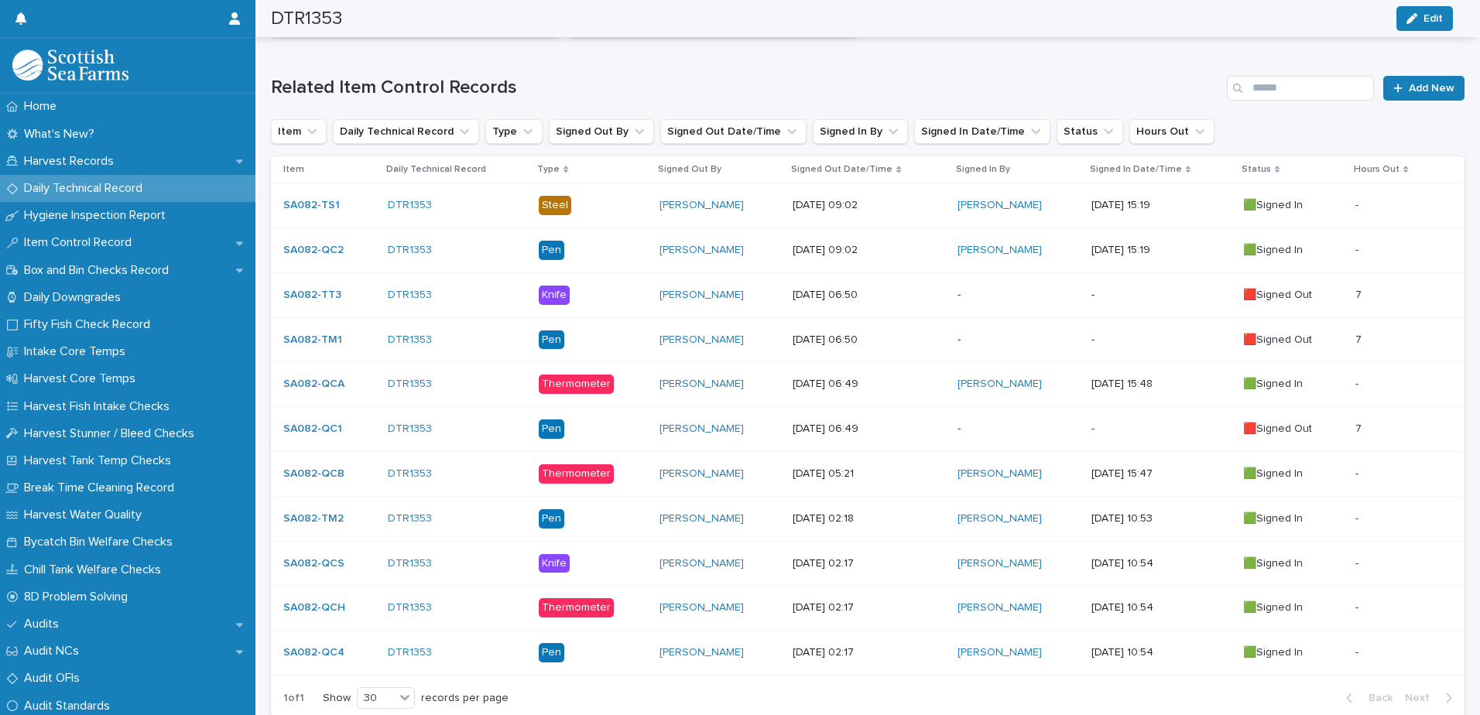
click at [814, 430] on p "[DATE] 06:49" at bounding box center [869, 429] width 153 height 13
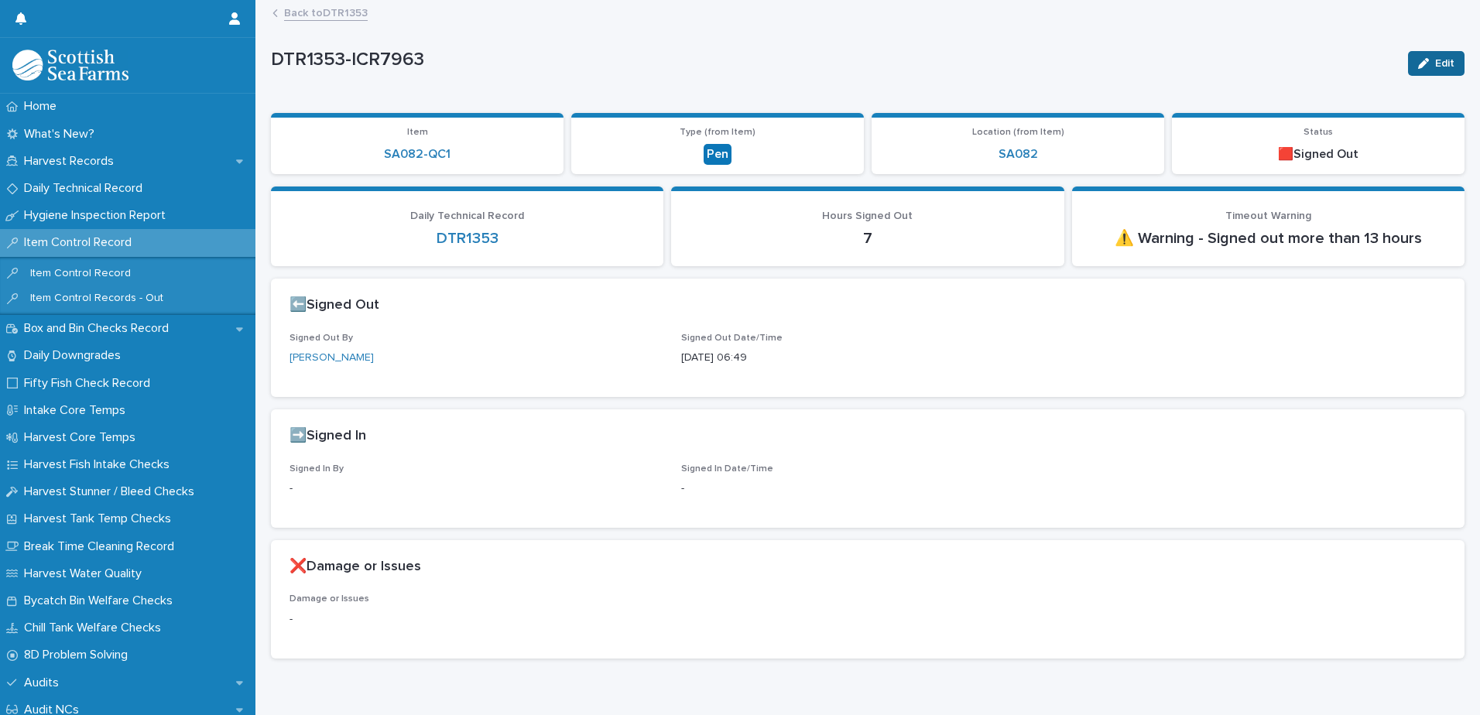
click at [1408, 53] on button "Edit" at bounding box center [1436, 63] width 57 height 25
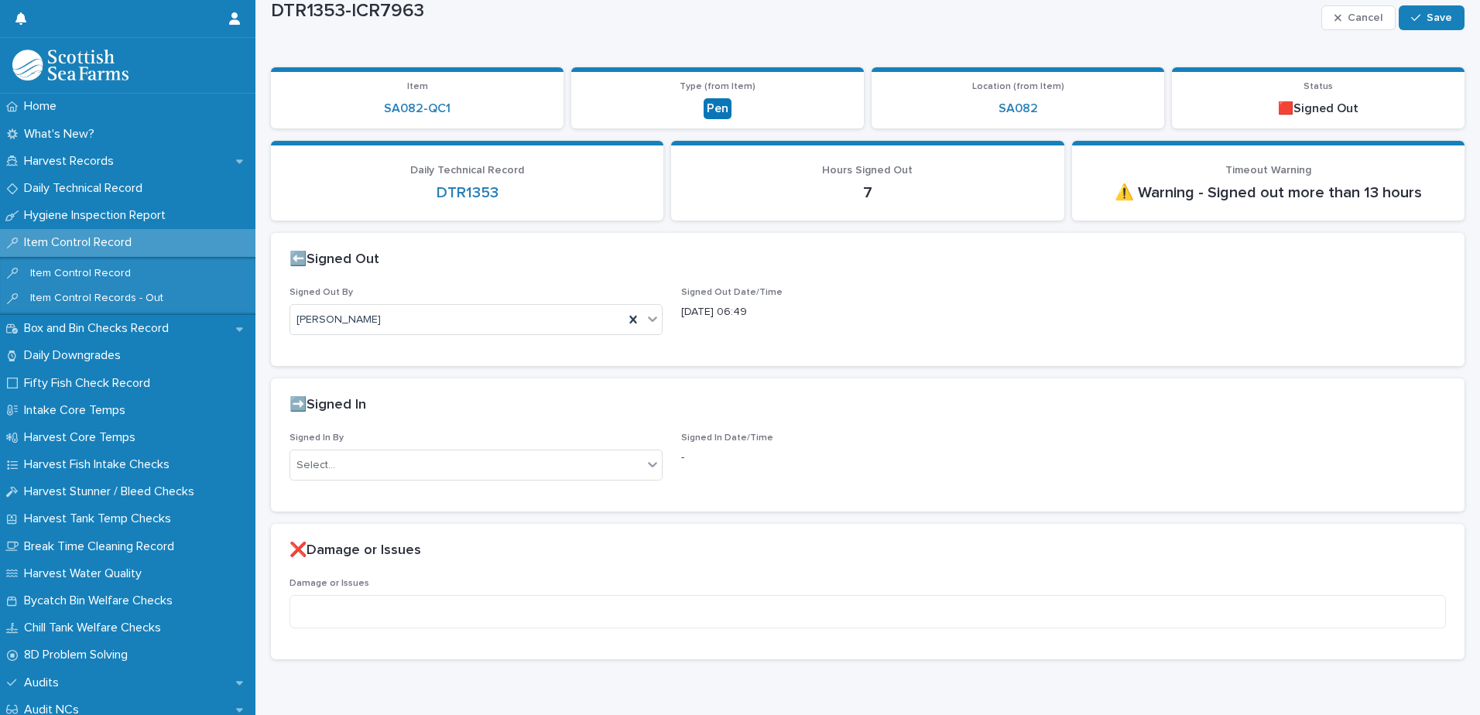
scroll to position [91, 0]
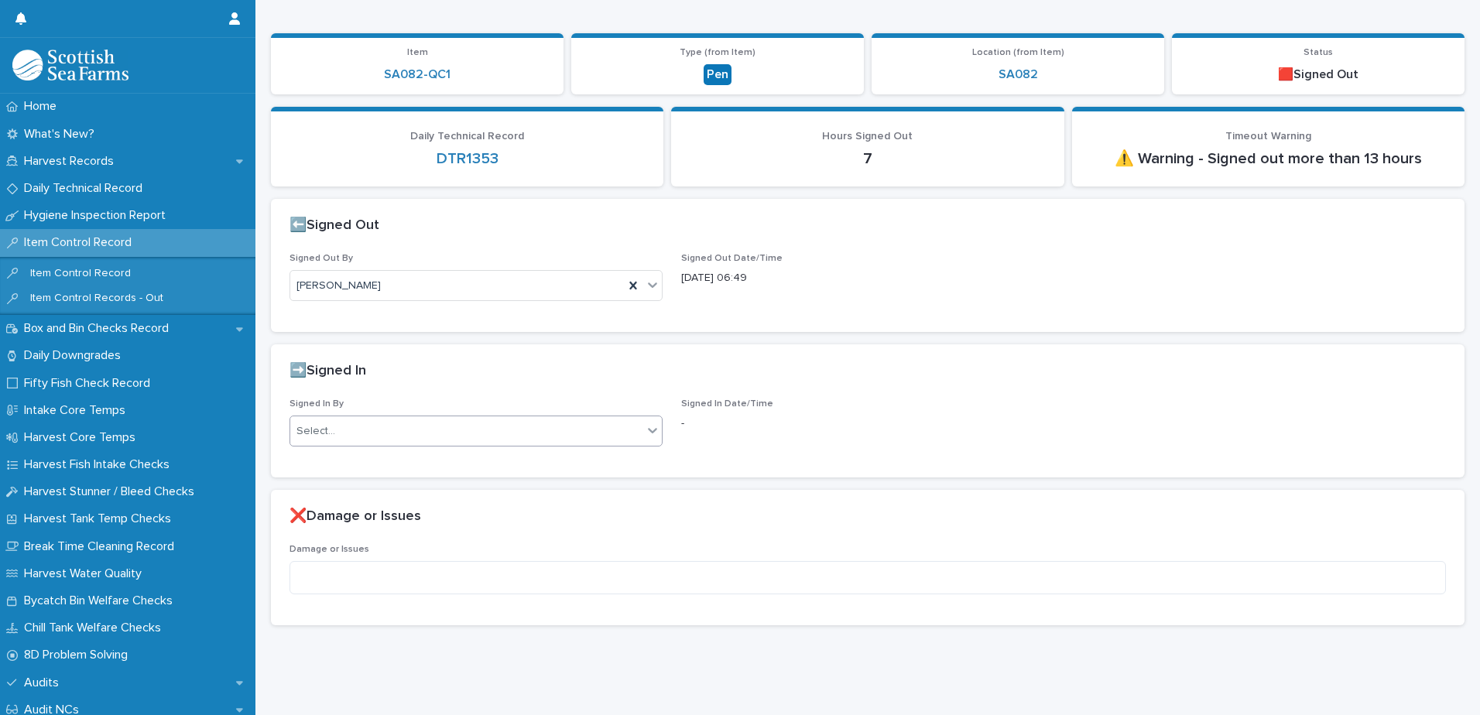
drag, startPoint x: 530, startPoint y: 429, endPoint x: 530, endPoint y: 416, distance: 12.4
click at [530, 427] on div "Select..." at bounding box center [466, 432] width 352 height 26
click at [530, 419] on div "Select..." at bounding box center [466, 432] width 352 height 26
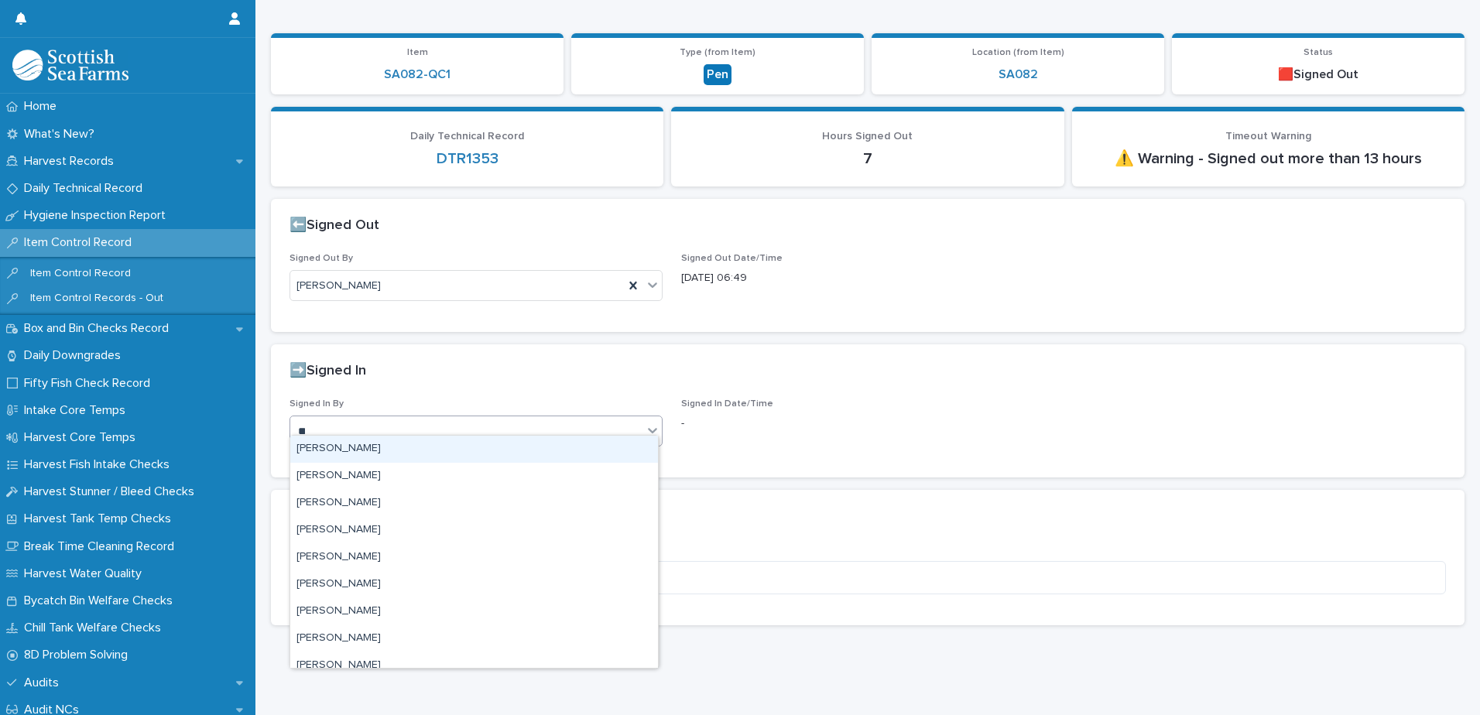
type input "***"
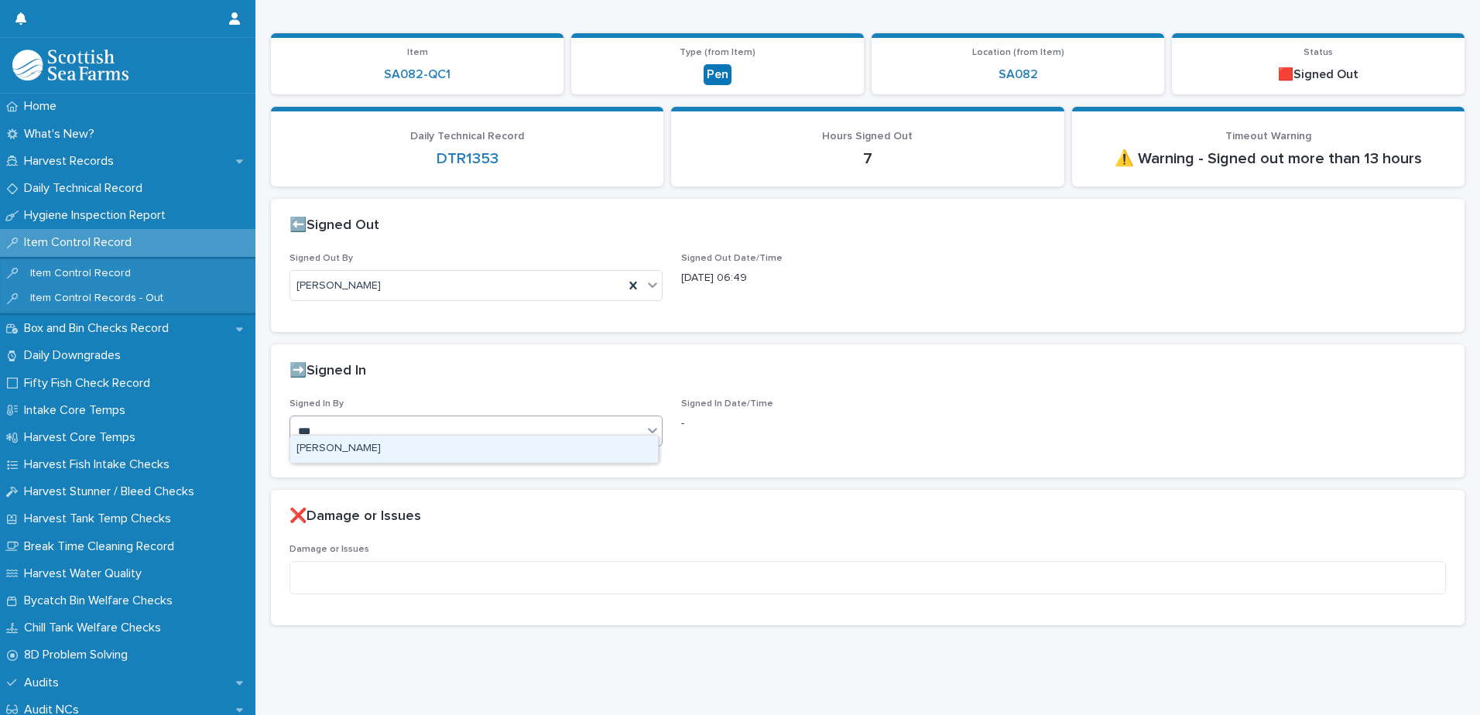
click at [531, 457] on div "[PERSON_NAME]" at bounding box center [474, 449] width 368 height 27
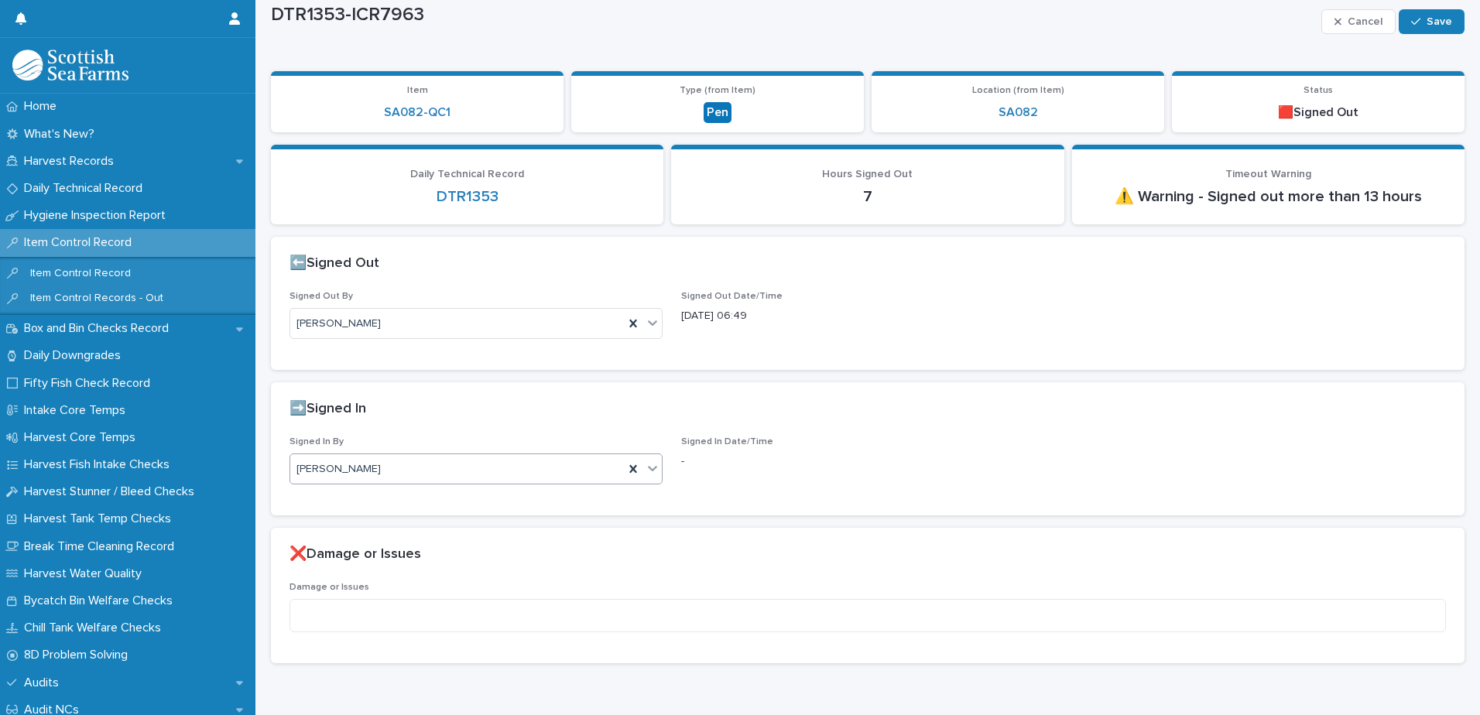
scroll to position [0, 0]
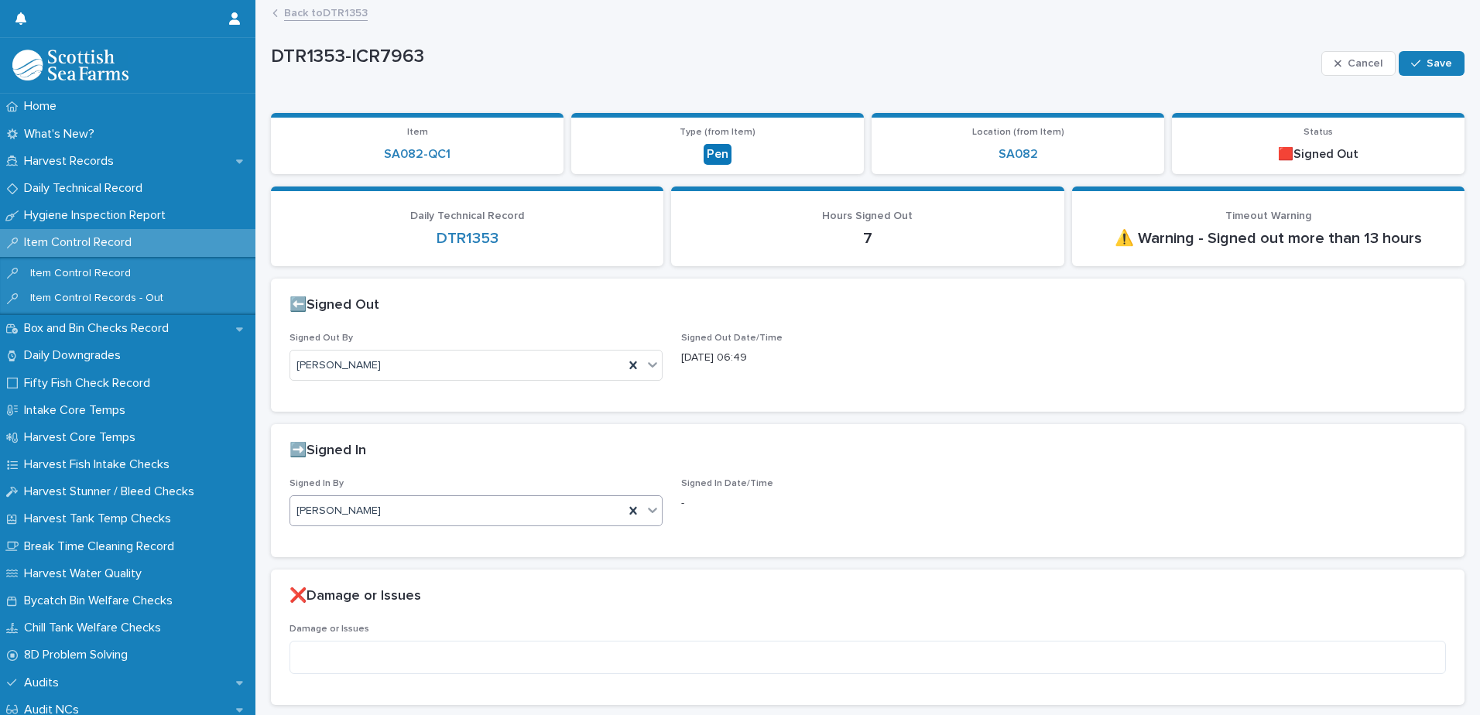
click at [1418, 50] on div "Cancel Save" at bounding box center [1392, 64] width 143 height 62
click at [1413, 60] on div "button" at bounding box center [1418, 63] width 15 height 11
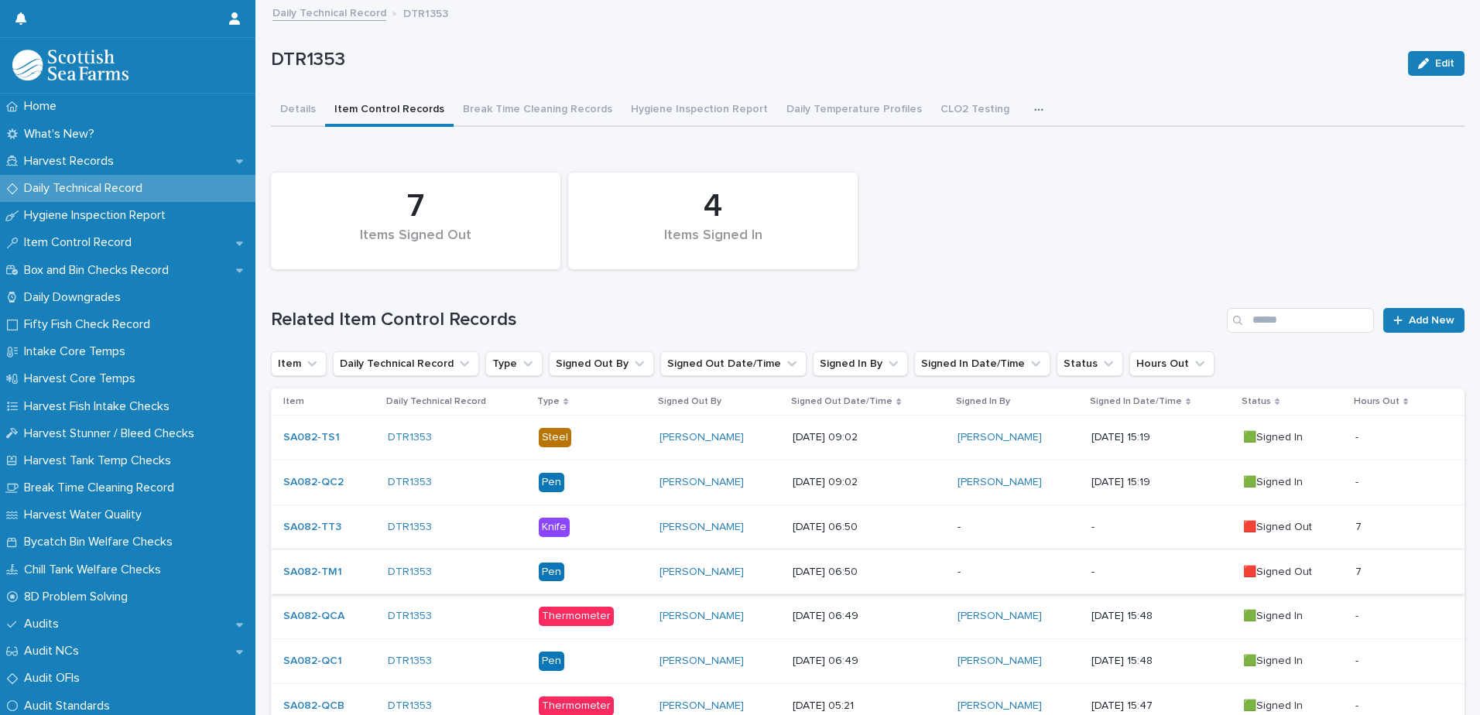
scroll to position [232, 0]
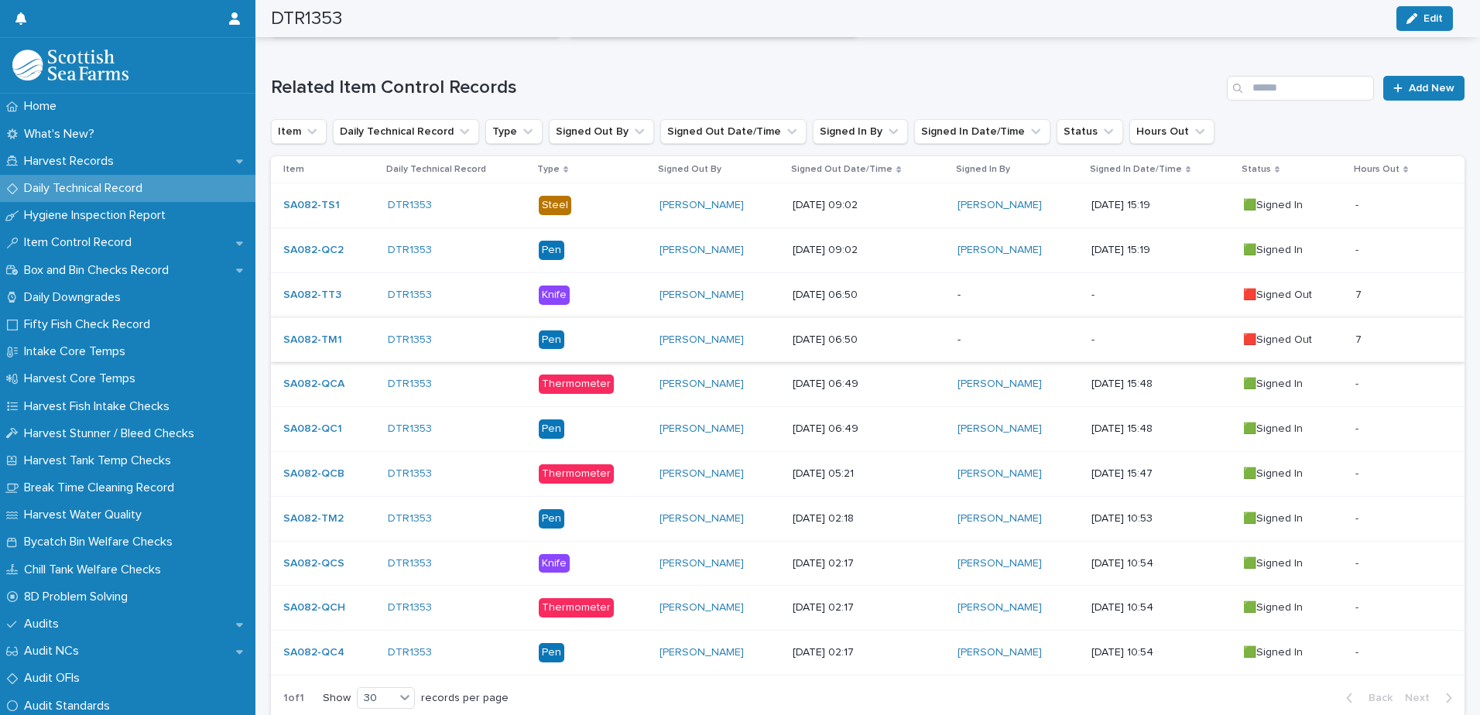
click at [763, 305] on div "[PERSON_NAME]" at bounding box center [720, 296] width 121 height 26
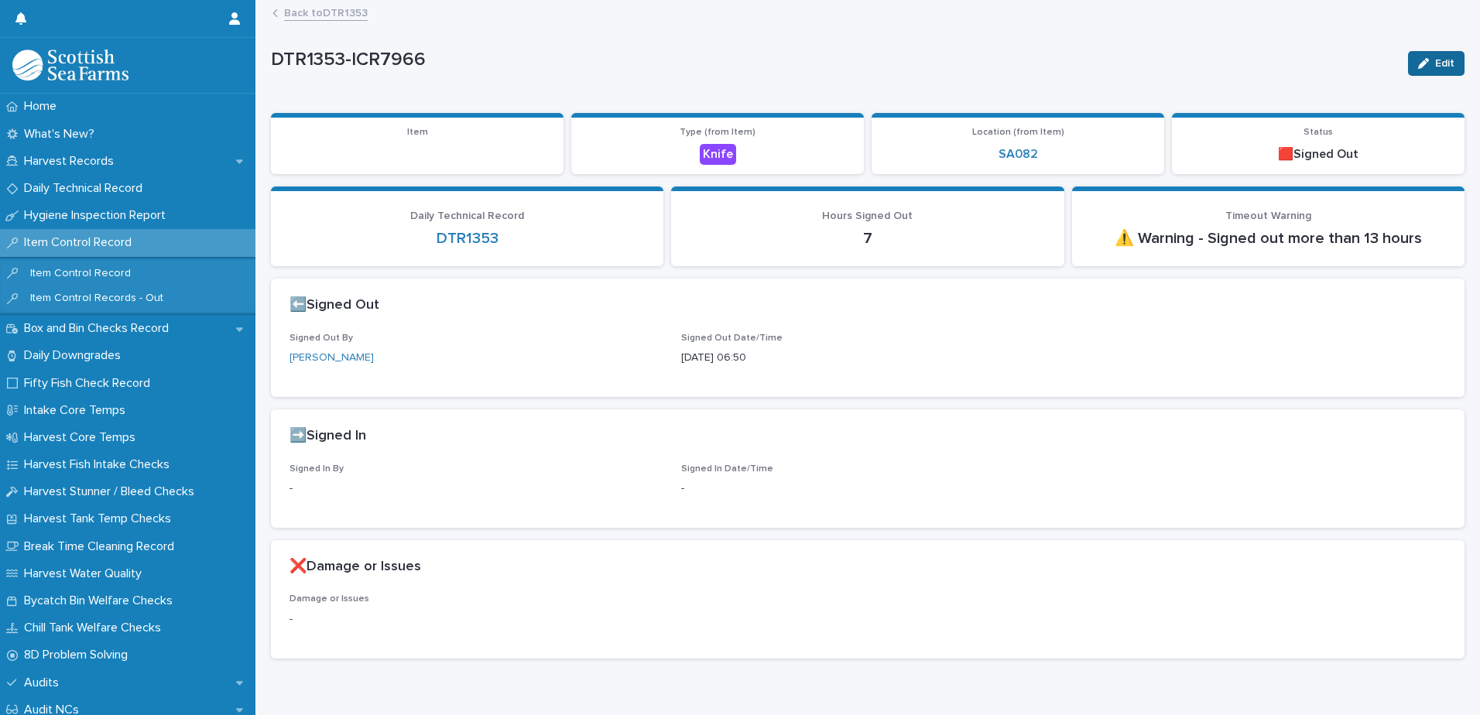
click at [1423, 58] on button "Edit" at bounding box center [1436, 63] width 57 height 25
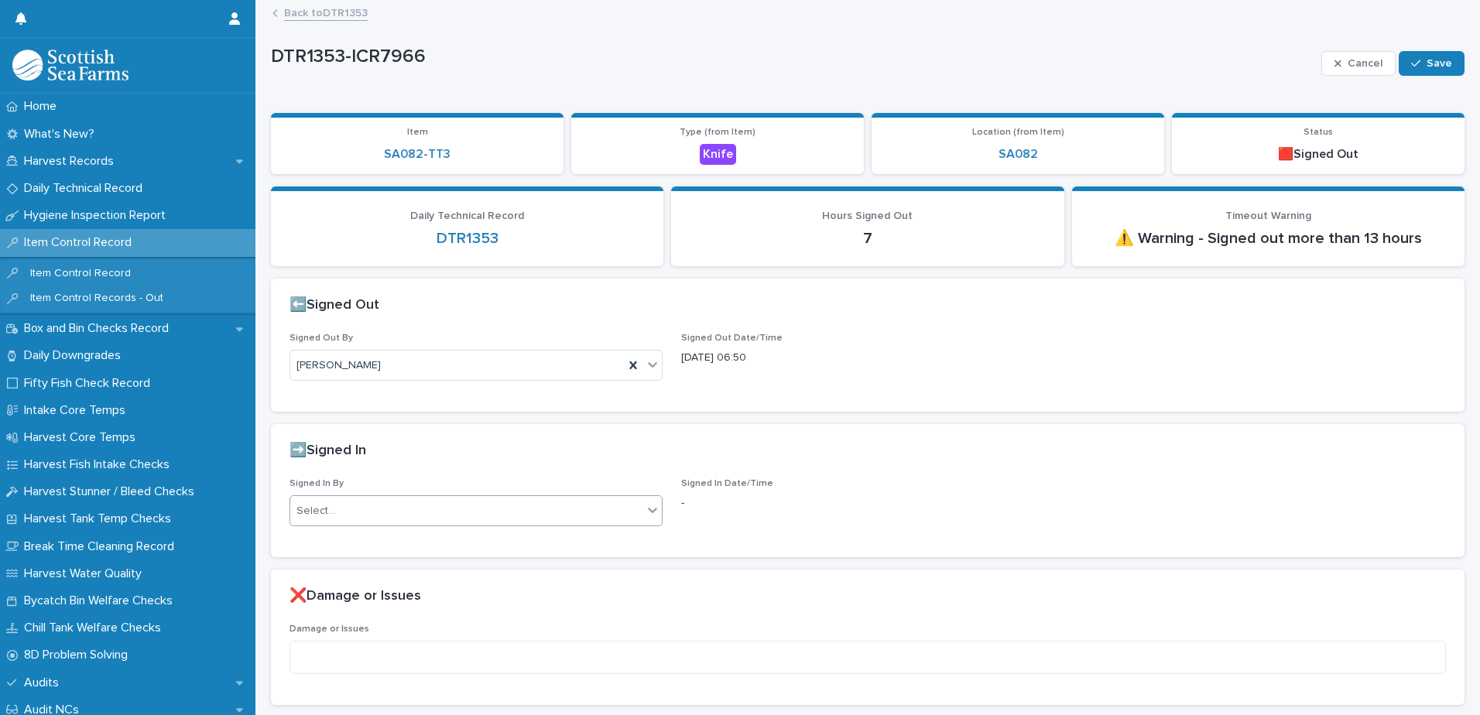
click at [484, 513] on div "Select..." at bounding box center [466, 512] width 352 height 26
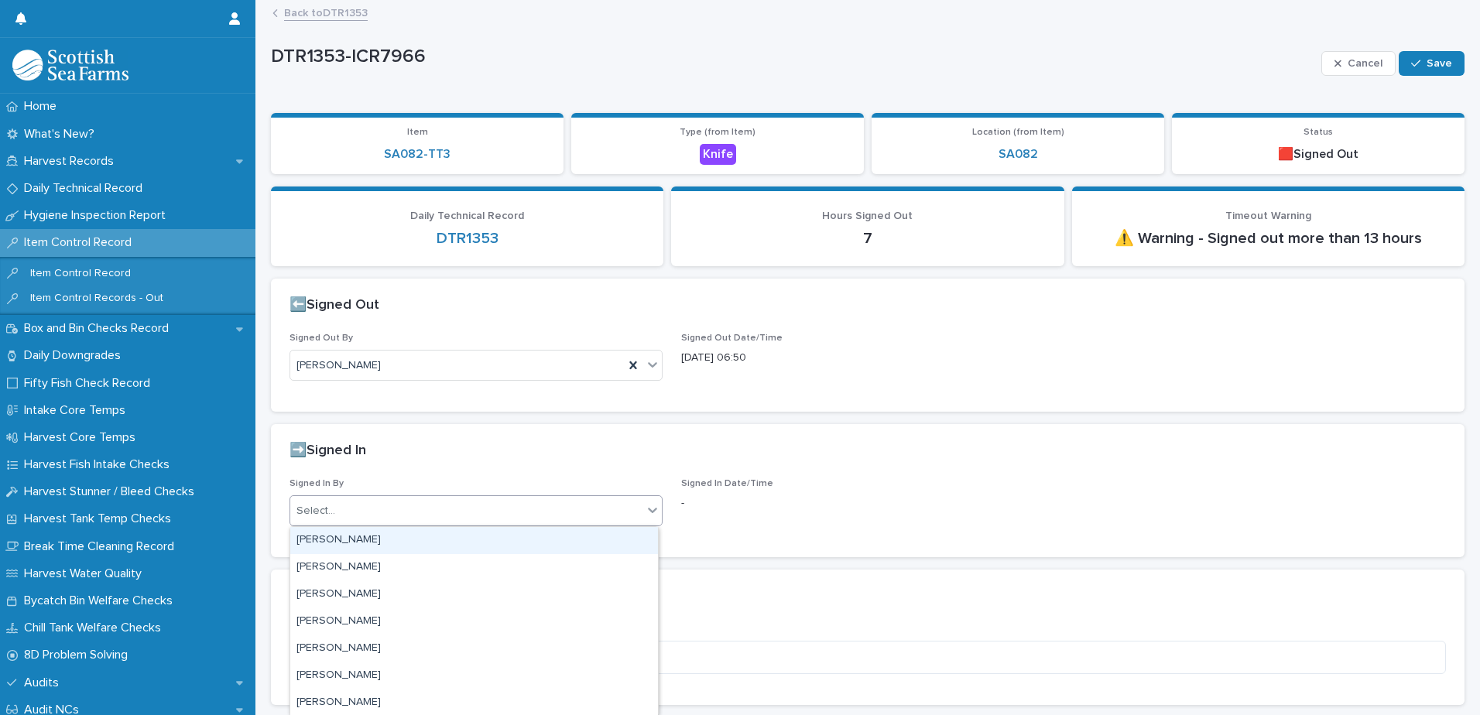
click at [484, 513] on div "Select..." at bounding box center [466, 512] width 352 height 26
type input "***"
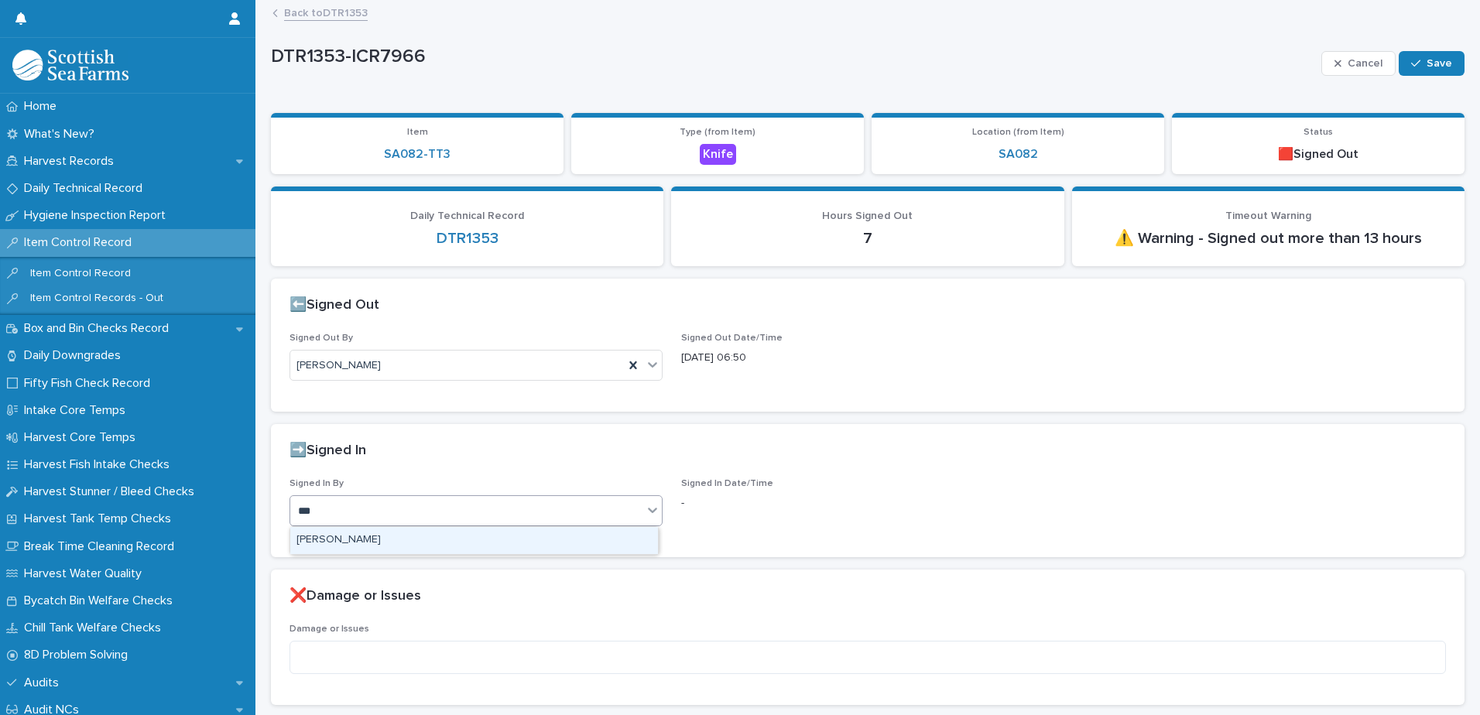
click at [482, 547] on div "[PERSON_NAME]" at bounding box center [474, 540] width 368 height 27
click at [1427, 63] on span "Save" at bounding box center [1440, 63] width 26 height 11
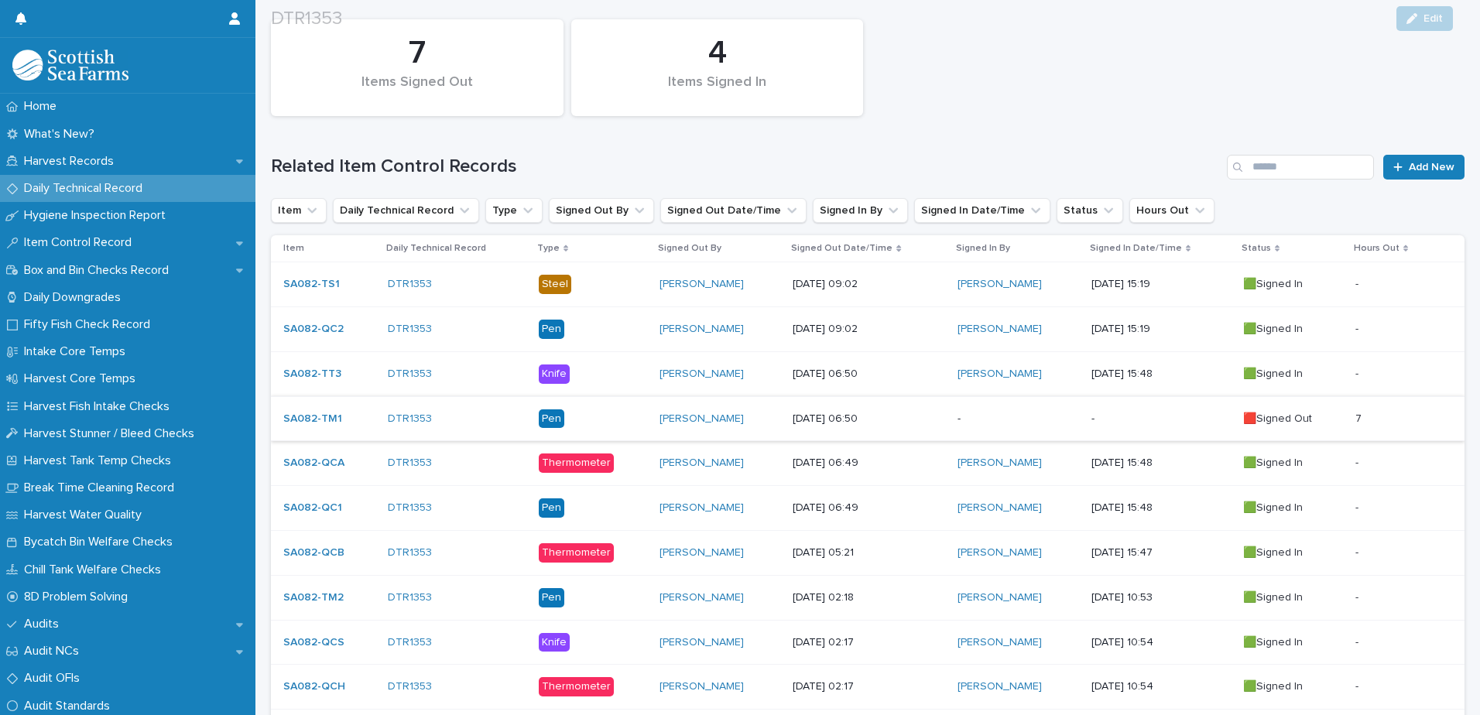
scroll to position [155, 0]
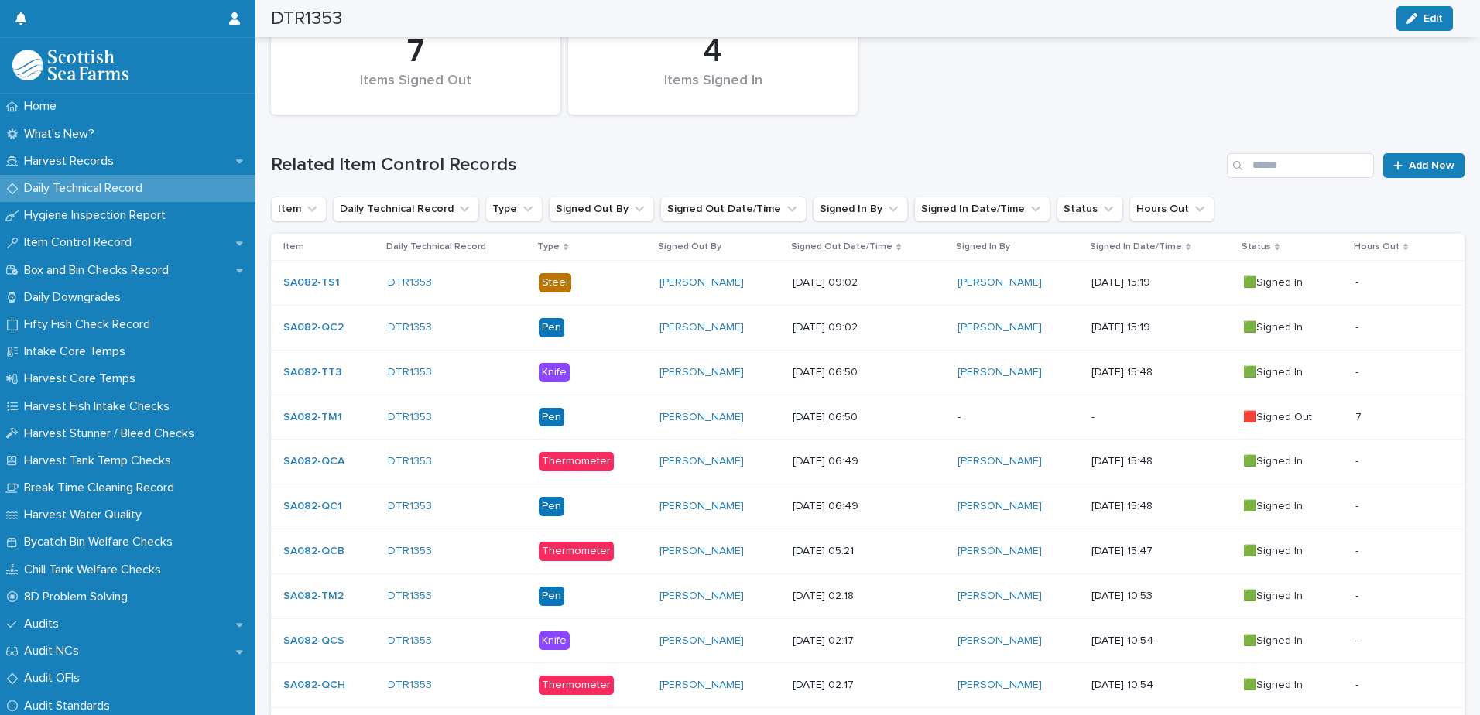
click at [1007, 421] on p "-" at bounding box center [1018, 417] width 121 height 13
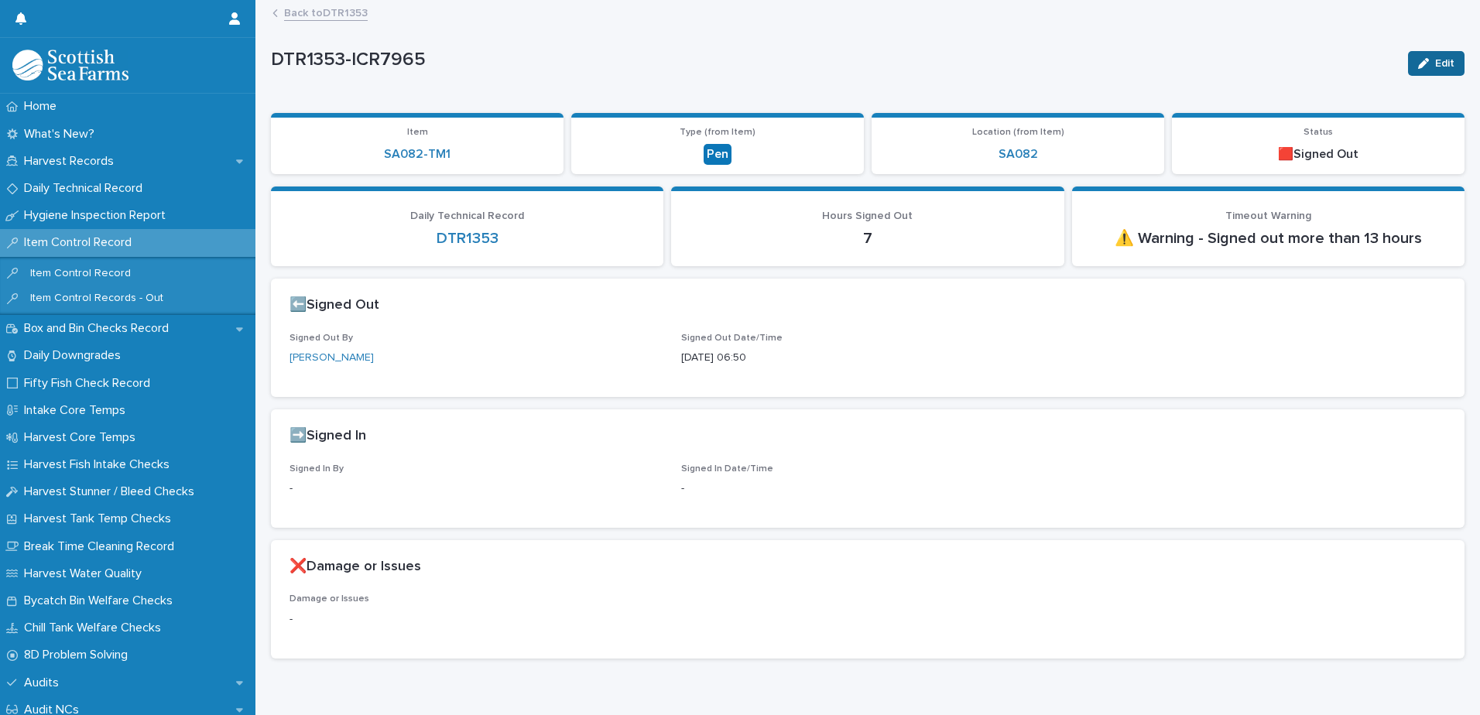
click at [1431, 55] on button "Edit" at bounding box center [1436, 63] width 57 height 25
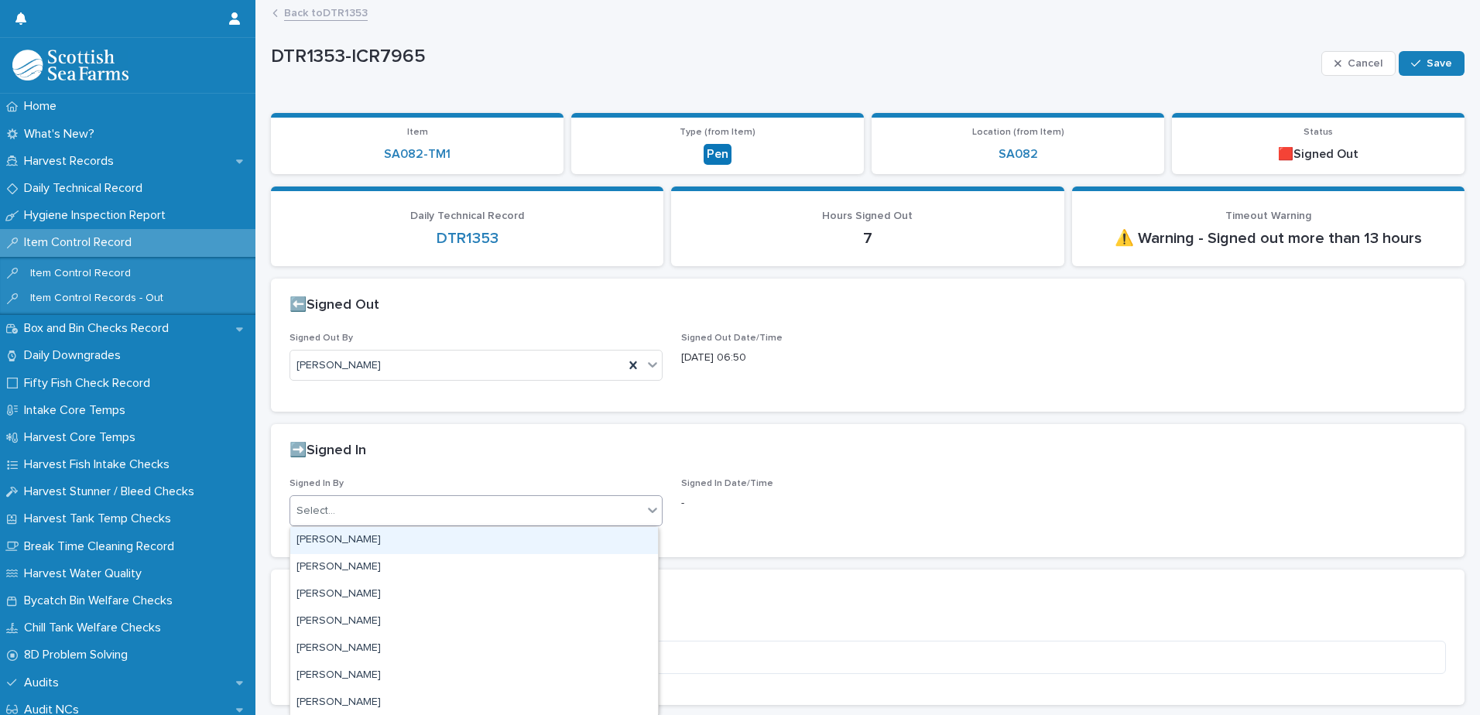
click at [443, 507] on div "Select..." at bounding box center [466, 512] width 352 height 26
type input "***"
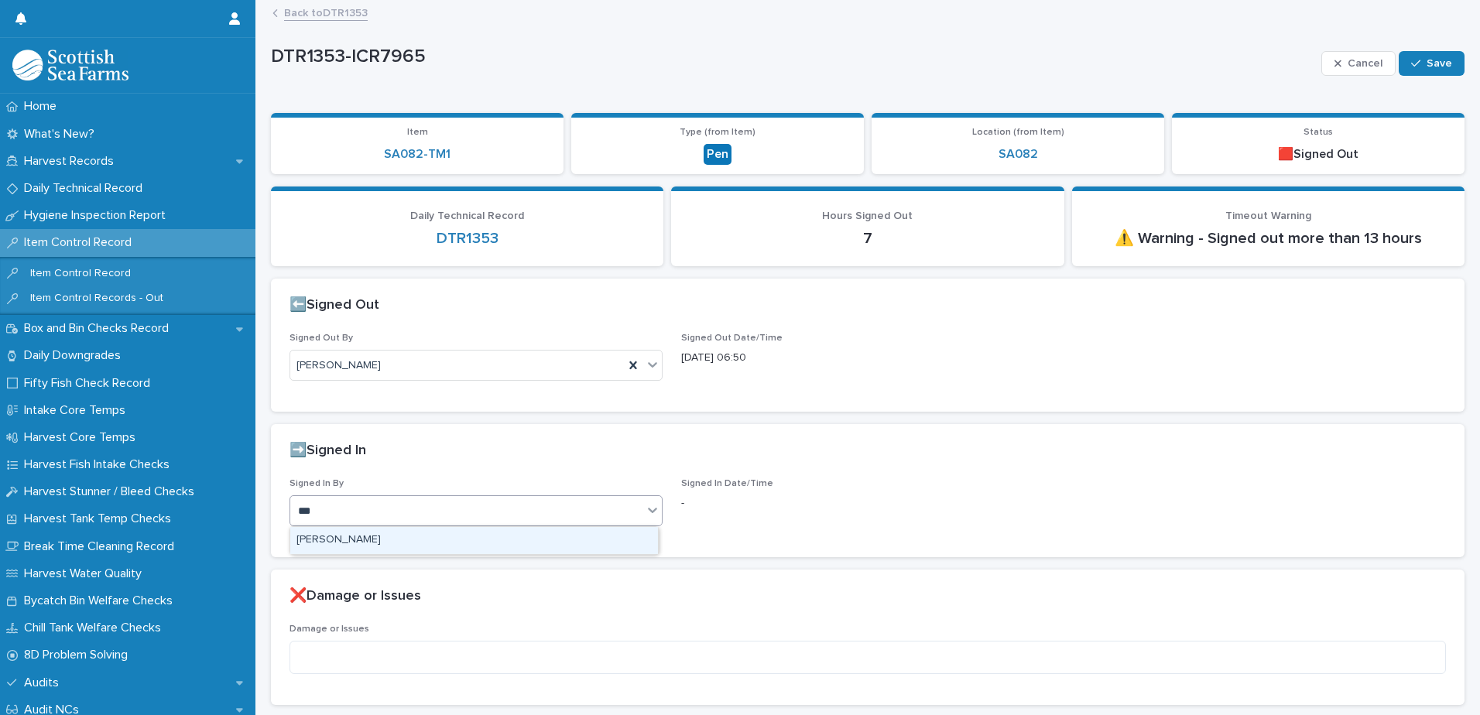
click at [455, 535] on div "[PERSON_NAME]" at bounding box center [474, 540] width 368 height 27
click at [1427, 63] on span "Save" at bounding box center [1440, 63] width 26 height 11
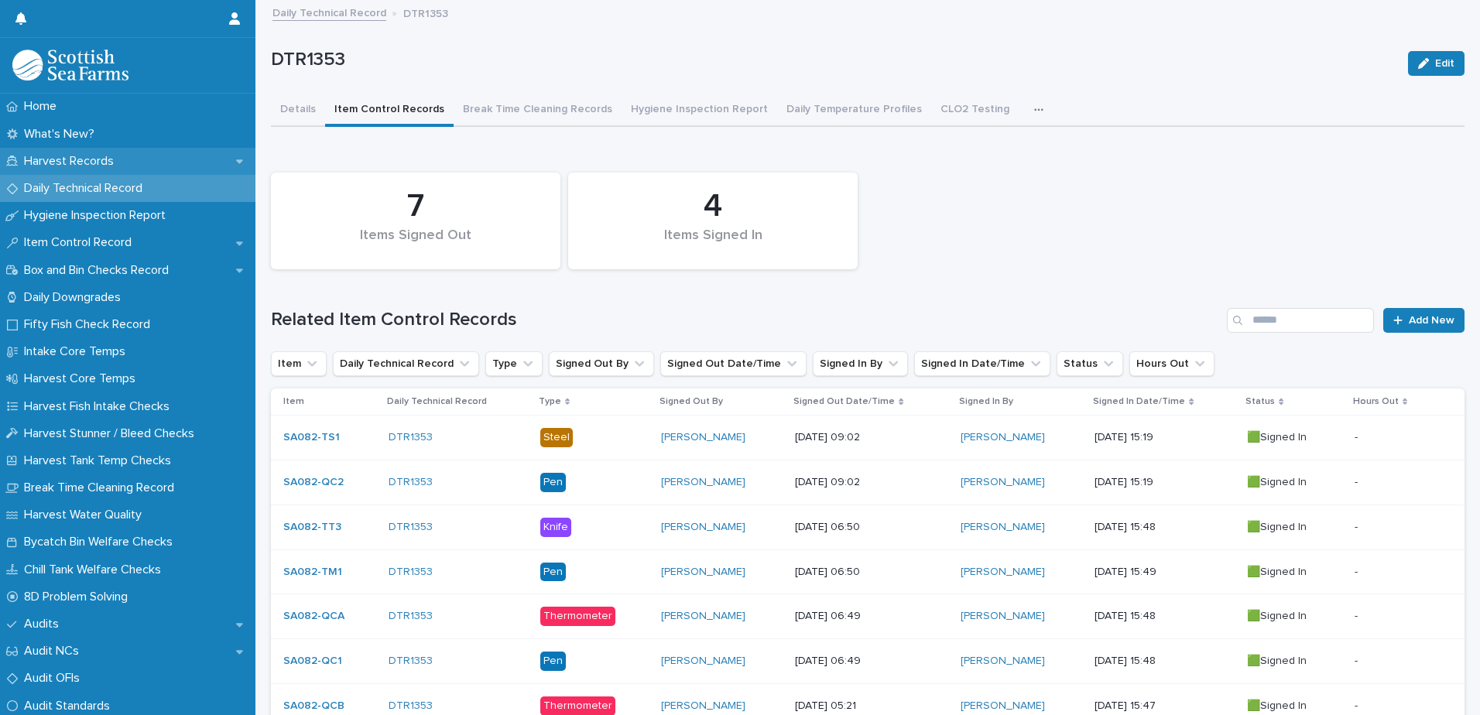
click at [105, 152] on div "Harvest Records" at bounding box center [127, 161] width 255 height 27
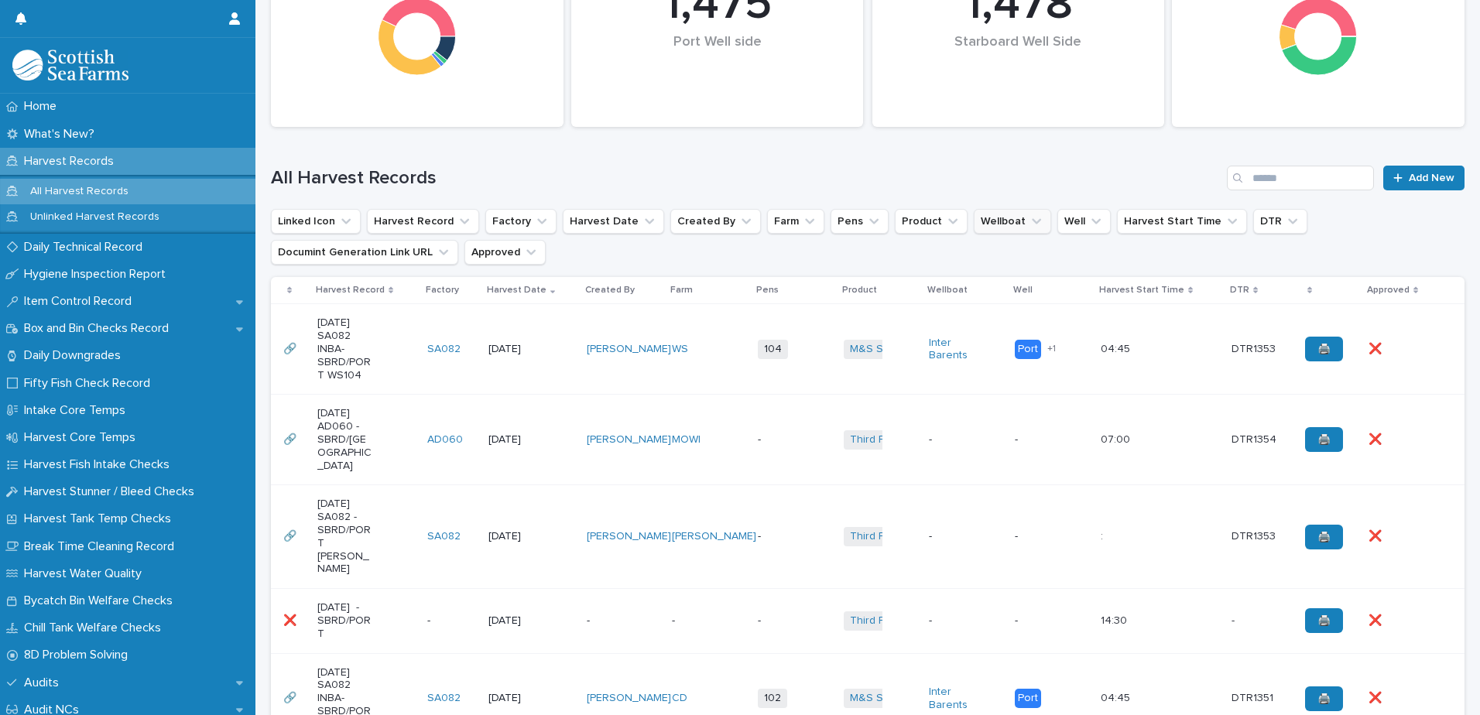
scroll to position [387, 0]
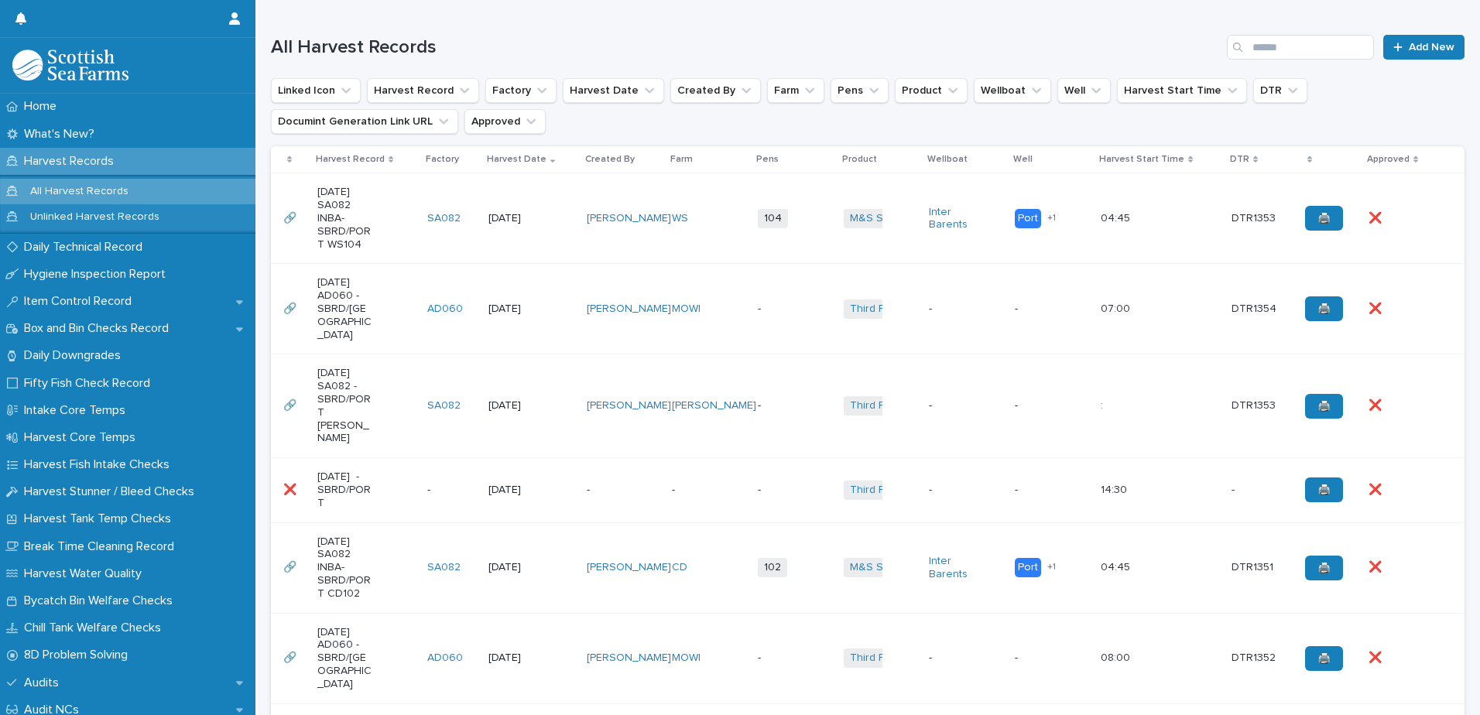
click at [758, 399] on p "-" at bounding box center [785, 405] width 55 height 13
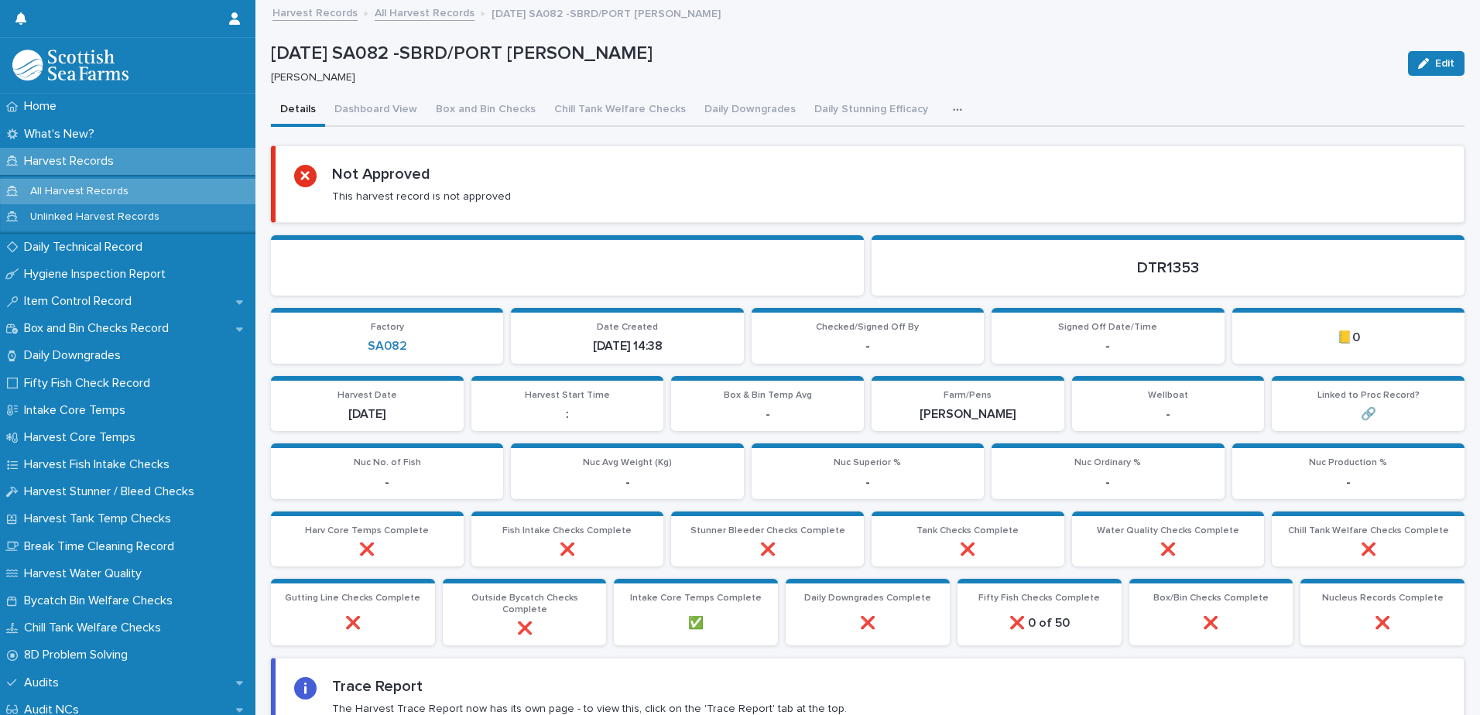
click at [944, 118] on button "button" at bounding box center [961, 109] width 34 height 31
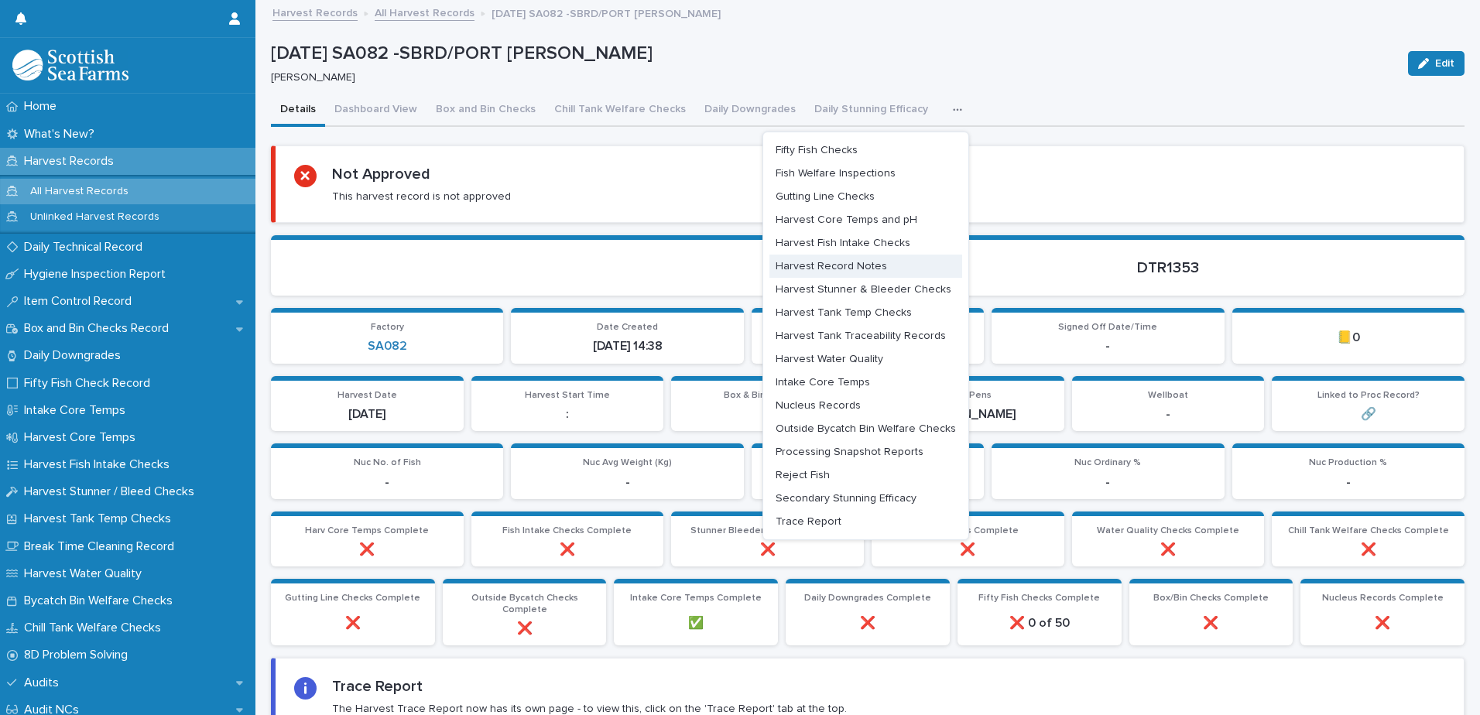
click at [874, 261] on span "Harvest Record Notes" at bounding box center [831, 266] width 111 height 11
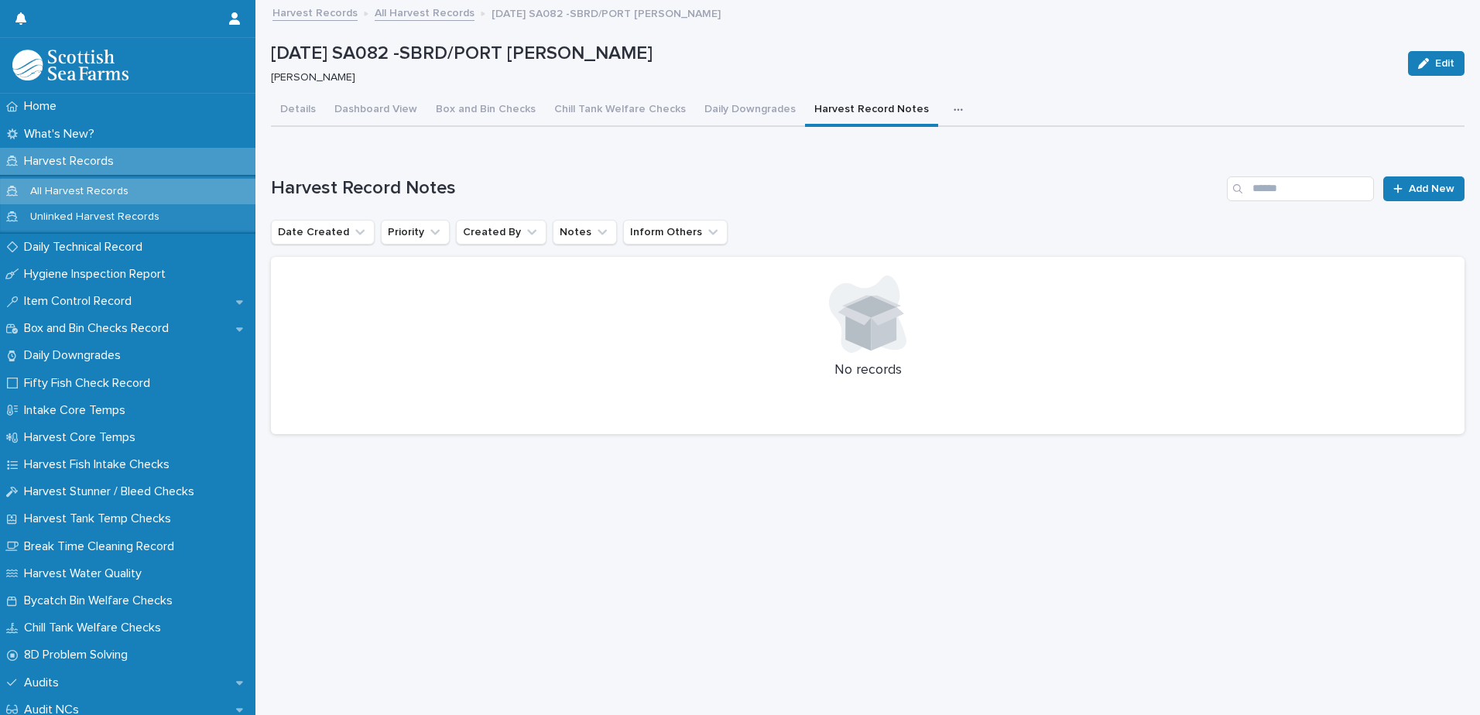
drag, startPoint x: 1436, startPoint y: 180, endPoint x: 1471, endPoint y: 207, distance: 44.6
click at [1436, 180] on link "Add New" at bounding box center [1423, 189] width 81 height 25
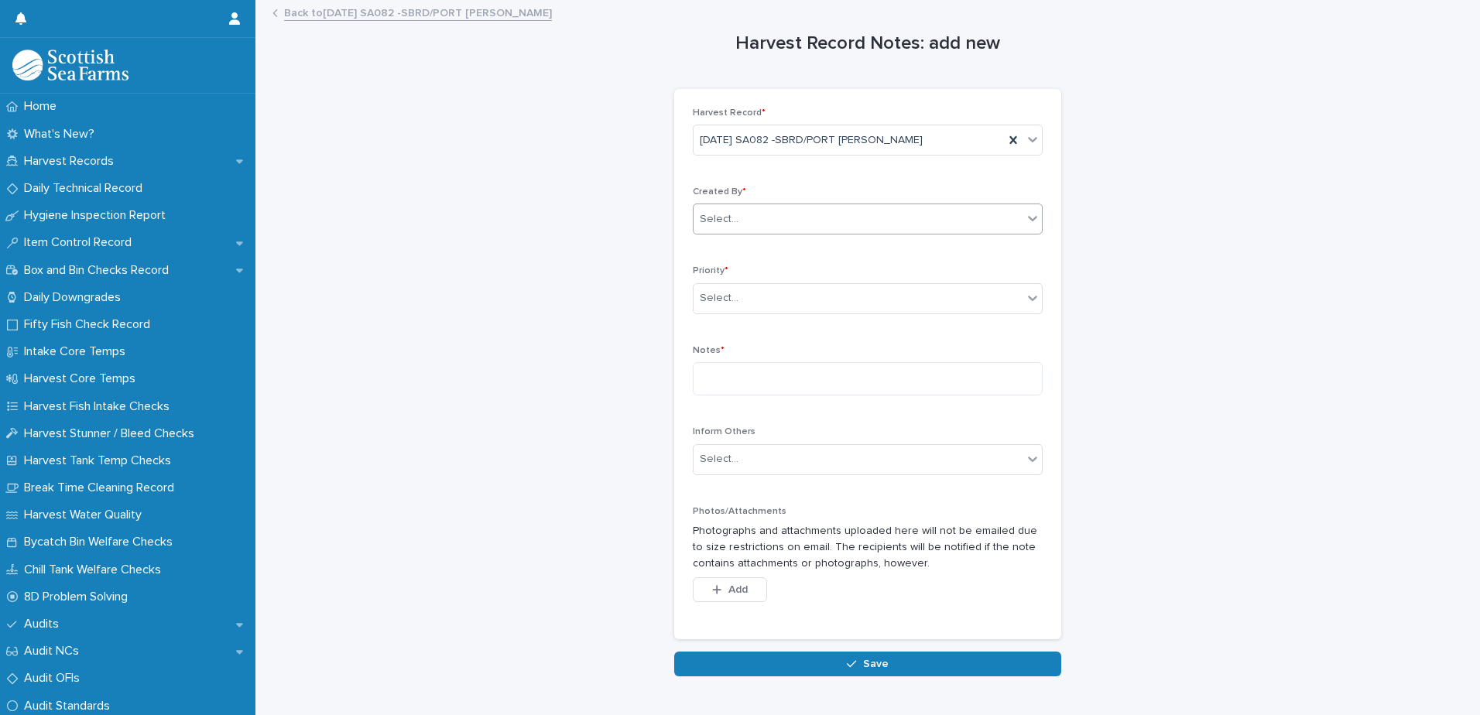
click at [861, 225] on div "Select..." at bounding box center [858, 220] width 329 height 26
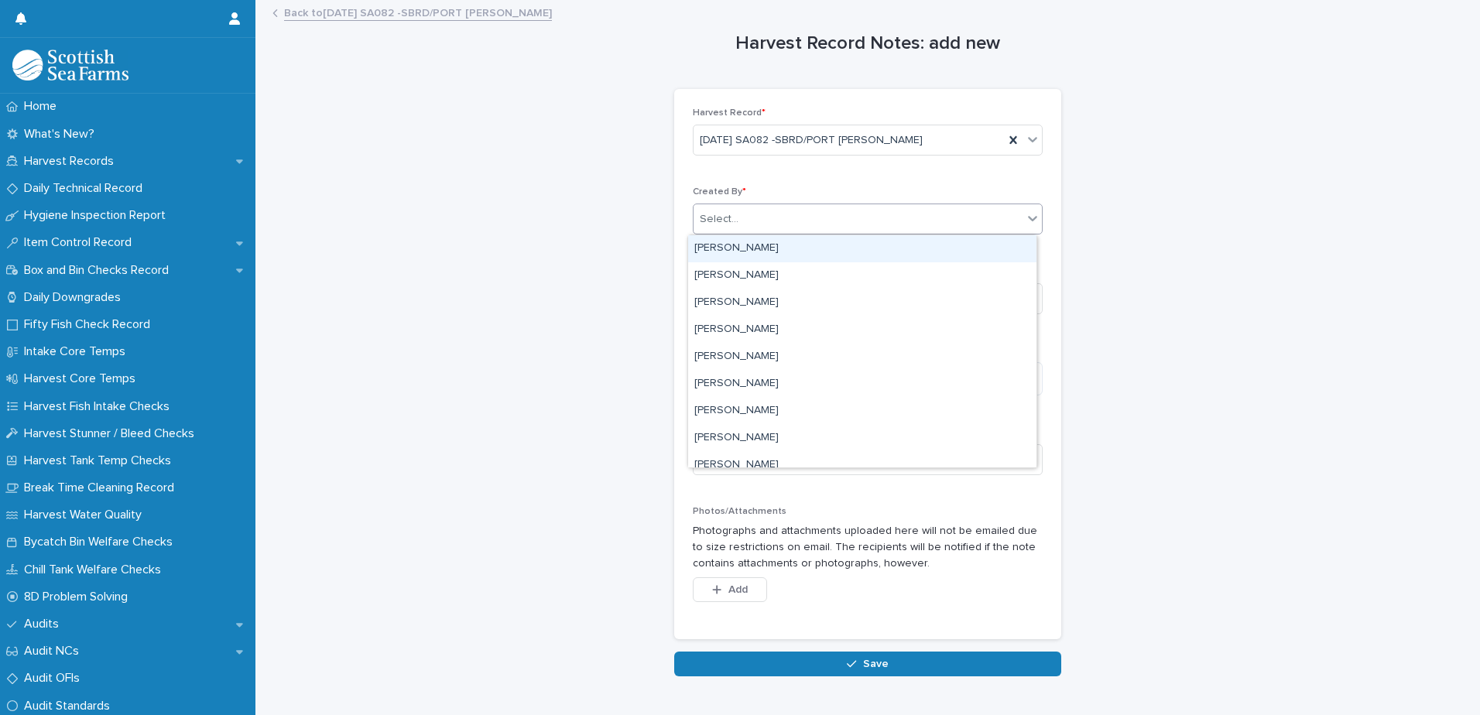
click at [859, 218] on div "Select..." at bounding box center [858, 220] width 329 height 26
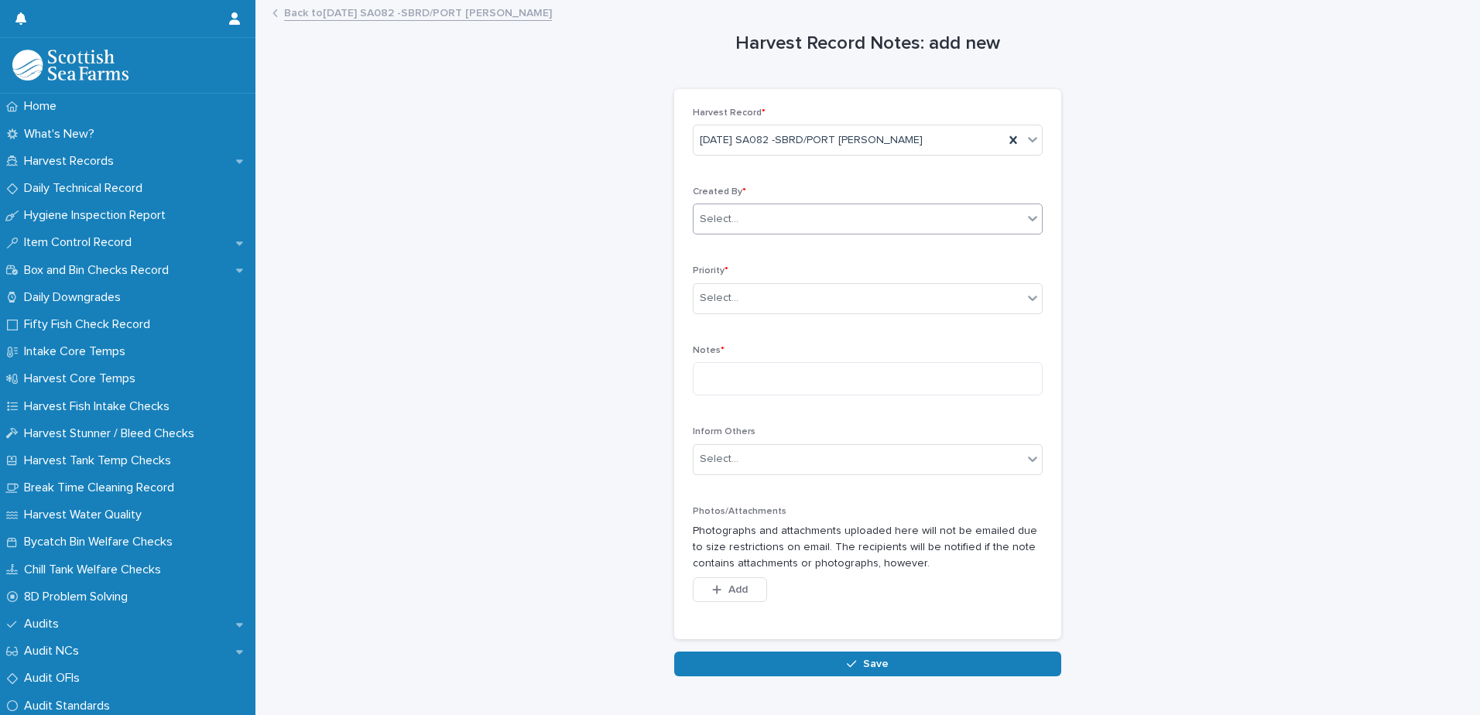
click at [863, 218] on div "Select..." at bounding box center [858, 220] width 329 height 26
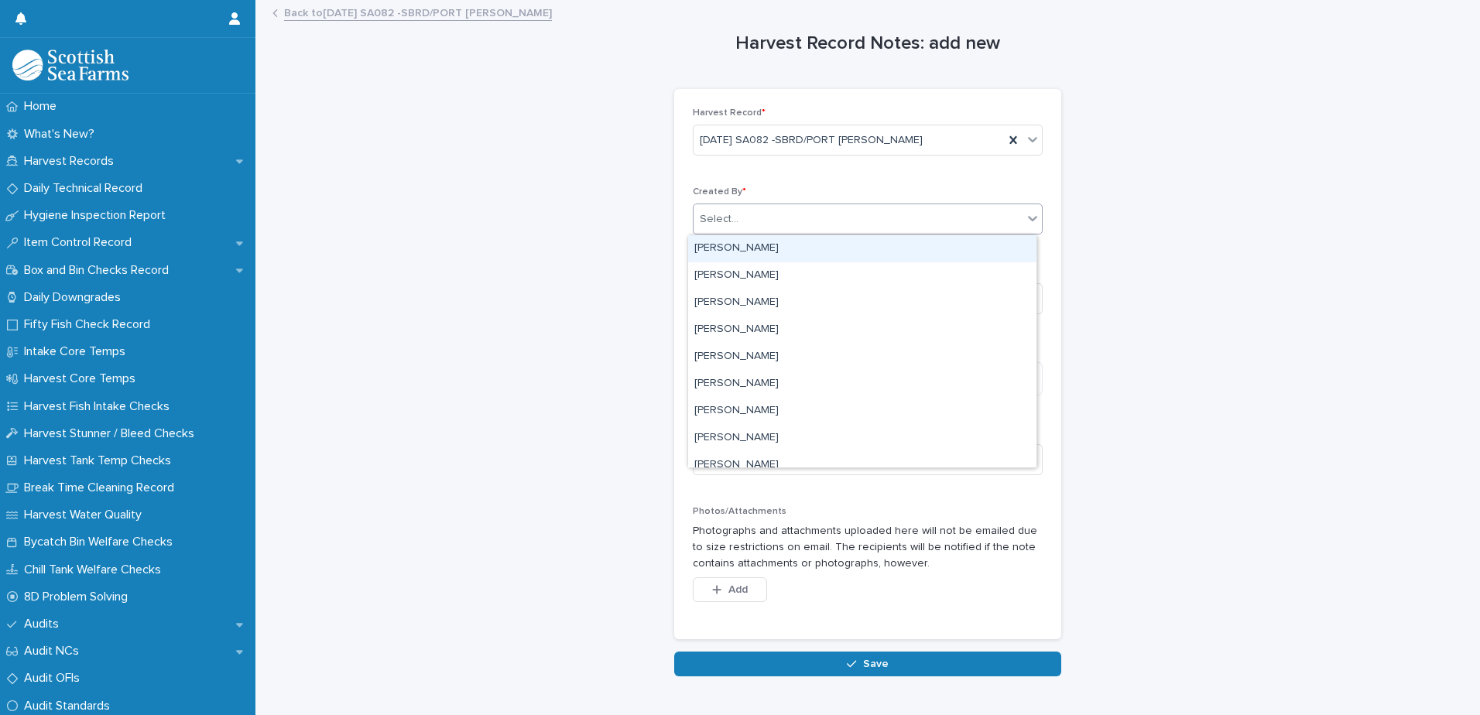
click at [866, 218] on div "Select..." at bounding box center [858, 220] width 329 height 26
type input "***"
click at [740, 250] on div "[PERSON_NAME]" at bounding box center [862, 248] width 348 height 27
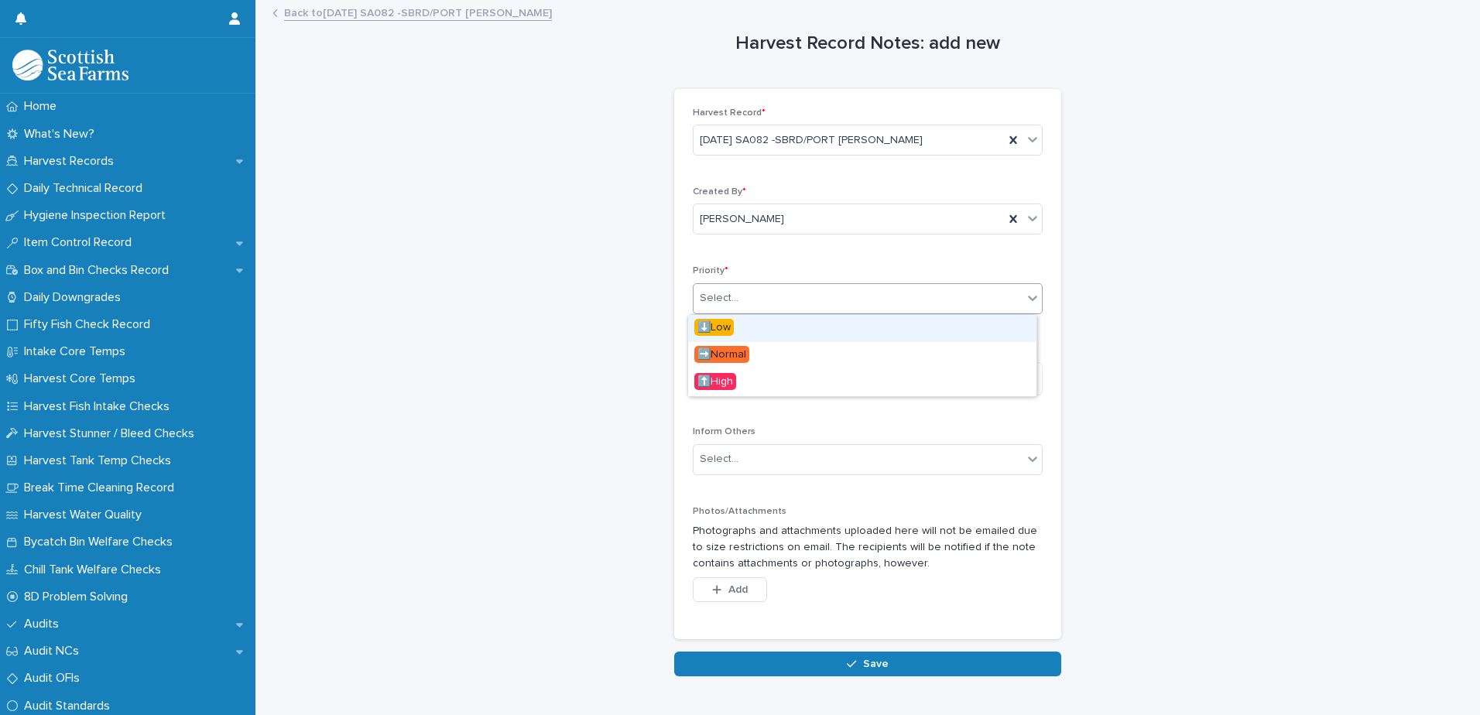
click at [760, 290] on div "Select..." at bounding box center [858, 299] width 329 height 26
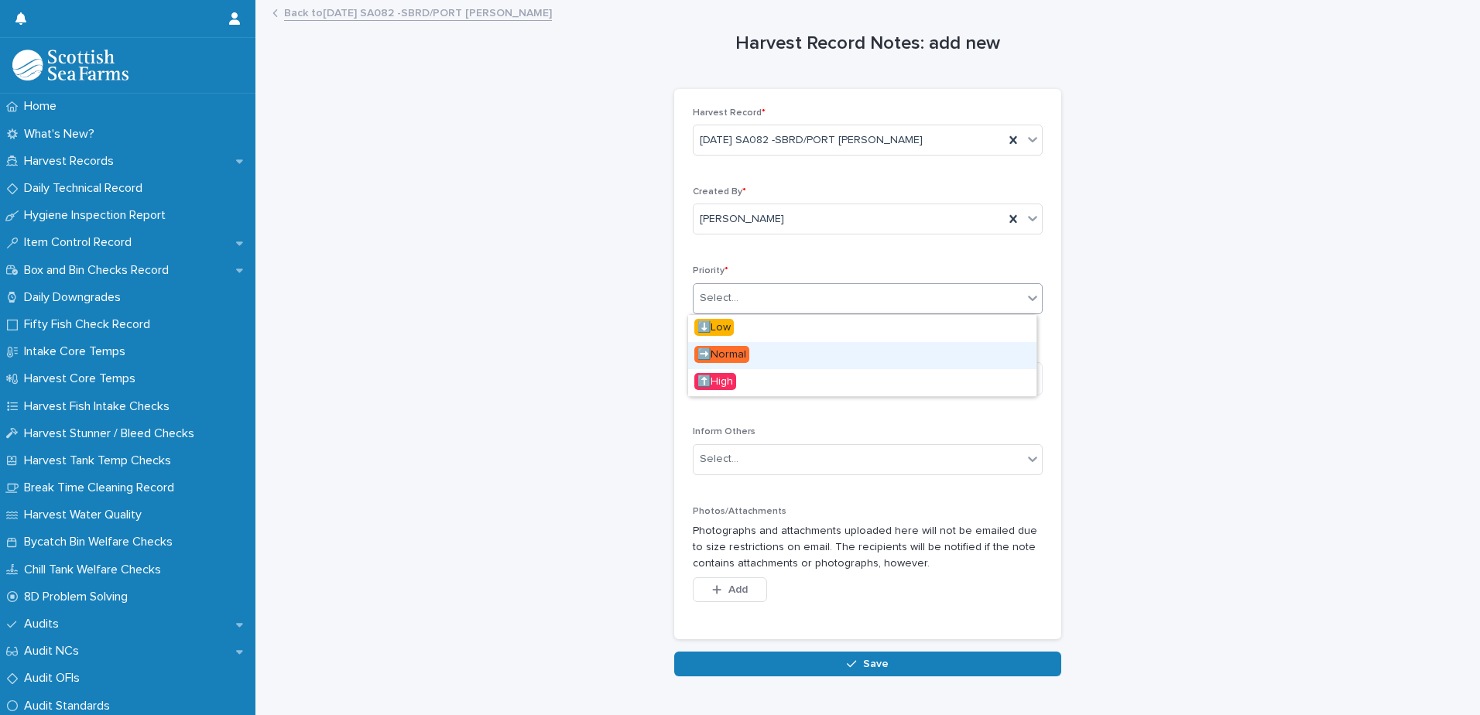
click at [759, 352] on div "➡️Normal" at bounding box center [862, 355] width 348 height 27
click at [759, 375] on textarea at bounding box center [868, 378] width 350 height 33
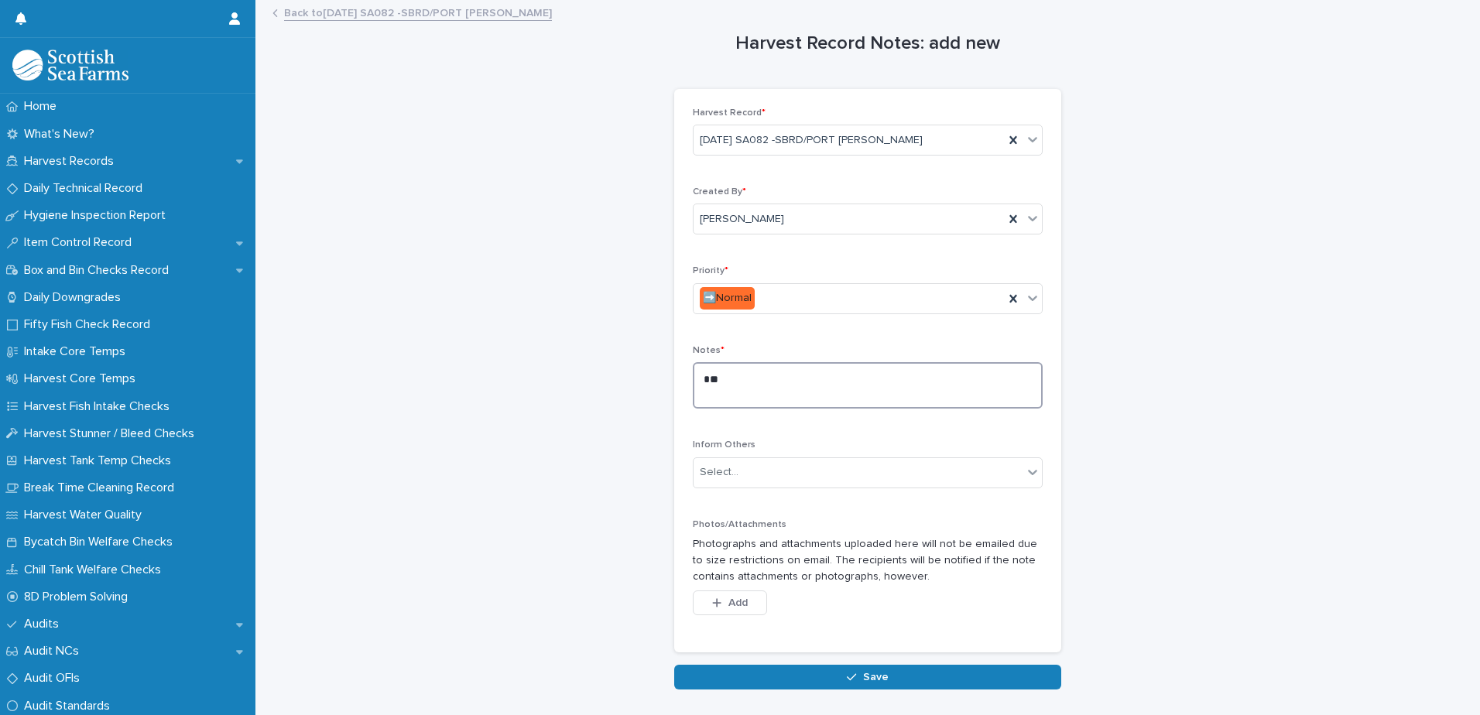
type textarea "*"
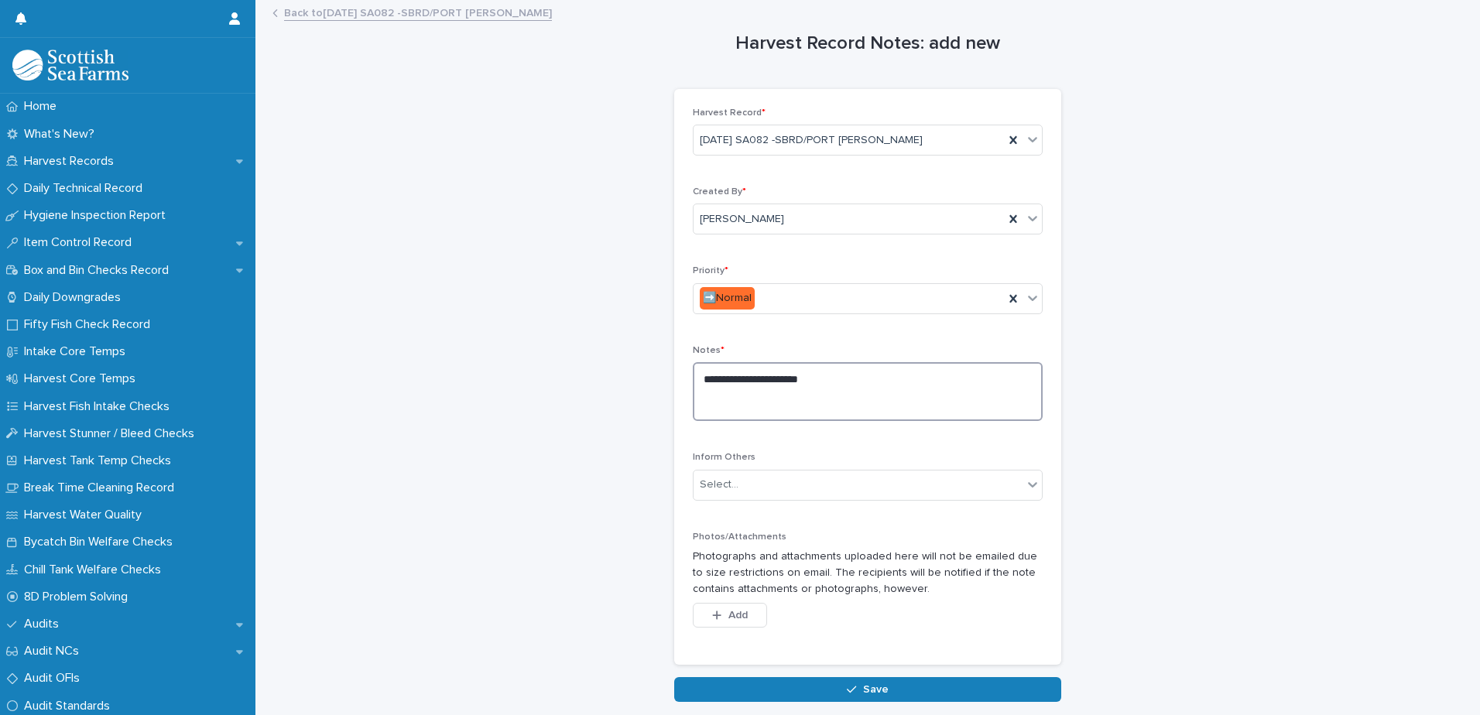
click at [982, 375] on textarea "**********" at bounding box center [868, 391] width 350 height 59
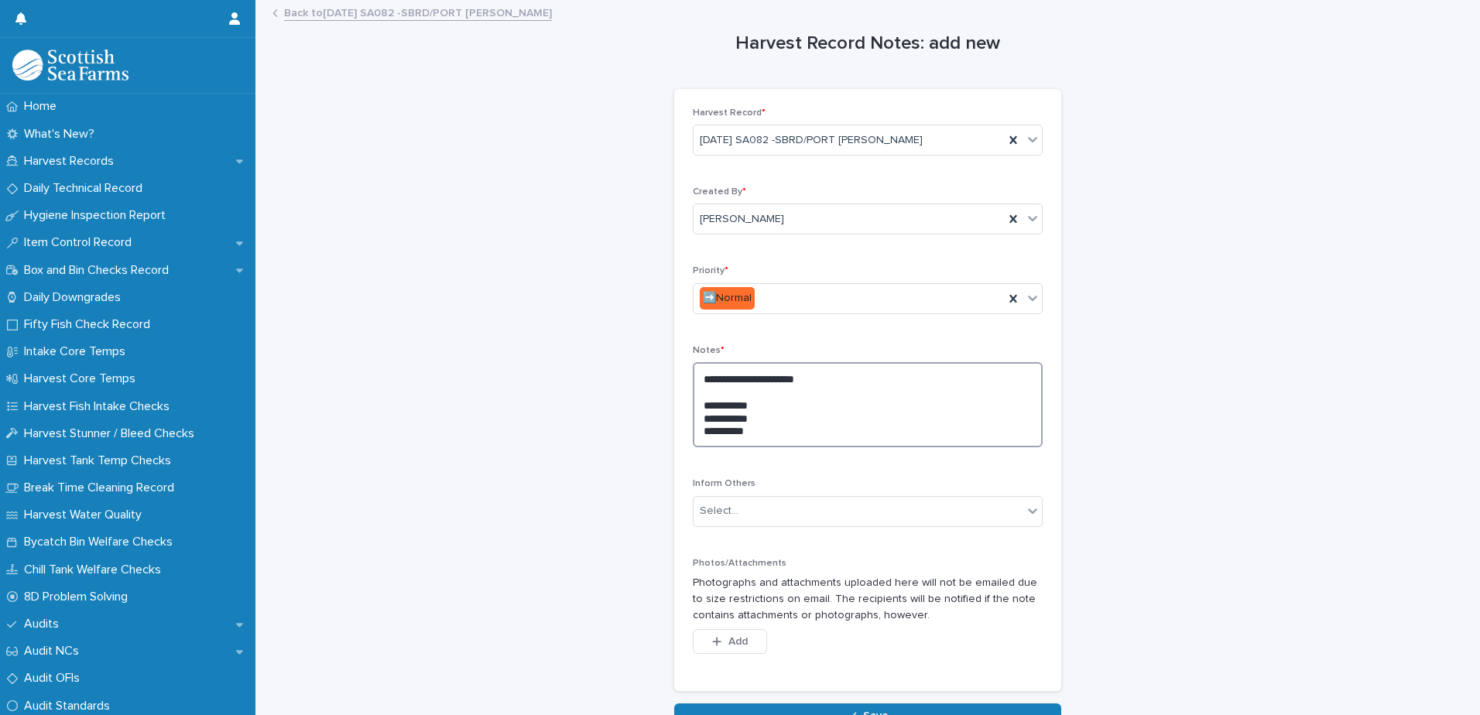
scroll to position [102, 0]
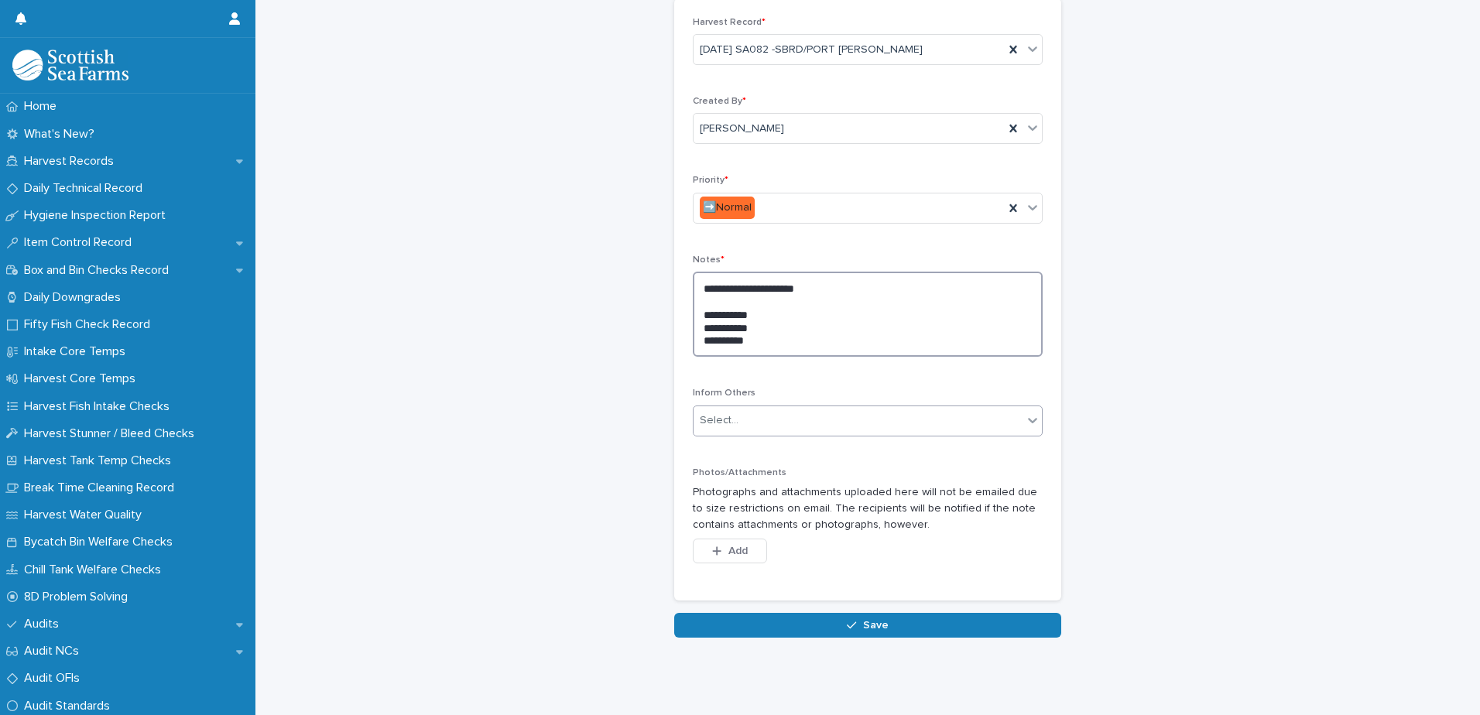
type textarea "**********"
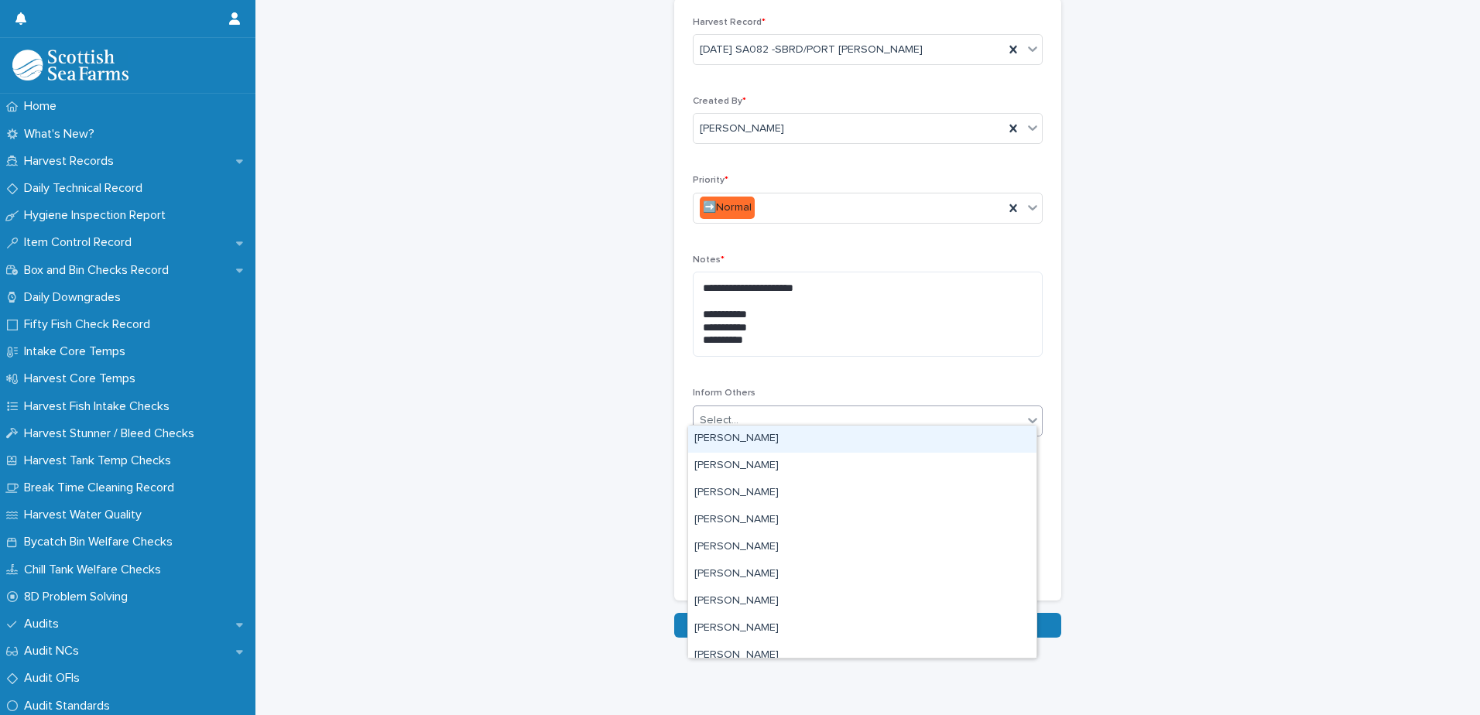
click at [801, 414] on div "Select..." at bounding box center [858, 421] width 329 height 26
type input "****"
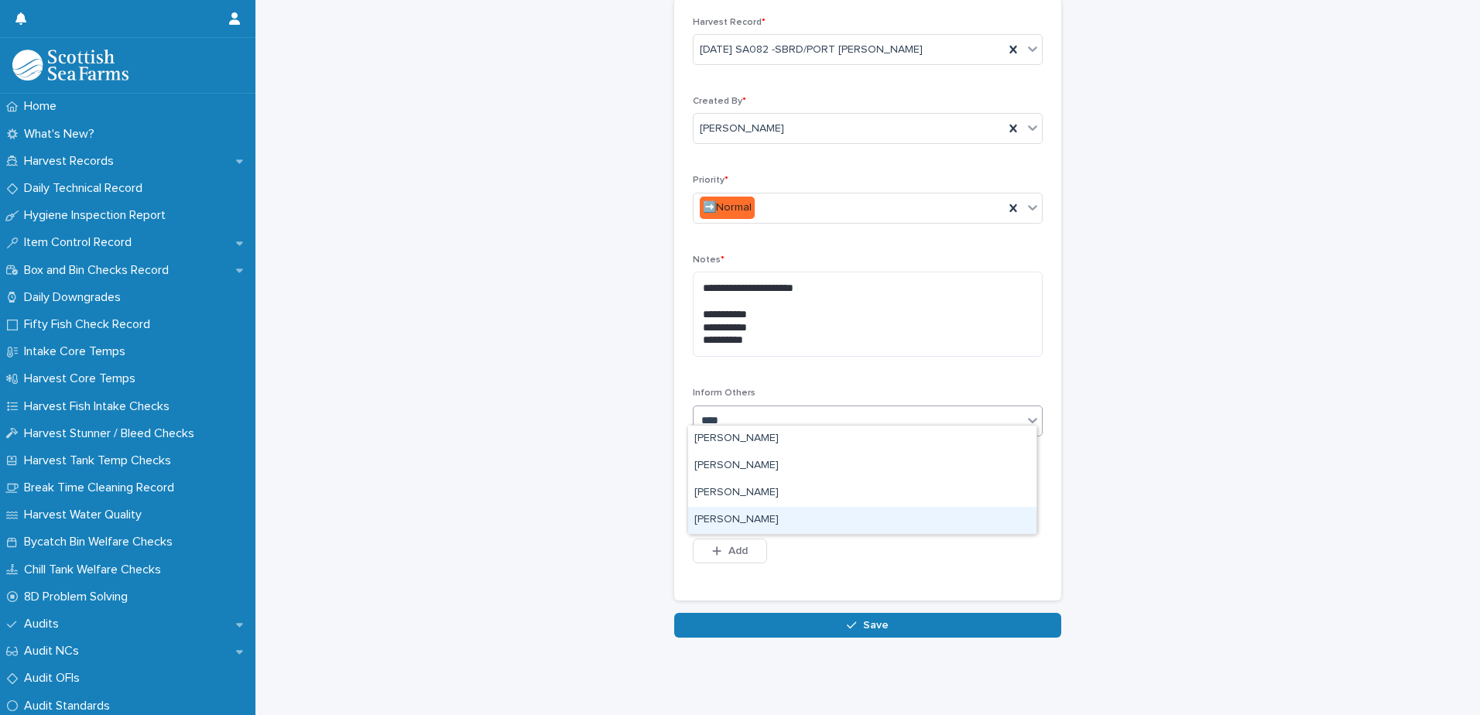
click at [783, 522] on div "[PERSON_NAME]" at bounding box center [862, 520] width 348 height 27
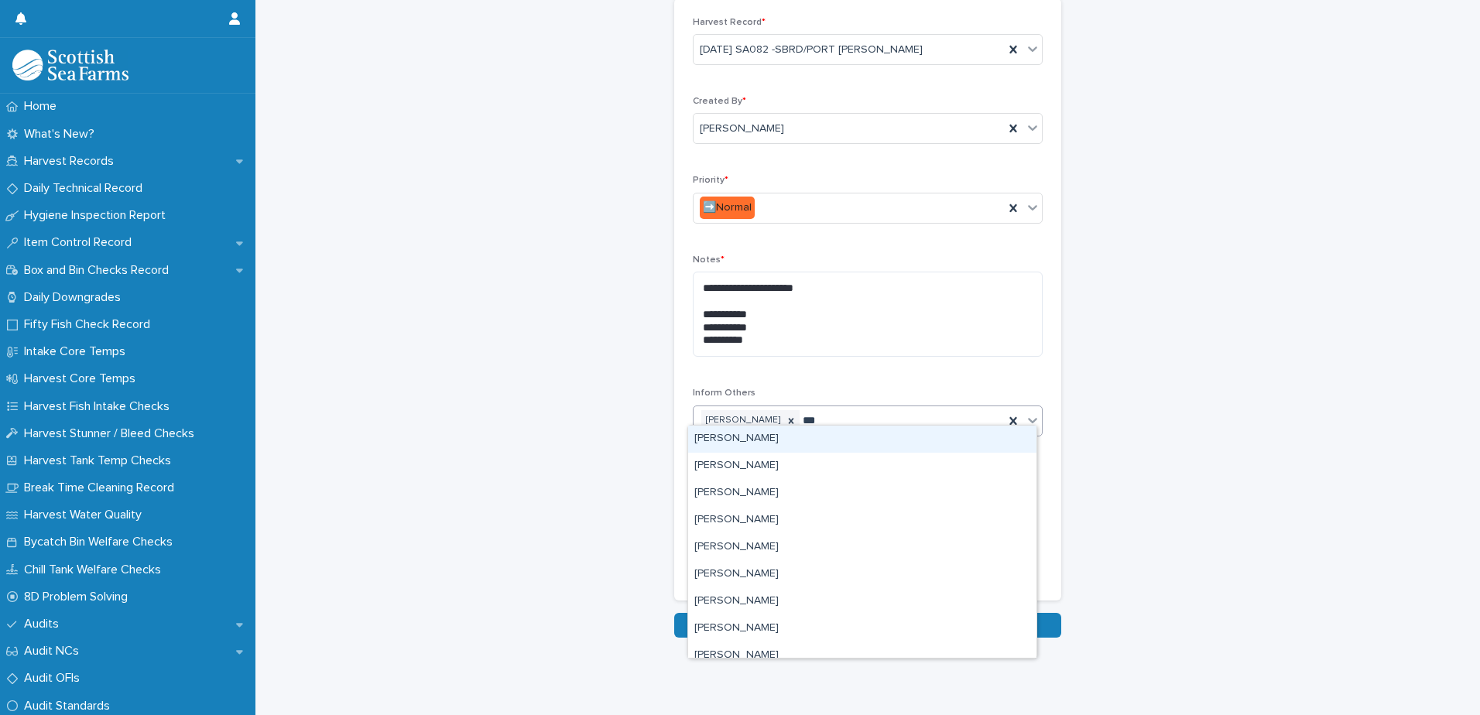
type input "****"
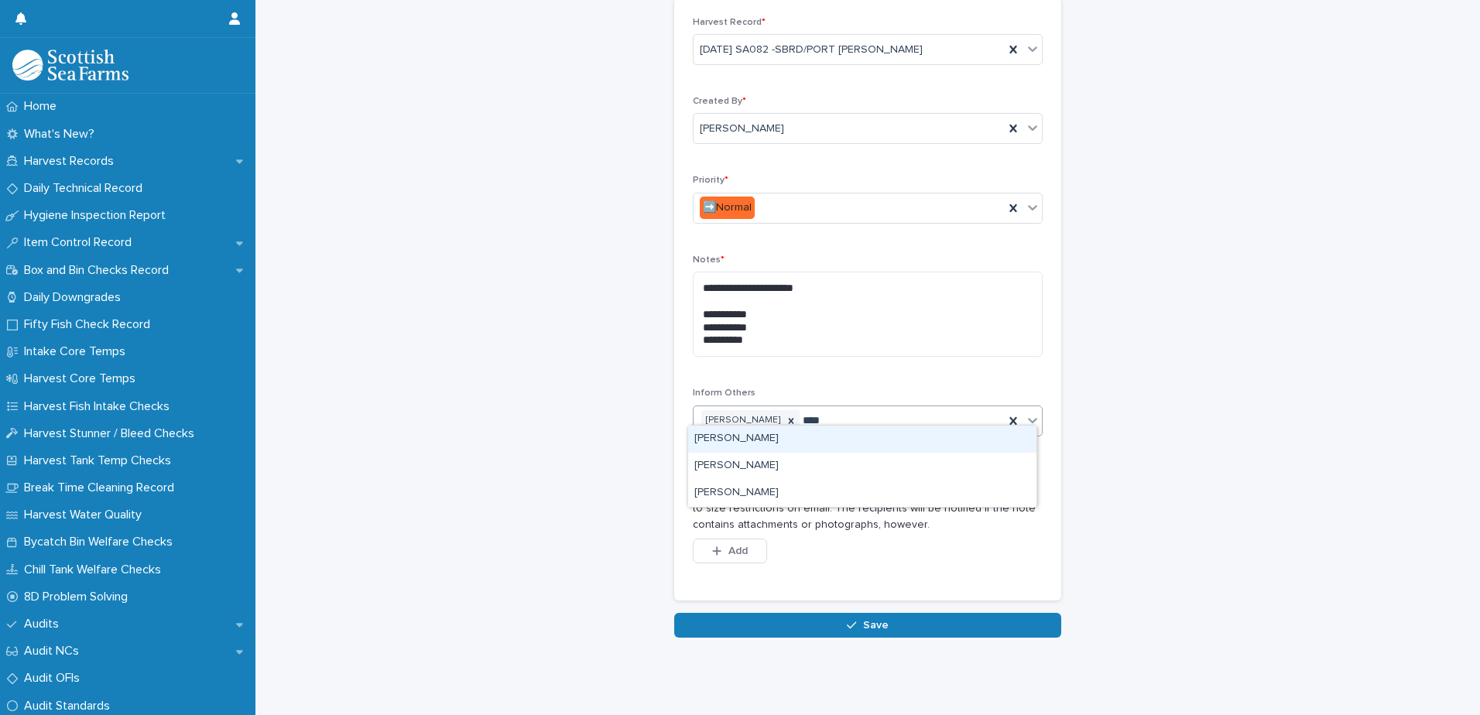
click at [816, 432] on div "[PERSON_NAME]" at bounding box center [862, 439] width 348 height 27
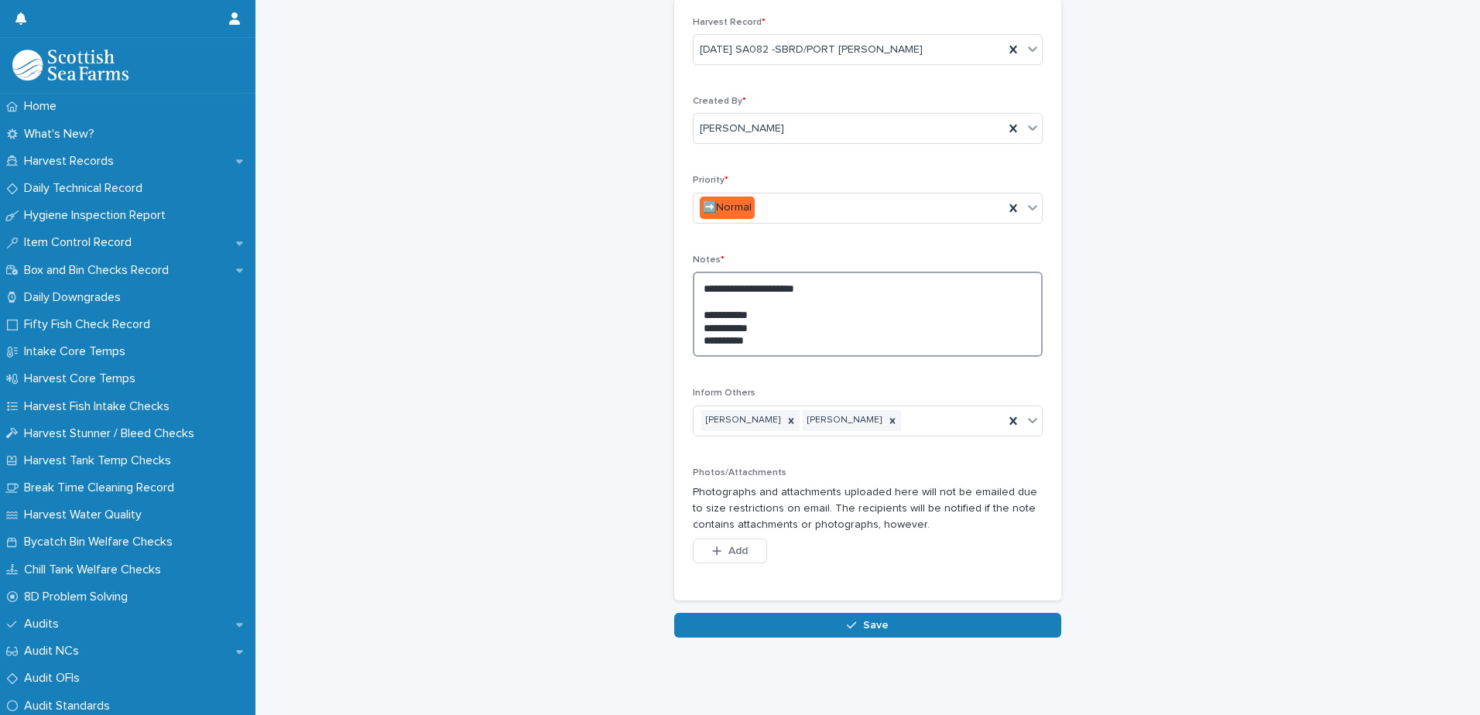
click at [802, 334] on textarea "**********" at bounding box center [868, 314] width 350 height 85
click at [920, 613] on button "Save" at bounding box center [867, 625] width 387 height 25
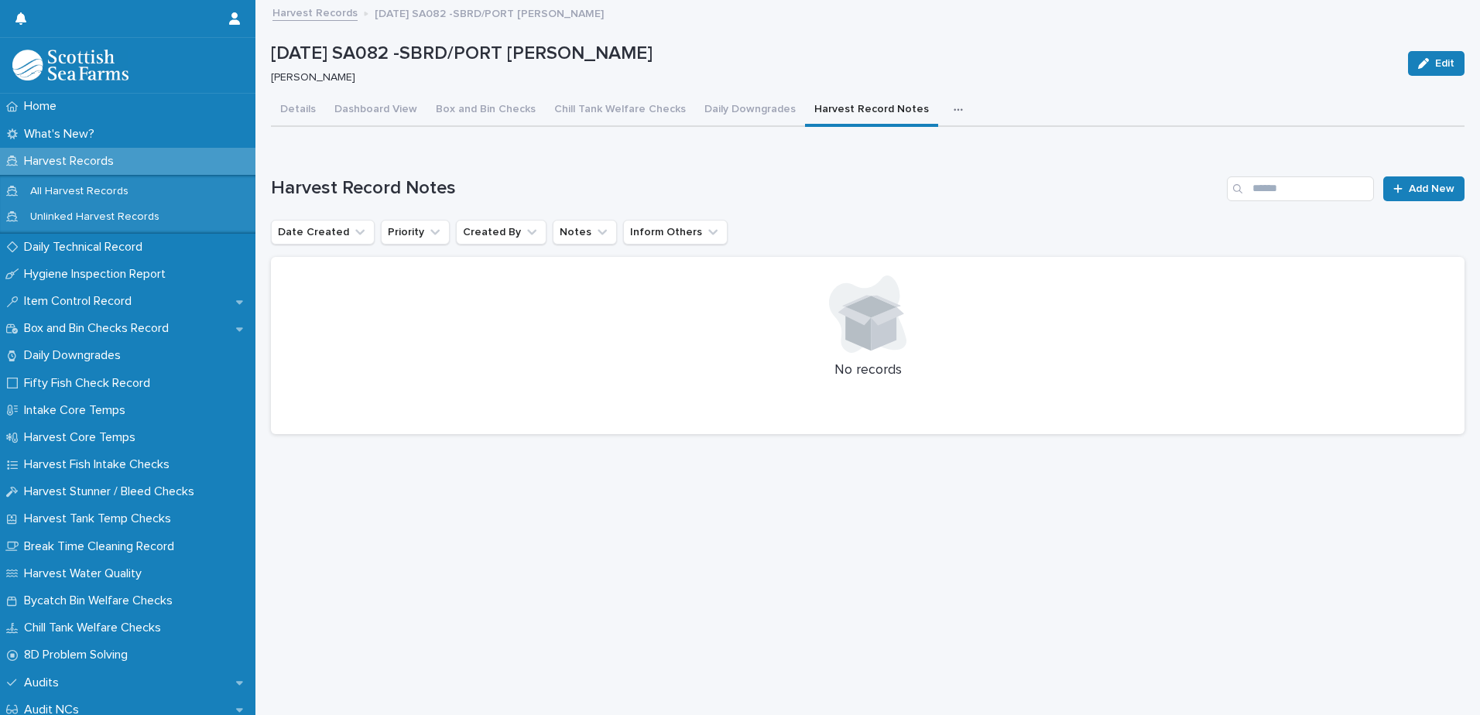
scroll to position [12, 0]
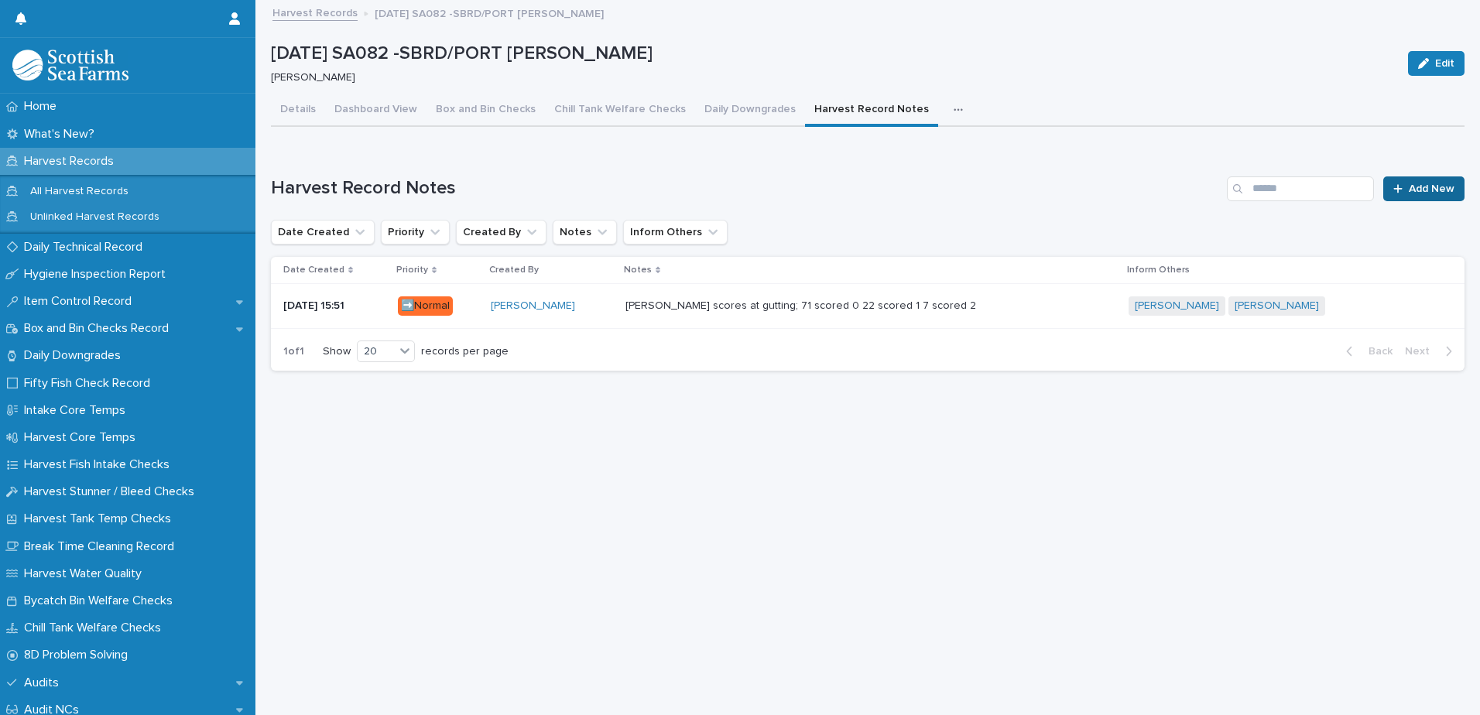
click at [1393, 184] on icon at bounding box center [1397, 188] width 9 height 9
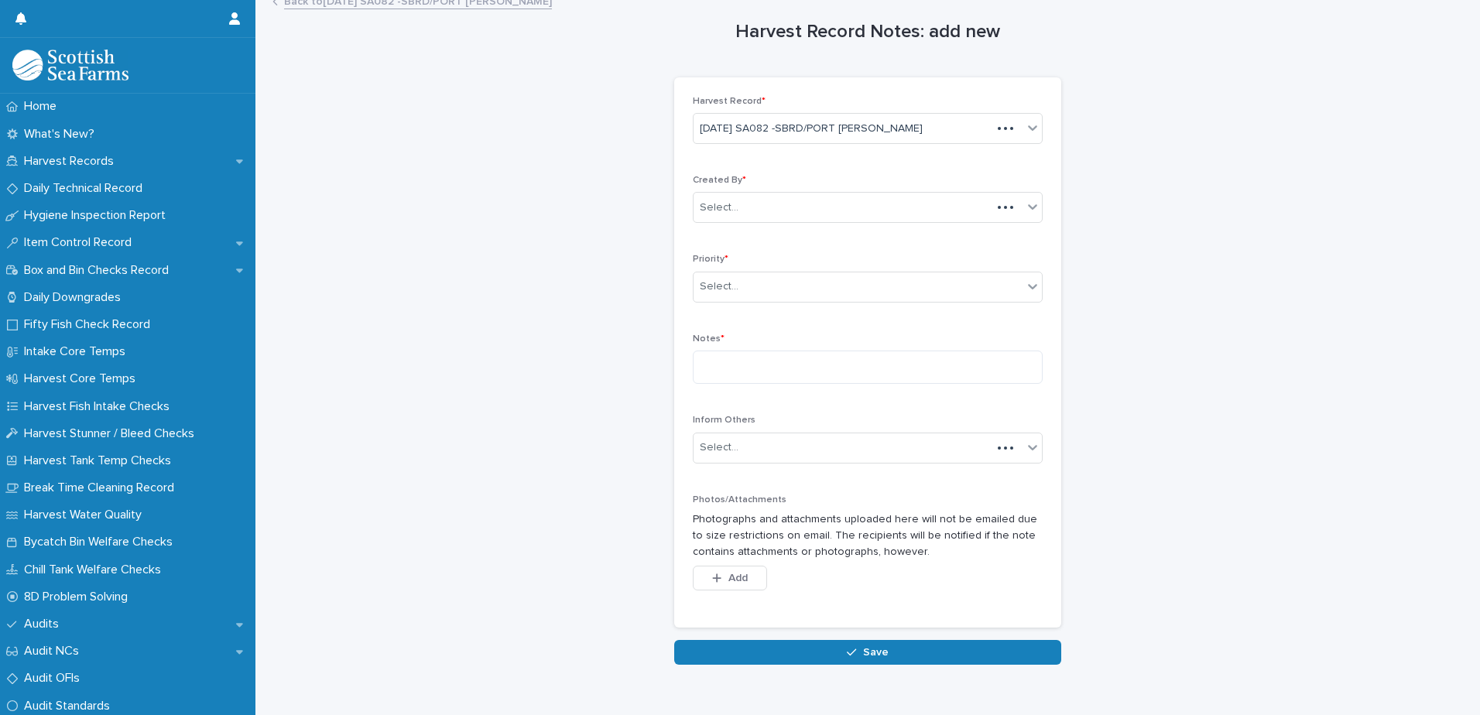
scroll to position [13, 0]
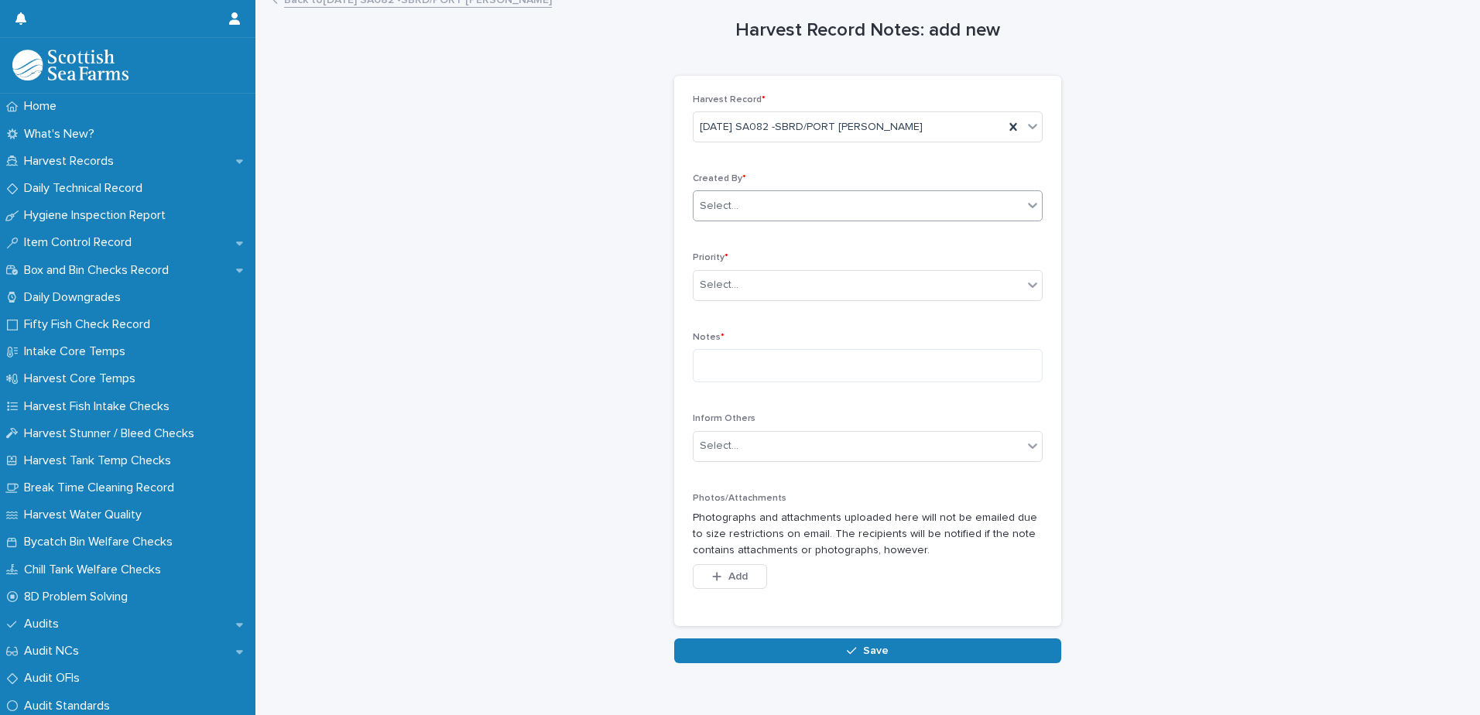
click at [842, 211] on div "Select..." at bounding box center [858, 207] width 329 height 26
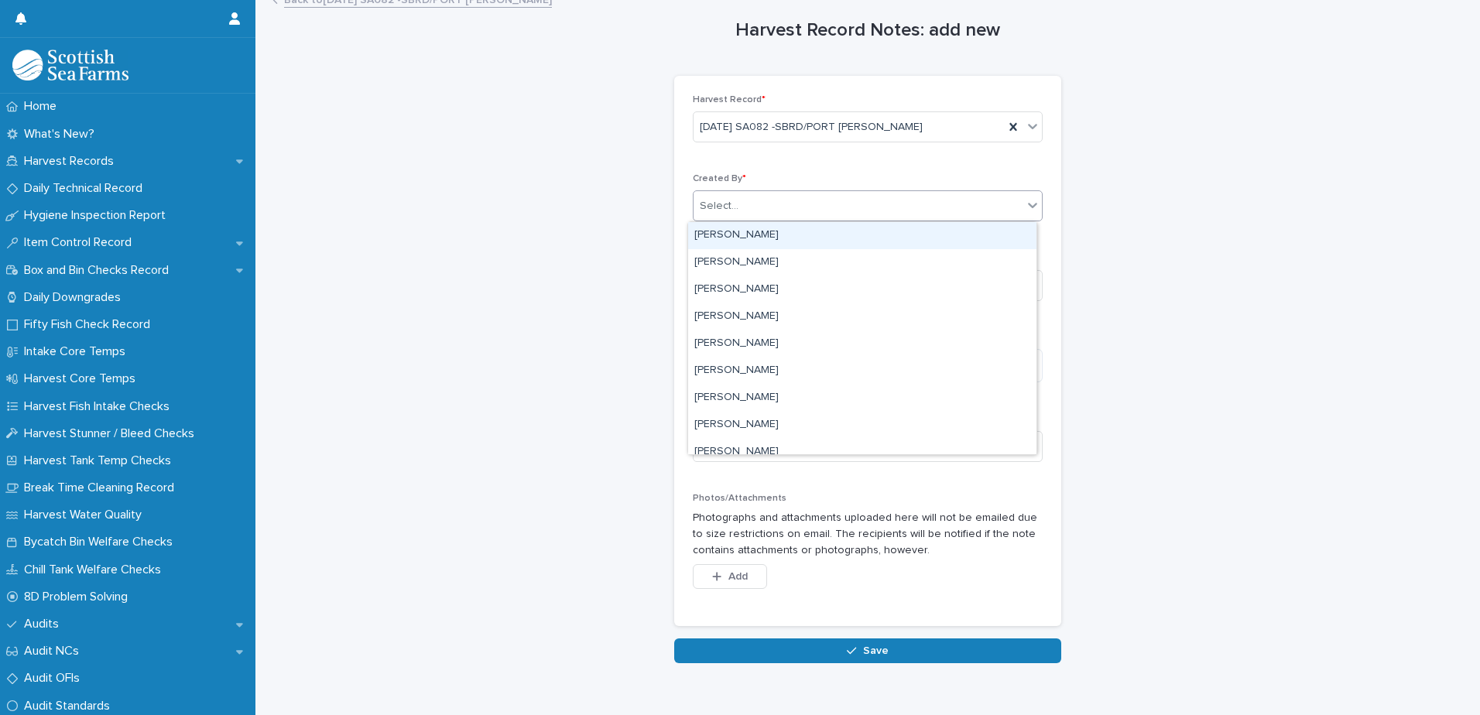
click at [845, 205] on div "Select..." at bounding box center [858, 207] width 329 height 26
type input "***"
click at [839, 234] on div "[PERSON_NAME]" at bounding box center [862, 235] width 348 height 27
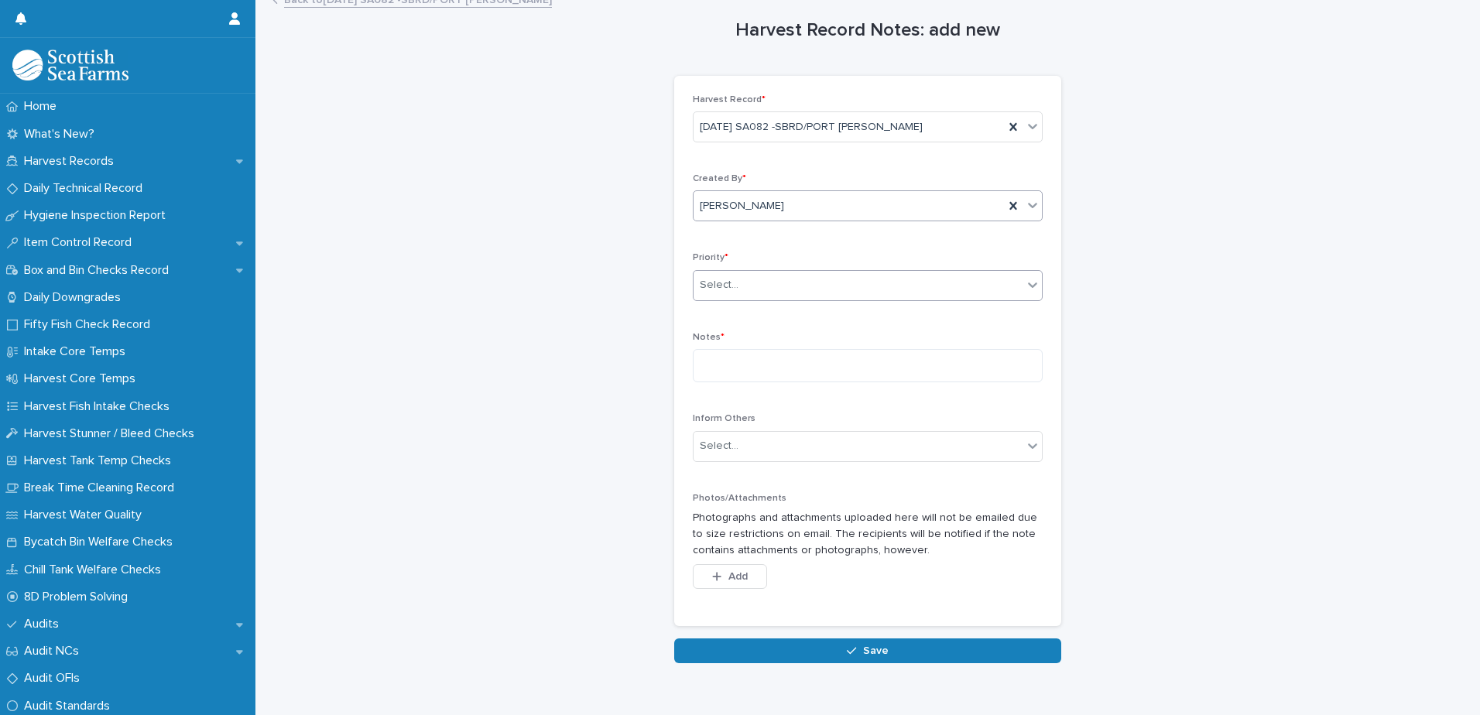
click at [817, 293] on div "Select..." at bounding box center [858, 286] width 329 height 26
click at [817, 290] on div "Select..." at bounding box center [858, 286] width 329 height 26
click at [977, 279] on div "Select..." at bounding box center [858, 286] width 329 height 26
click at [900, 341] on div "➡️Normal" at bounding box center [862, 342] width 348 height 27
click at [896, 354] on textarea at bounding box center [868, 365] width 350 height 33
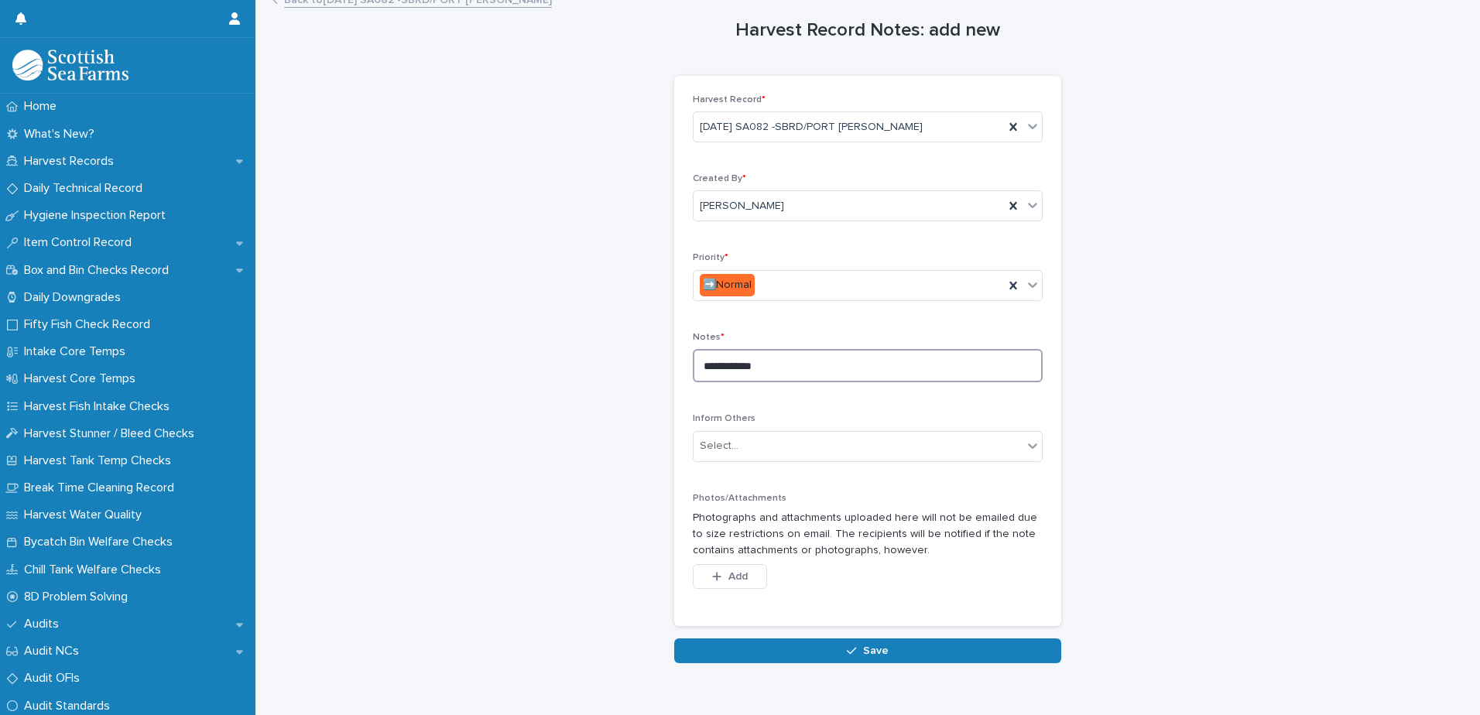
type textarea "**********"
click at [481, 534] on div "**********" at bounding box center [868, 326] width 1194 height 676
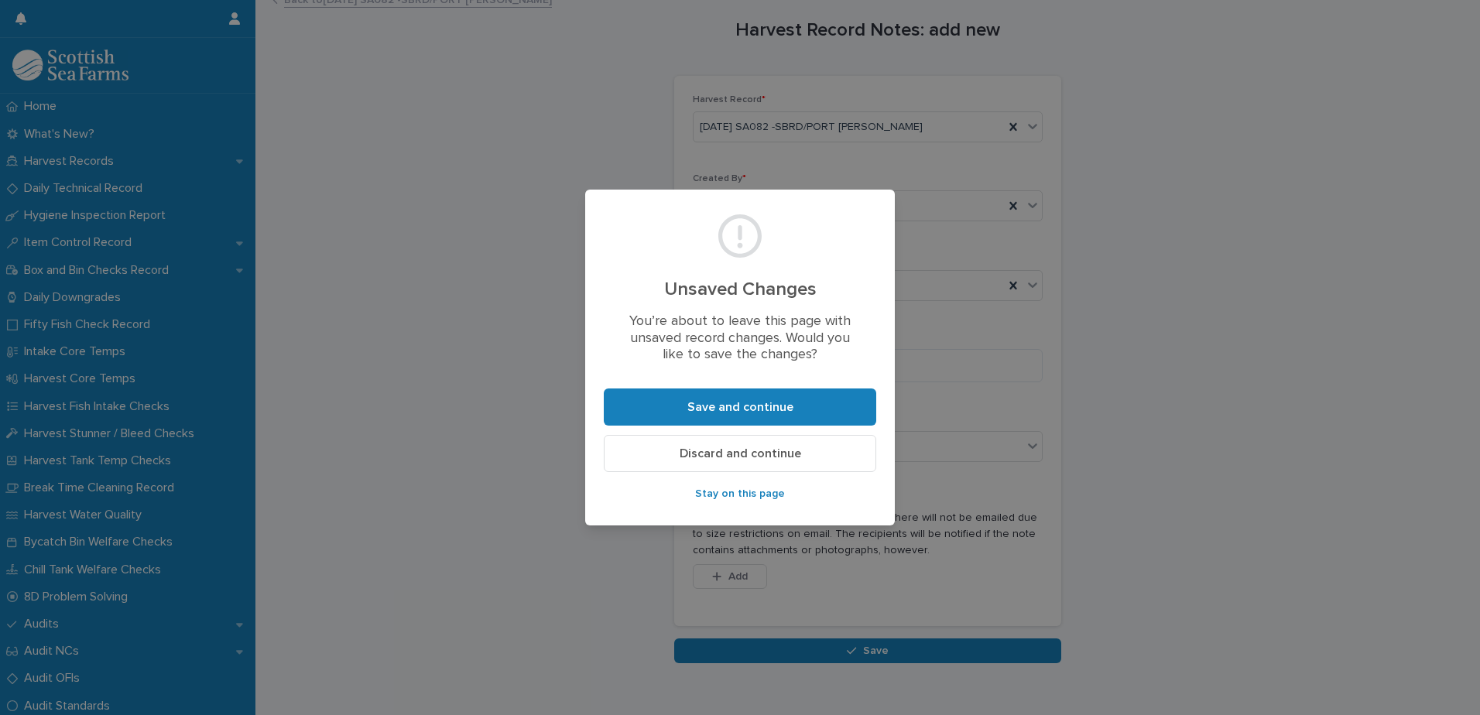
click at [774, 454] on span "Discard and continue" at bounding box center [741, 453] width 122 height 12
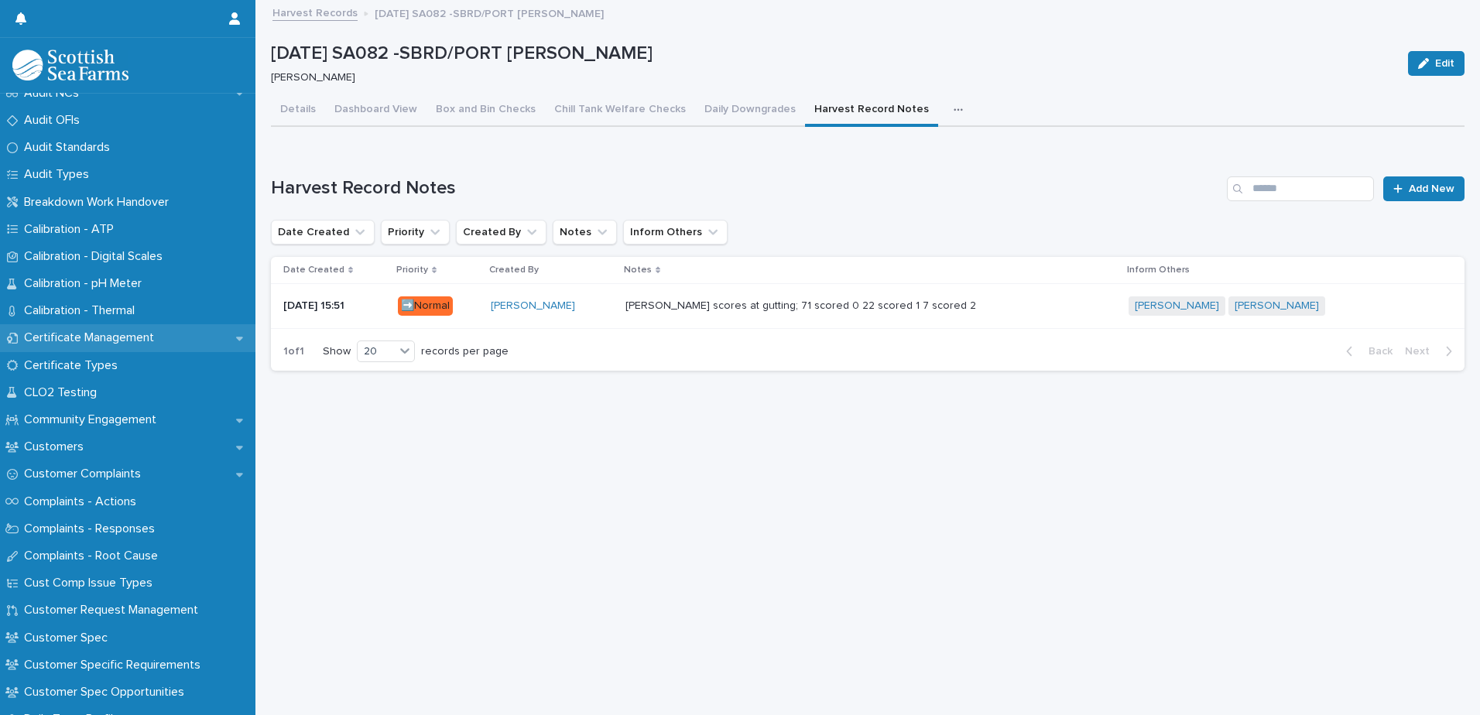
scroll to position [542, 0]
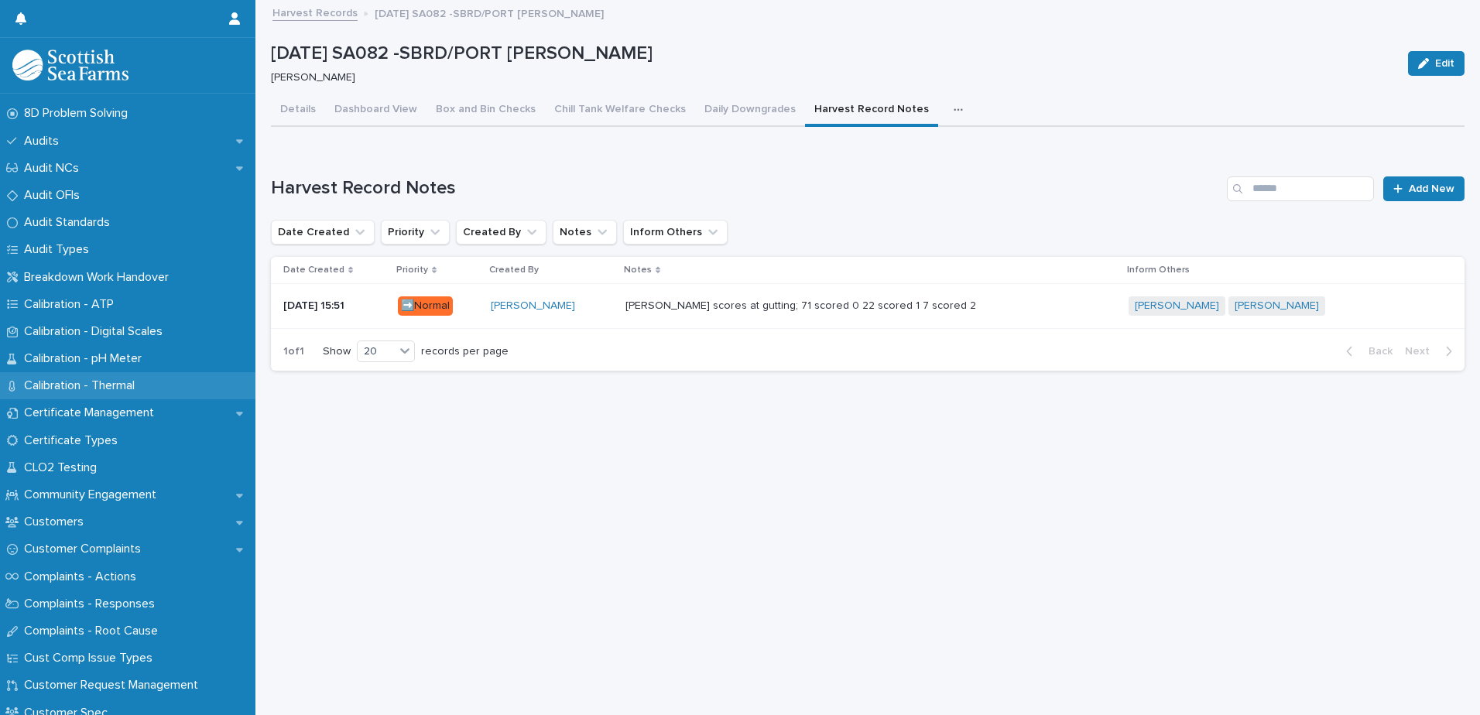
click at [102, 395] on div "Calibration - Thermal" at bounding box center [127, 385] width 255 height 27
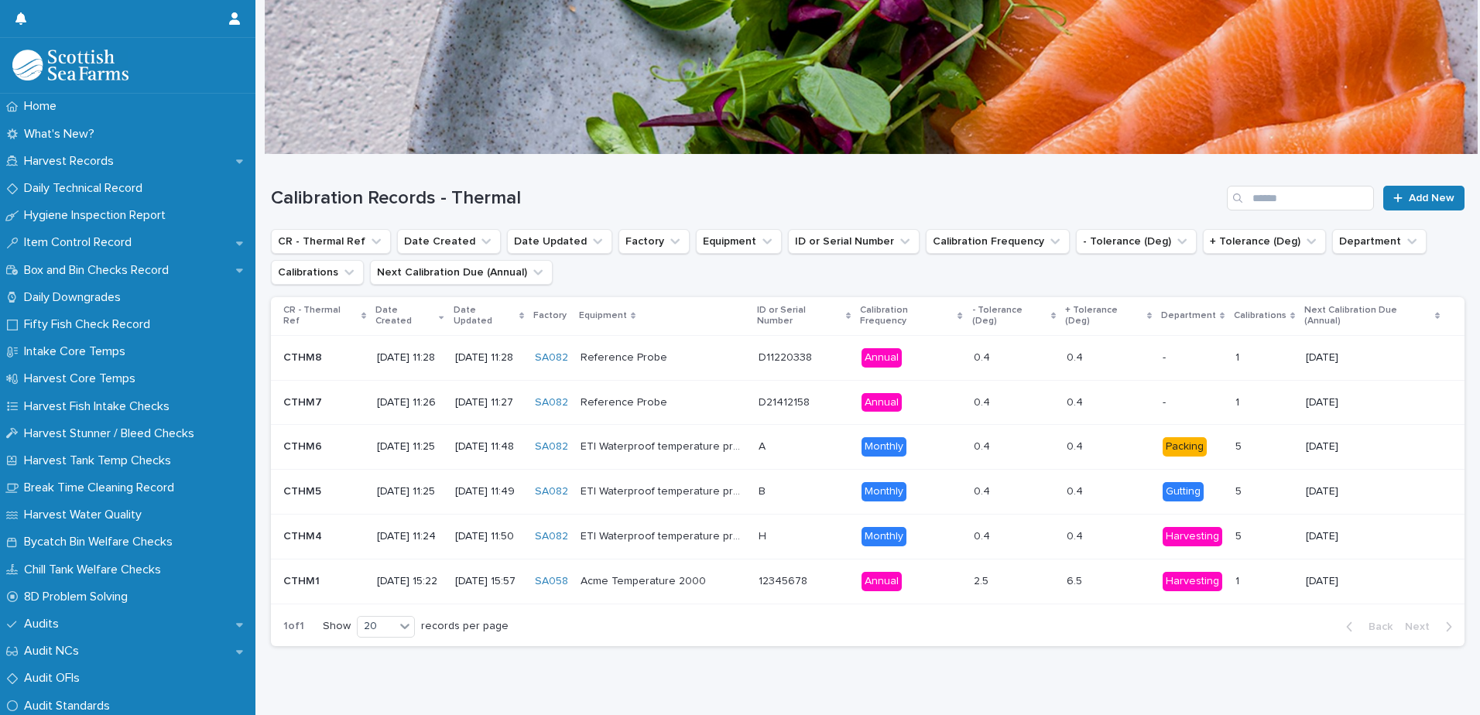
click at [821, 489] on div "B B" at bounding box center [804, 492] width 91 height 26
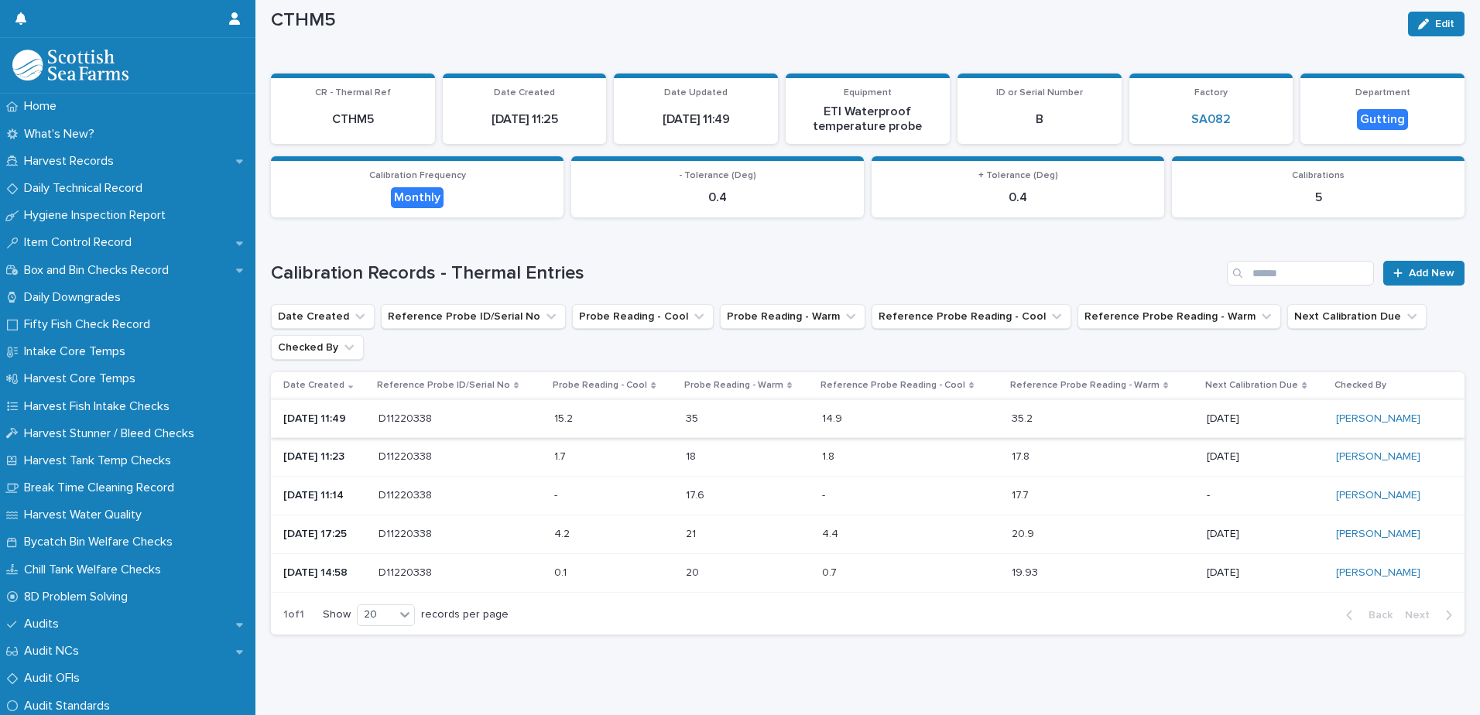
scroll to position [60, 0]
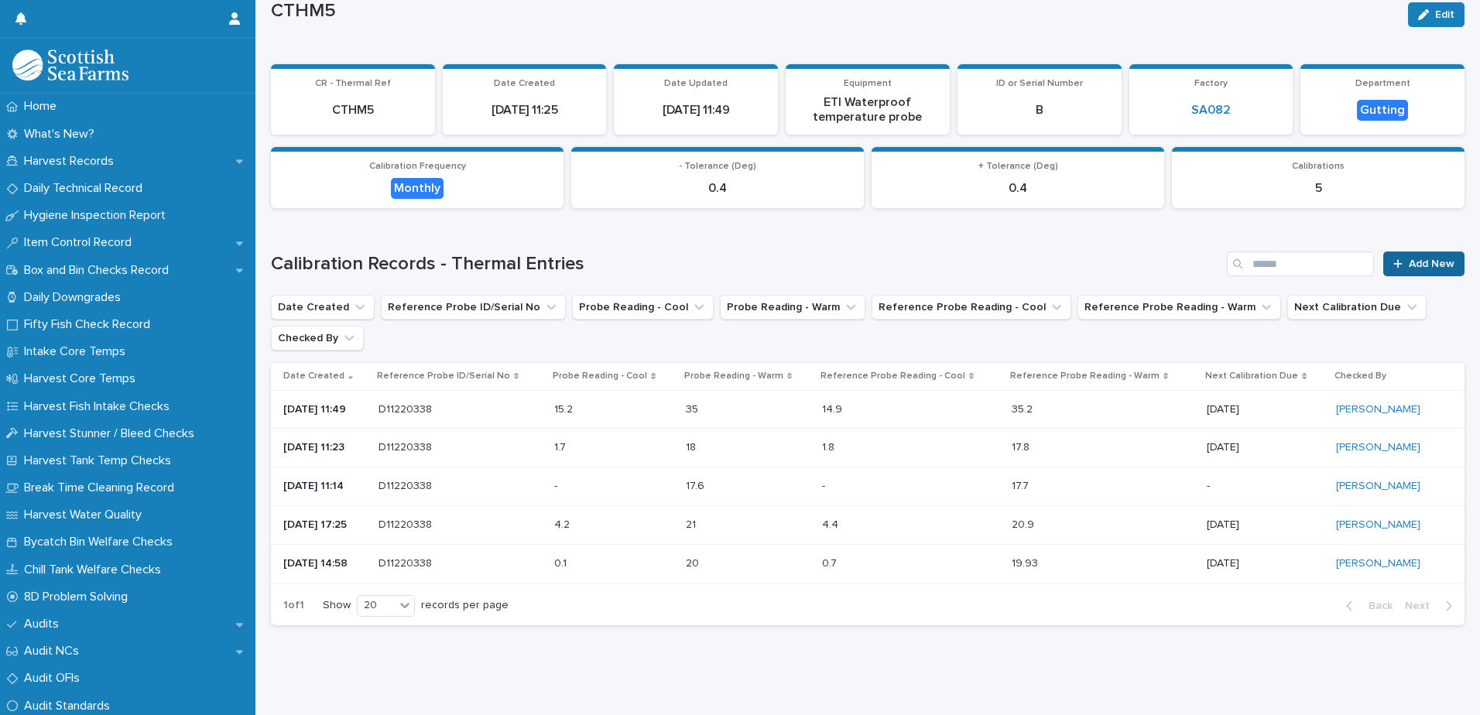
click at [1393, 259] on icon at bounding box center [1397, 264] width 9 height 11
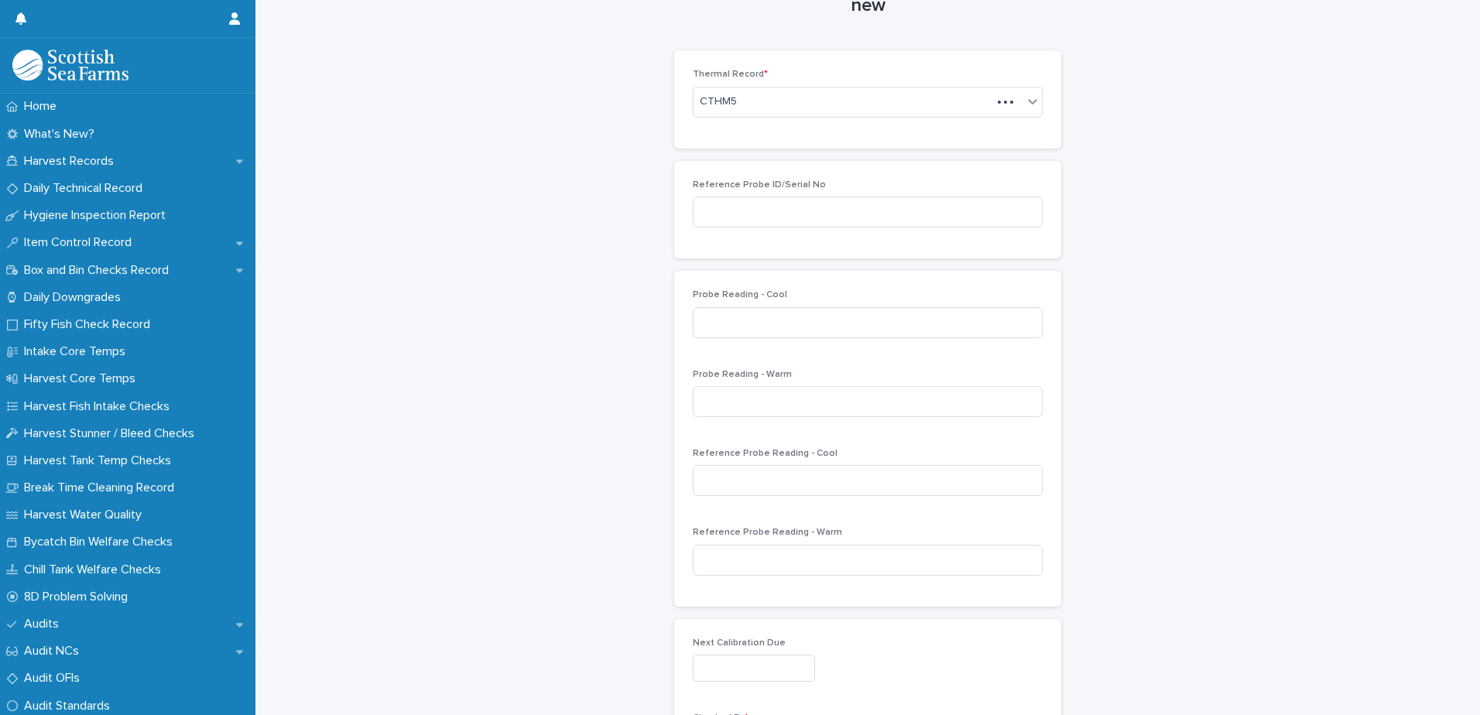
scroll to position [62, 0]
click at [831, 214] on input at bounding box center [868, 210] width 350 height 31
type input "*********"
click at [779, 321] on input at bounding box center [868, 321] width 350 height 31
type input "****"
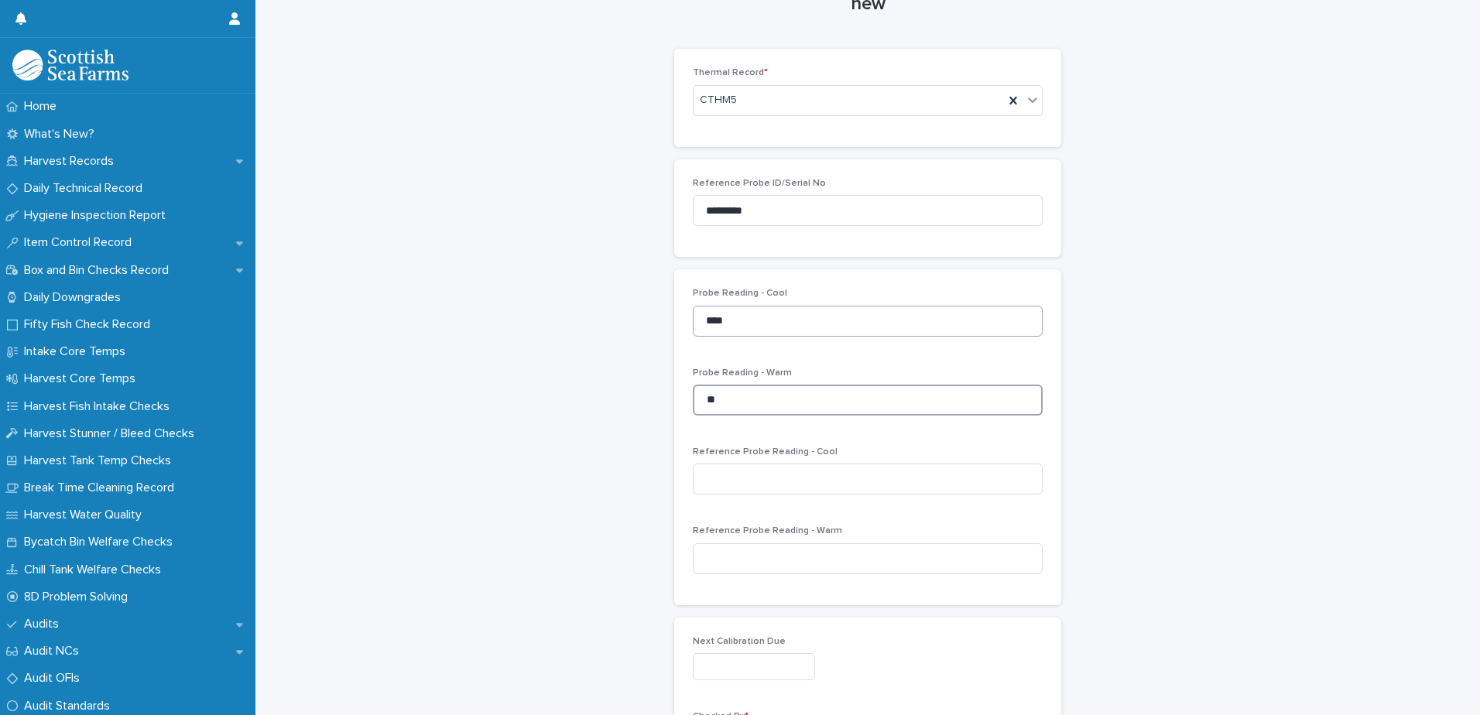
type input "*"
type input "****"
type input "*****"
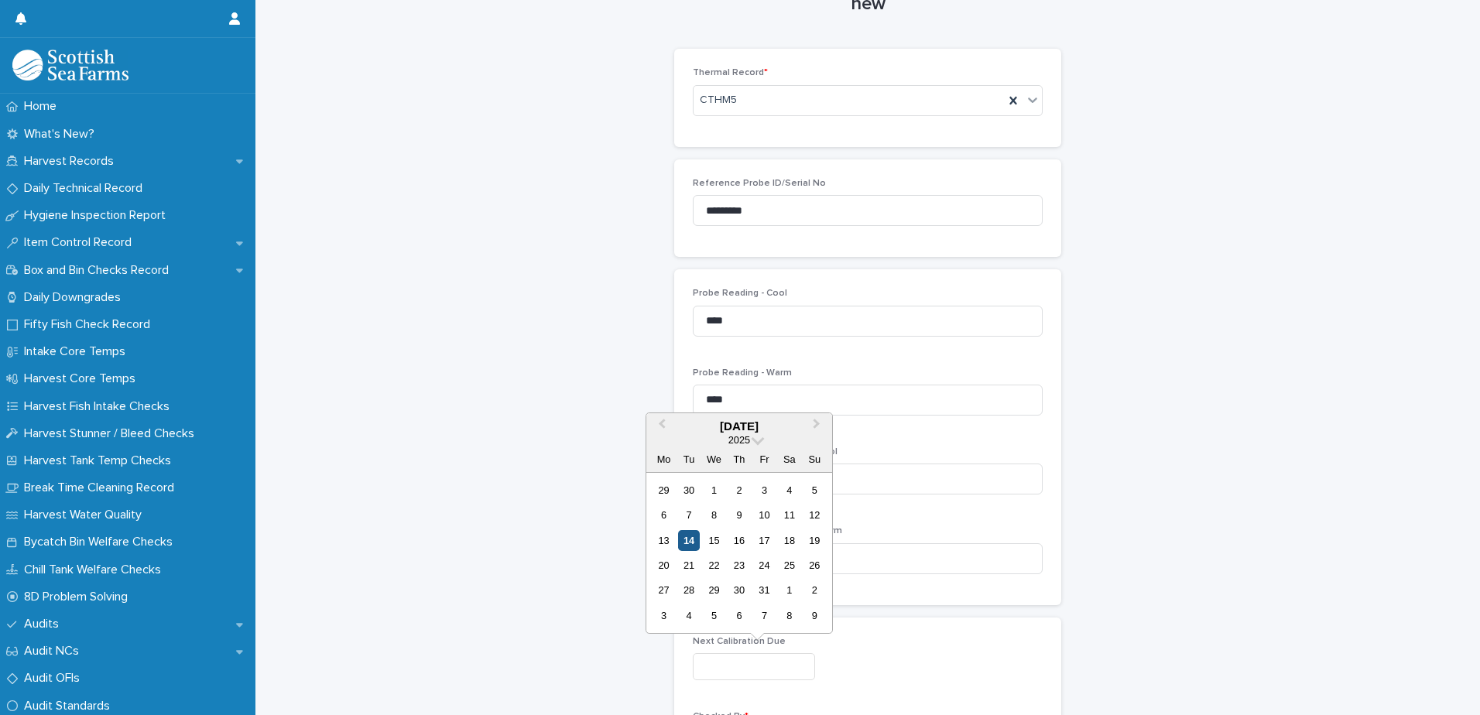
click at [683, 542] on div "14" at bounding box center [688, 540] width 21 height 21
type input "**********"
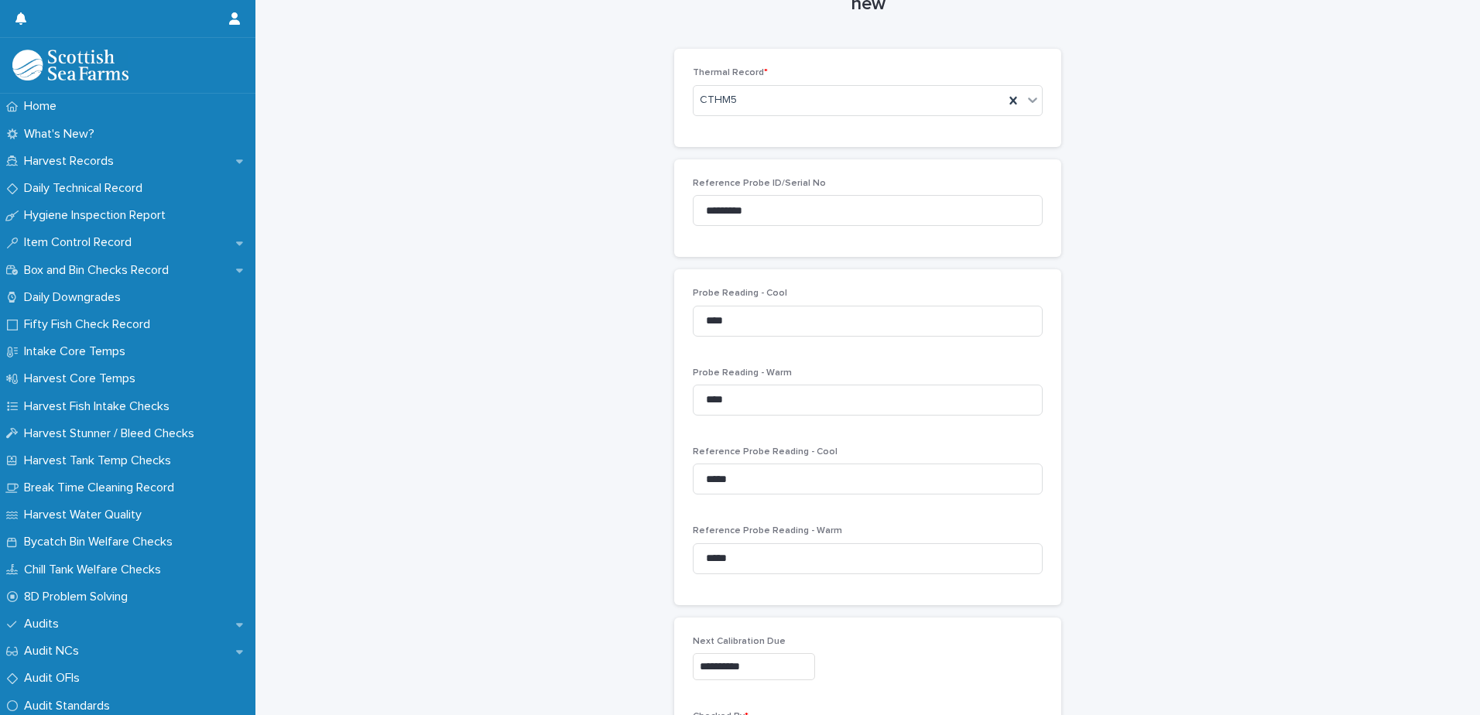
scroll to position [263, 0]
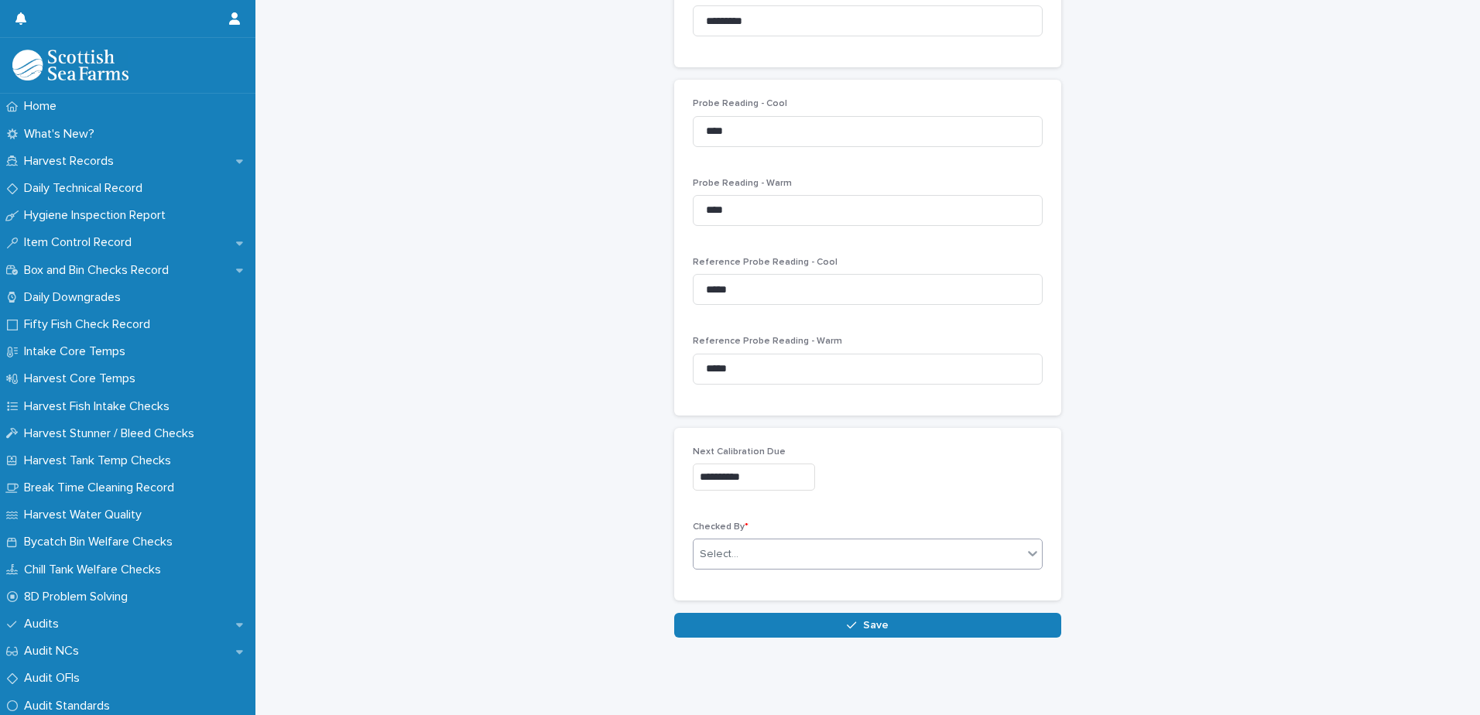
click at [802, 548] on div "Select..." at bounding box center [858, 555] width 329 height 26
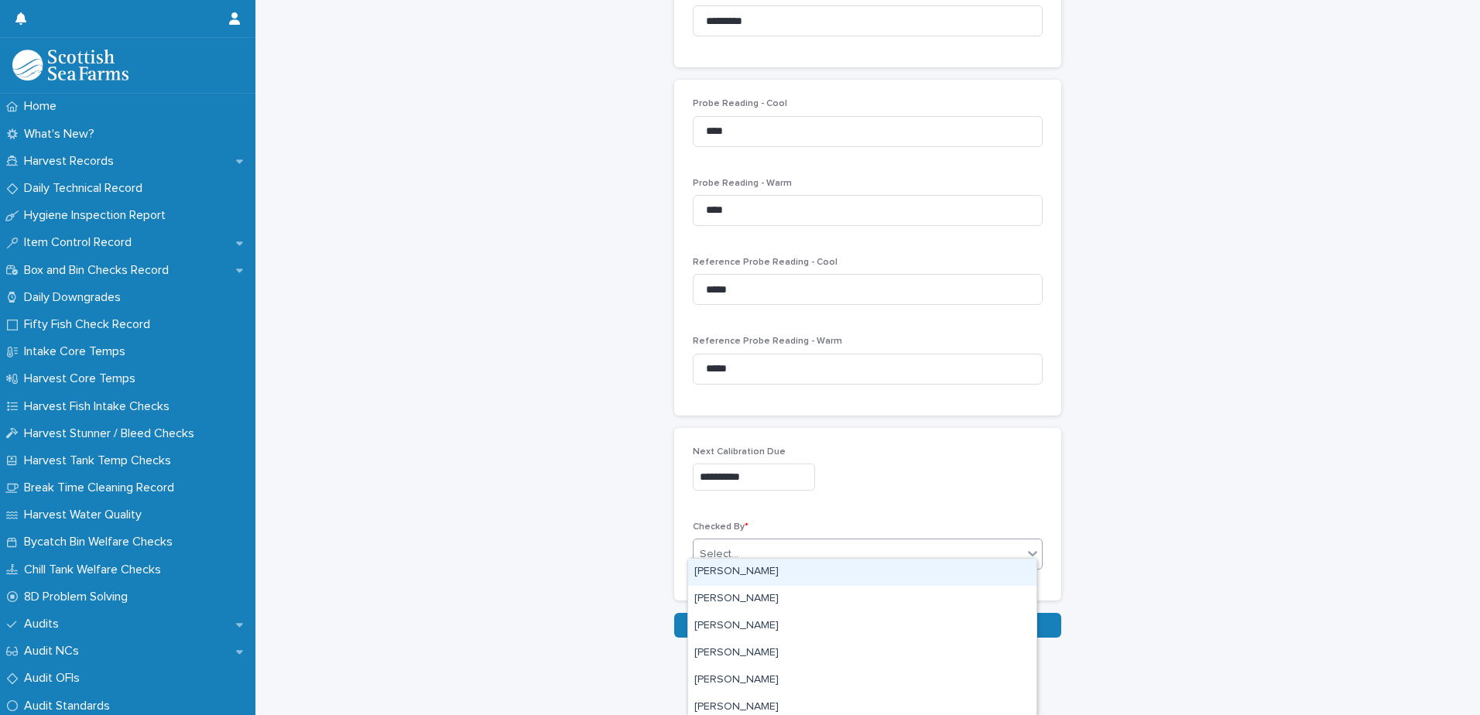
click at [802, 548] on div "Select..." at bounding box center [858, 555] width 329 height 26
type input "***"
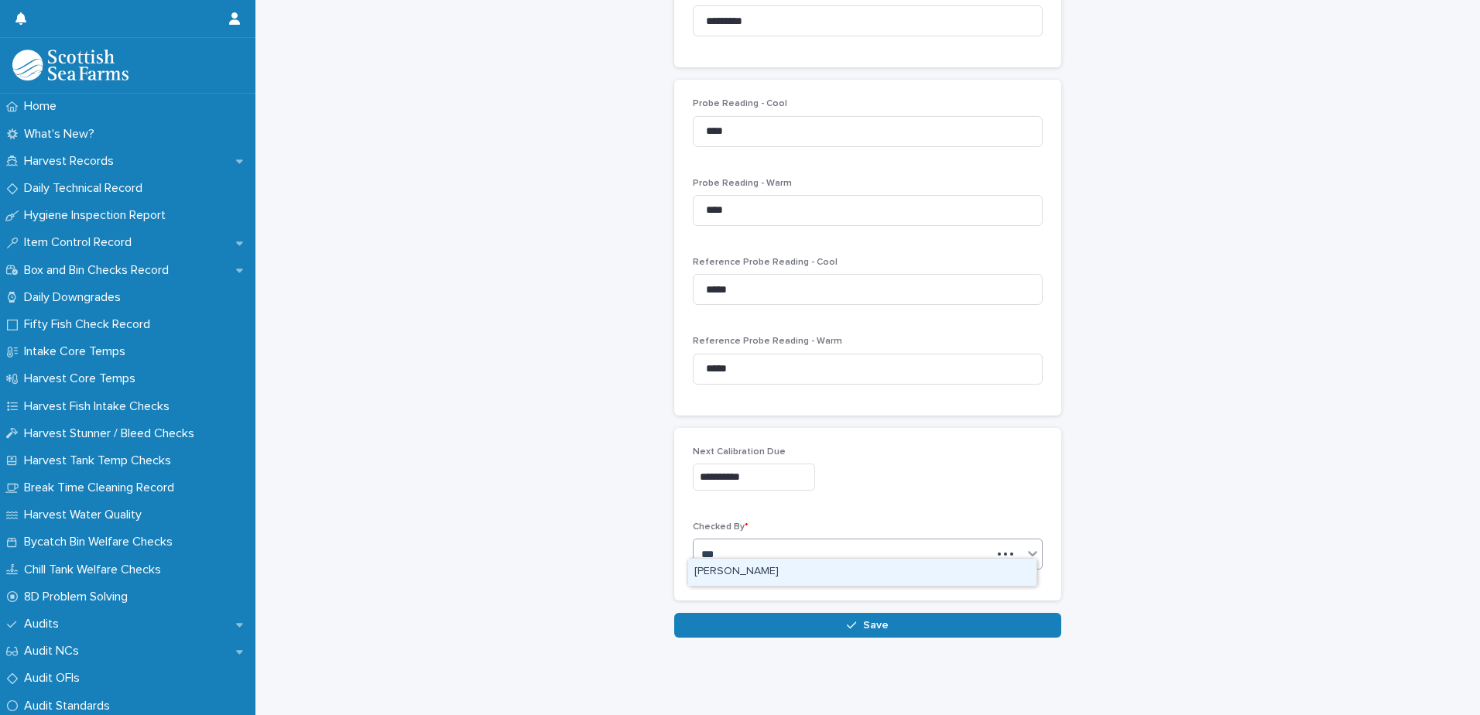
click at [722, 568] on div "[PERSON_NAME]" at bounding box center [862, 572] width 348 height 27
click at [822, 620] on button "Save" at bounding box center [867, 625] width 387 height 25
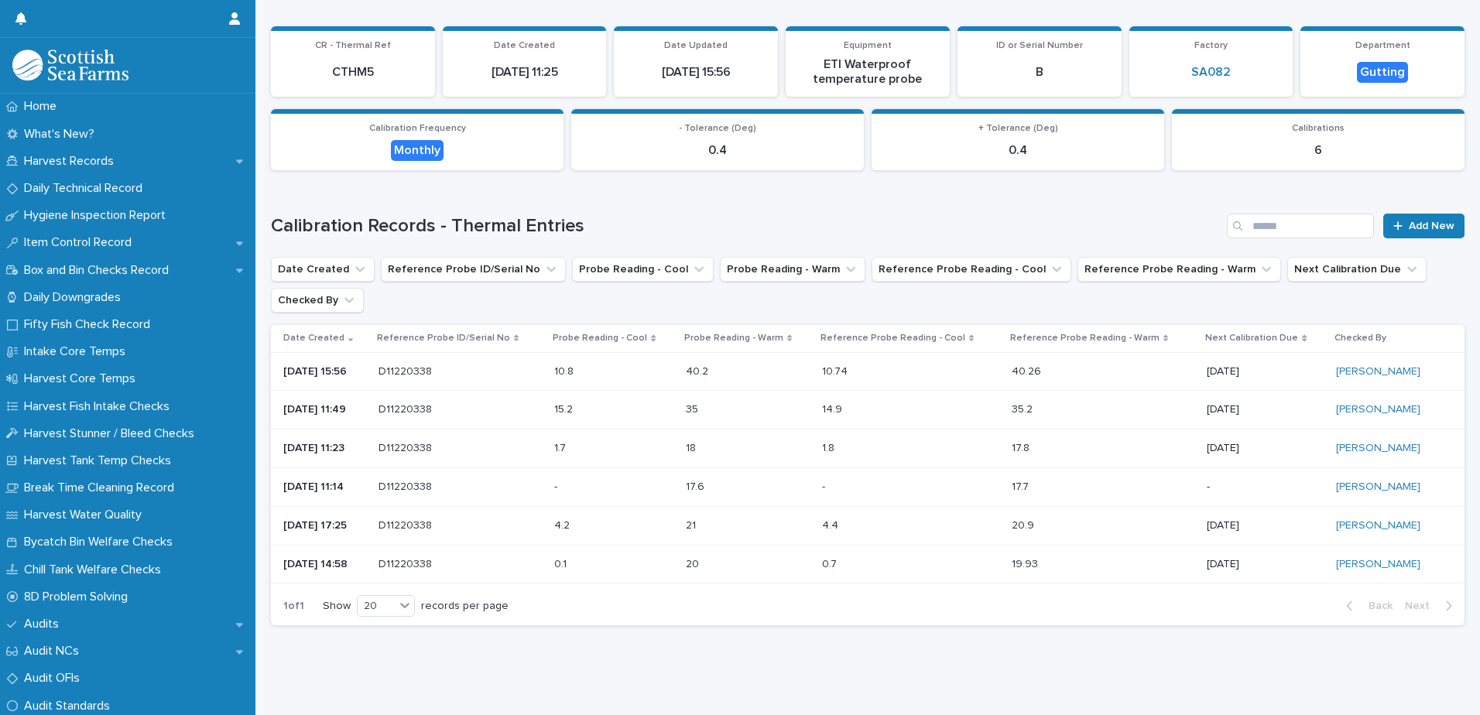
scroll to position [98, 0]
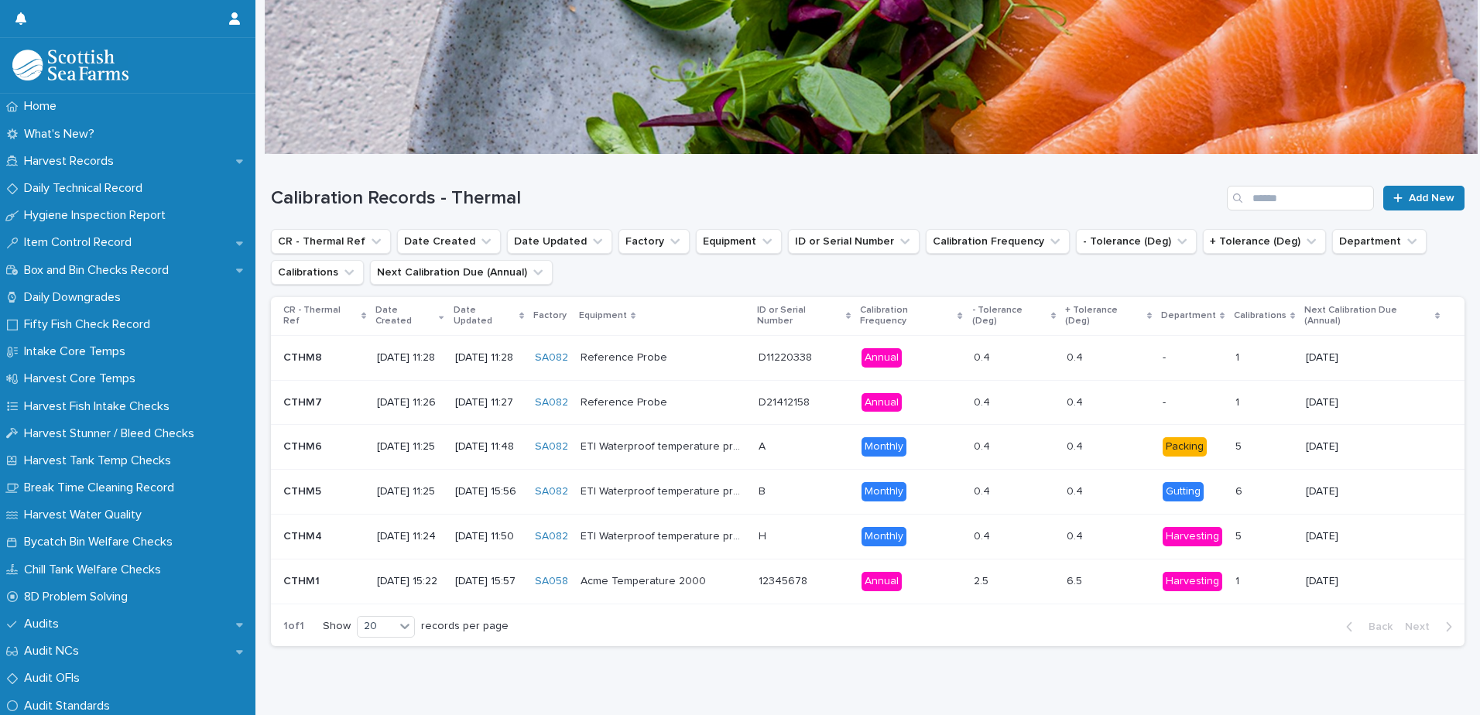
click at [812, 484] on div "B B" at bounding box center [804, 492] width 91 height 26
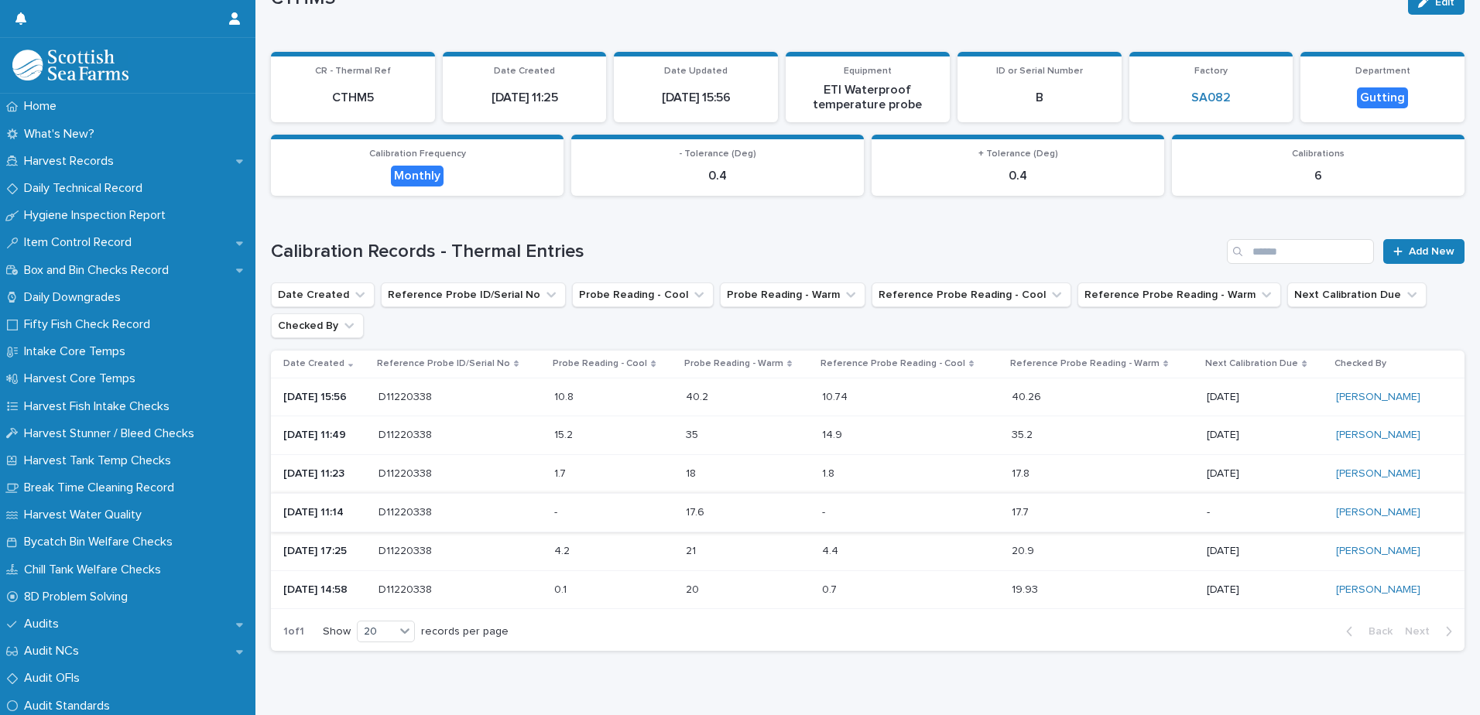
scroll to position [77, 0]
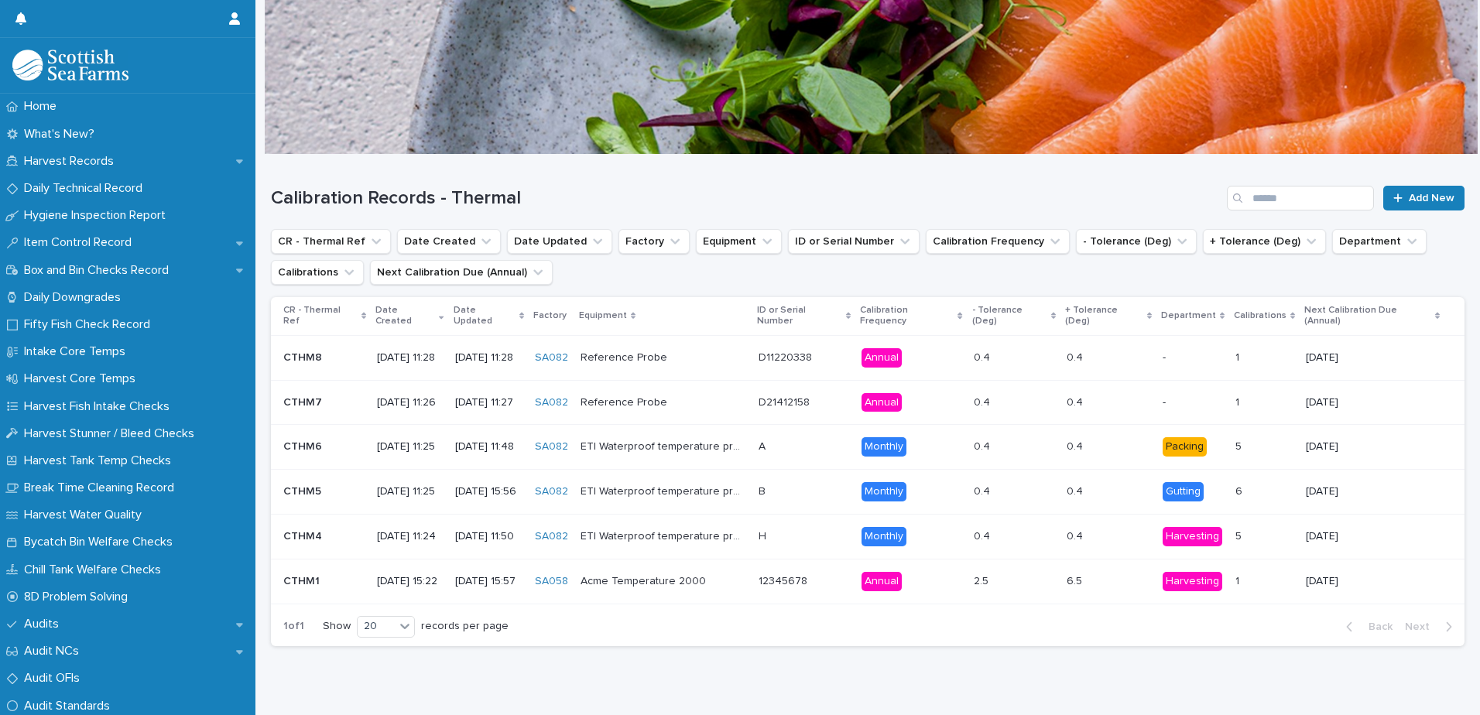
click at [838, 539] on p at bounding box center [804, 536] width 91 height 13
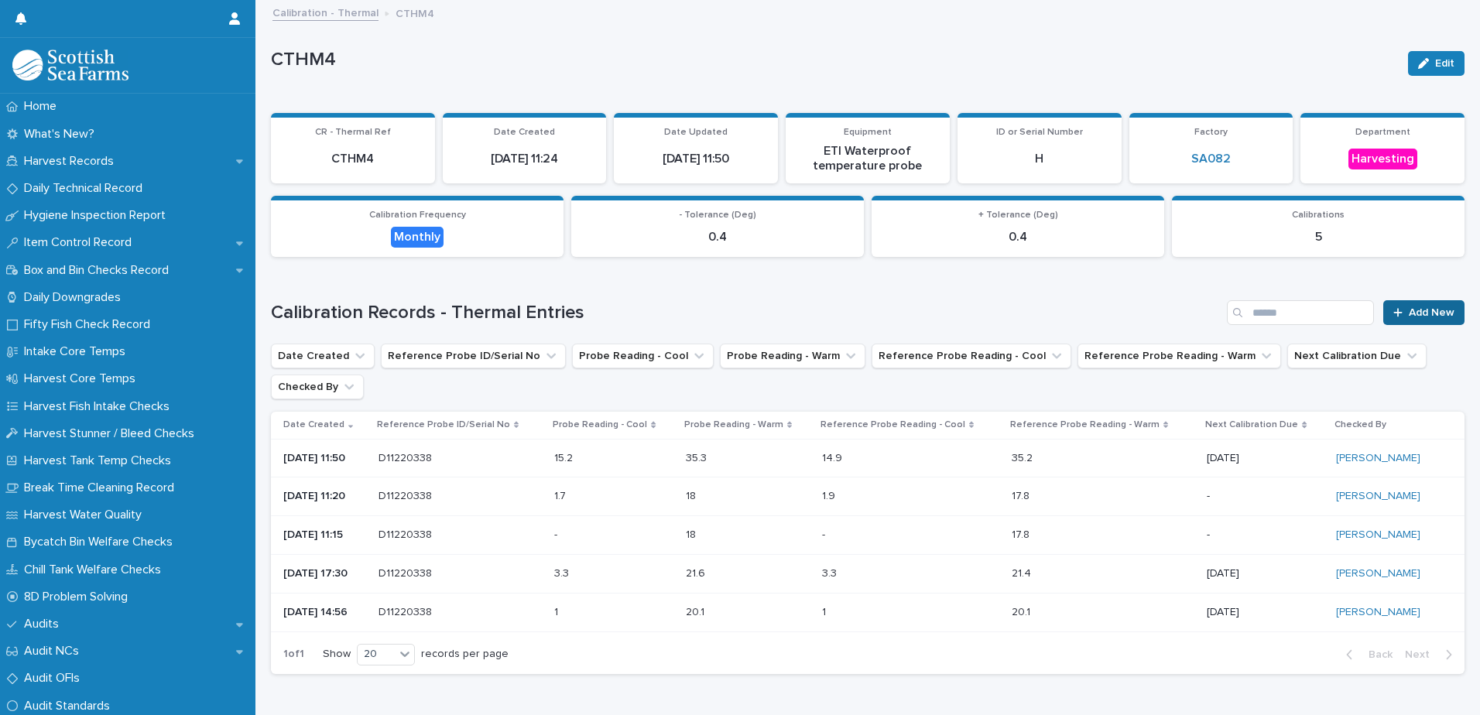
click at [1411, 322] on link "Add New" at bounding box center [1423, 312] width 81 height 25
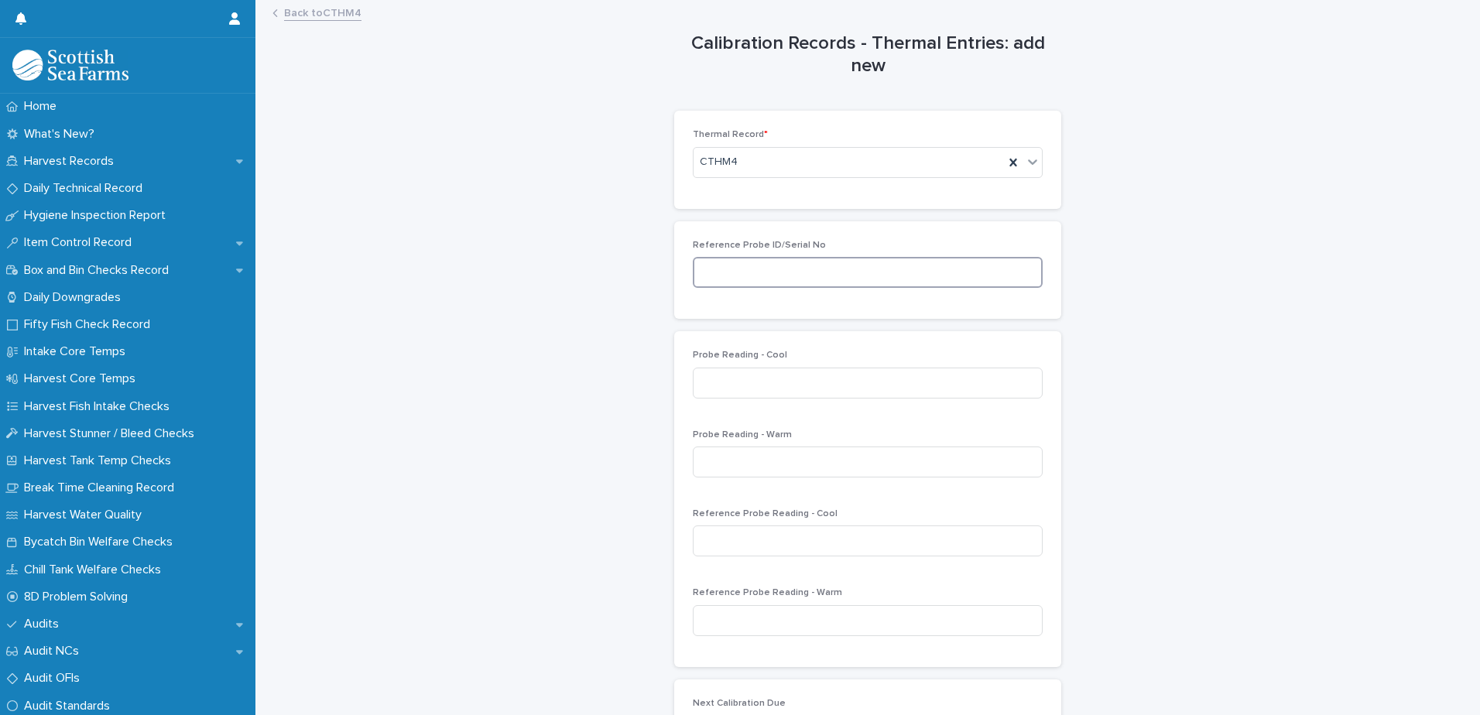
click at [742, 273] on input at bounding box center [868, 272] width 350 height 31
click at [742, 273] on input "*****" at bounding box center [868, 272] width 350 height 31
type input "*********"
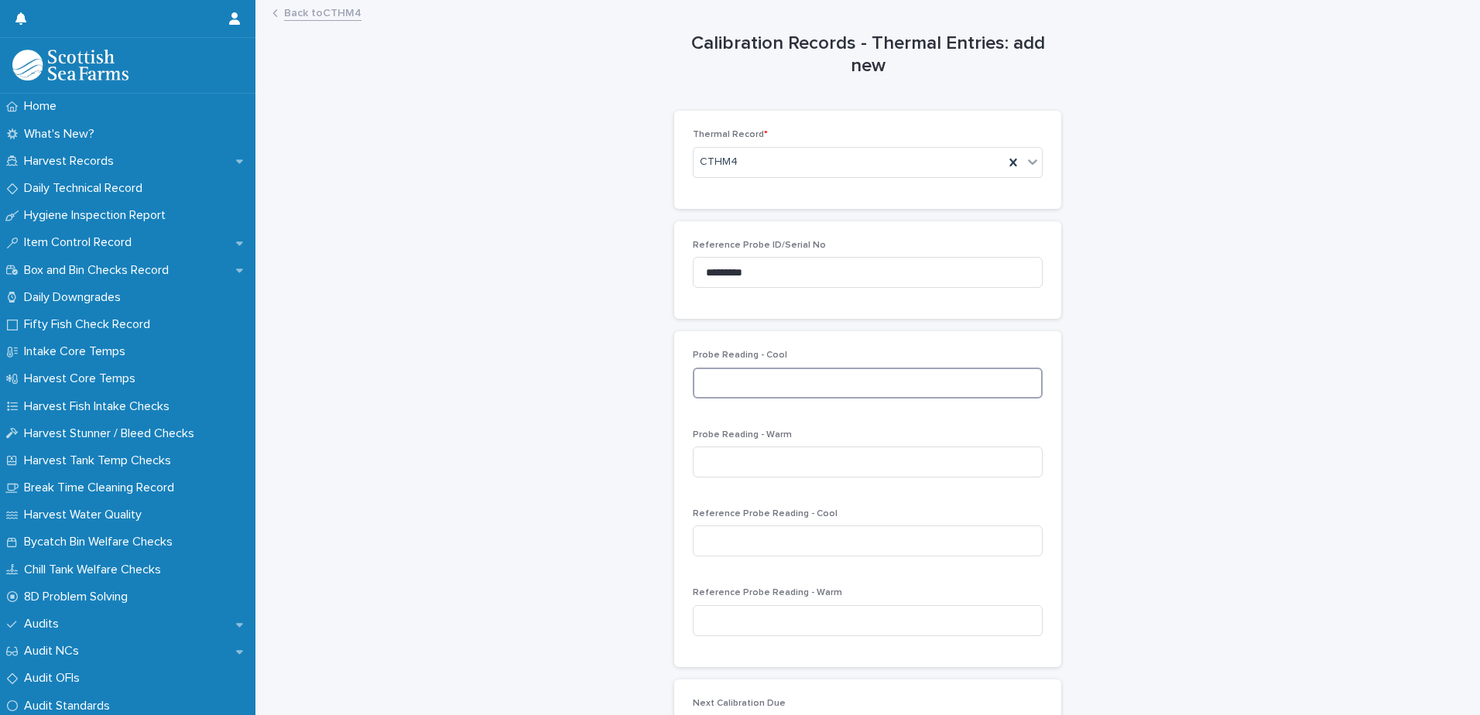
click at [913, 374] on input at bounding box center [868, 383] width 350 height 31
type input "****"
click at [878, 462] on input at bounding box center [868, 462] width 350 height 31
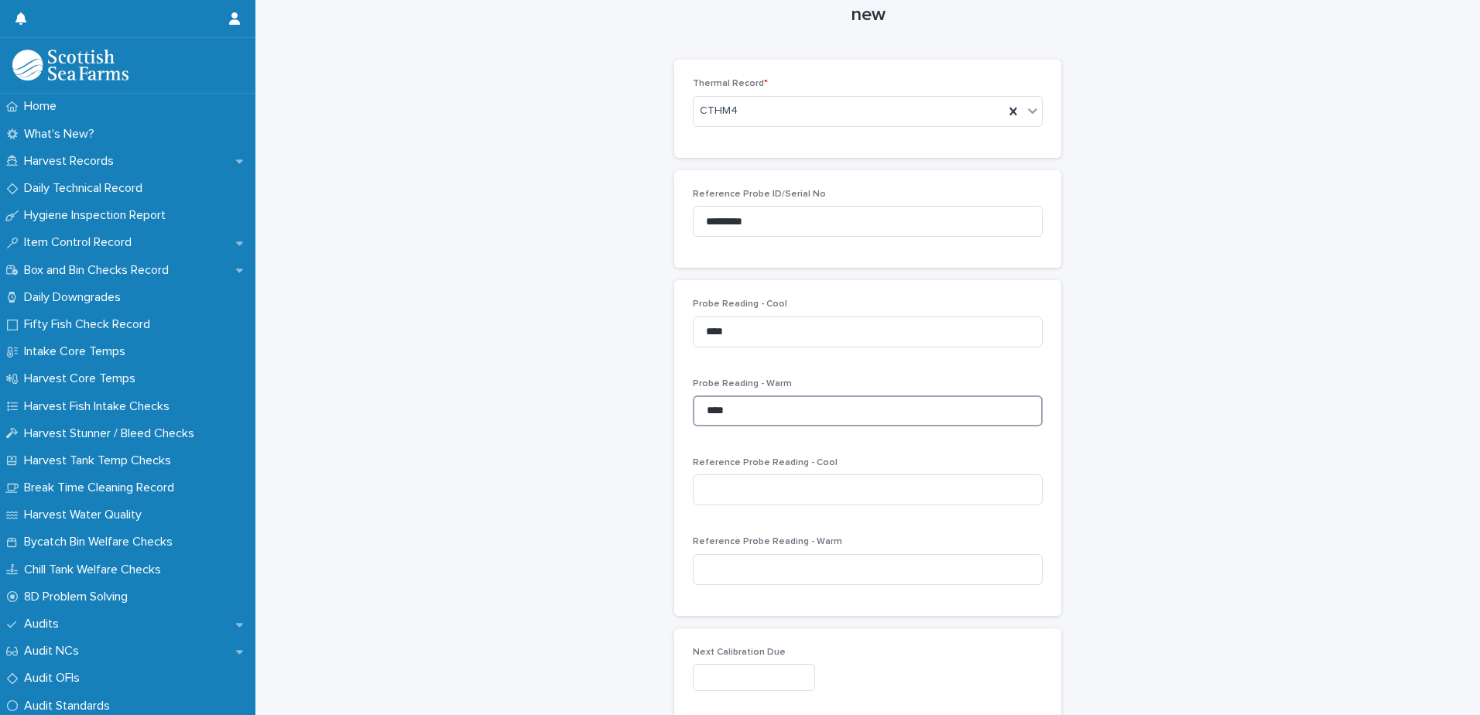
scroll to position [77, 0]
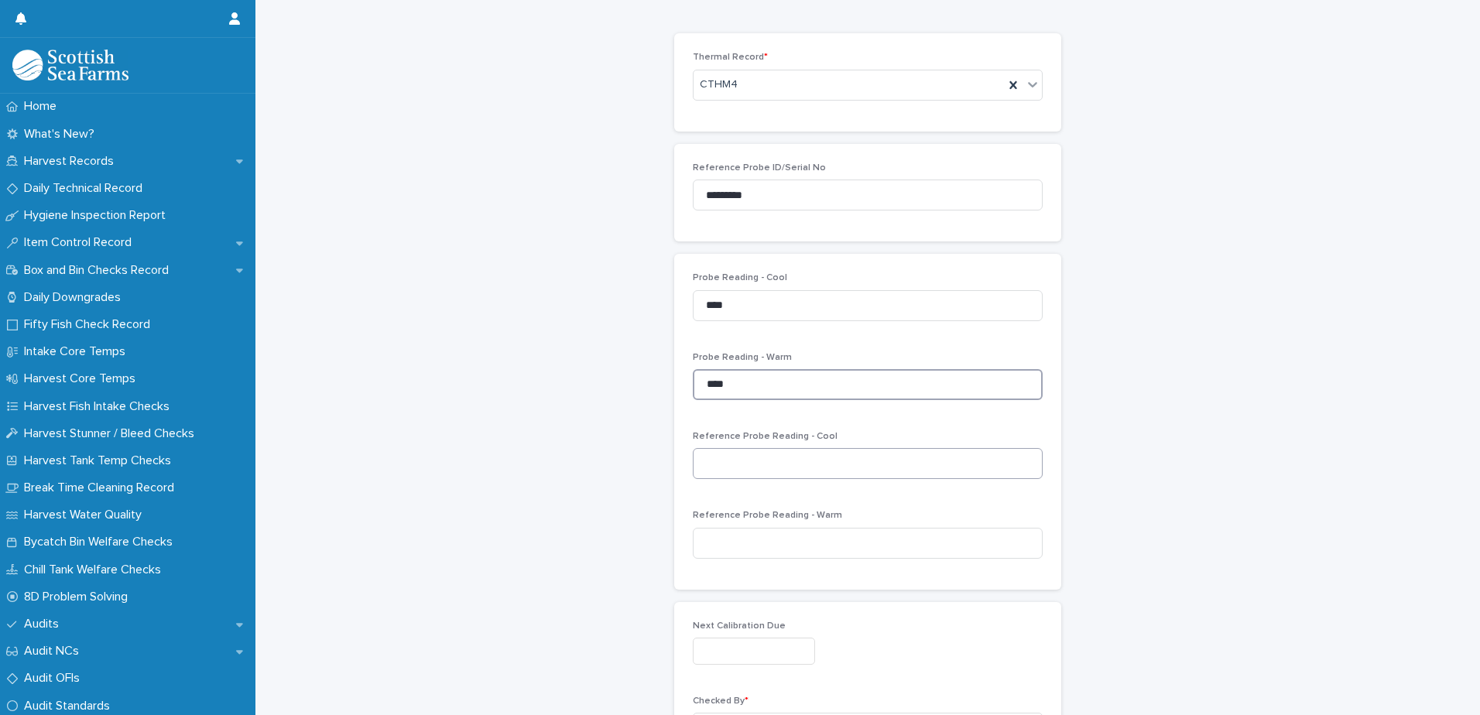
type input "****"
click at [876, 477] on input at bounding box center [868, 463] width 350 height 31
click at [879, 462] on input at bounding box center [868, 463] width 350 height 31
type input "****"
click at [948, 553] on input at bounding box center [868, 543] width 350 height 31
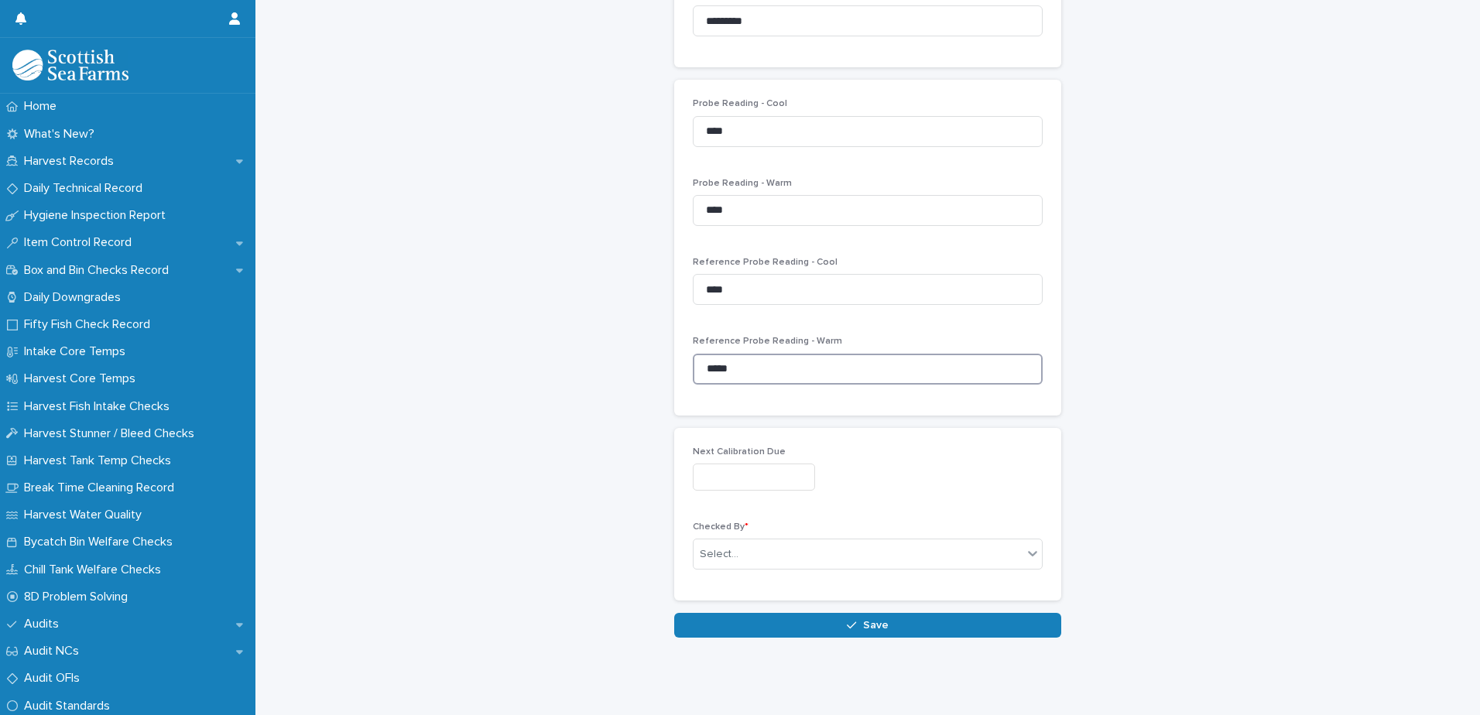
scroll to position [263, 0]
type input "*****"
click at [773, 464] on input "text" at bounding box center [754, 477] width 122 height 27
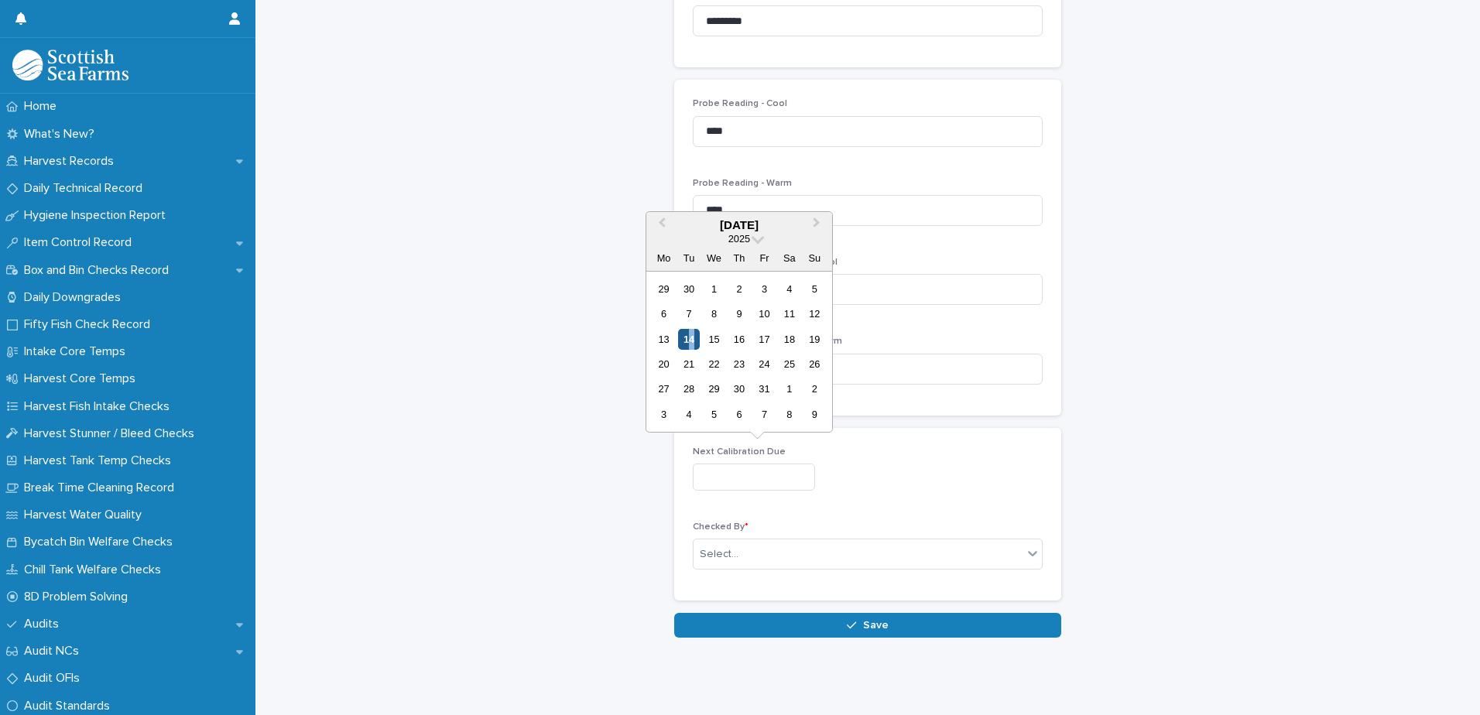
click at [691, 341] on div "14" at bounding box center [688, 339] width 21 height 21
type input "**********"
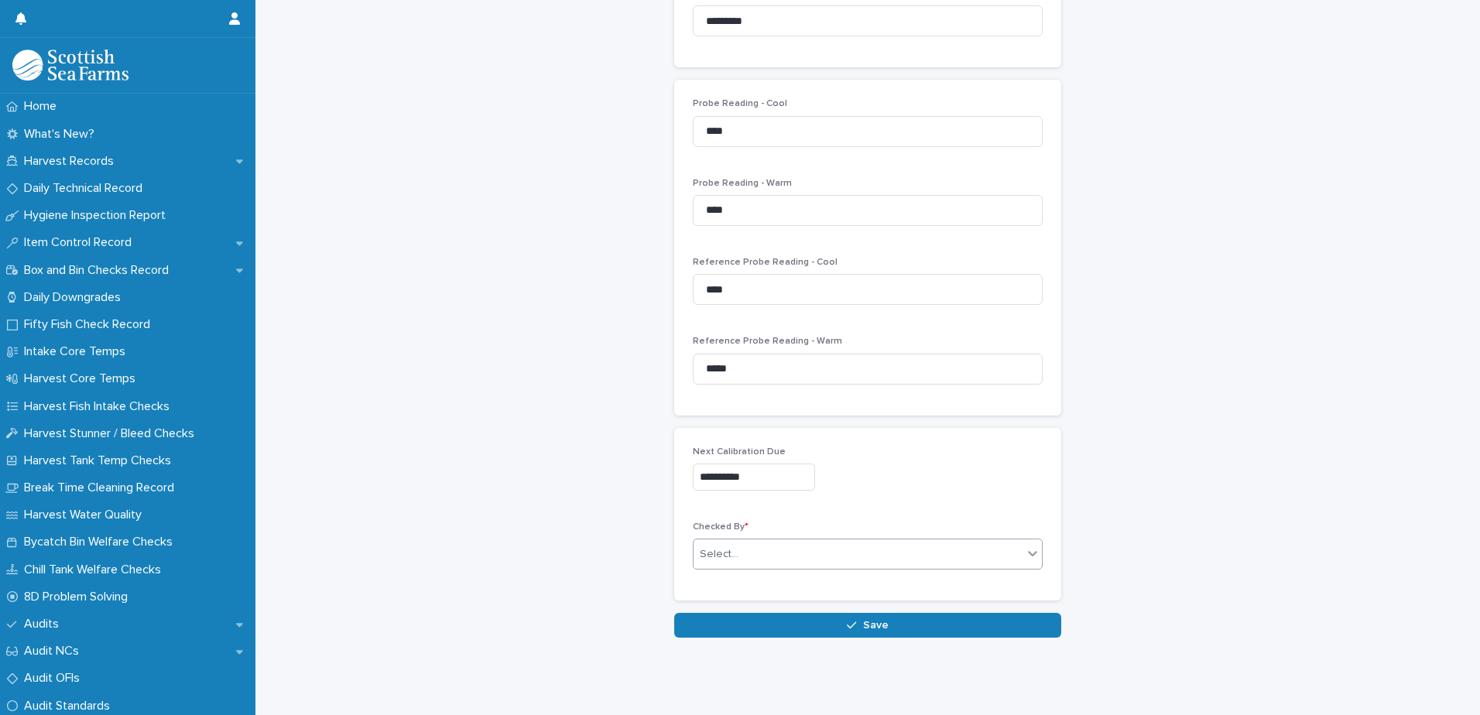
click at [867, 543] on div "Select..." at bounding box center [858, 555] width 329 height 26
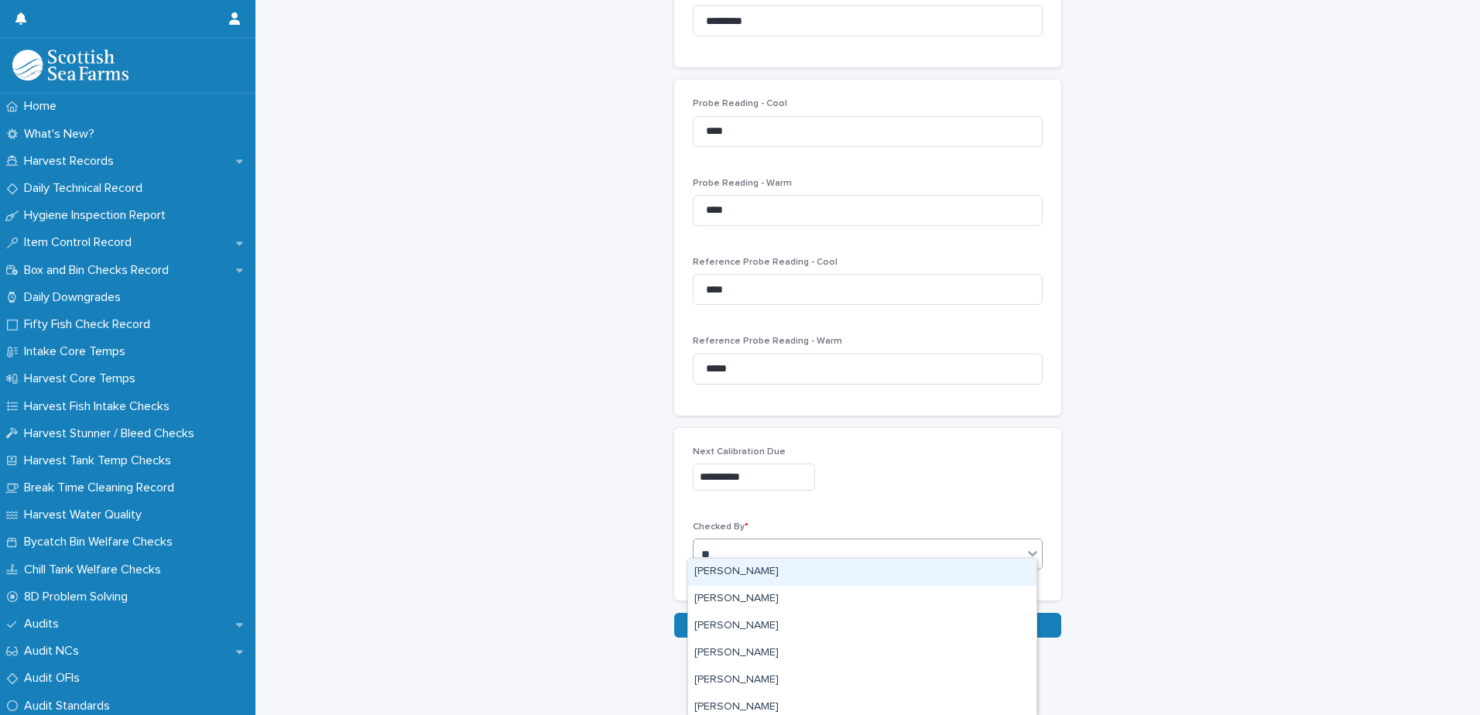
type input "***"
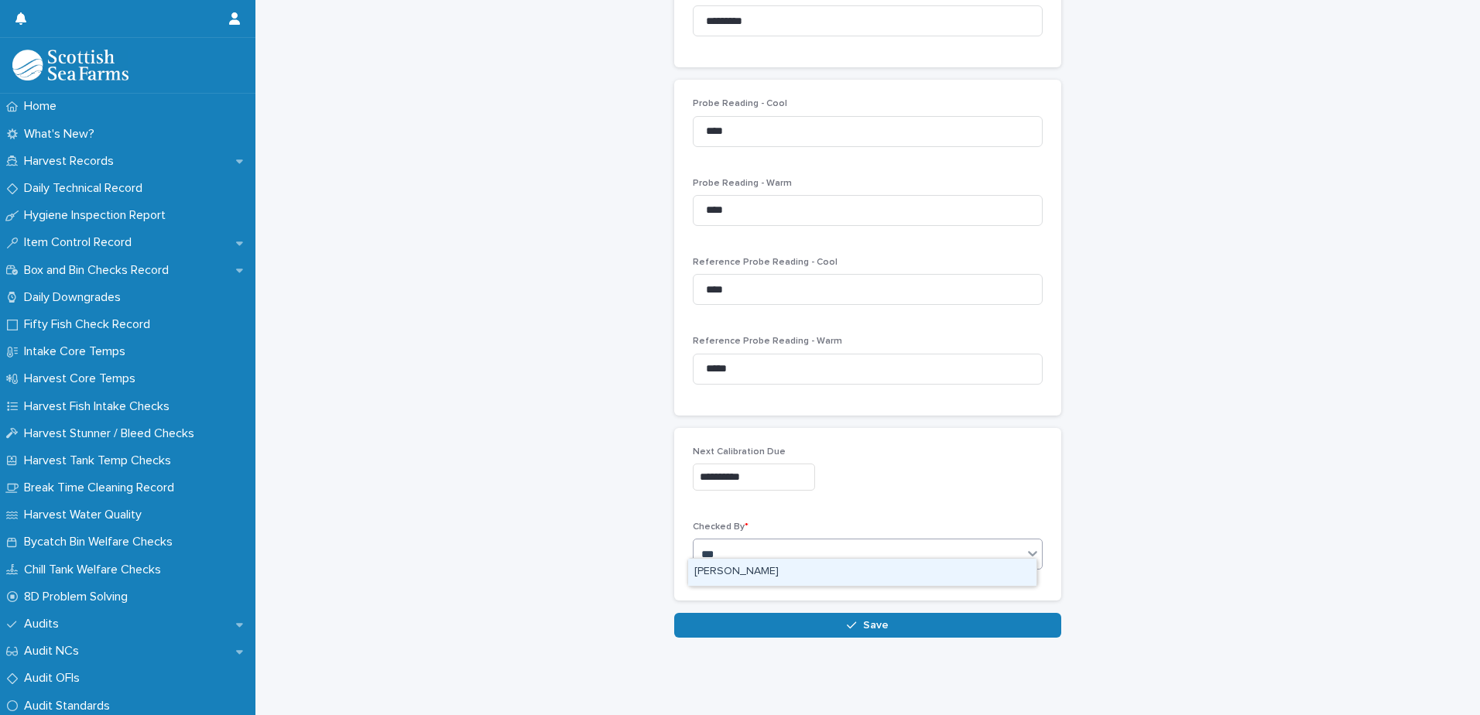
click at [766, 570] on div "[PERSON_NAME]" at bounding box center [862, 572] width 348 height 27
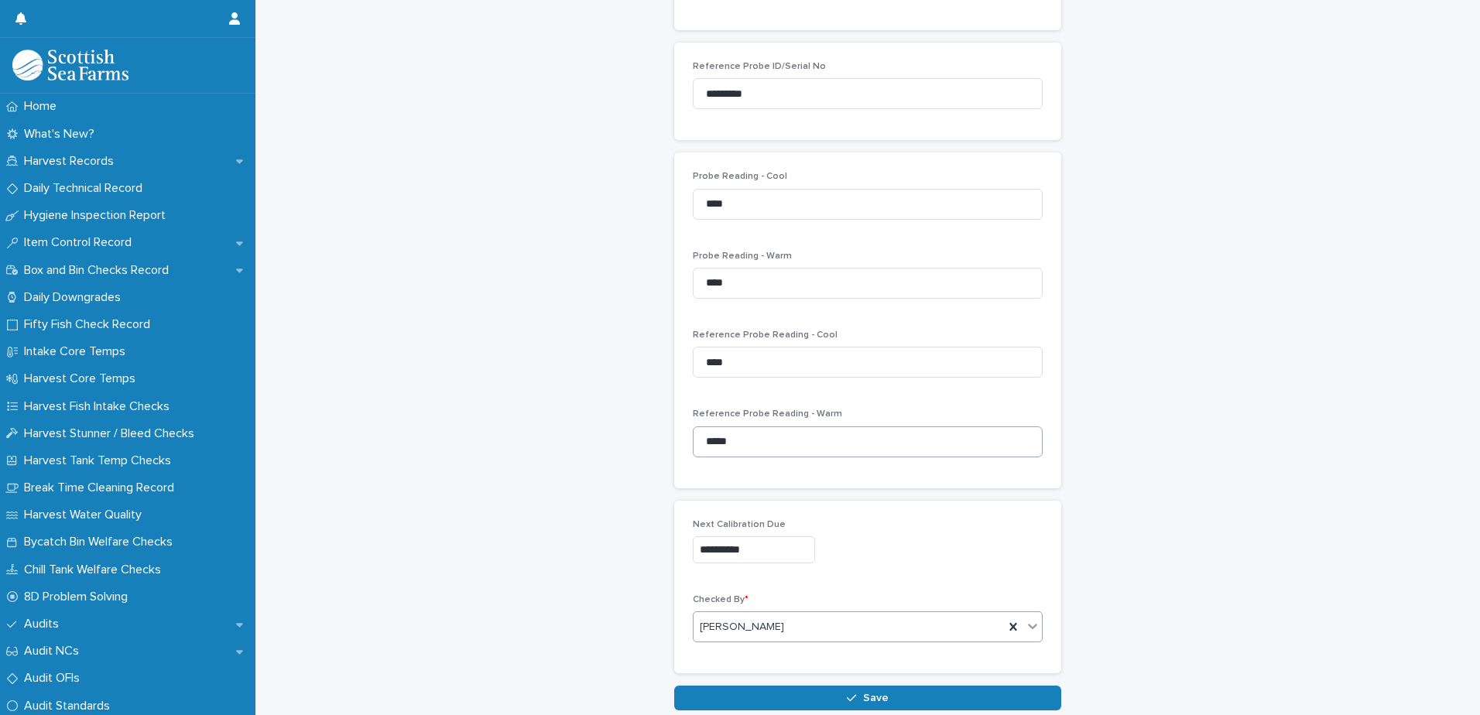
scroll to position [31, 0]
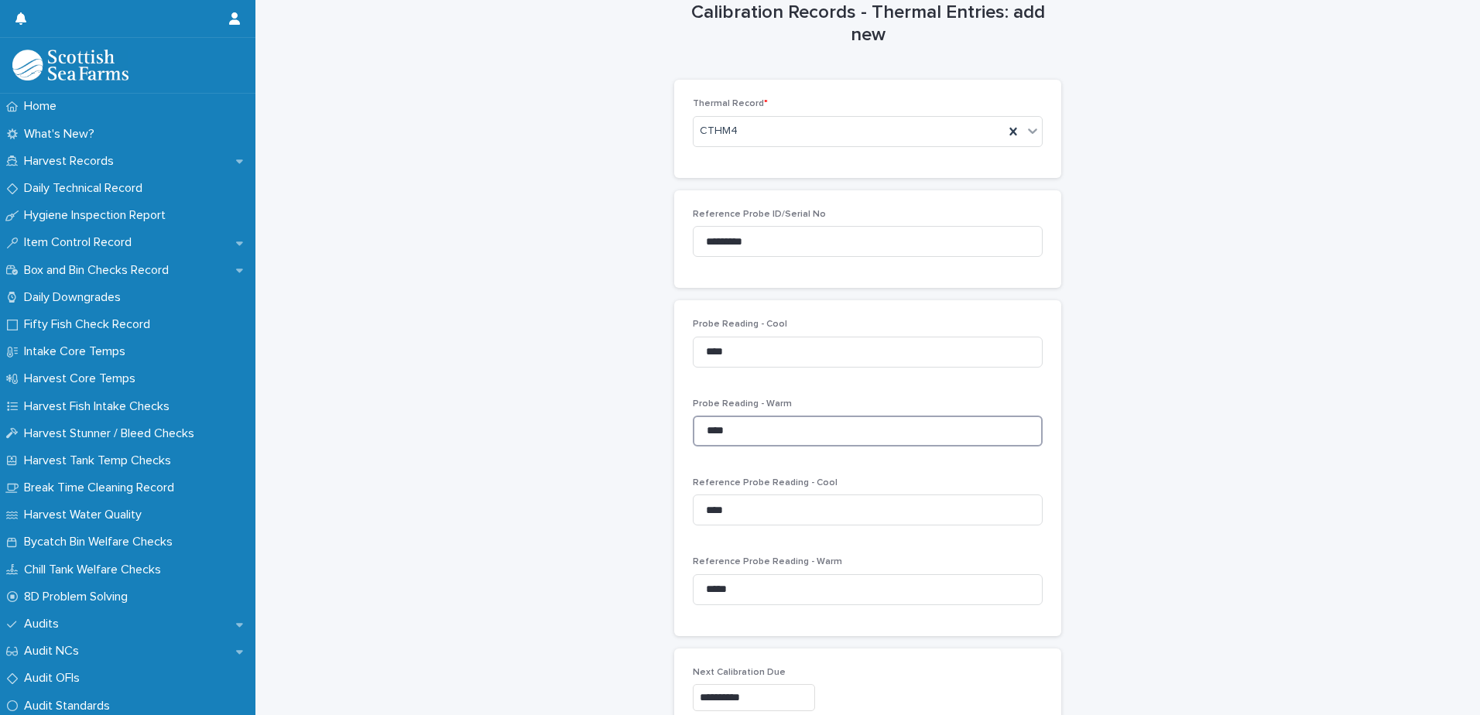
drag, startPoint x: 826, startPoint y: 436, endPoint x: 598, endPoint y: 434, distance: 227.6
click at [598, 434] on div "**********" at bounding box center [868, 415] width 1194 height 889
type input "****"
click at [781, 592] on input "*****" at bounding box center [868, 589] width 350 height 31
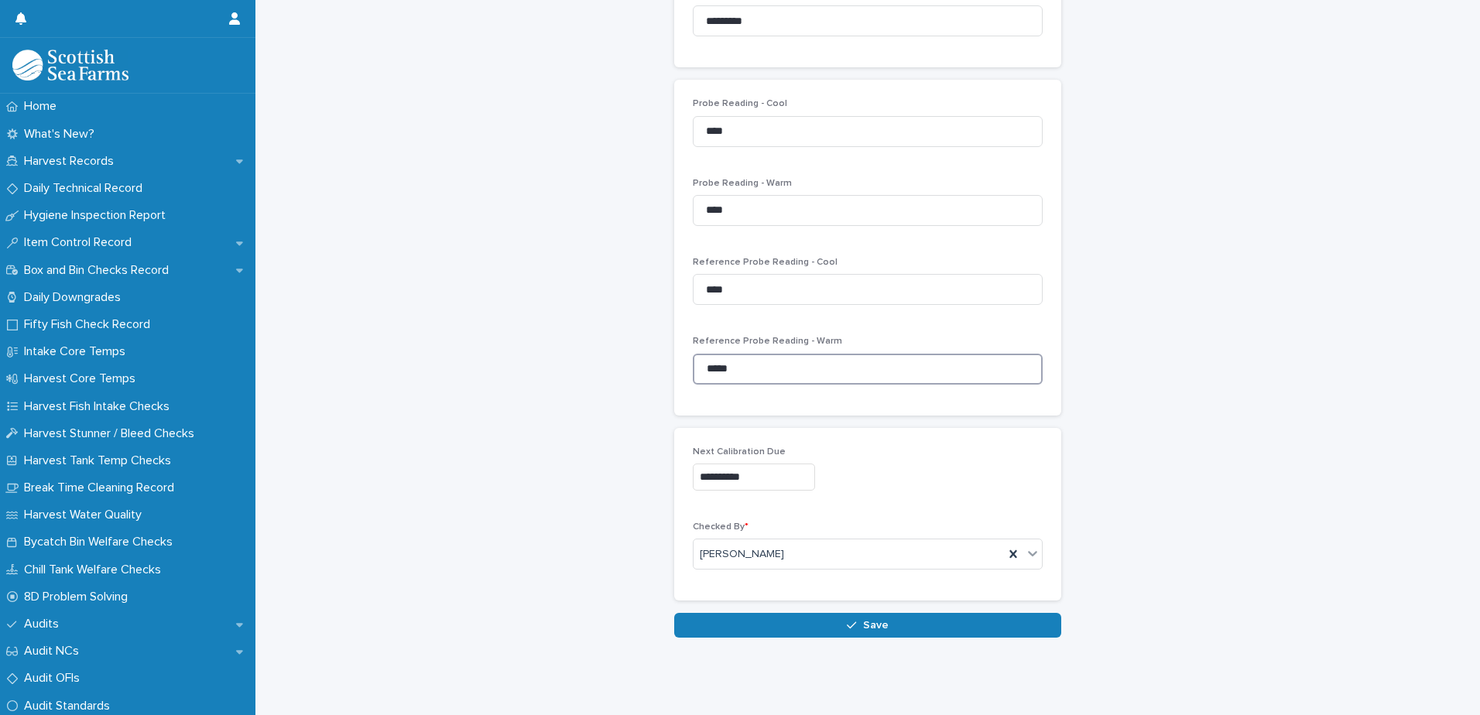
scroll to position [263, 0]
click at [942, 613] on button "Save" at bounding box center [867, 625] width 387 height 25
